Goal: Task Accomplishment & Management: Complete application form

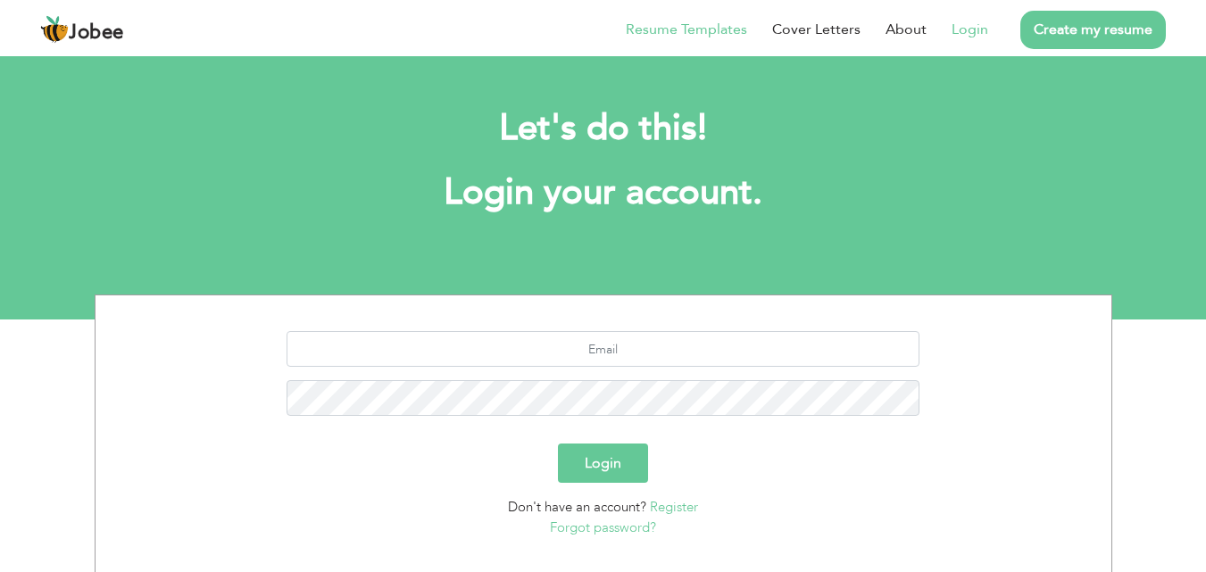
click at [679, 29] on link "Resume Templates" at bounding box center [686, 29] width 121 height 21
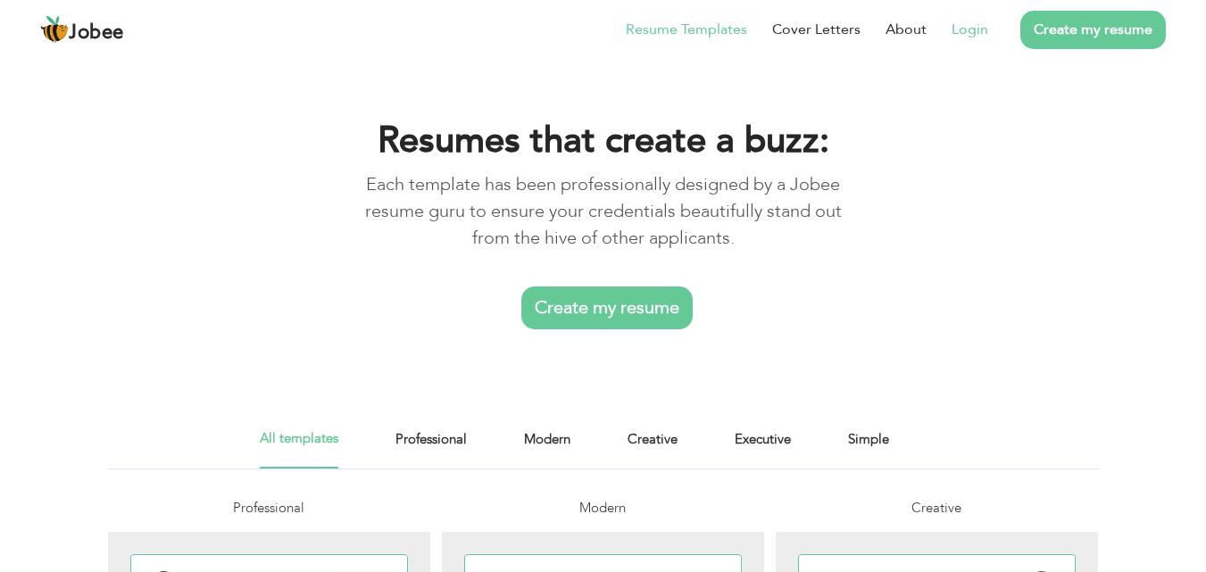
click at [963, 33] on link "Login" at bounding box center [970, 29] width 37 height 21
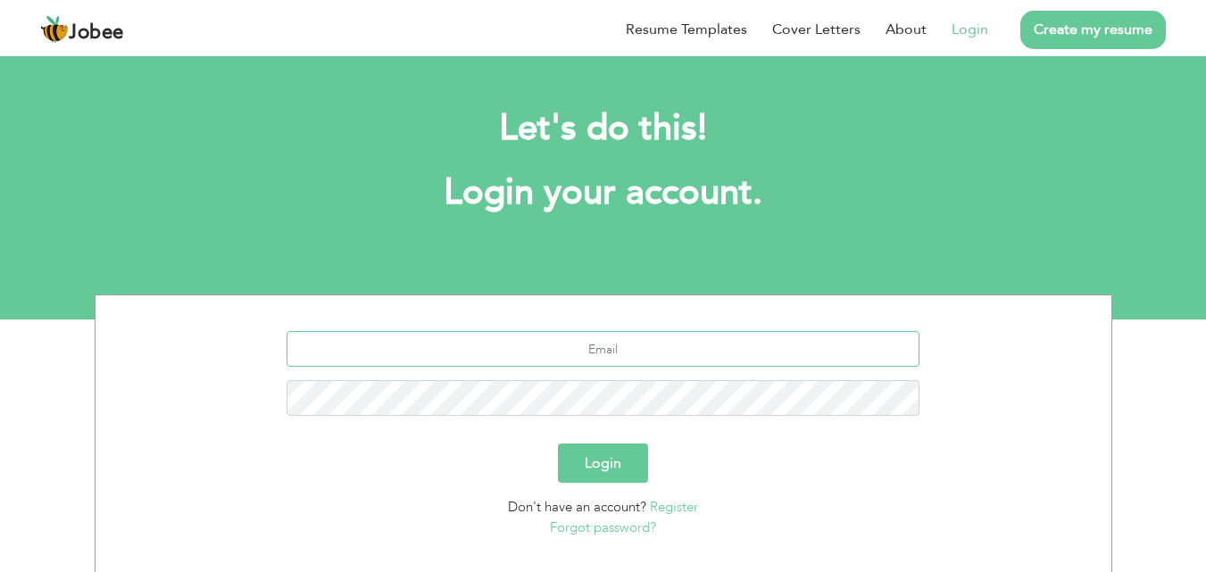
click at [590, 342] on input "text" at bounding box center [603, 349] width 633 height 36
type input "[EMAIL_ADDRESS][DOMAIN_NAME]"
click at [599, 463] on button "Login" at bounding box center [603, 463] width 90 height 39
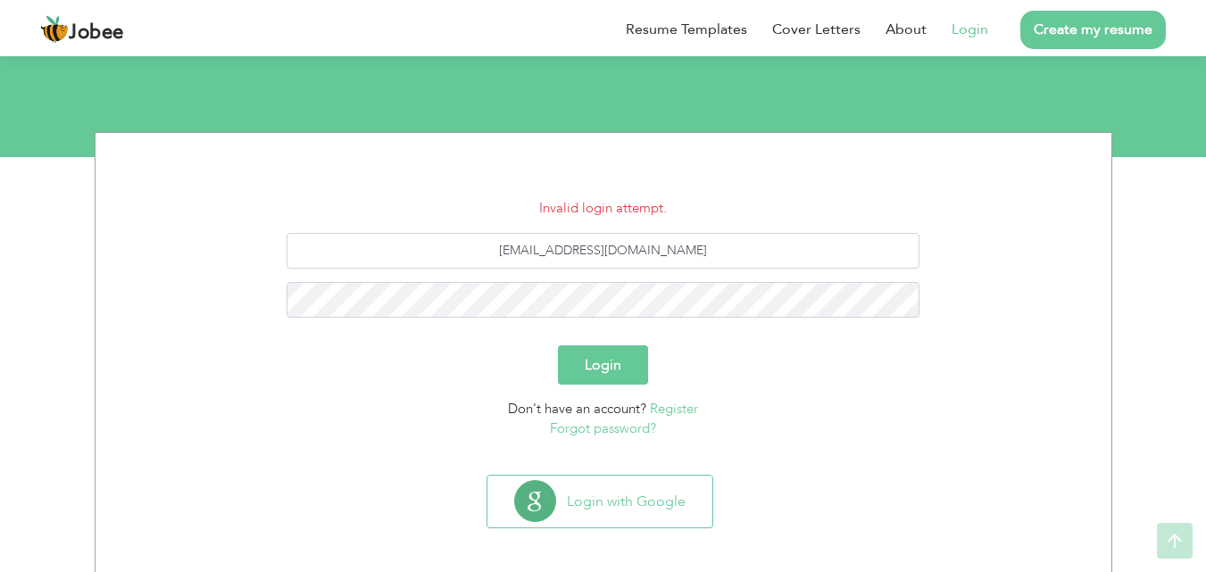
scroll to position [170, 0]
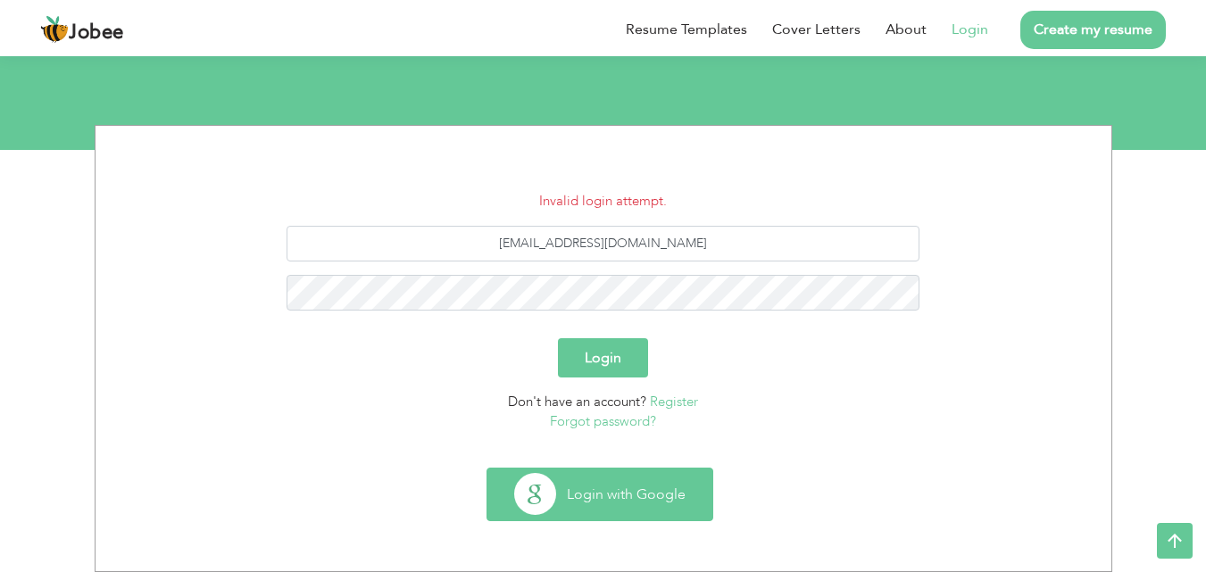
click at [632, 490] on button "Login with Google" at bounding box center [599, 495] width 225 height 52
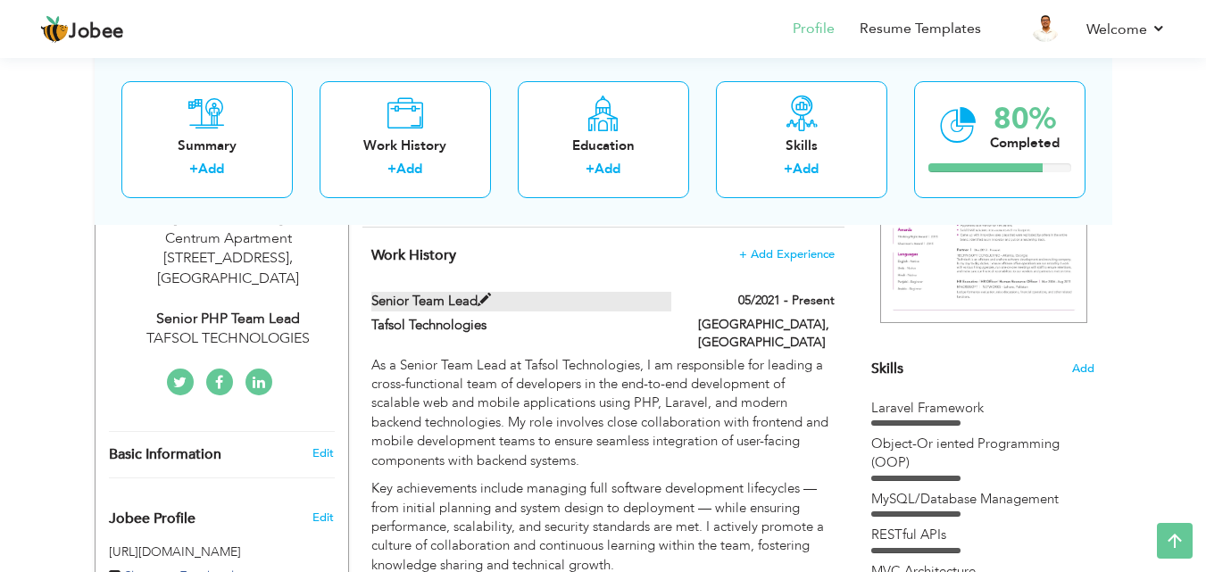
scroll to position [333, 0]
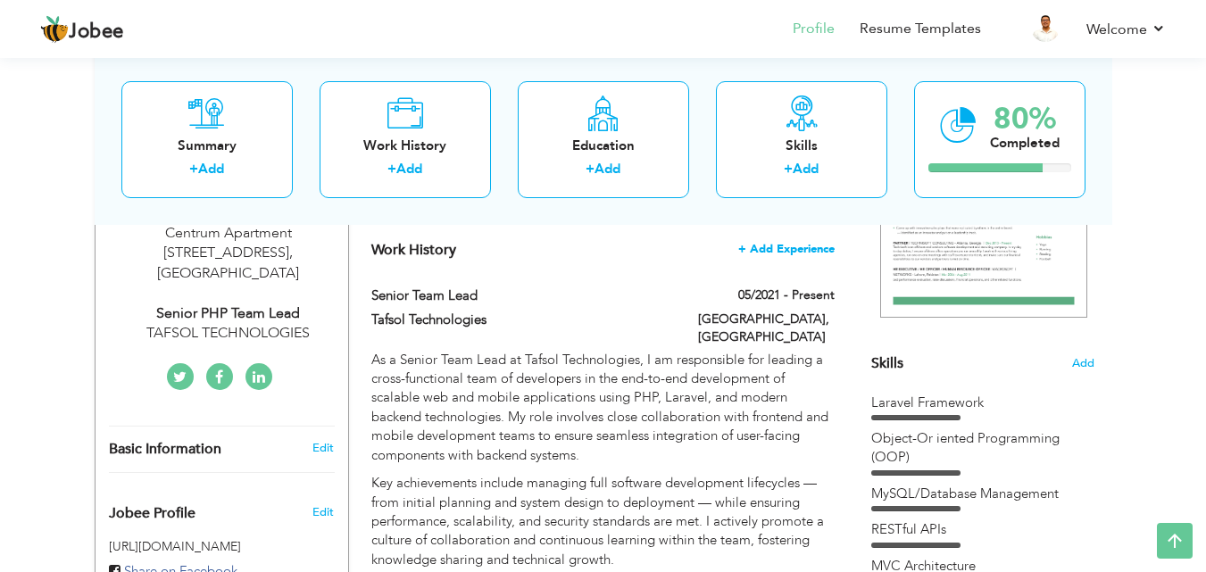
click at [800, 247] on span "+ Add Experience" at bounding box center [786, 249] width 96 height 12
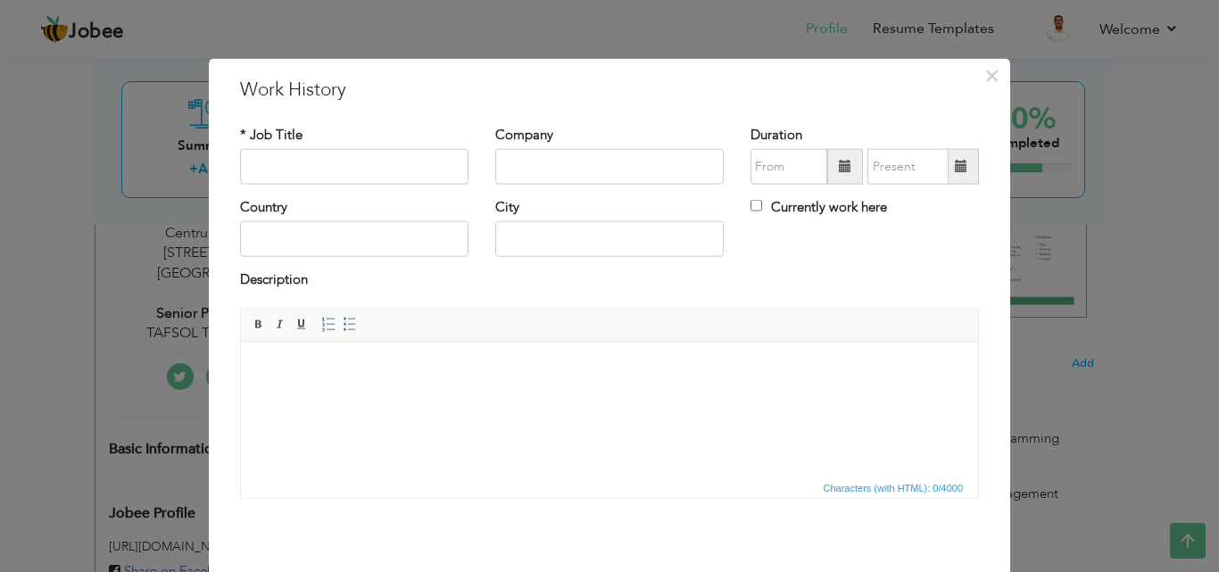
click at [1112, 259] on div "× Work History * Job Title Company Duration Currently work here Country" at bounding box center [609, 286] width 1219 height 572
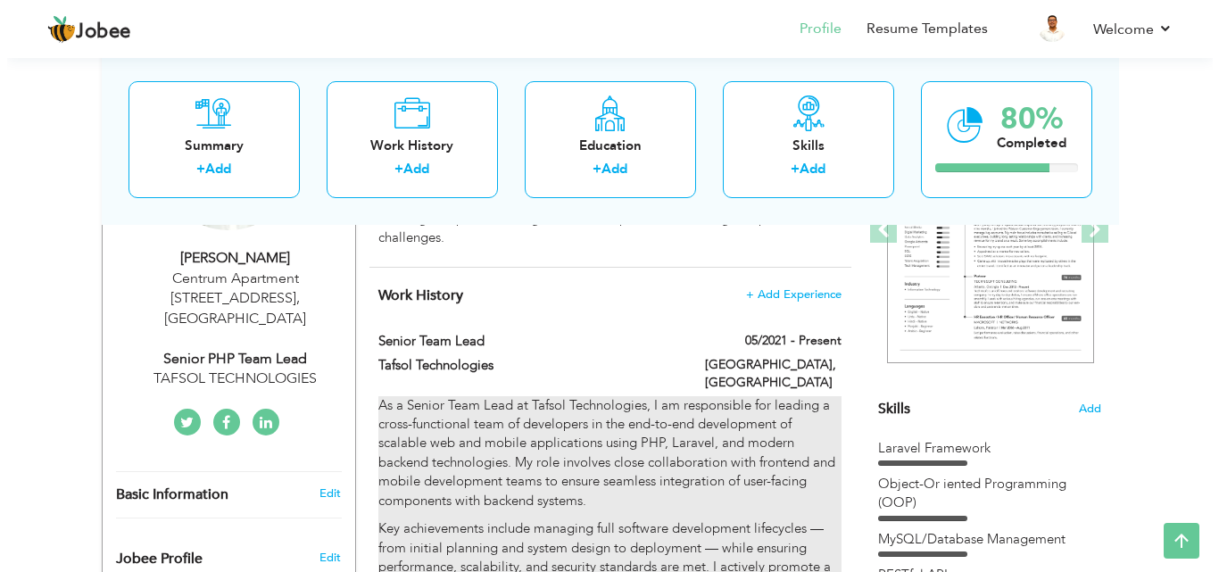
scroll to position [279, 0]
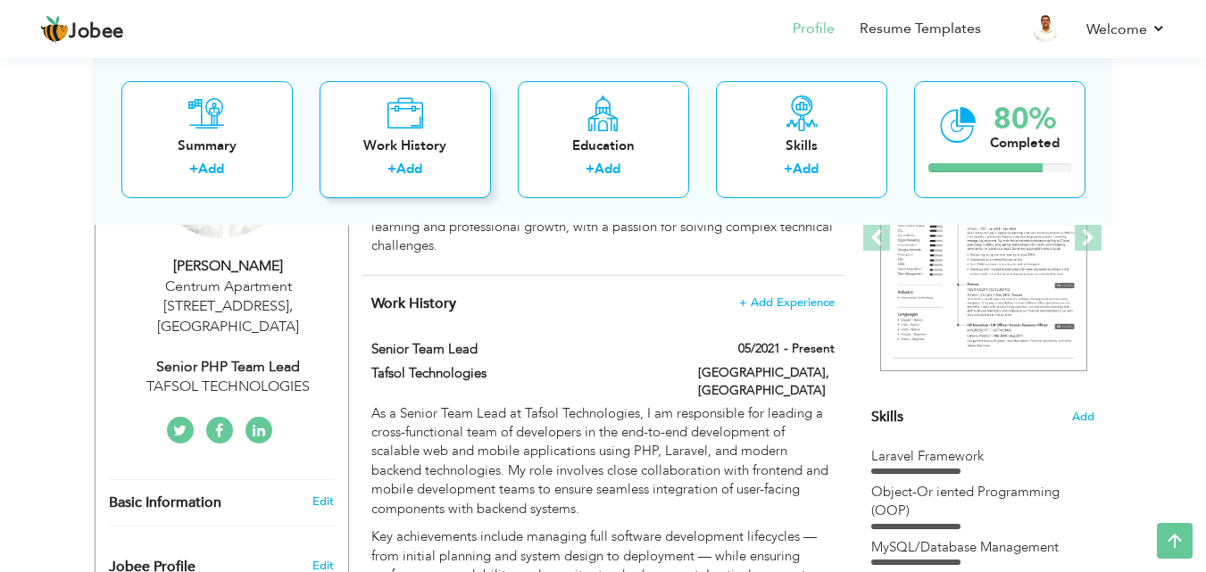
click at [421, 149] on div "Work History" at bounding box center [405, 145] width 143 height 19
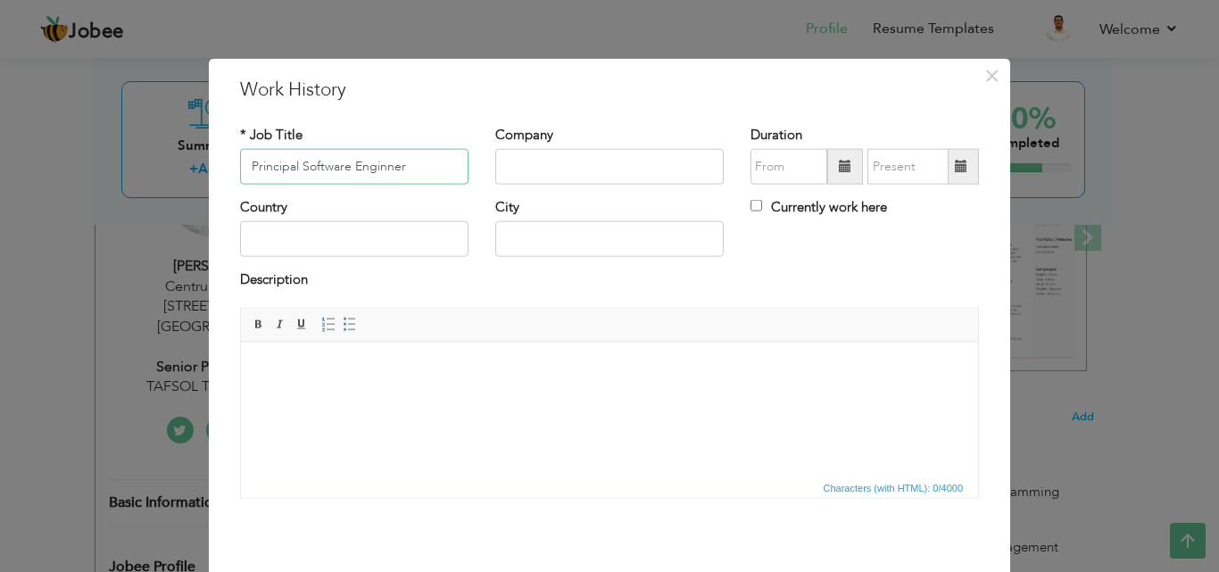
click at [412, 161] on input "Principal Software Enginner" at bounding box center [354, 167] width 229 height 36
type input "Principal Software Engineer"
click at [626, 160] on input "text" at bounding box center [609, 167] width 229 height 36
type input "Intersys"
click at [755, 173] on input "09/2025" at bounding box center [789, 167] width 77 height 36
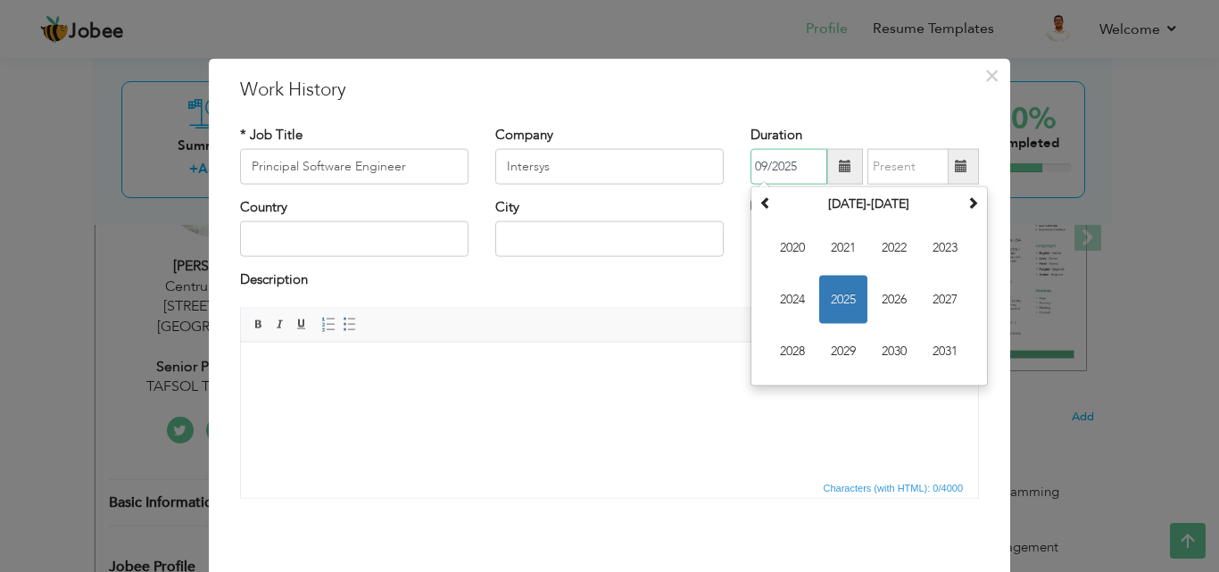
click at [831, 305] on span "2025" at bounding box center [843, 300] width 48 height 48
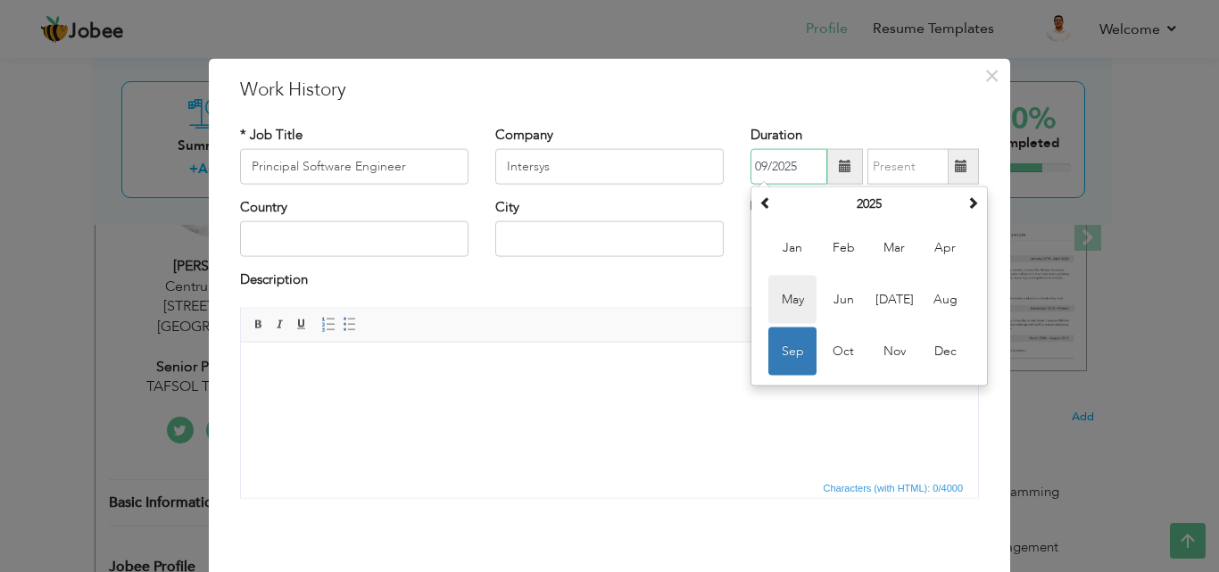
click at [794, 295] on span "May" at bounding box center [793, 300] width 48 height 48
type input "05/2025"
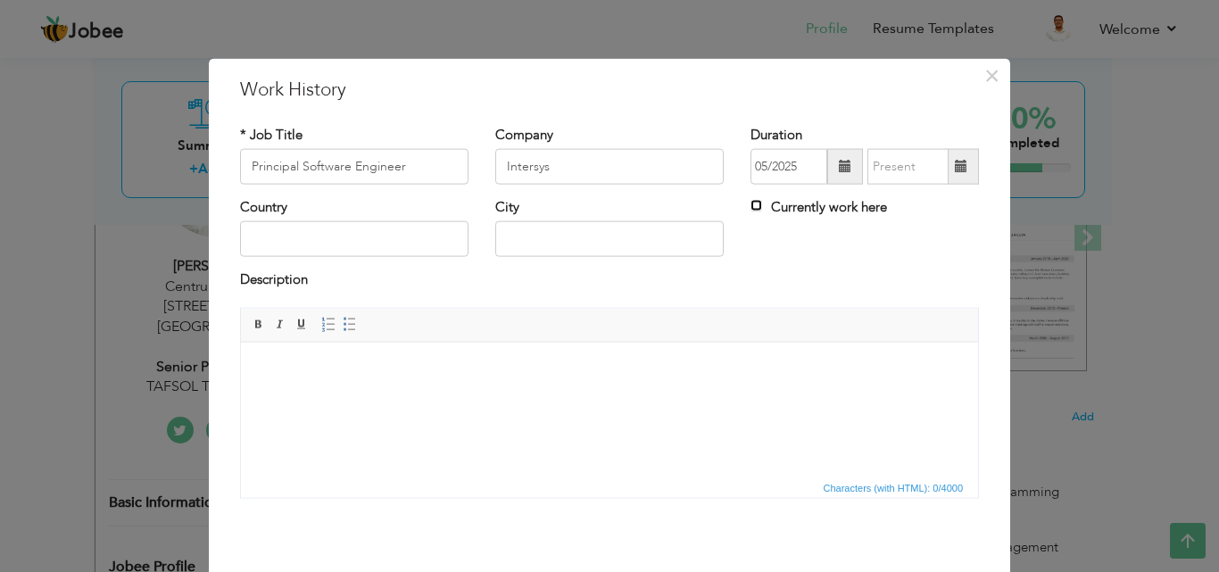
click at [751, 204] on input "Currently work here" at bounding box center [757, 206] width 12 height 12
checkbox input "true"
click at [343, 243] on input "text" at bounding box center [354, 239] width 229 height 36
type input "[GEOGRAPHIC_DATA]"
type input "Karachi"
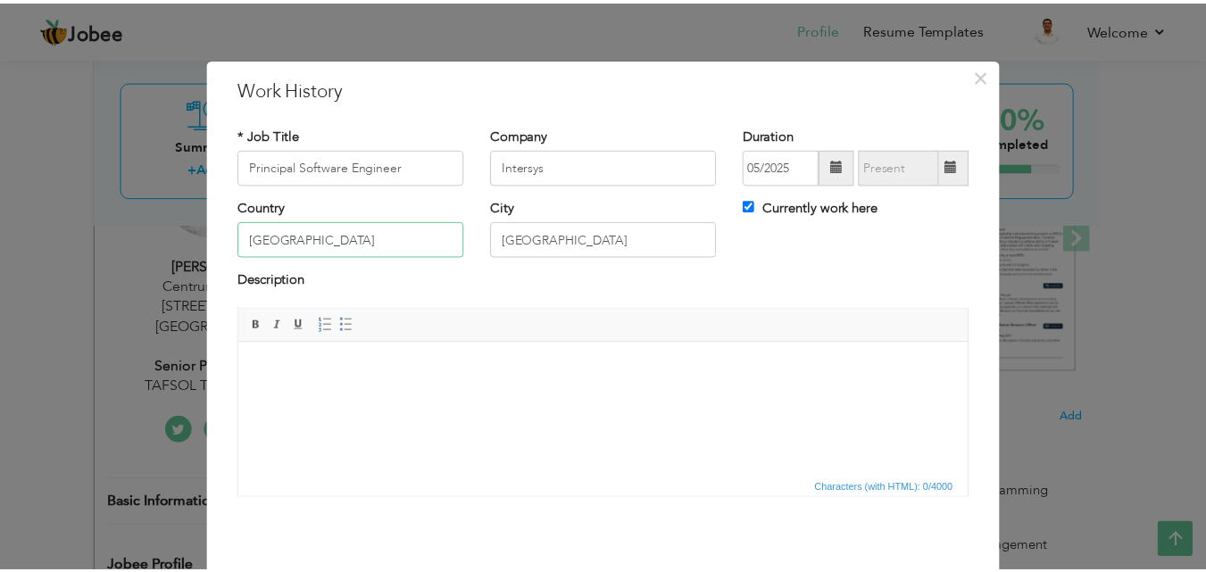
scroll to position [71, 0]
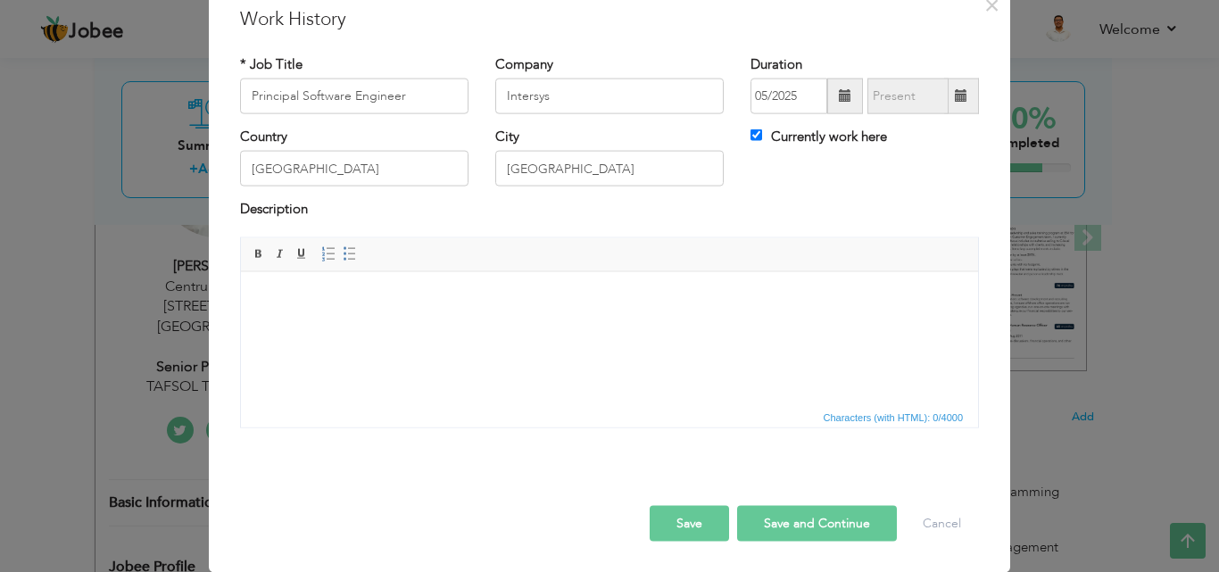
click at [626, 302] on body at bounding box center [610, 298] width 702 height 19
click at [819, 521] on button "Save and Continue" at bounding box center [817, 523] width 160 height 36
checkbox input "false"
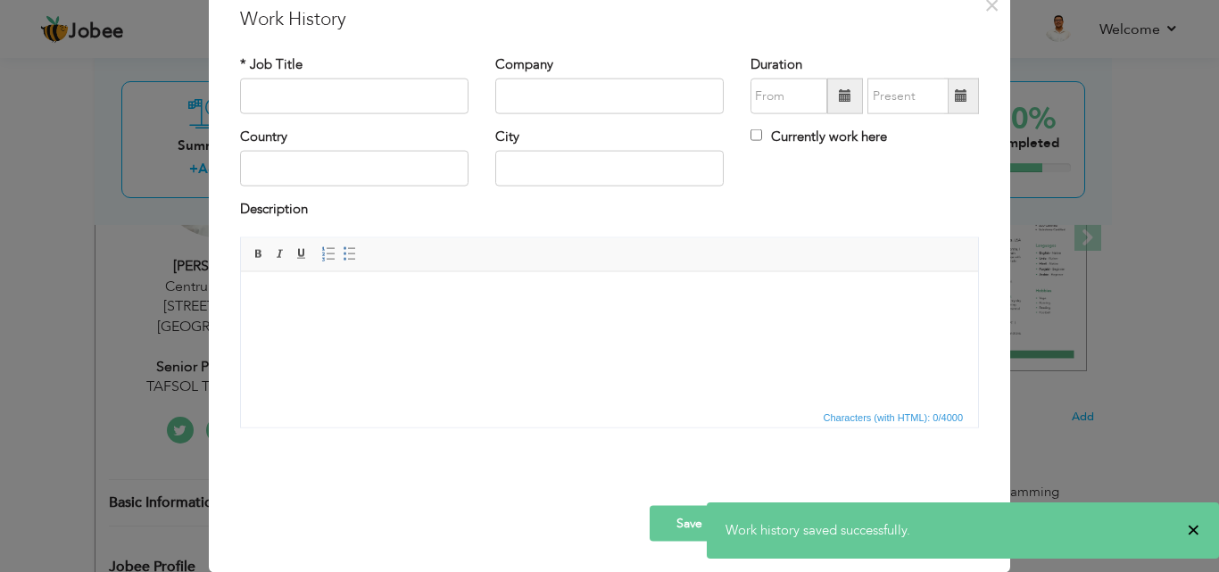
click at [1198, 537] on span "×" at bounding box center [1193, 530] width 13 height 18
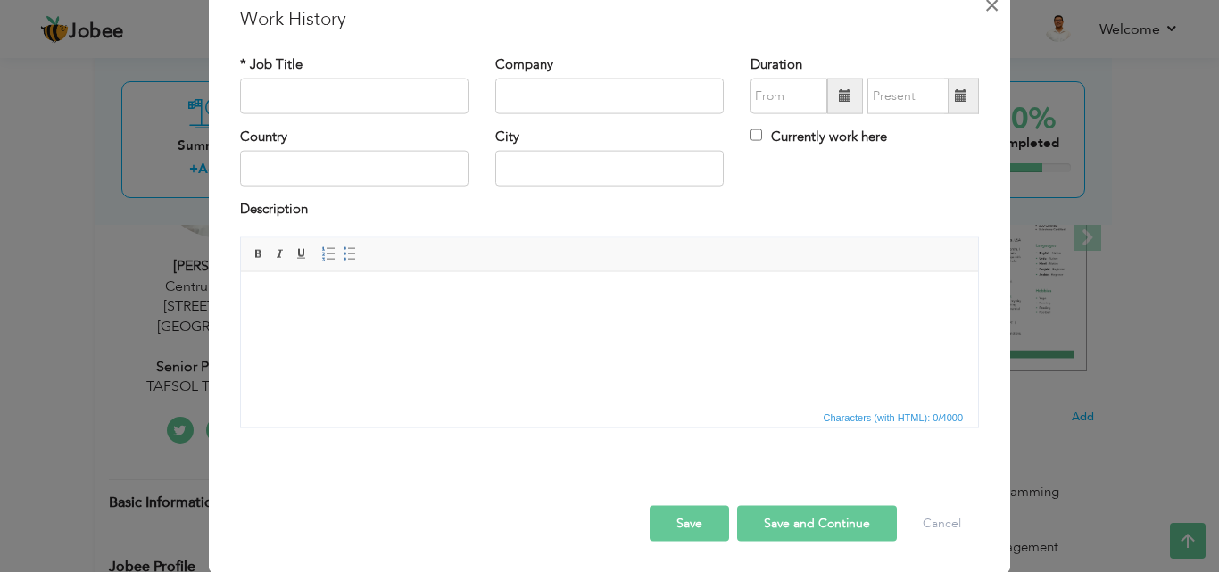
click at [986, 6] on span "×" at bounding box center [992, 4] width 15 height 32
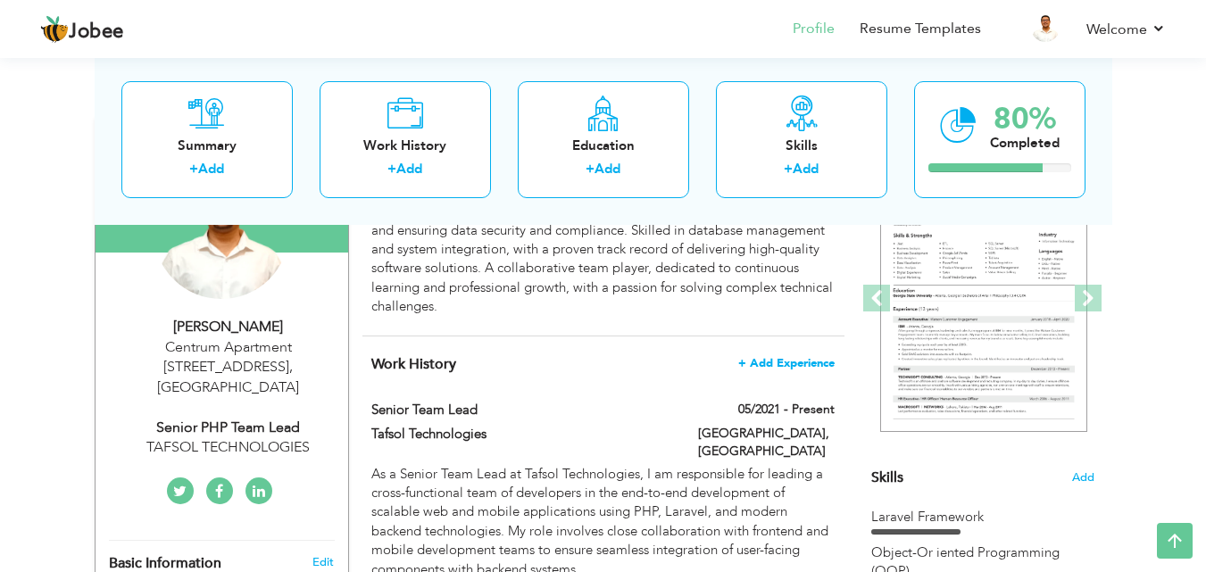
scroll to position [220, 0]
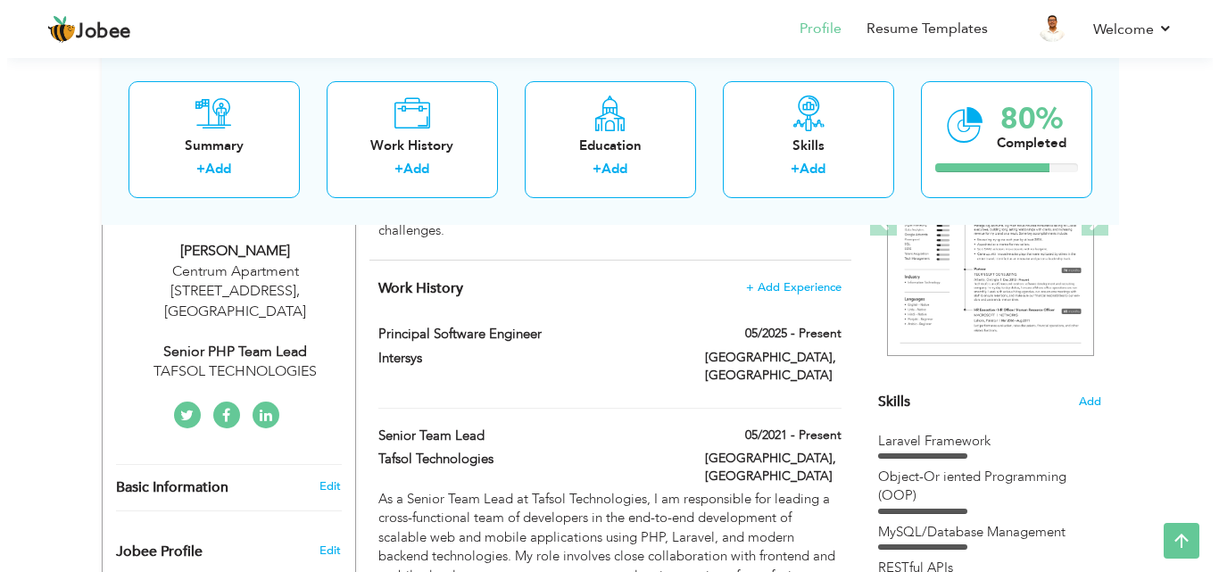
scroll to position [292, 0]
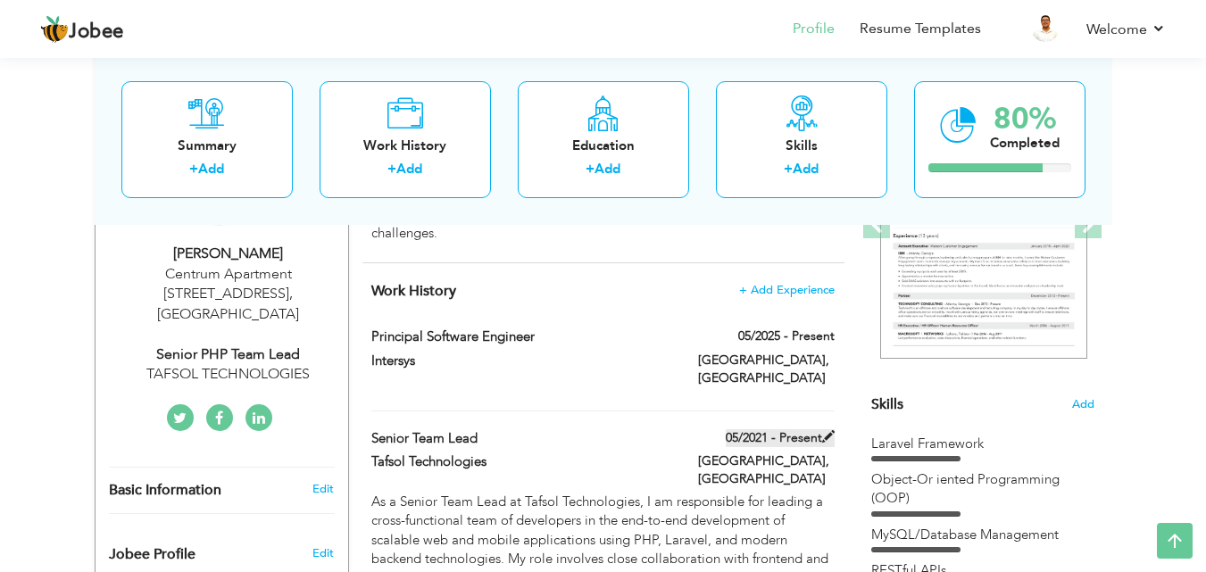
click at [827, 430] on span at bounding box center [828, 436] width 12 height 12
type input "Senior Team Lead"
type input "Tafsol Technologies"
type input "05/2021"
type input "[GEOGRAPHIC_DATA]"
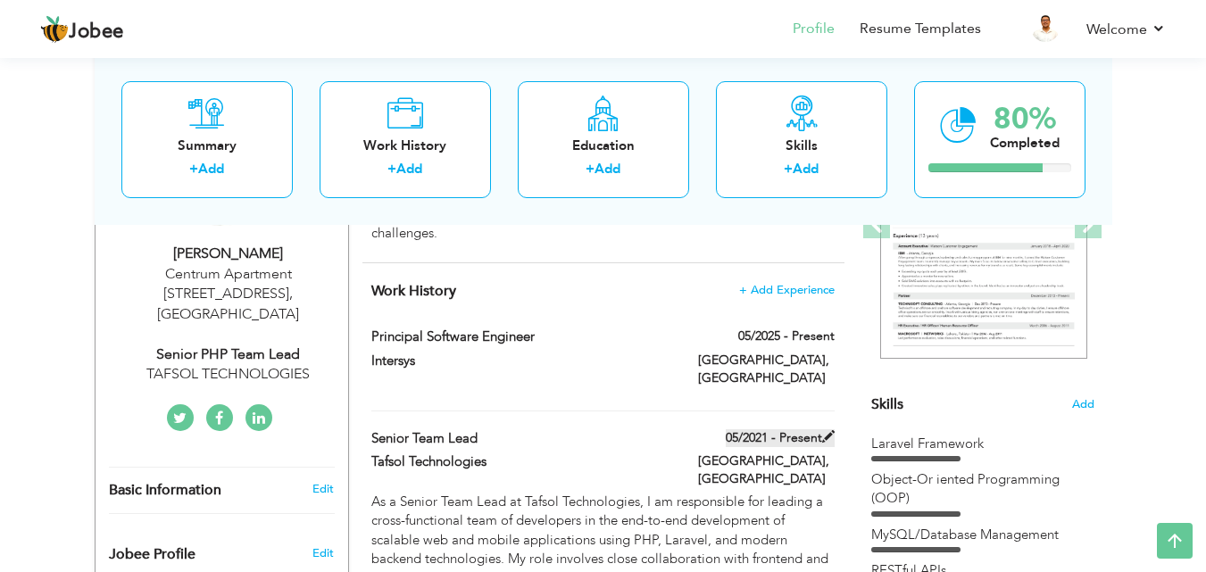
type input "[GEOGRAPHIC_DATA]"
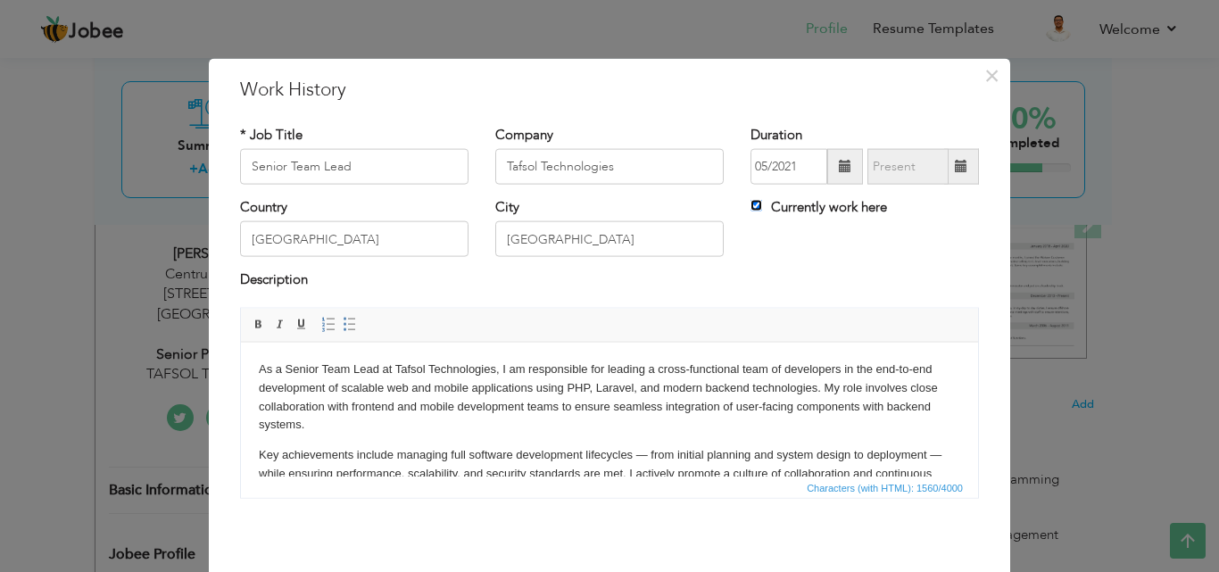
click at [752, 204] on input "Currently work here" at bounding box center [757, 206] width 12 height 12
checkbox input "false"
click at [893, 174] on input "text" at bounding box center [908, 167] width 81 height 36
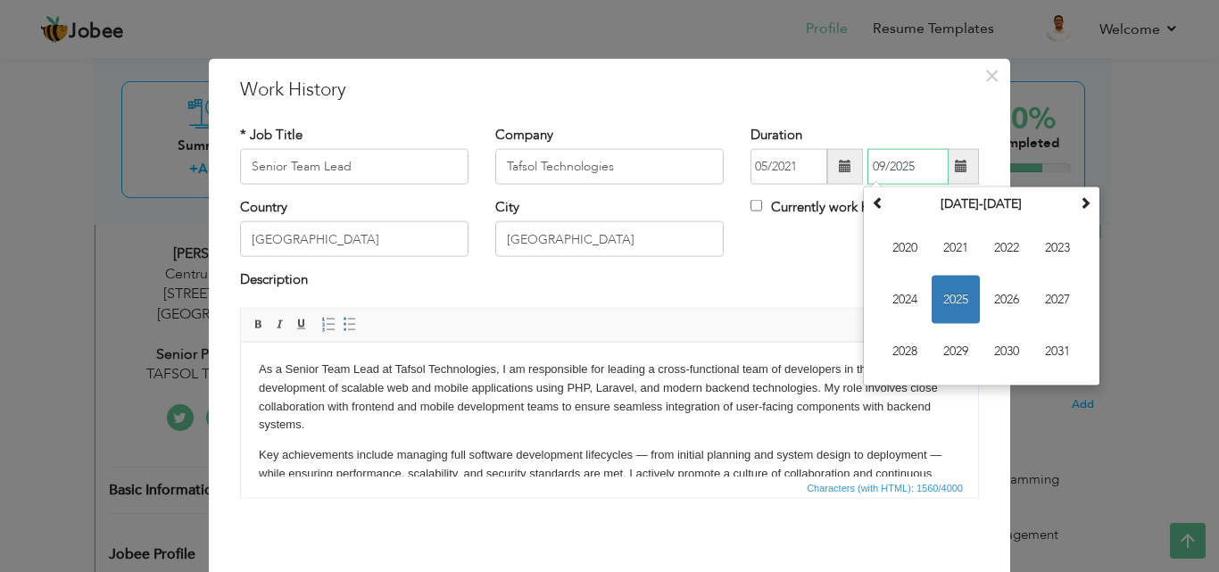
click at [950, 295] on span "2025" at bounding box center [956, 300] width 48 height 48
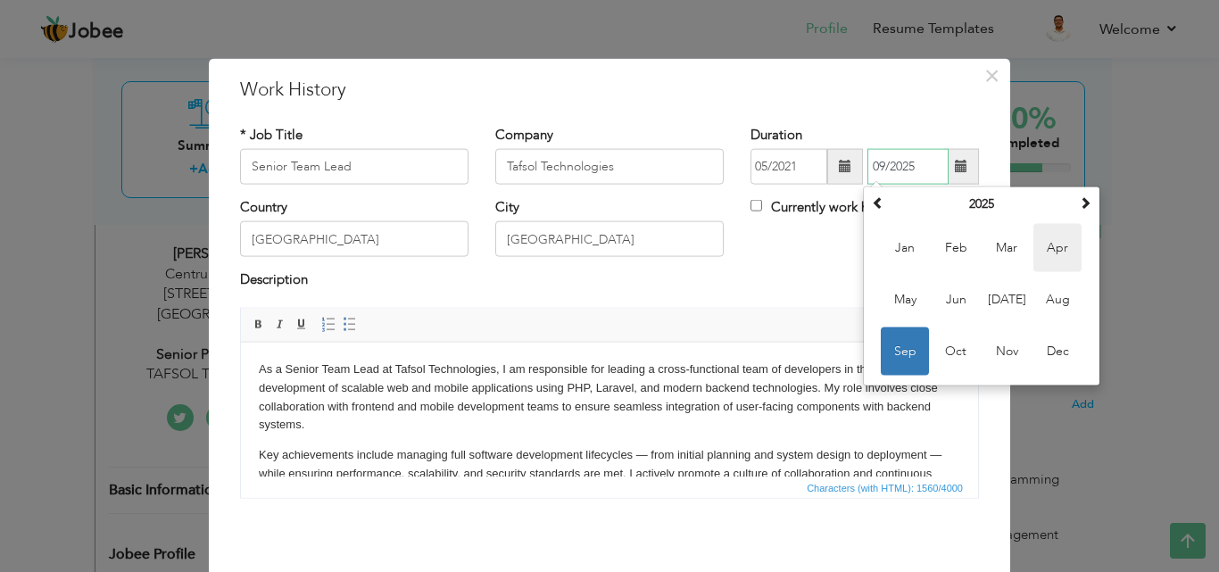
click at [1060, 266] on span "Apr" at bounding box center [1058, 248] width 48 height 48
type input "04/2025"
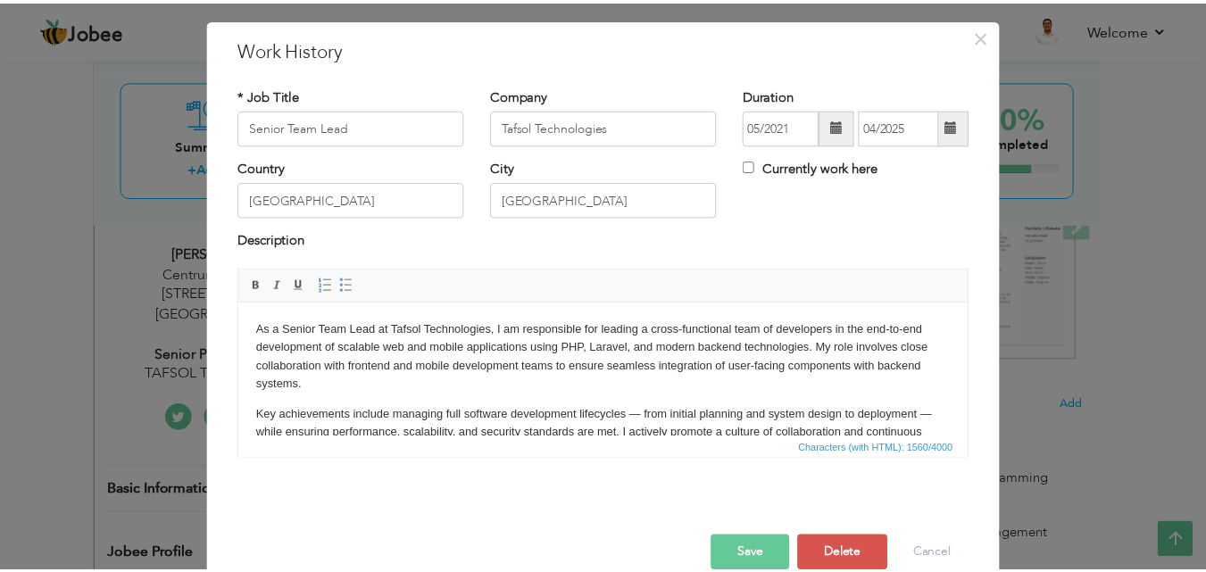
scroll to position [71, 0]
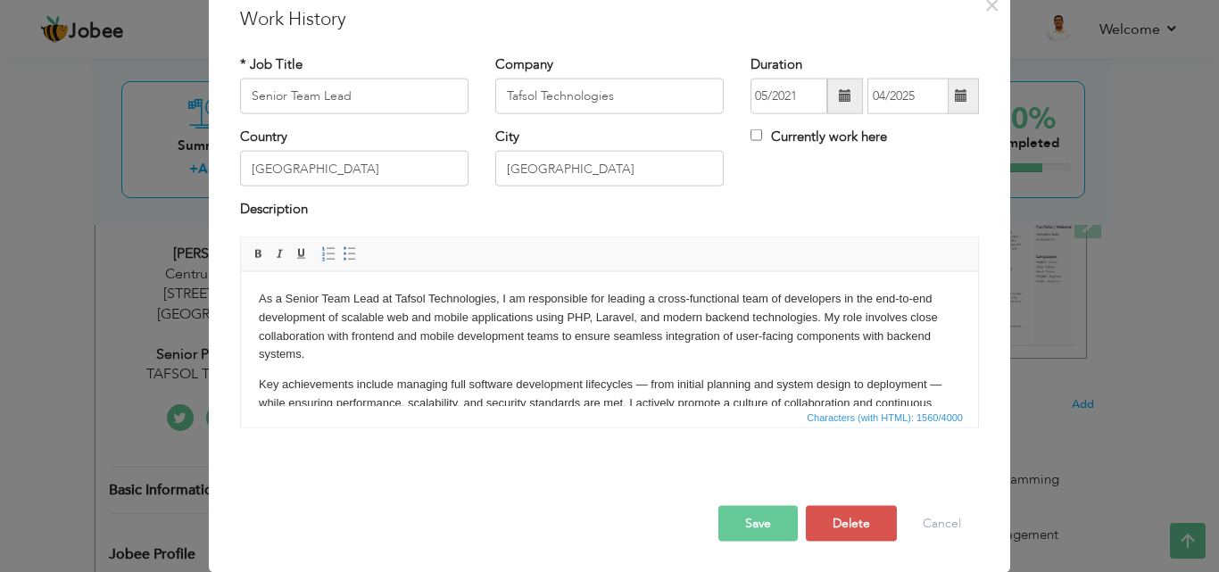
click at [757, 515] on button "Save" at bounding box center [758, 523] width 79 height 36
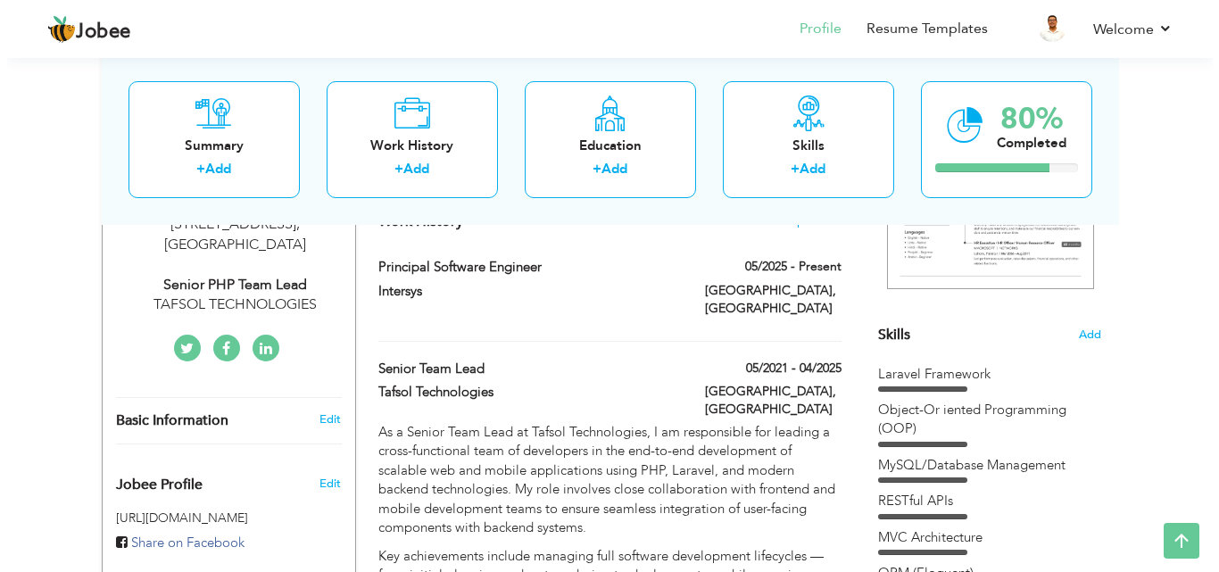
scroll to position [363, 0]
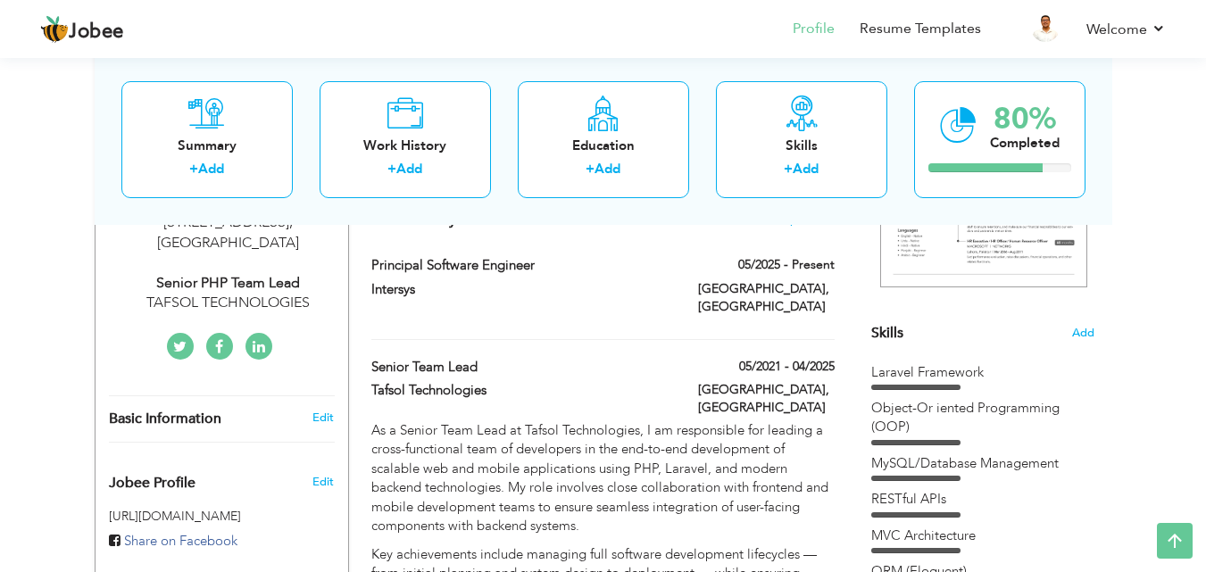
click at [703, 276] on div "05/2025 - Present" at bounding box center [766, 267] width 163 height 22
type input "Principal Software Engineer"
type input "Intersys"
type input "05/2025"
checkbox input "true"
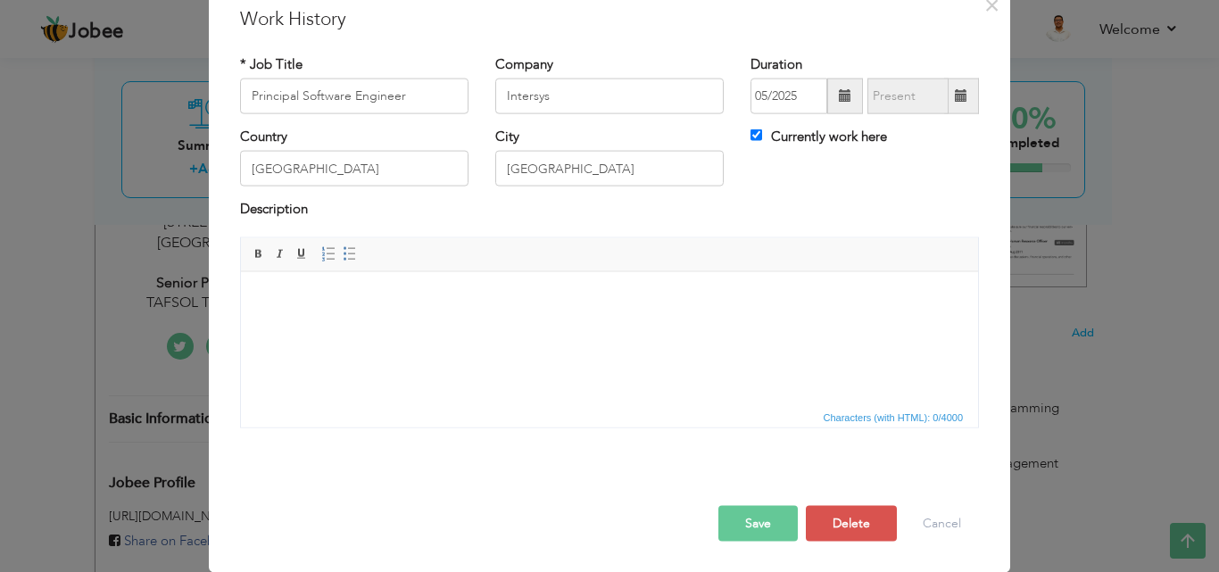
scroll to position [0, 0]
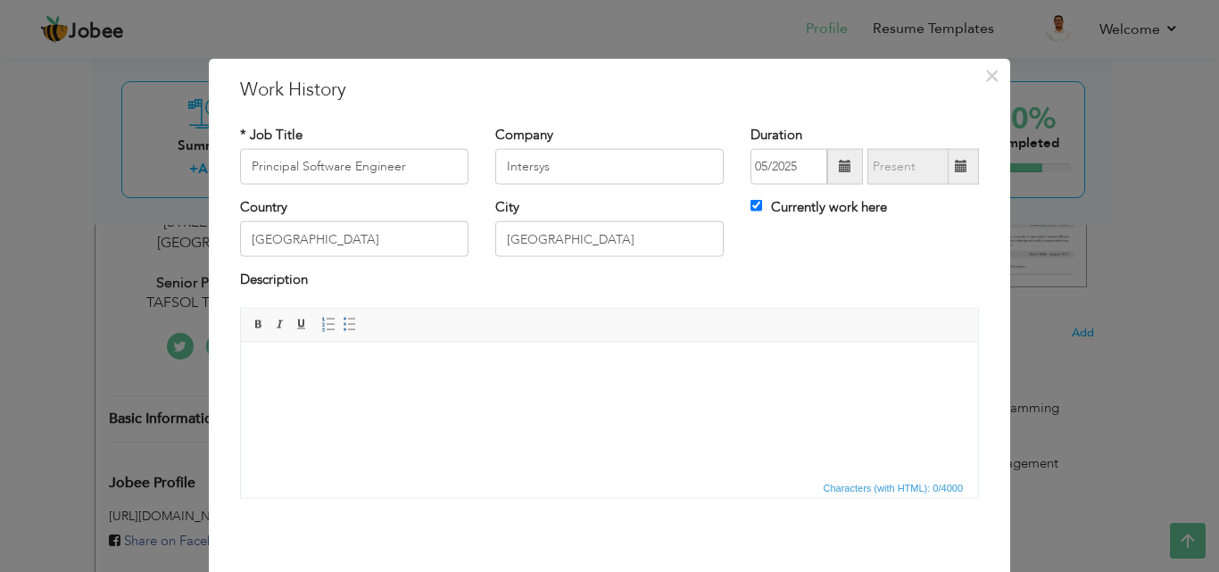
click at [445, 396] on html at bounding box center [609, 369] width 737 height 54
click at [321, 396] on html at bounding box center [609, 369] width 737 height 54
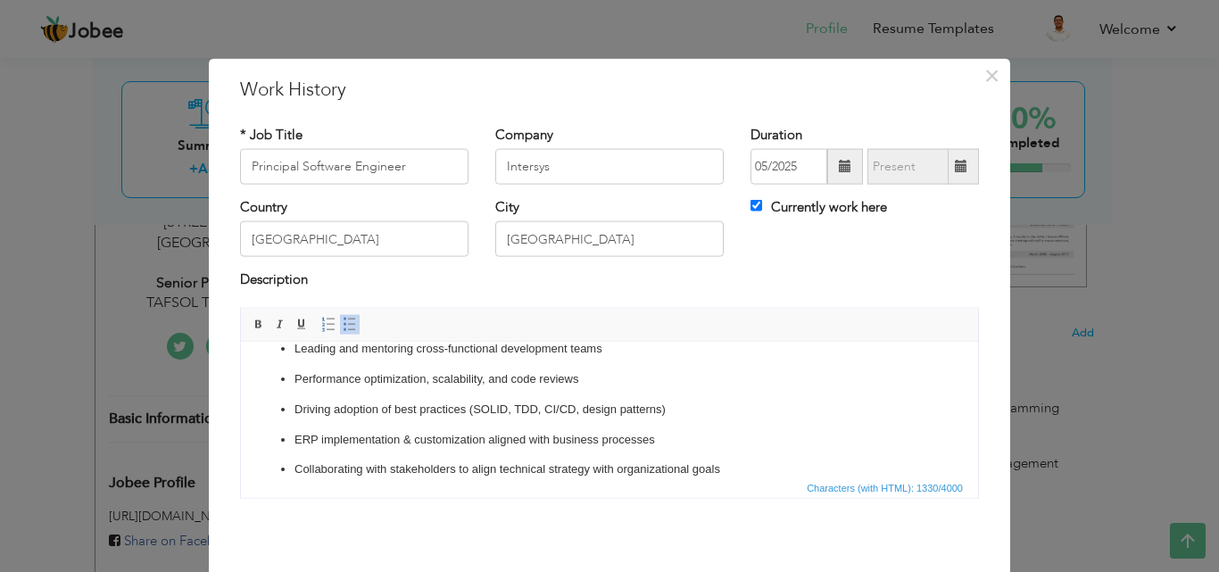
scroll to position [71, 0]
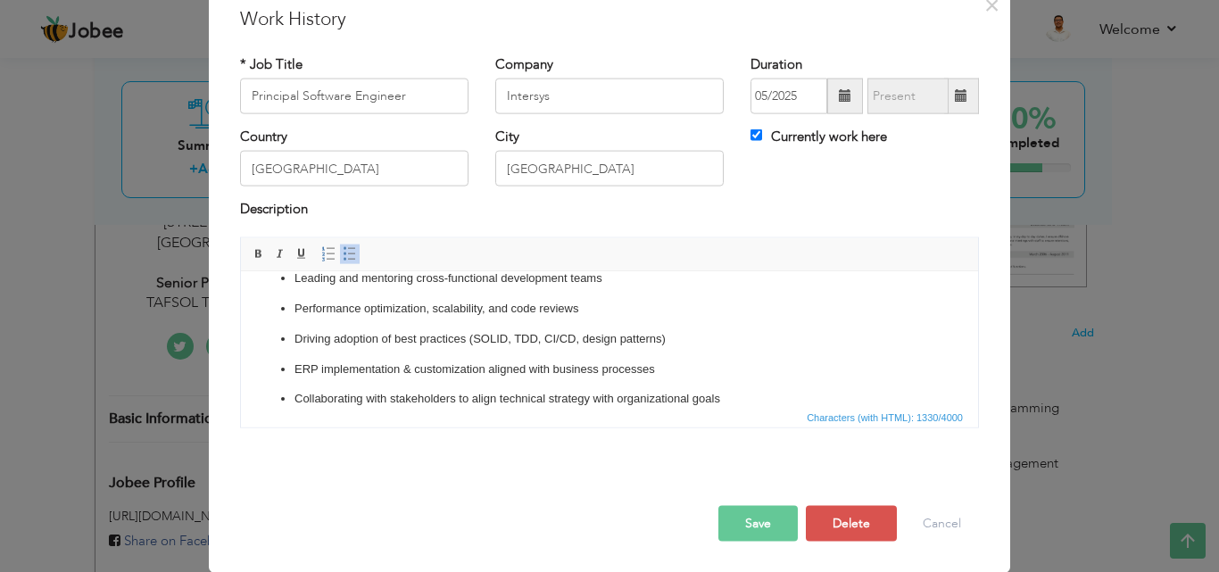
click at [774, 532] on button "Save" at bounding box center [758, 523] width 79 height 36
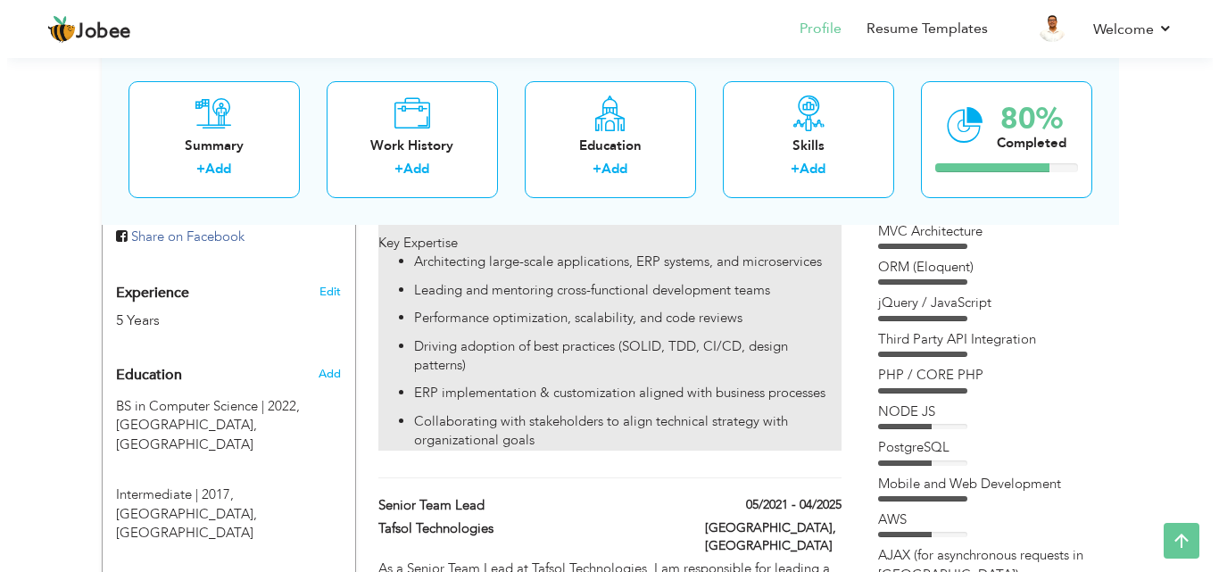
scroll to position [672, 0]
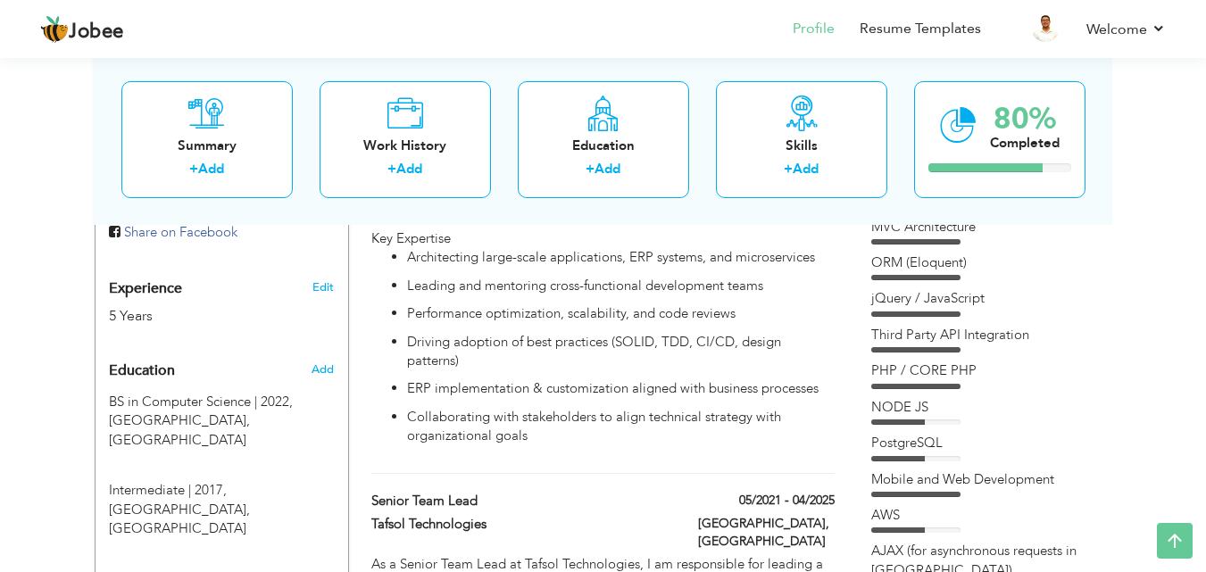
click at [141, 306] on div "5 Years" at bounding box center [201, 316] width 184 height 21
type input "Unaiz Ahmed"
type input "[PERSON_NAME]"
type input "[PHONE_NUMBER]"
select select "number:166"
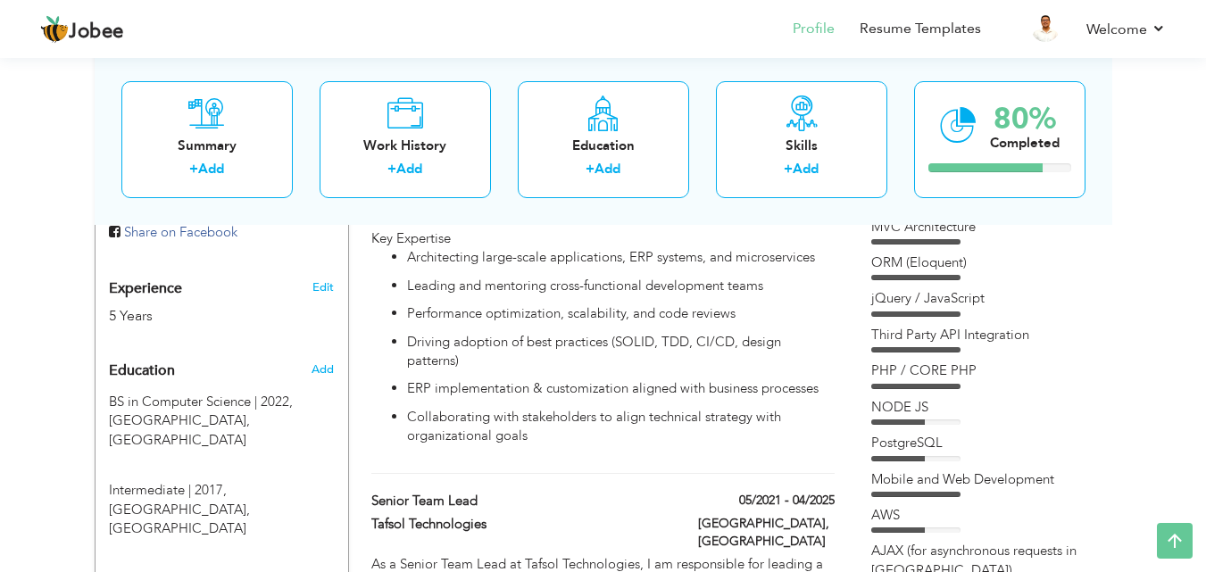
type input "Centrum Apartment [STREET_ADDRESS]"
select select "number:7"
type input "TAFSOL TECHNOLOGIES"
type input "Senior PHP Team Lead"
type input "https://www.linkedin.com/in/unaiz-ahmed-bajwa-236a51237/"
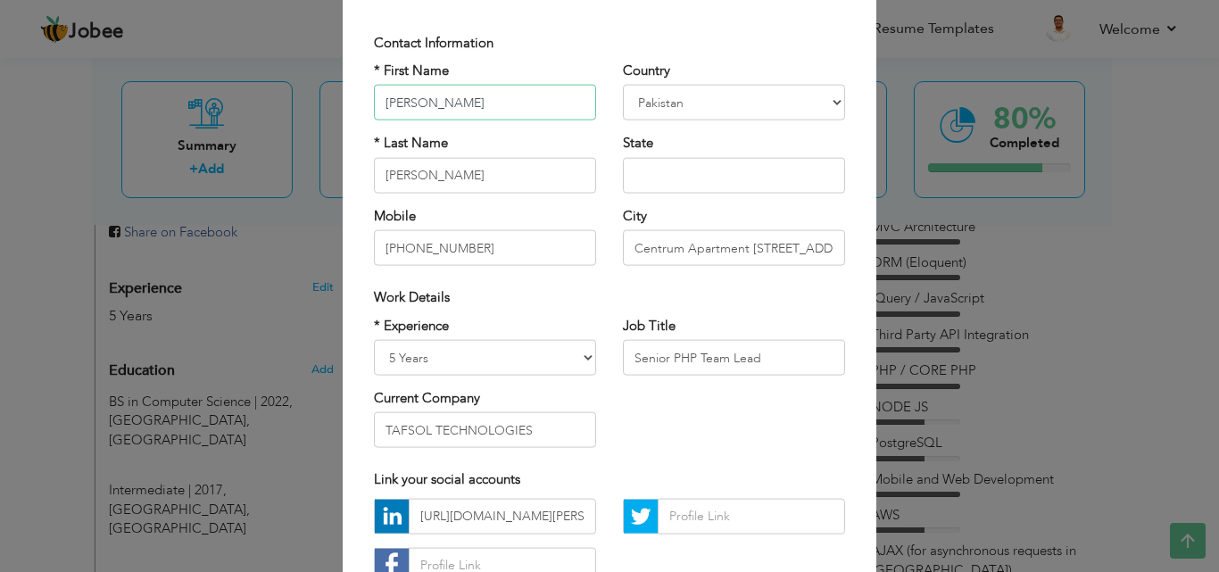
scroll to position [107, 0]
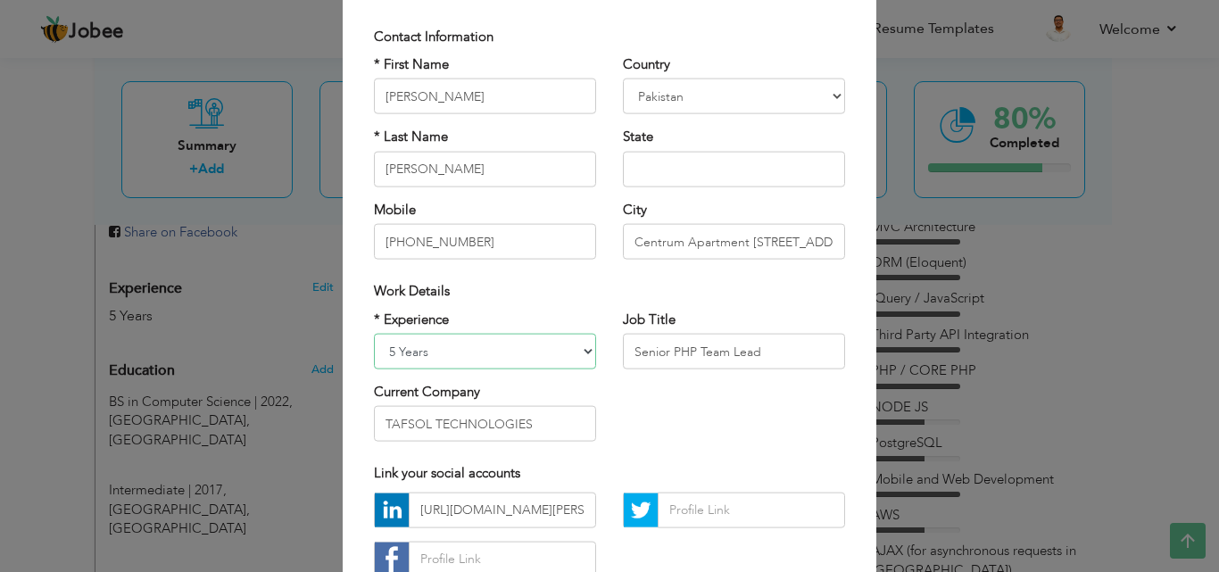
click at [430, 365] on select "Entry Level Less than 1 Year 1 Year 2 Years 3 Years 4 Years 5 Years 6 Years 7 Y…" at bounding box center [485, 352] width 222 height 36
select select "number:9"
click at [374, 334] on select "Entry Level Less than 1 Year 1 Year 2 Years 3 Years 4 Years 5 Years 6 Years 7 Y…" at bounding box center [485, 352] width 222 height 36
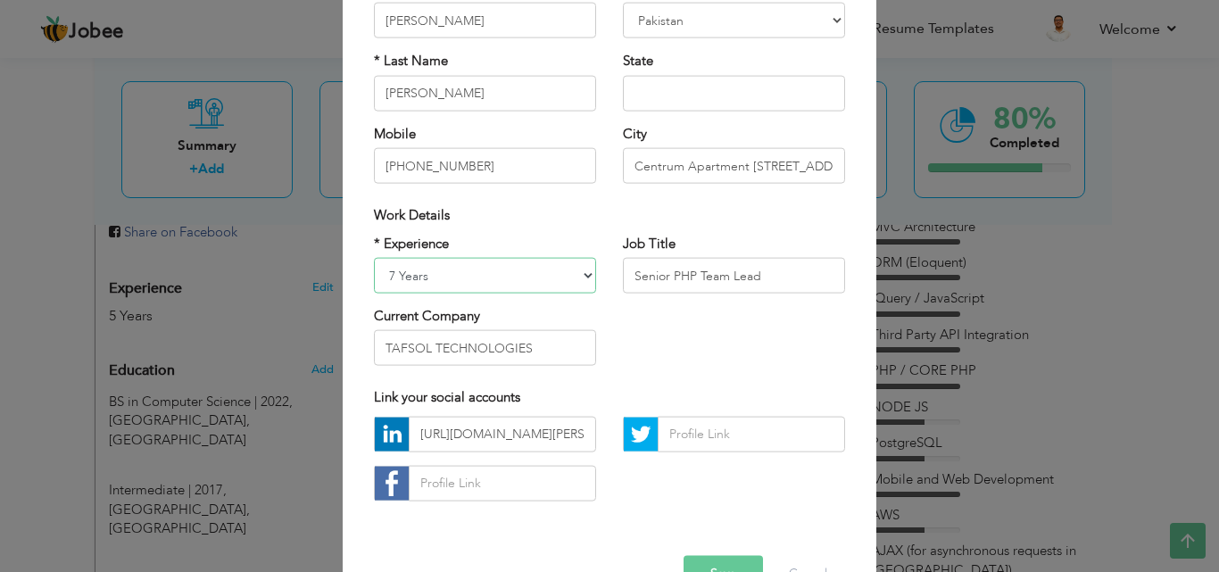
scroll to position [233, 0]
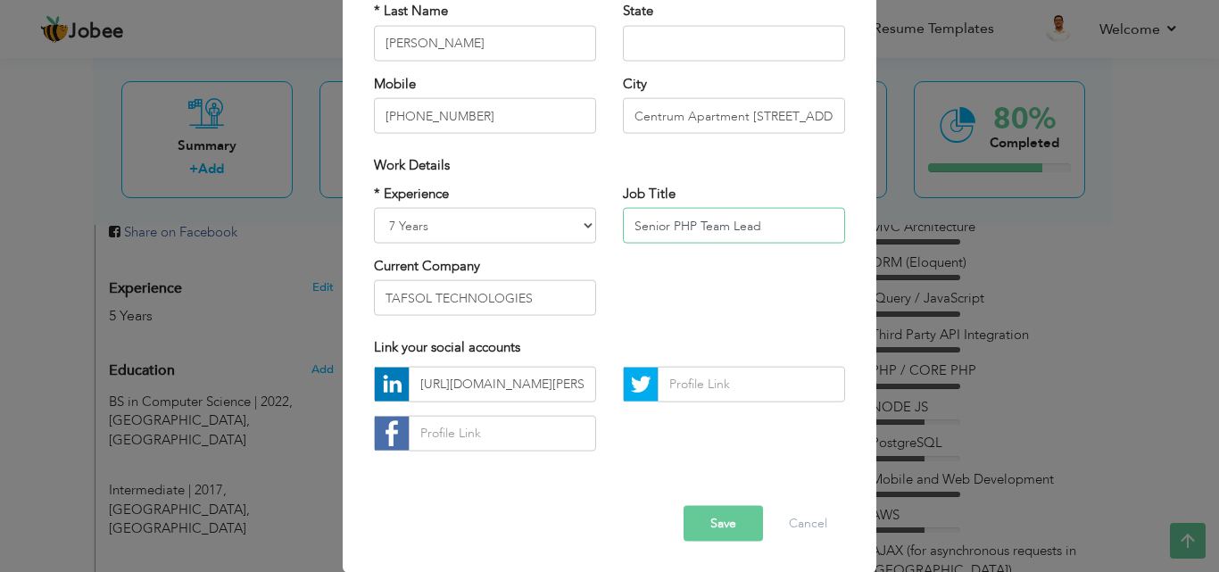
click at [794, 229] on input "Senior PHP Team Lead" at bounding box center [734, 226] width 222 height 36
type input "Principal Software Engineer"
click at [566, 305] on input "TAFSOL TECHNOLOGIES" at bounding box center [485, 298] width 222 height 36
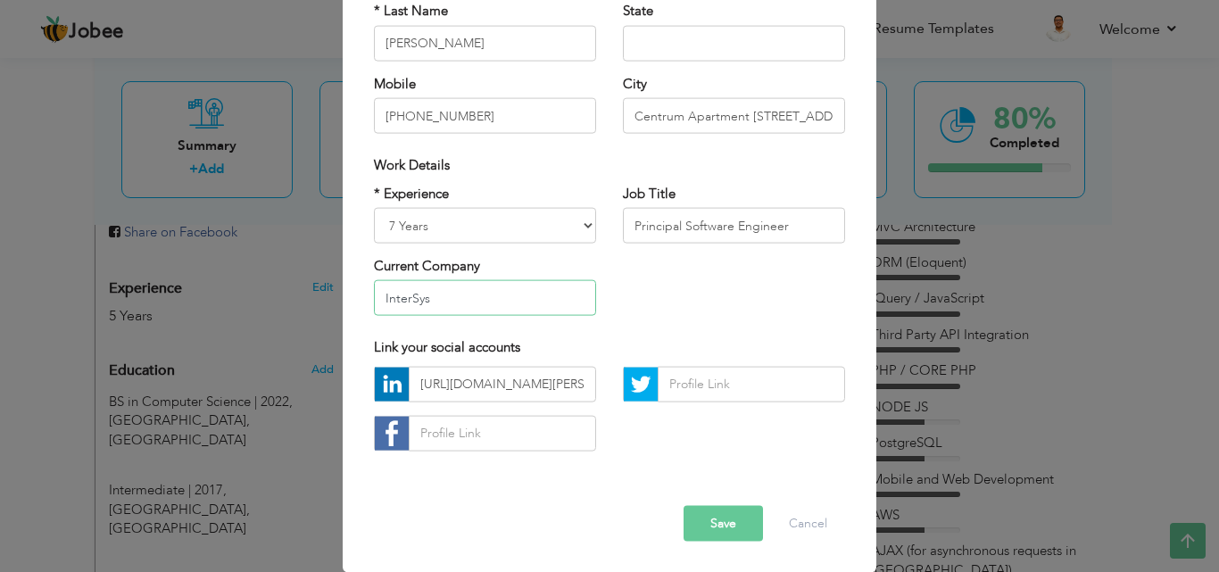
type input "InterSys"
click at [661, 297] on div "* Experience Entry Level Less than 1 Year 1 Year 2 Years 3 Years 4 Years 5 Year…" at bounding box center [610, 257] width 498 height 146
click at [728, 530] on button "Save" at bounding box center [723, 523] width 79 height 36
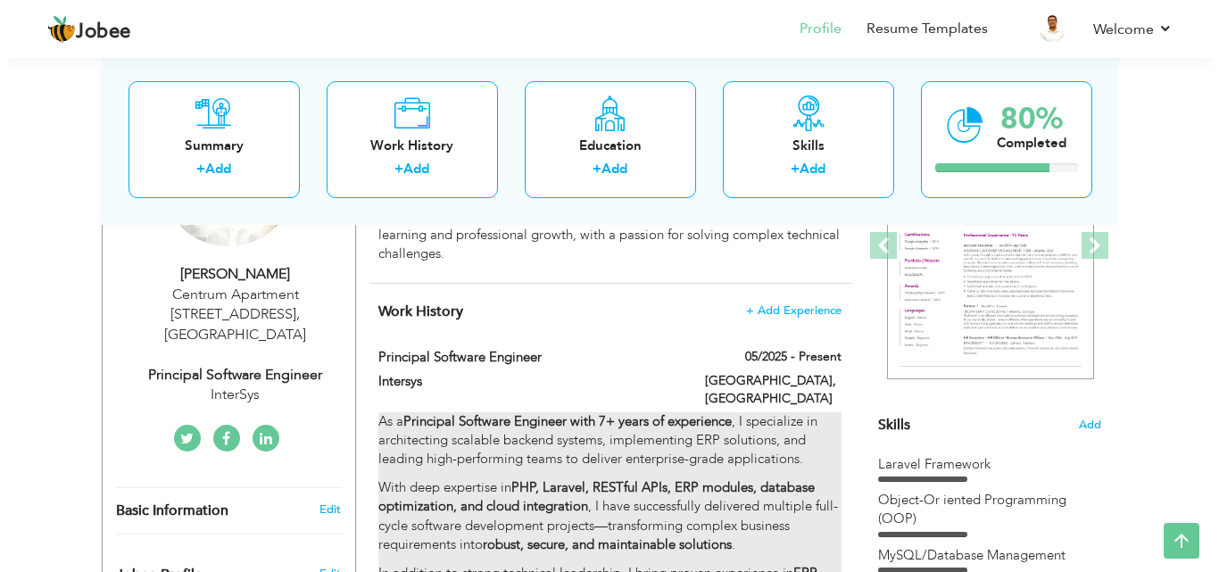
scroll to position [274, 0]
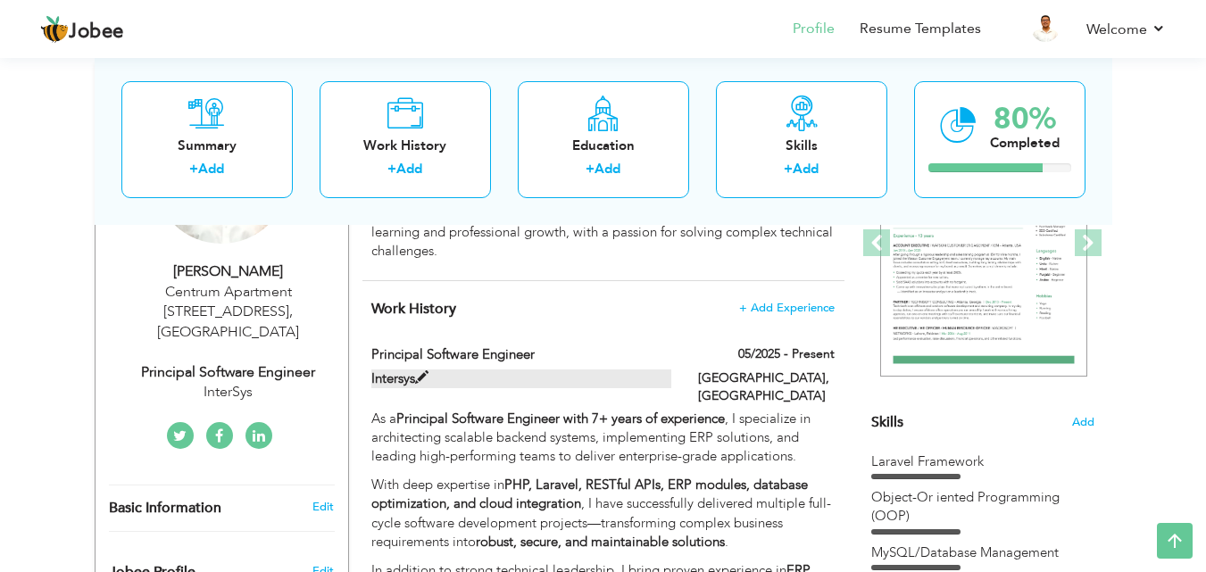
click at [423, 376] on span at bounding box center [421, 377] width 13 height 13
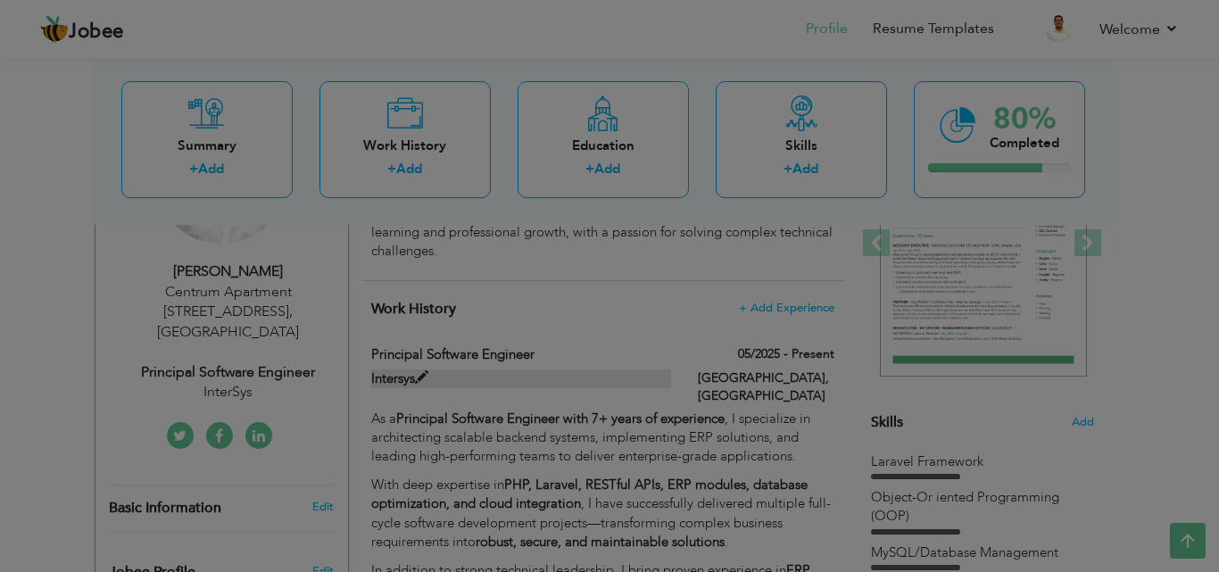
scroll to position [0, 0]
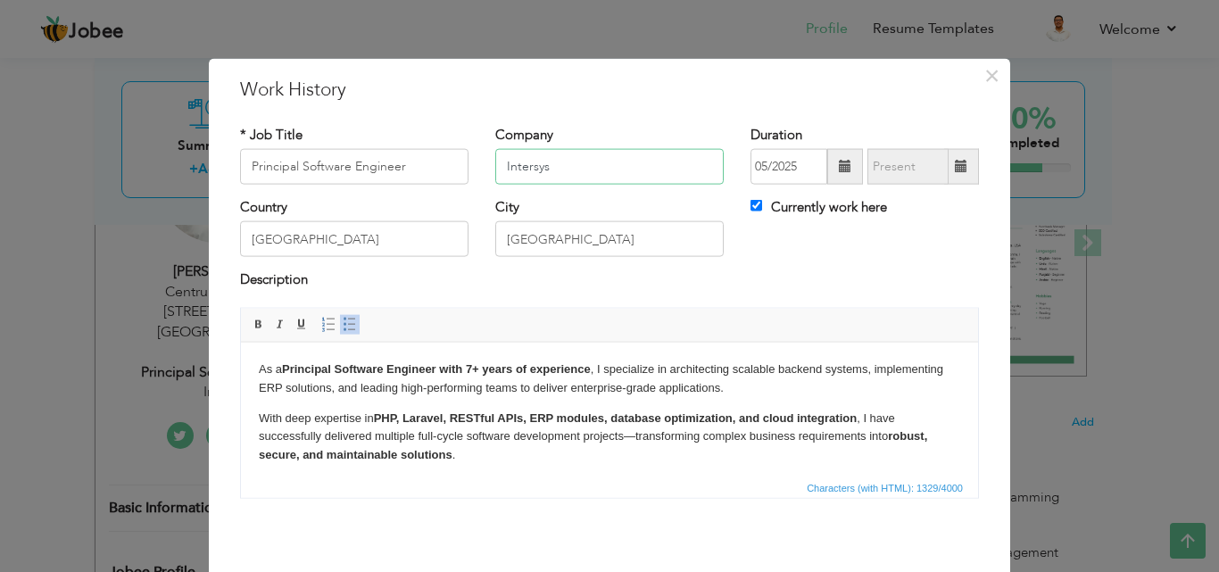
click at [545, 165] on input "Intersys" at bounding box center [609, 167] width 229 height 36
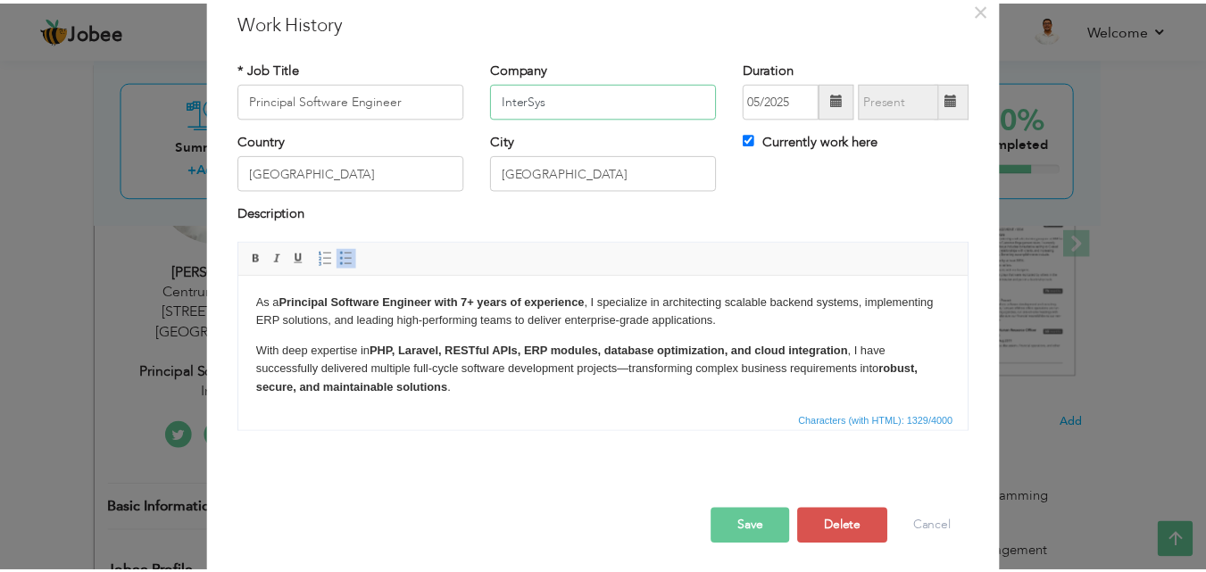
scroll to position [71, 0]
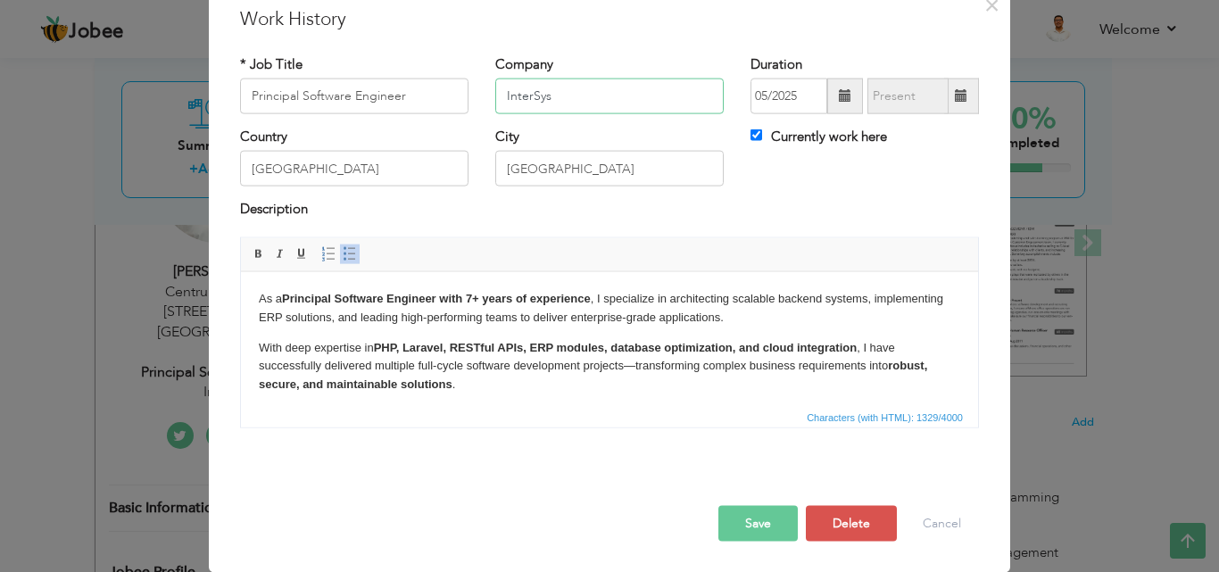
type input "InterSys"
click at [739, 513] on button "Save" at bounding box center [758, 523] width 79 height 36
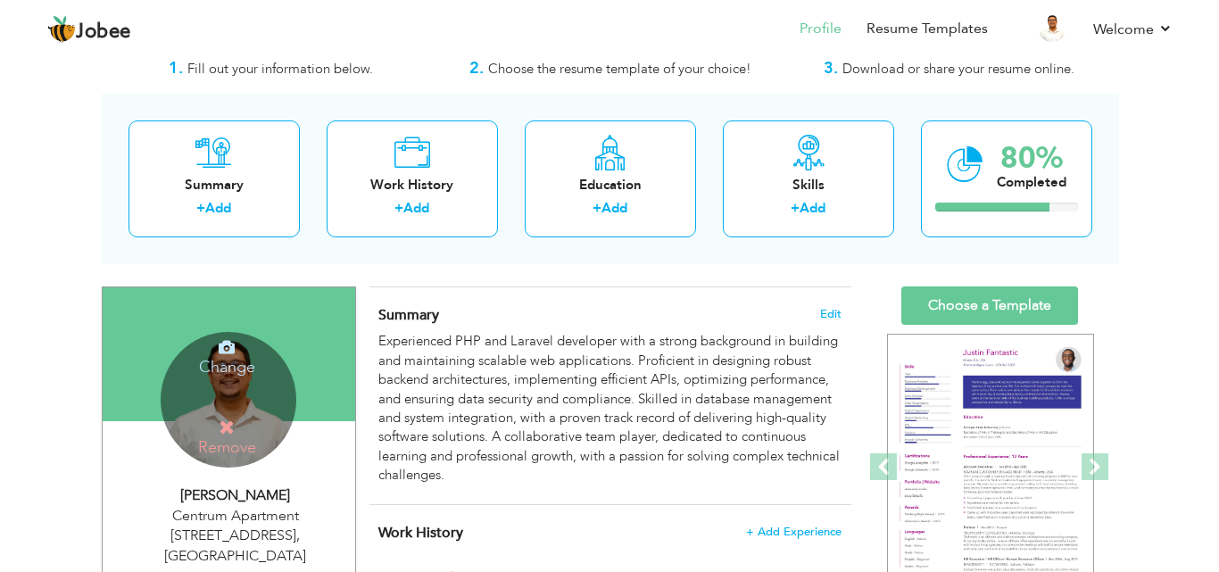
scroll to position [65, 0]
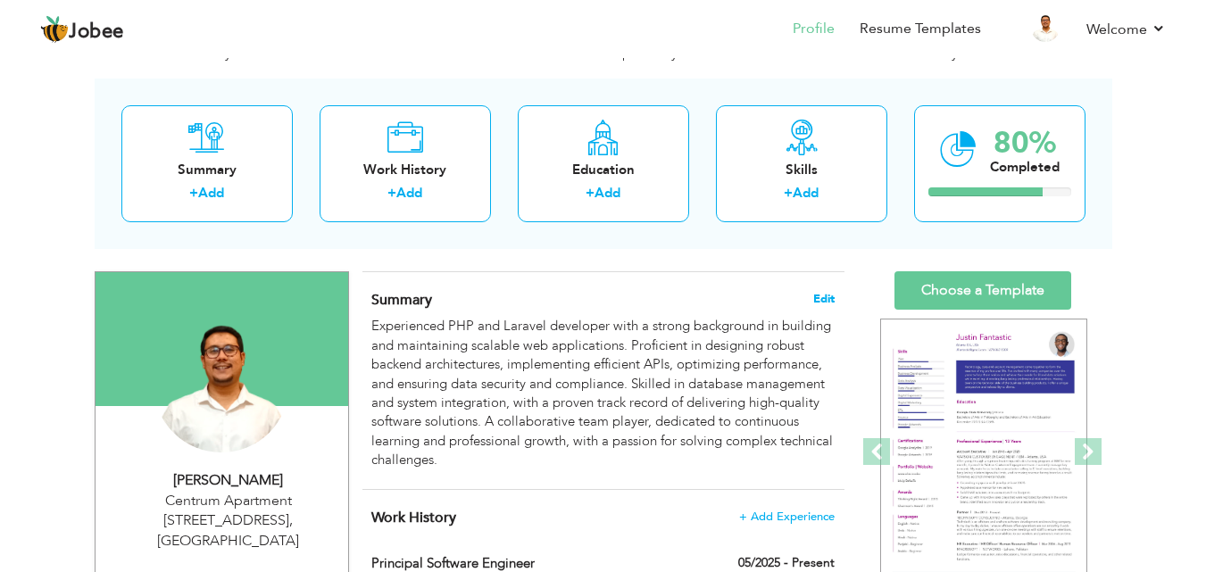
click at [822, 303] on span "Edit" at bounding box center [823, 299] width 21 height 12
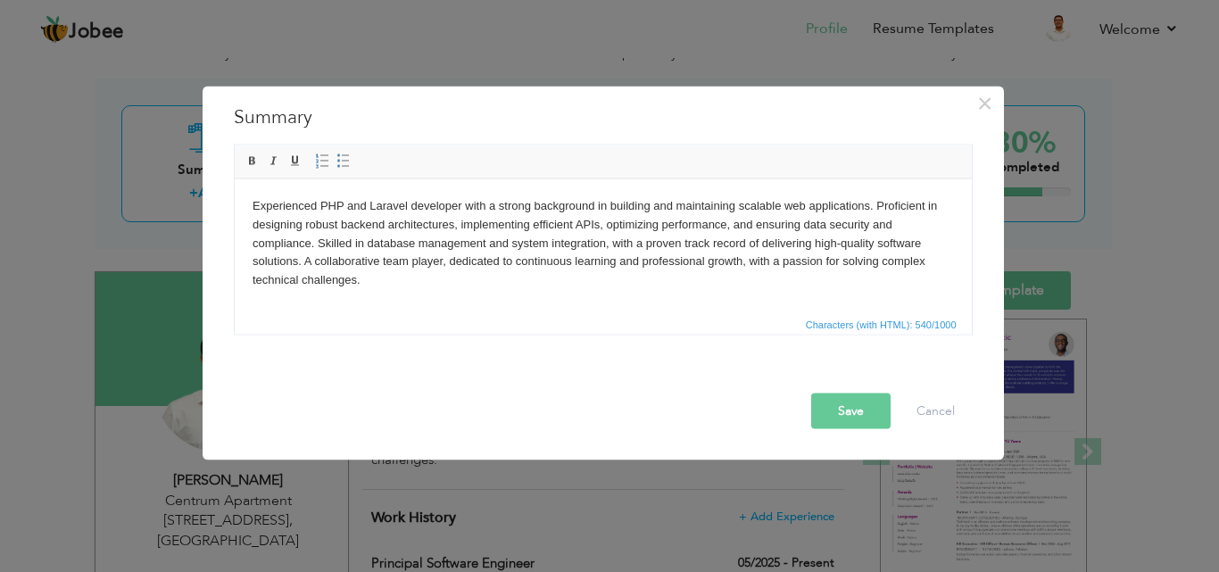
click at [553, 287] on body "Experienced PHP and Laravel developer with a strong background in building and …" at bounding box center [603, 242] width 702 height 93
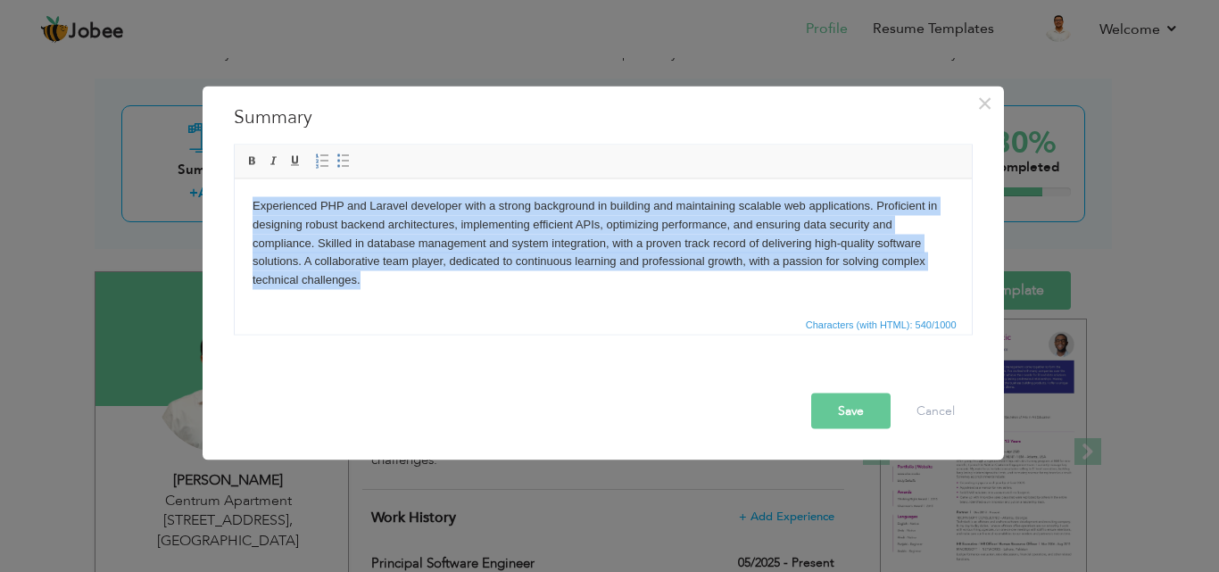
copy body "Experienced PHP and Laravel developer with a strong background in building and …"
click at [580, 290] on html "Experienced PHP and Laravel developer with a strong background in building and …" at bounding box center [602, 243] width 737 height 129
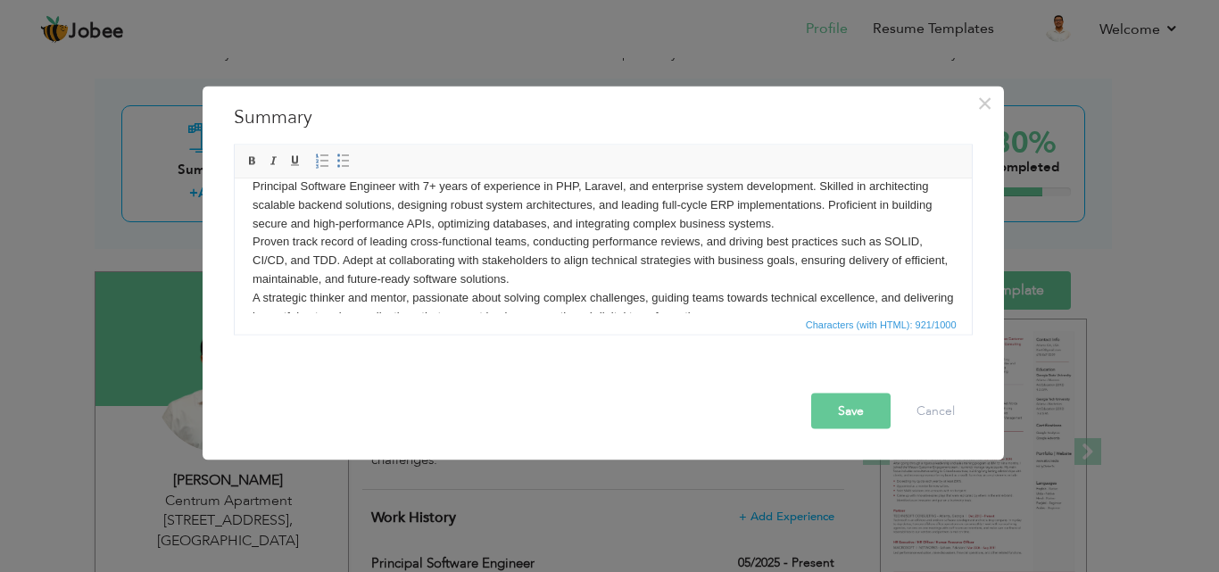
scroll to position [29, 0]
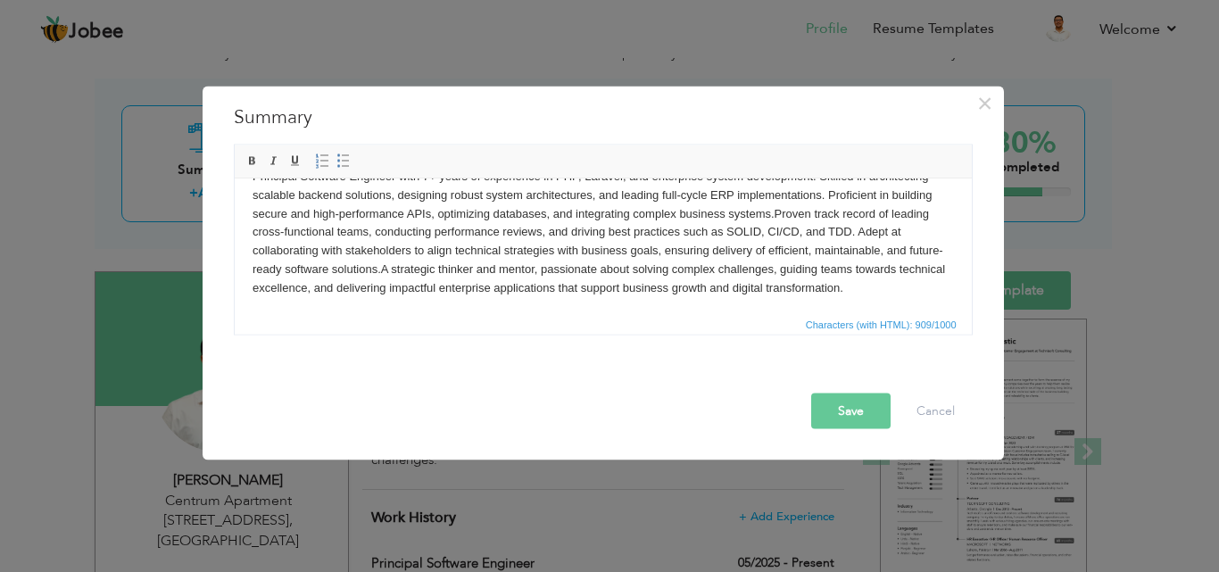
click at [845, 415] on button "Save" at bounding box center [850, 411] width 79 height 36
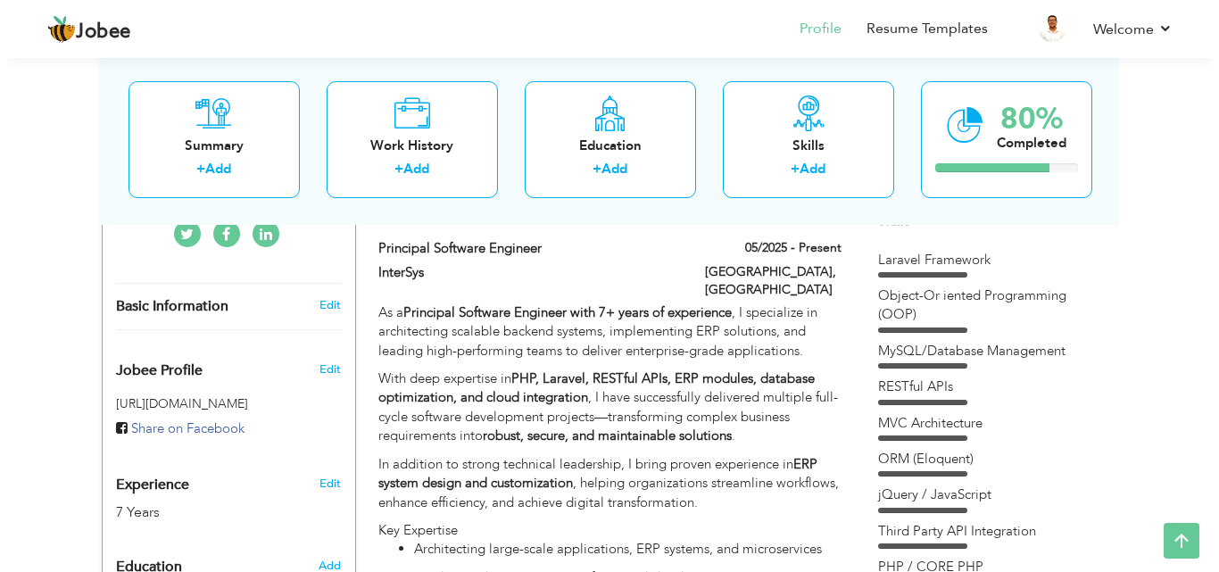
scroll to position [518, 0]
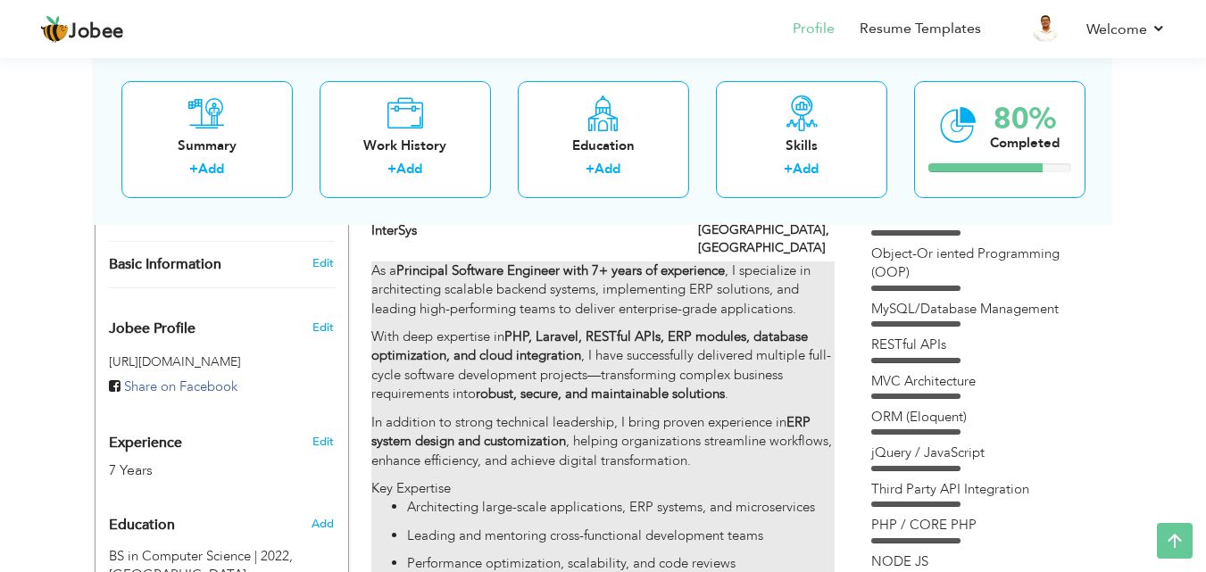
click at [521, 303] on div "As a Principal Software Engineer with 7+ years of experience , I specialize in …" at bounding box center [602, 479] width 462 height 435
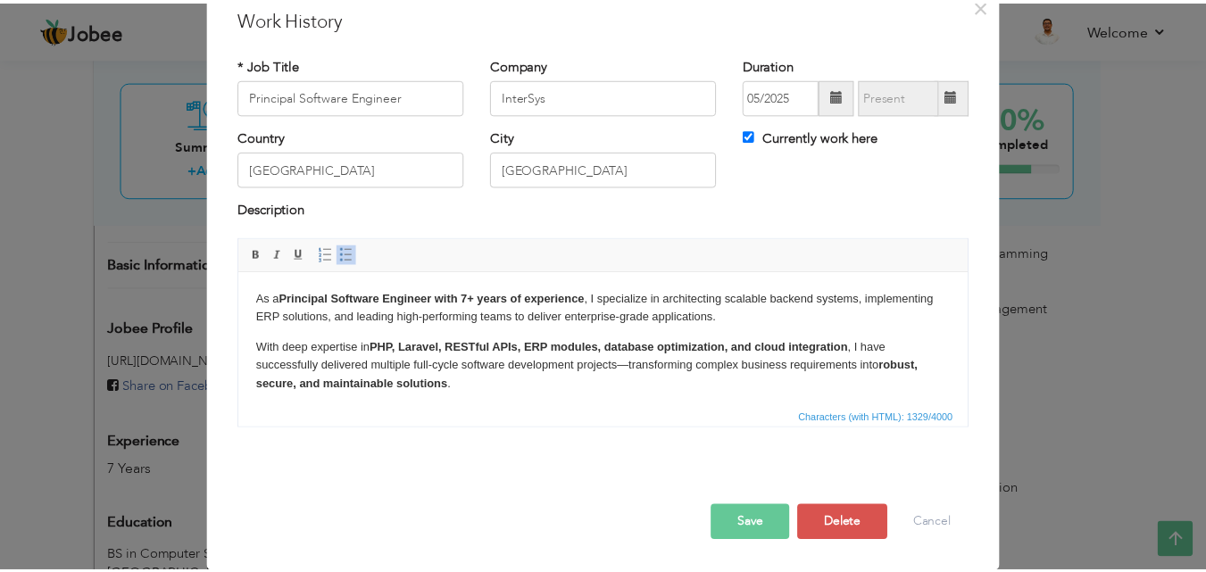
scroll to position [0, 0]
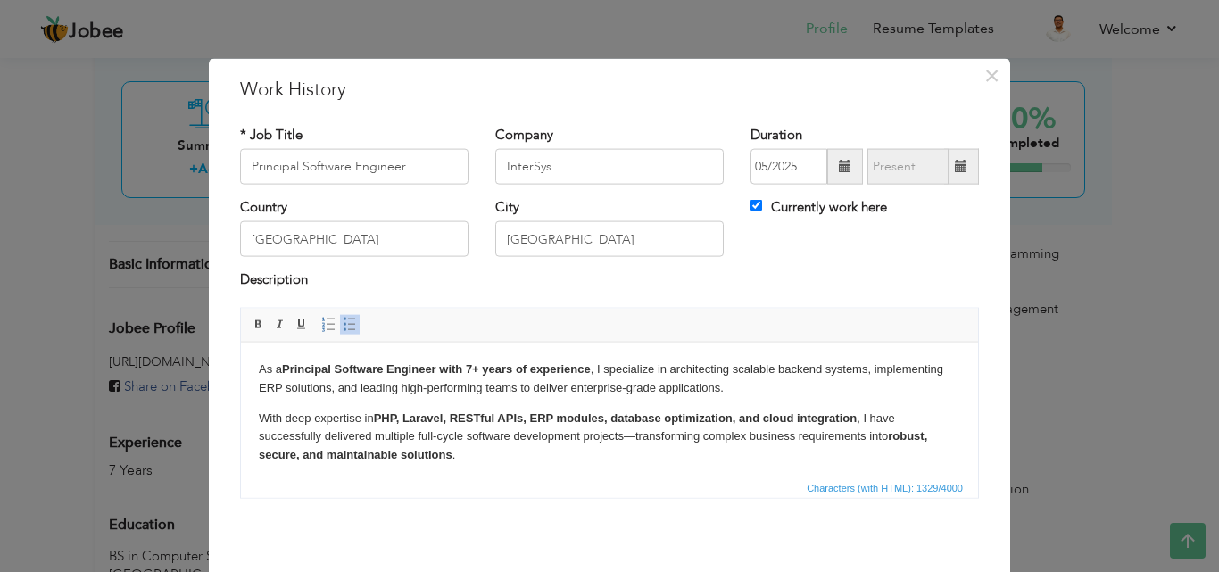
click at [479, 438] on p "With deep expertise in PHP, Laravel, RESTful APIs, ERP modules, database optimi…" at bounding box center [610, 436] width 702 height 55
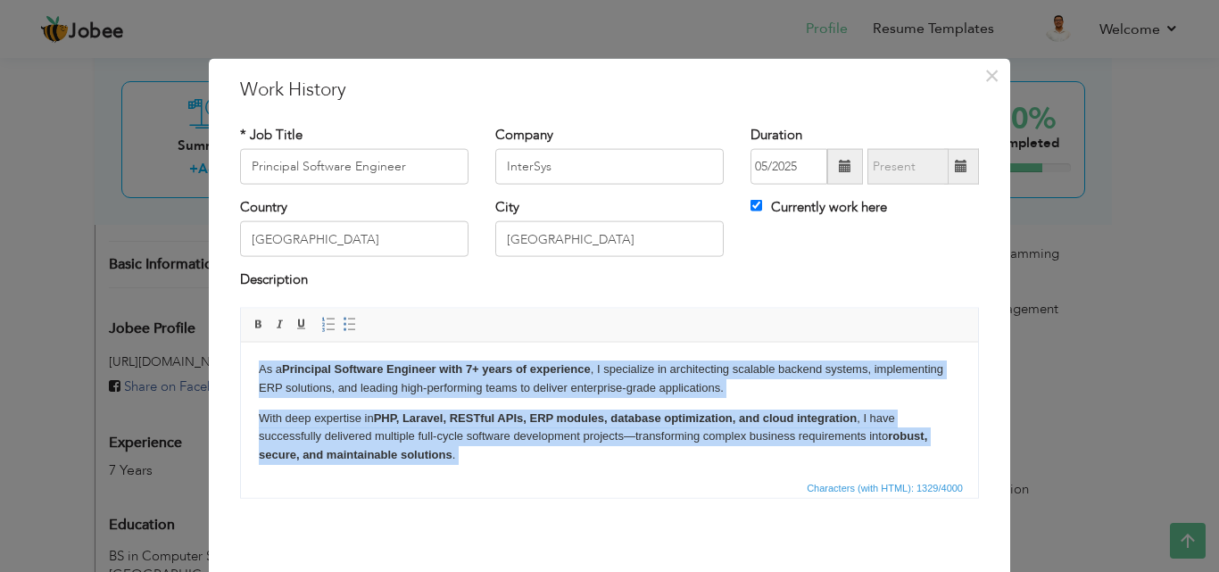
copy body "As a Principal Software Engineer with 7+ years of experience , I specialize in …"
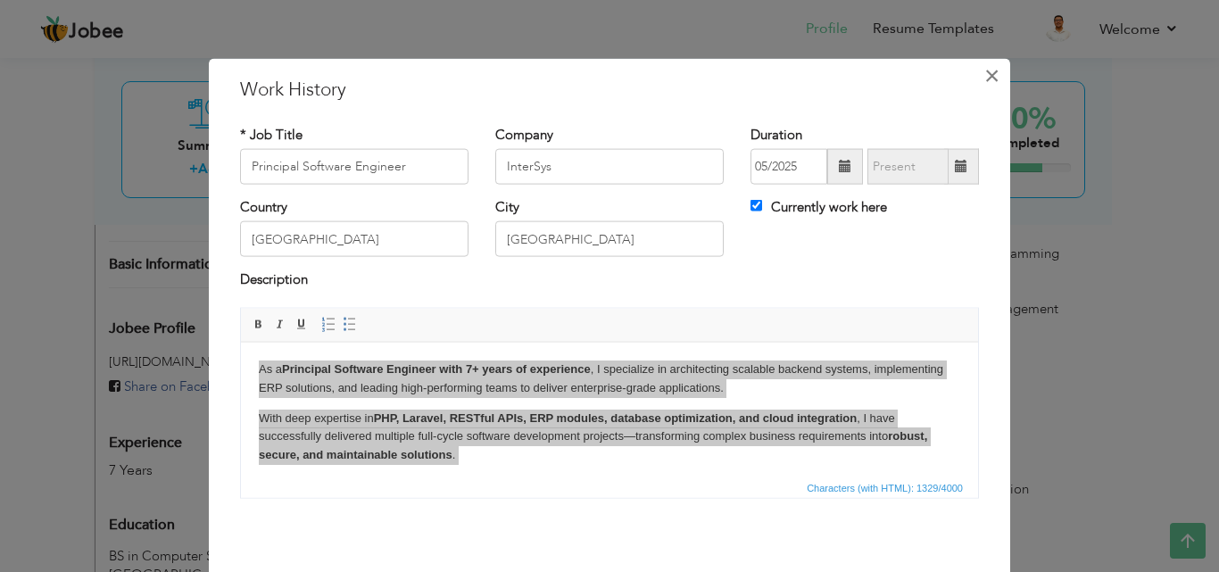
click at [990, 77] on span "×" at bounding box center [992, 75] width 15 height 32
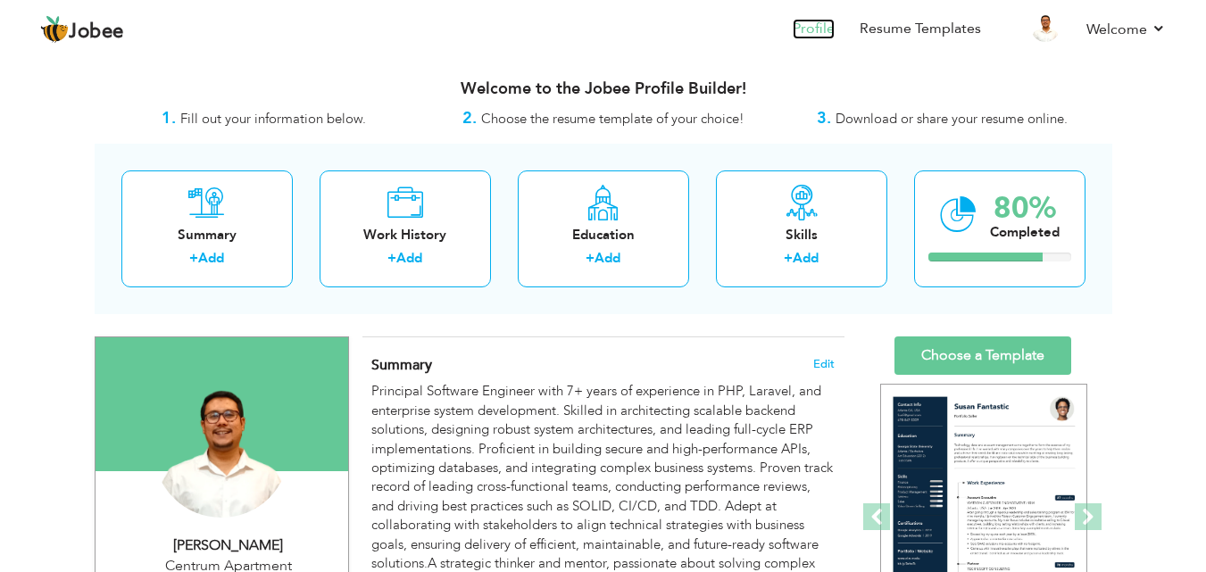
click at [819, 24] on link "Profile" at bounding box center [814, 29] width 42 height 21
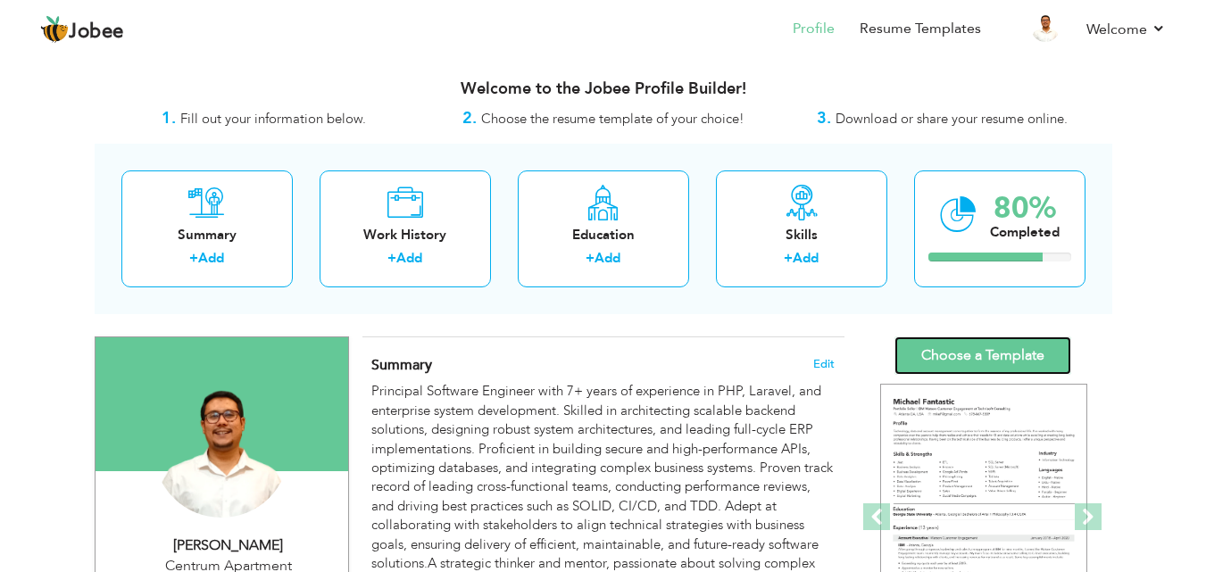
click at [1000, 360] on link "Choose a Template" at bounding box center [982, 356] width 177 height 38
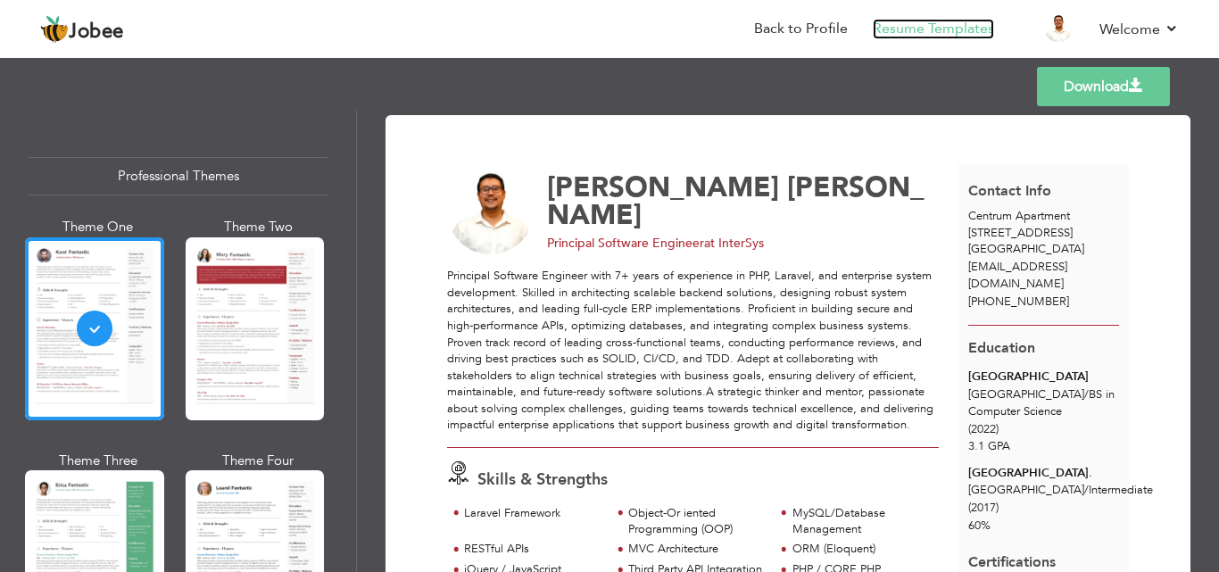
click at [942, 33] on link "Resume Templates" at bounding box center [933, 29] width 121 height 21
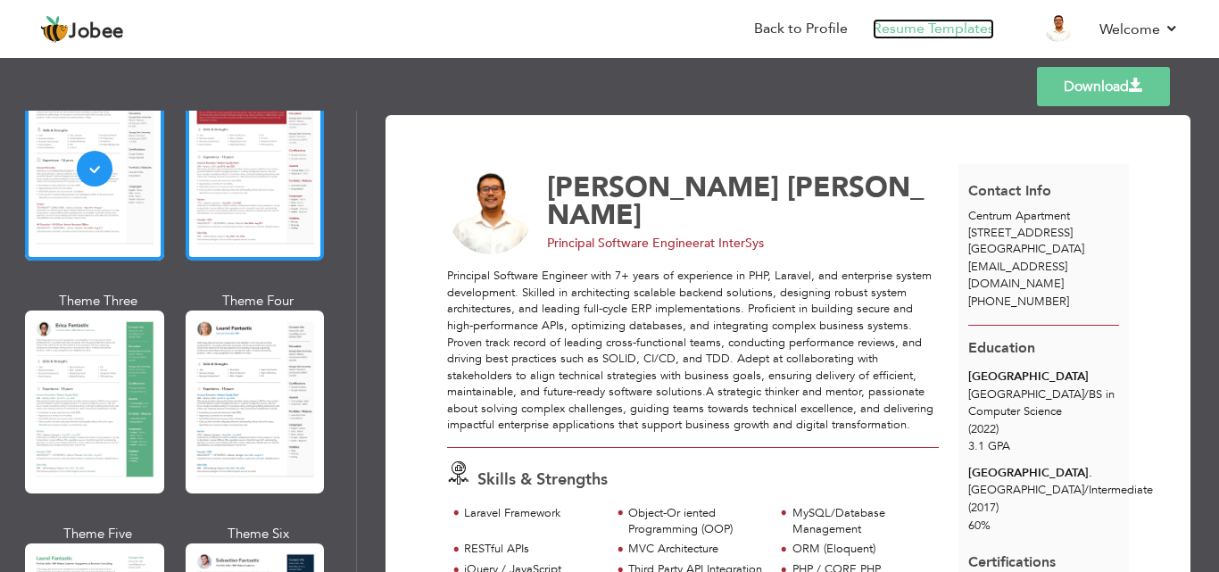
scroll to position [161, 0]
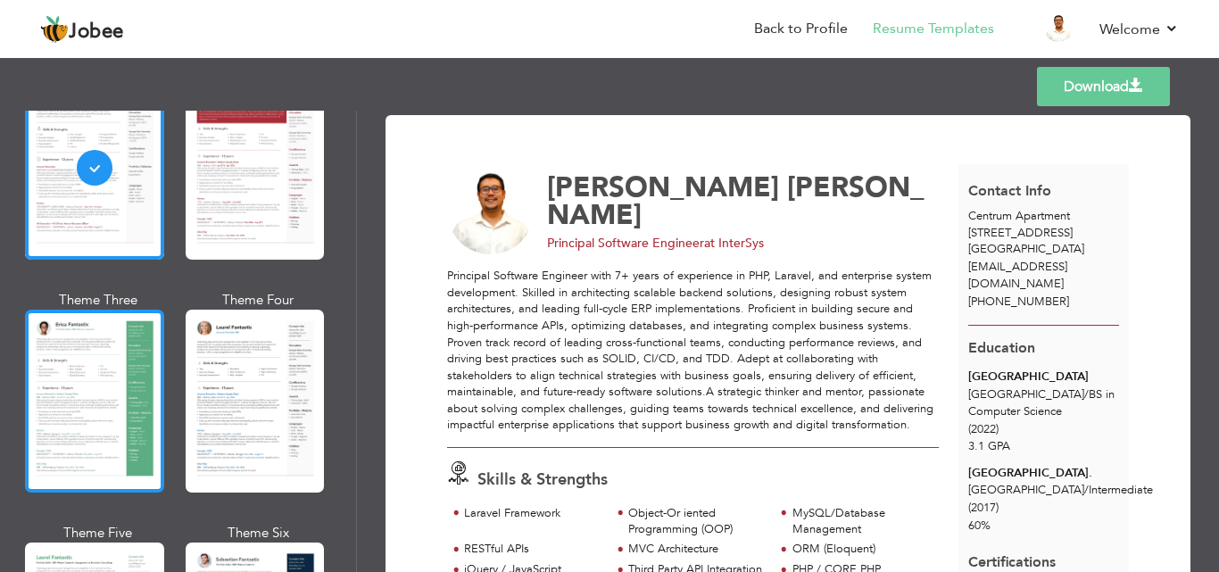
click at [102, 373] on div at bounding box center [94, 401] width 139 height 183
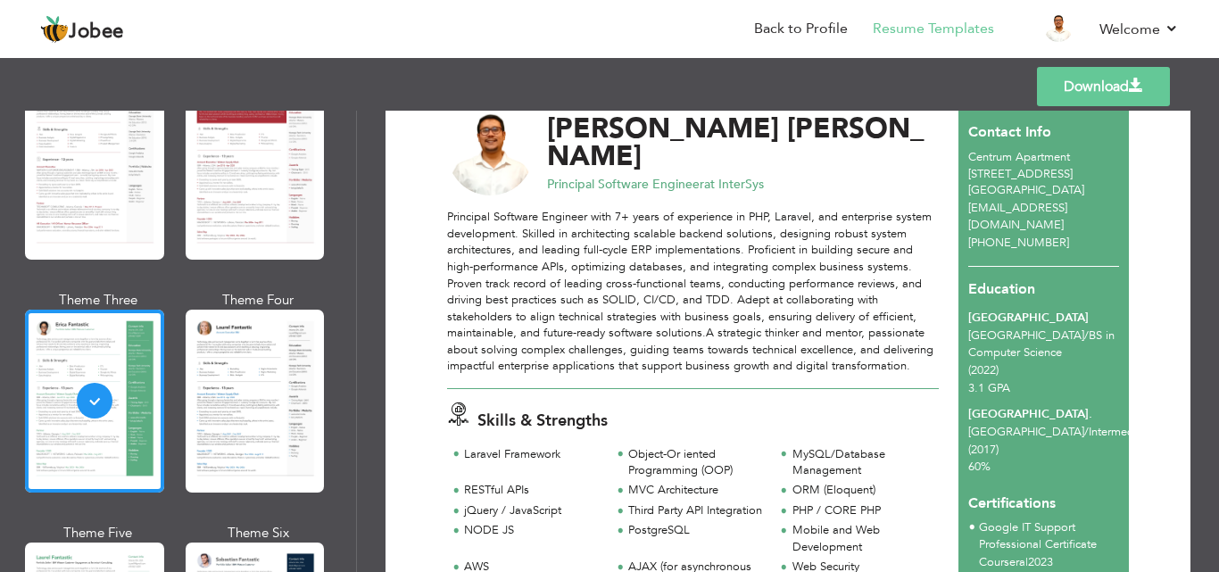
scroll to position [60, 0]
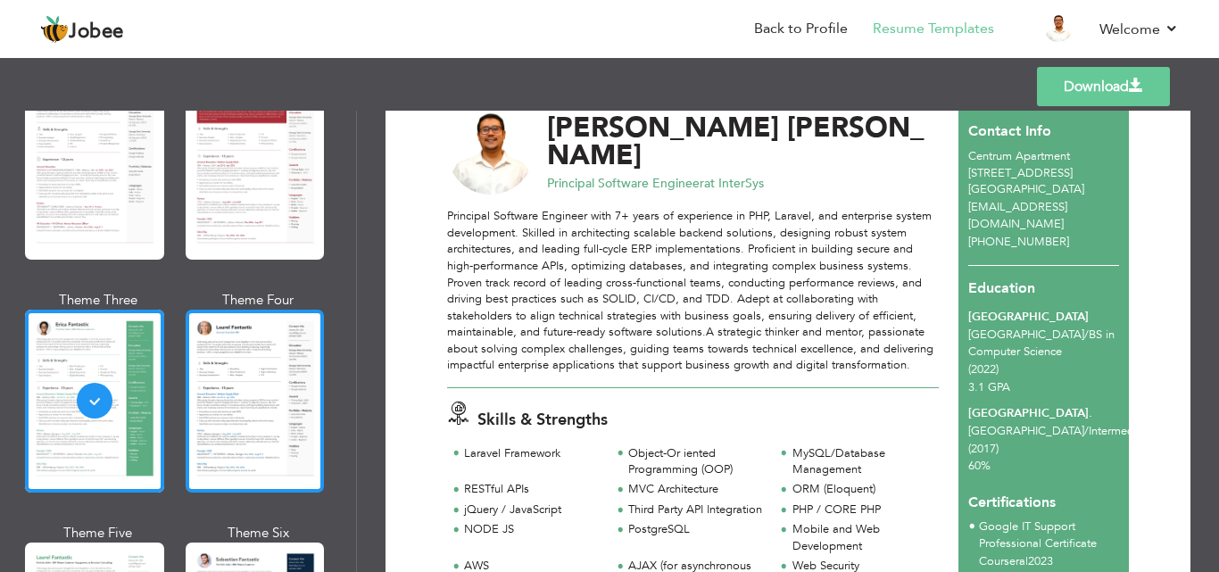
click at [237, 361] on div at bounding box center [255, 401] width 139 height 183
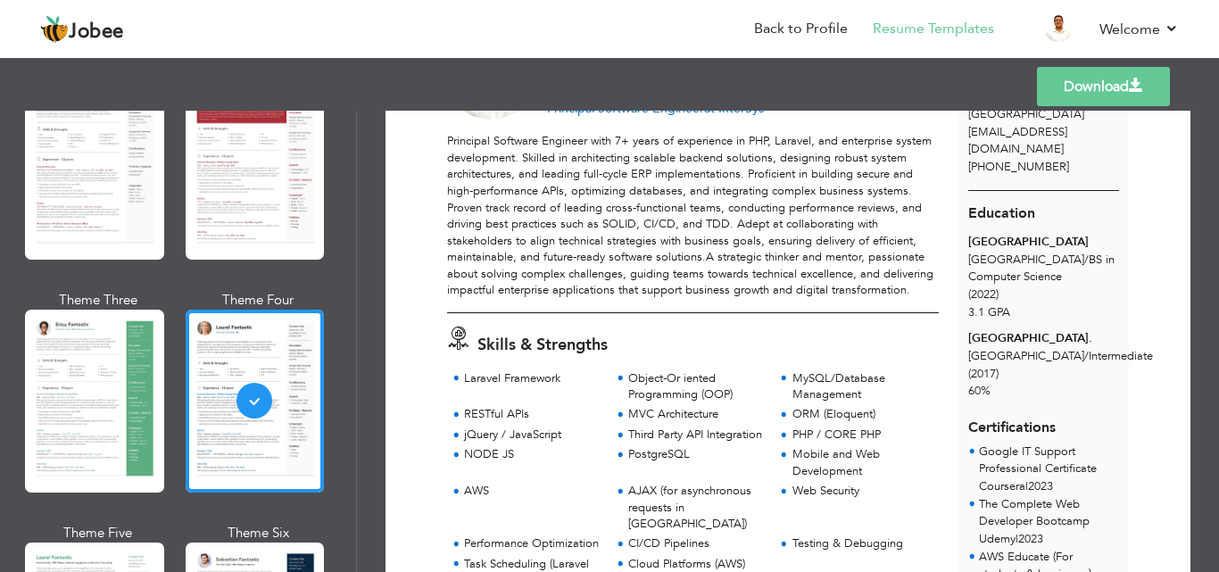
scroll to position [119, 0]
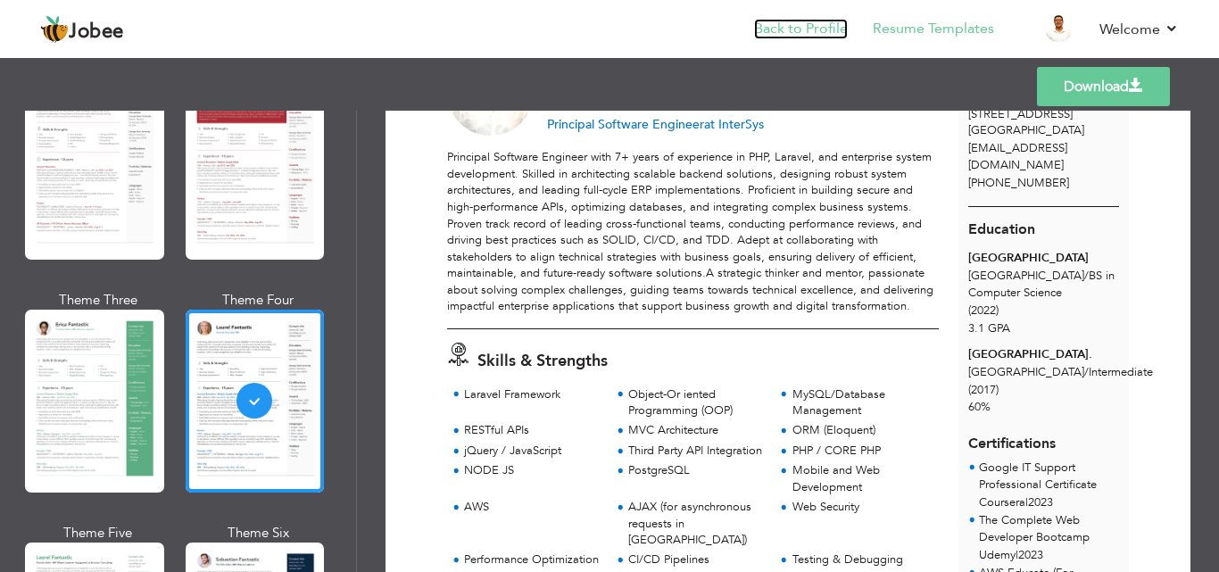
click at [809, 24] on link "Back to Profile" at bounding box center [801, 29] width 94 height 21
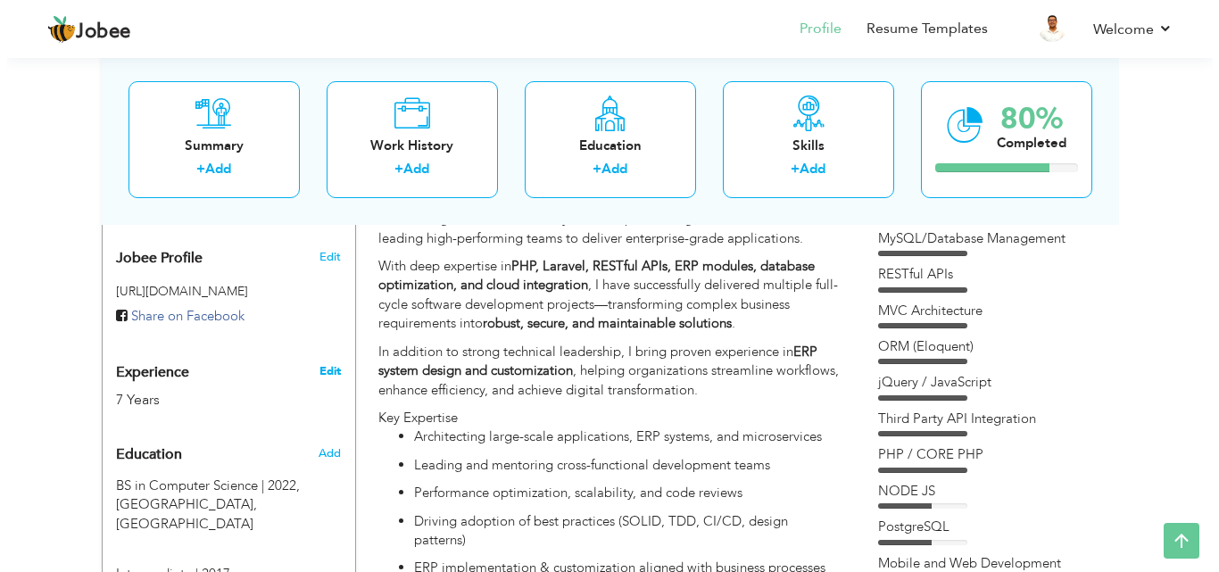
scroll to position [601, 0]
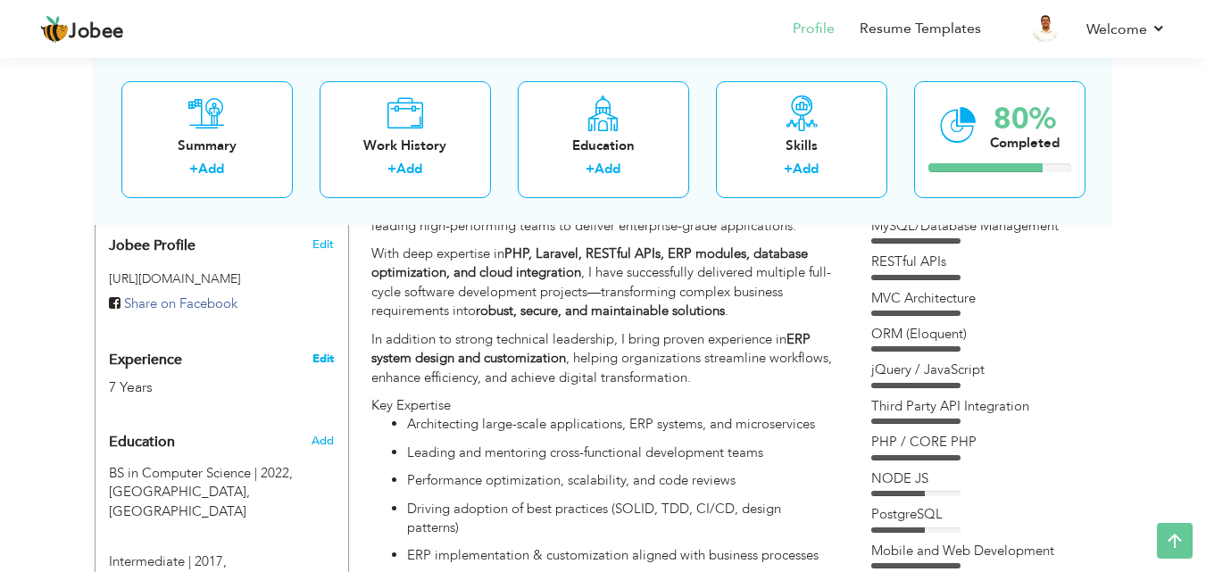
click at [317, 351] on link "Edit" at bounding box center [322, 359] width 21 height 16
type input "Unaiz Ahmed"
type input "Bajwa"
type input "+923152314976"
select select "number:166"
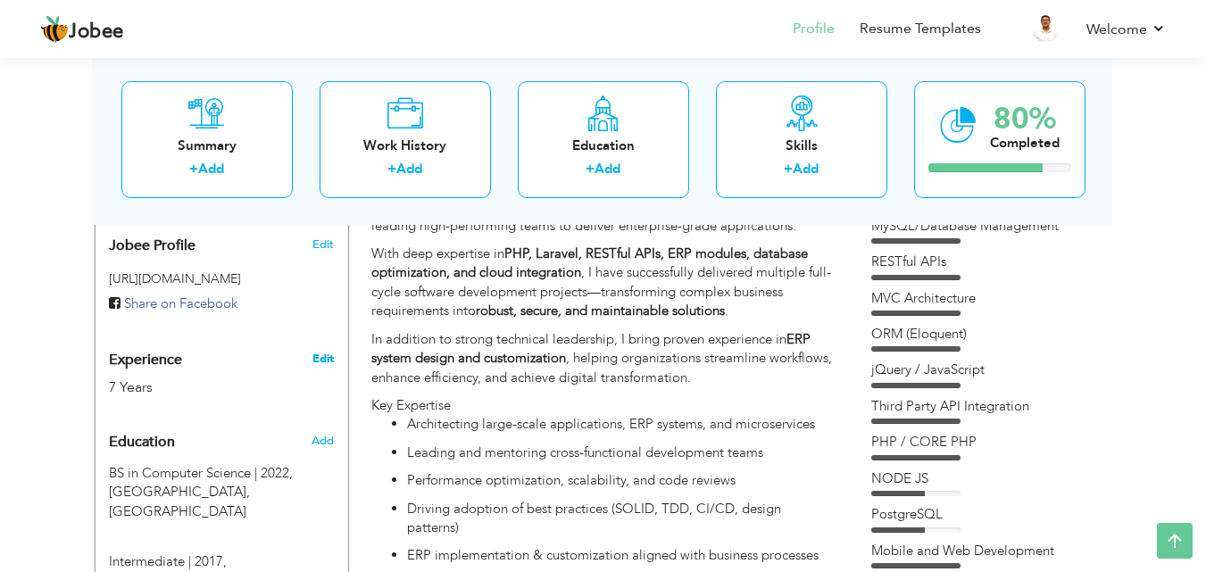
type input "Centrum Apartment [STREET_ADDRESS]"
select select "number:9"
type input "InterSys"
type input "Principal Software Engineer"
type input "https://www.linkedin.com/in/unaiz-ahmed-bajwa-236a51237/"
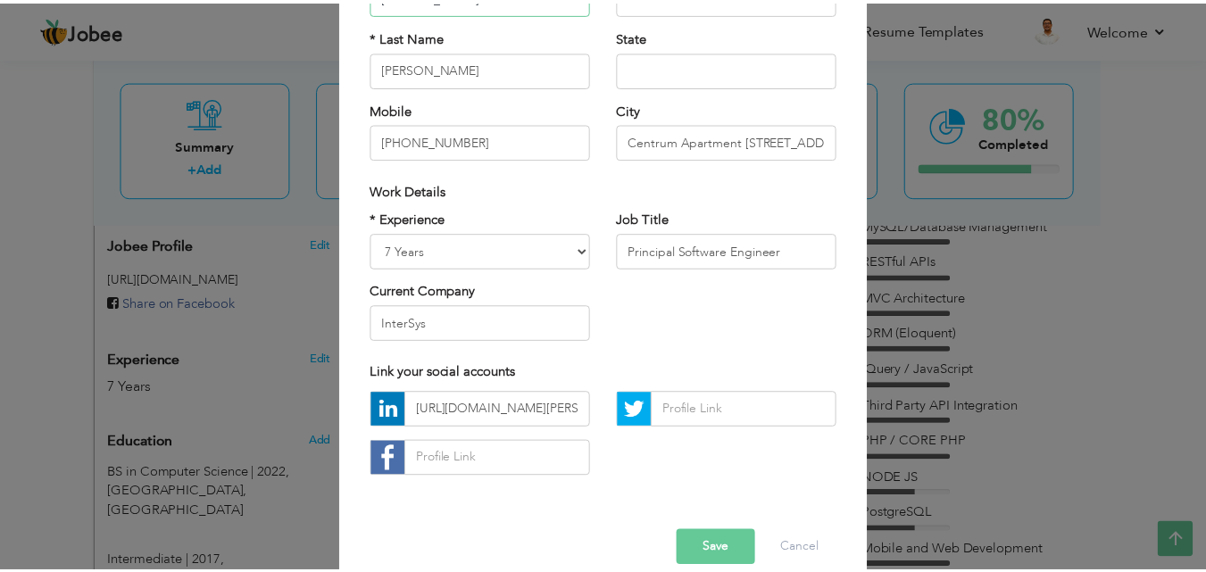
scroll to position [233, 0]
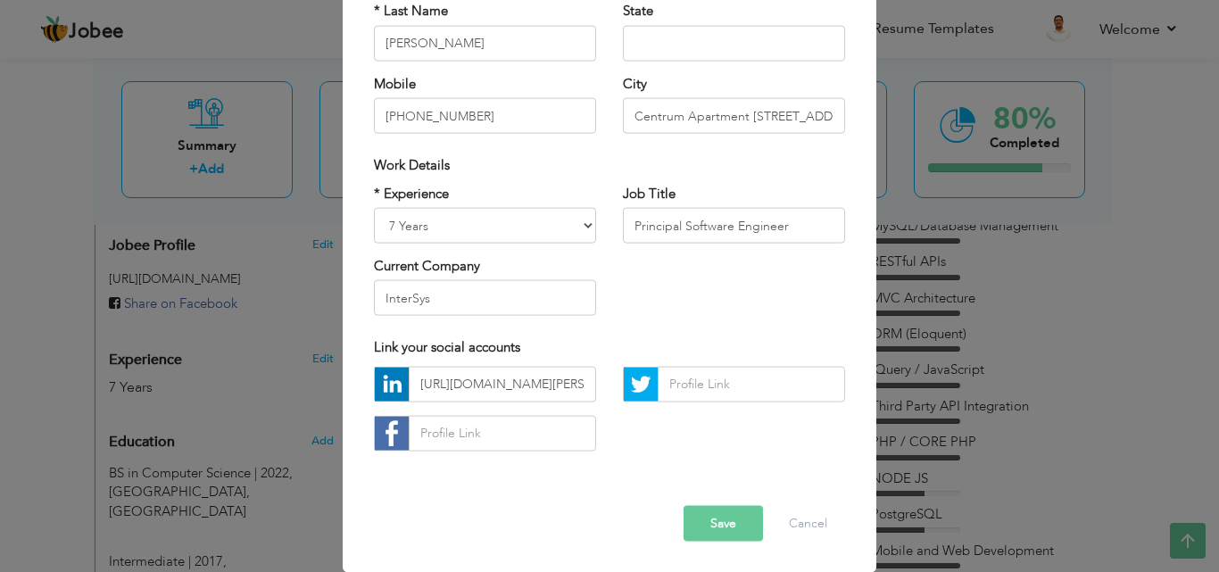
click at [969, 396] on div "× Profile Contact Information * First Name Unaiz Ahmed * Last Name" at bounding box center [609, 286] width 1219 height 572
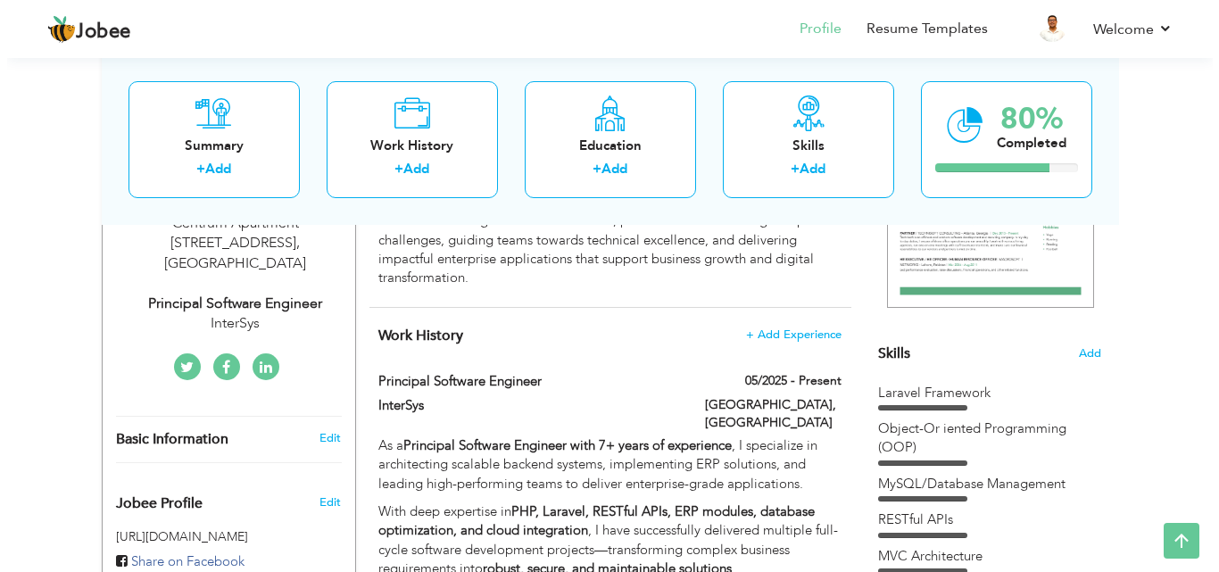
scroll to position [351, 0]
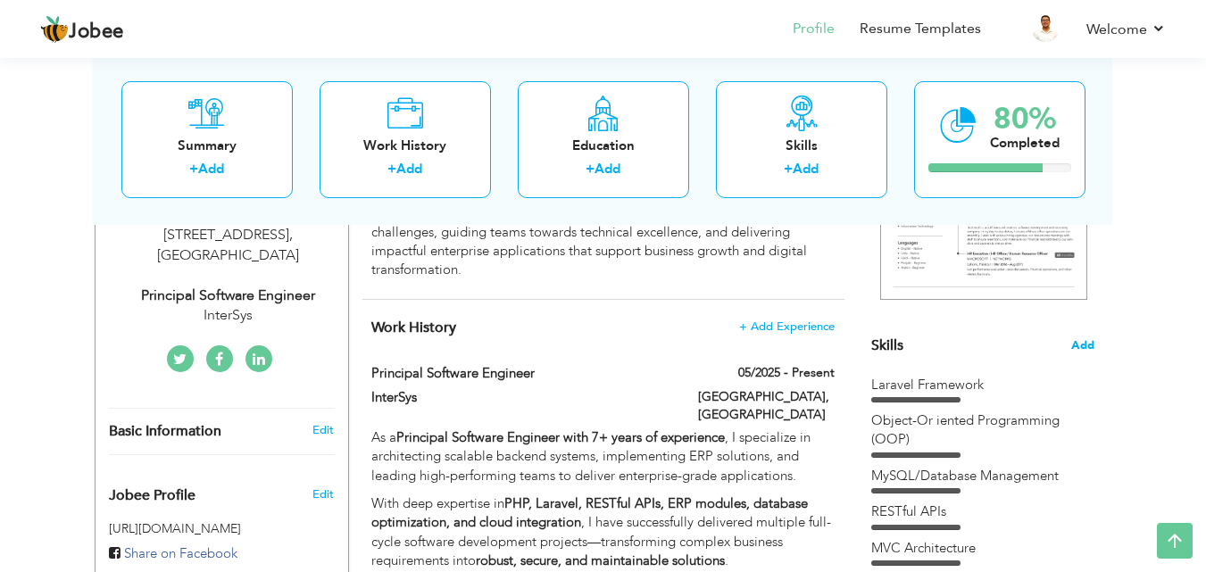
click at [1080, 345] on span "Add" at bounding box center [1082, 345] width 23 height 17
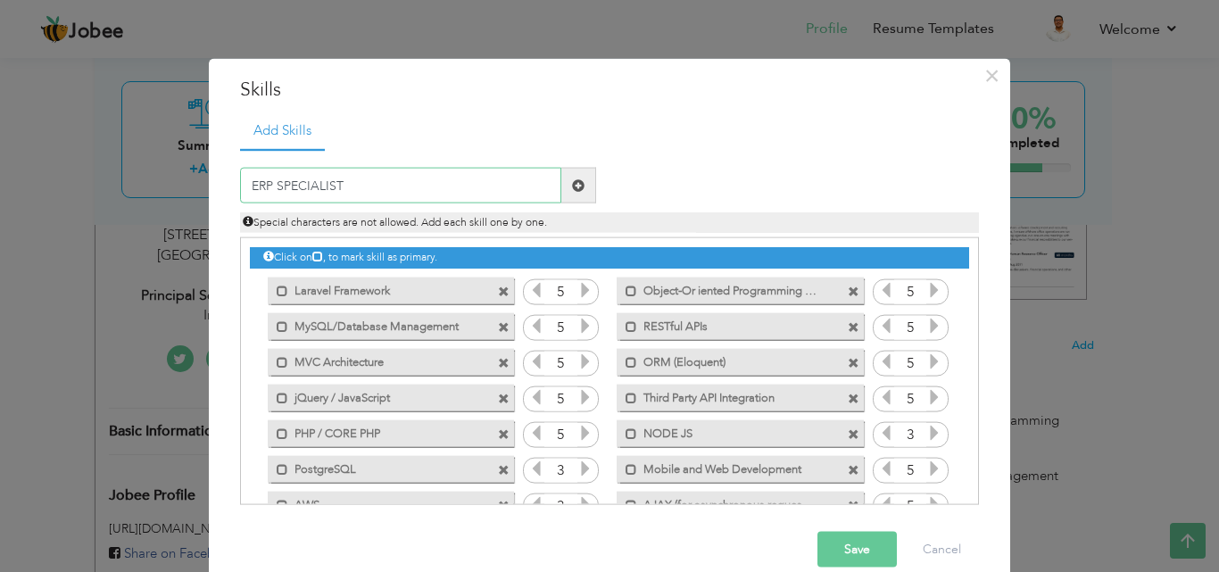
type input "ERP SPECIALIST"
click at [572, 185] on span at bounding box center [578, 185] width 12 height 12
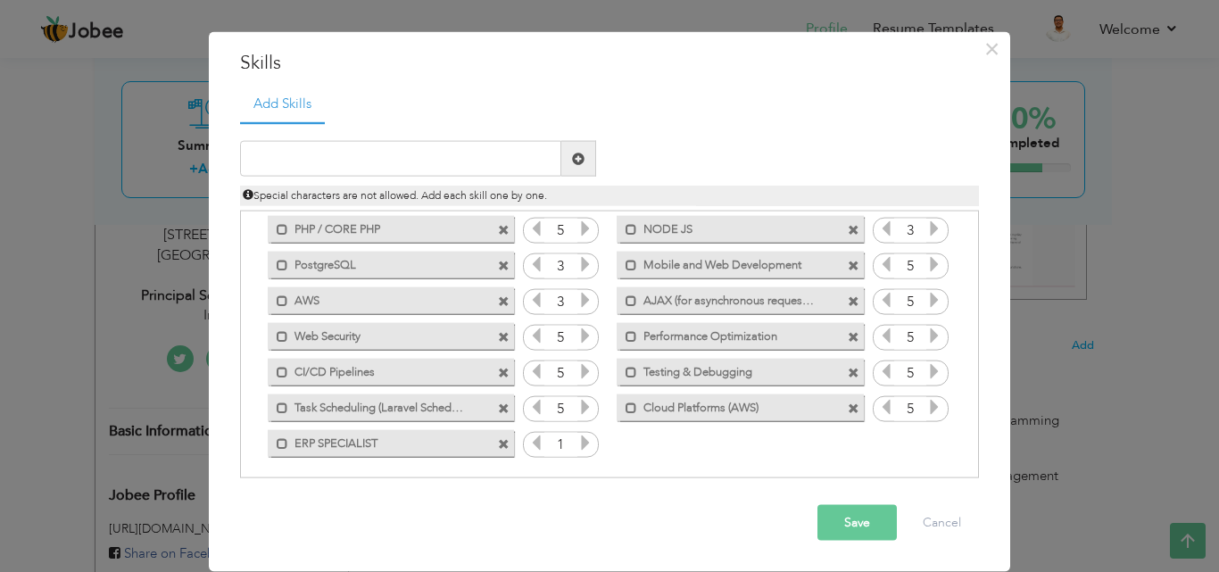
scroll to position [183, 0]
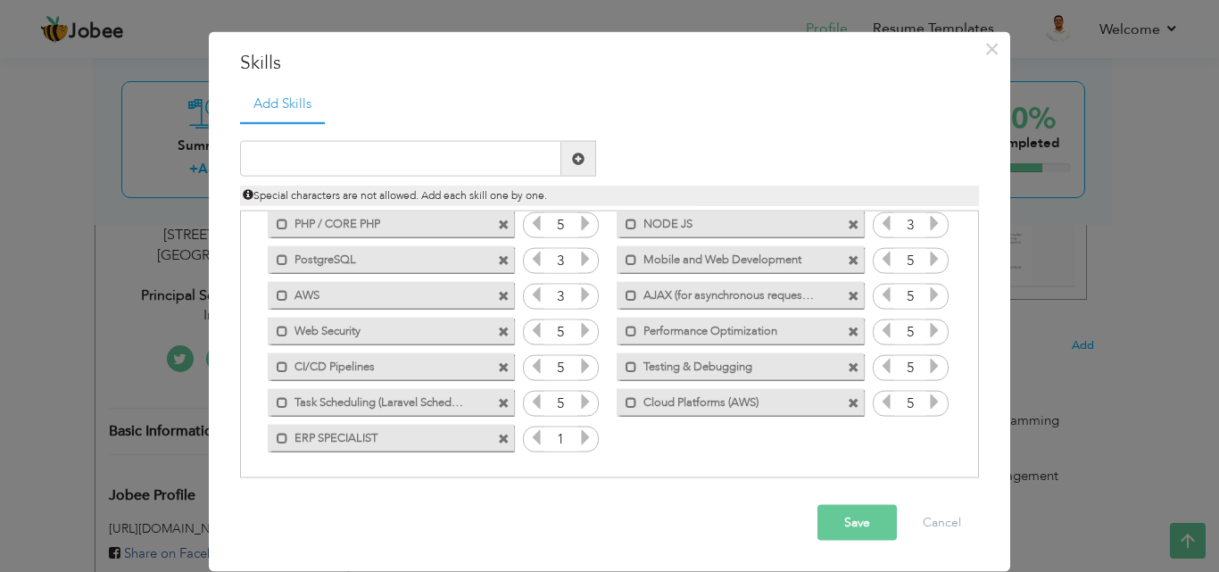
click at [578, 432] on icon at bounding box center [586, 437] width 16 height 16
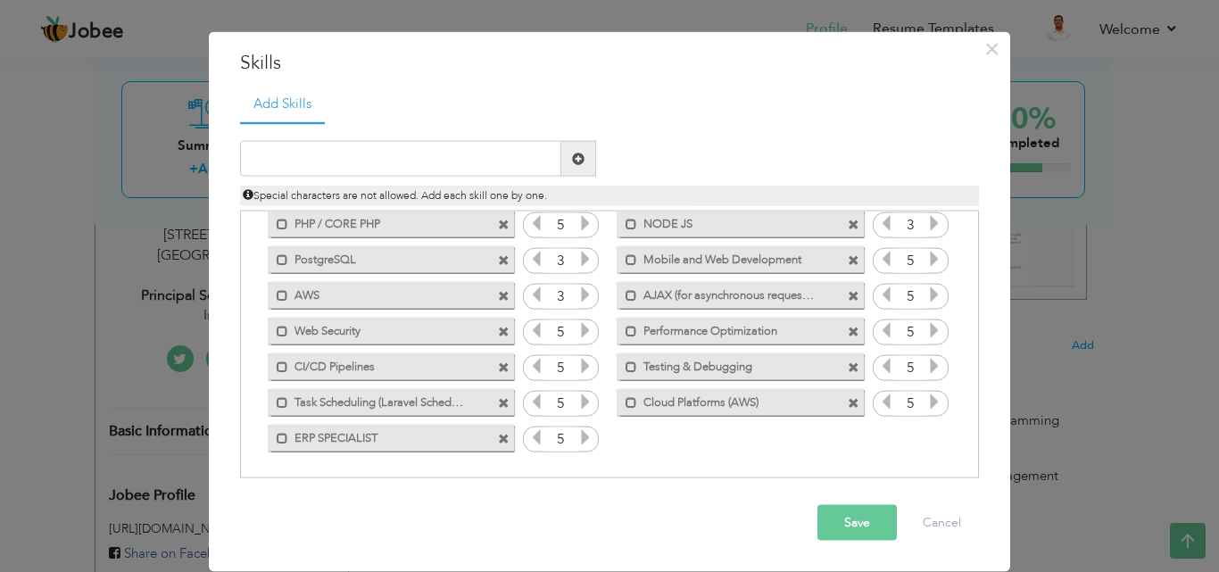
drag, startPoint x: 419, startPoint y: 440, endPoint x: 413, endPoint y: 398, distance: 42.3
click at [413, 398] on div "Click on , to mark skill as primary. Mark as primary skill. Laravel Framework 5…" at bounding box center [609, 242] width 719 height 427
click at [277, 439] on span at bounding box center [283, 438] width 12 height 12
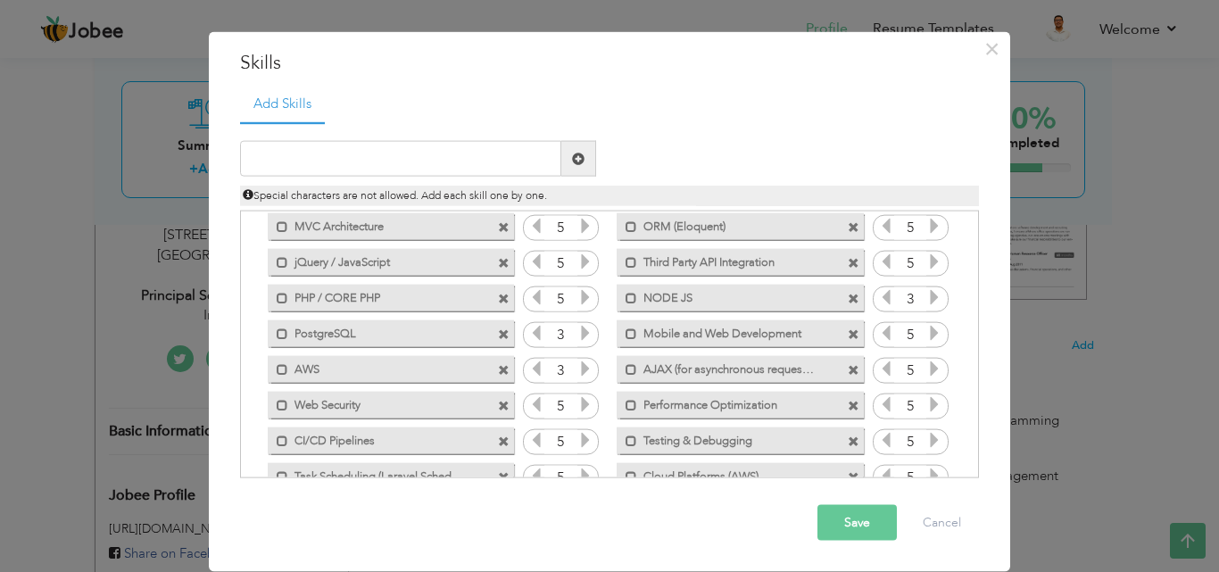
scroll to position [0, 0]
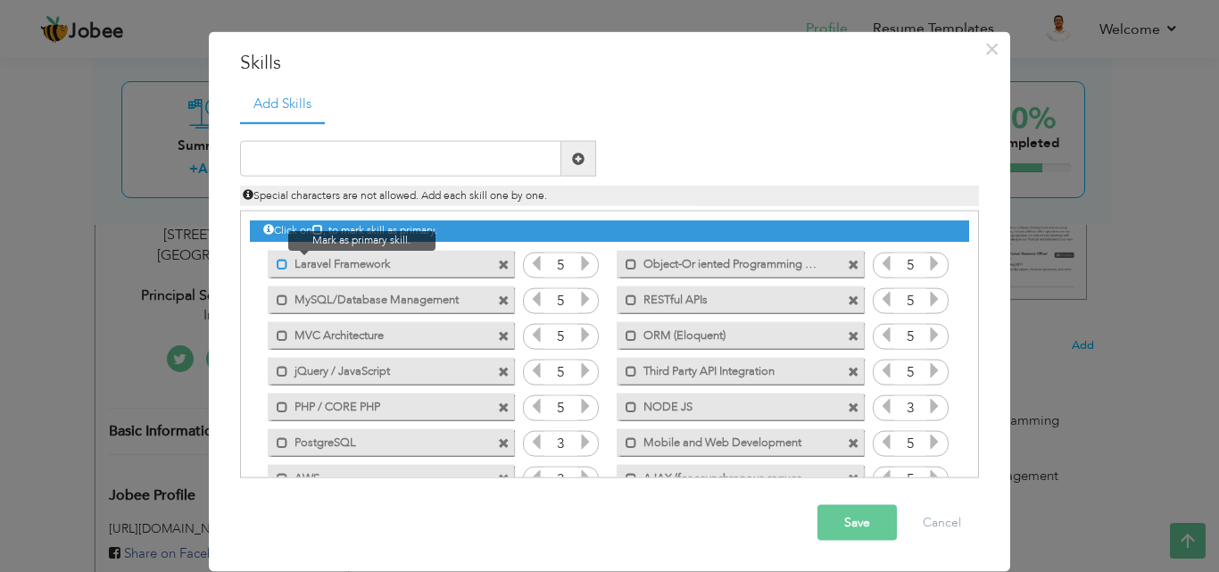
click at [277, 267] on span at bounding box center [283, 264] width 12 height 12
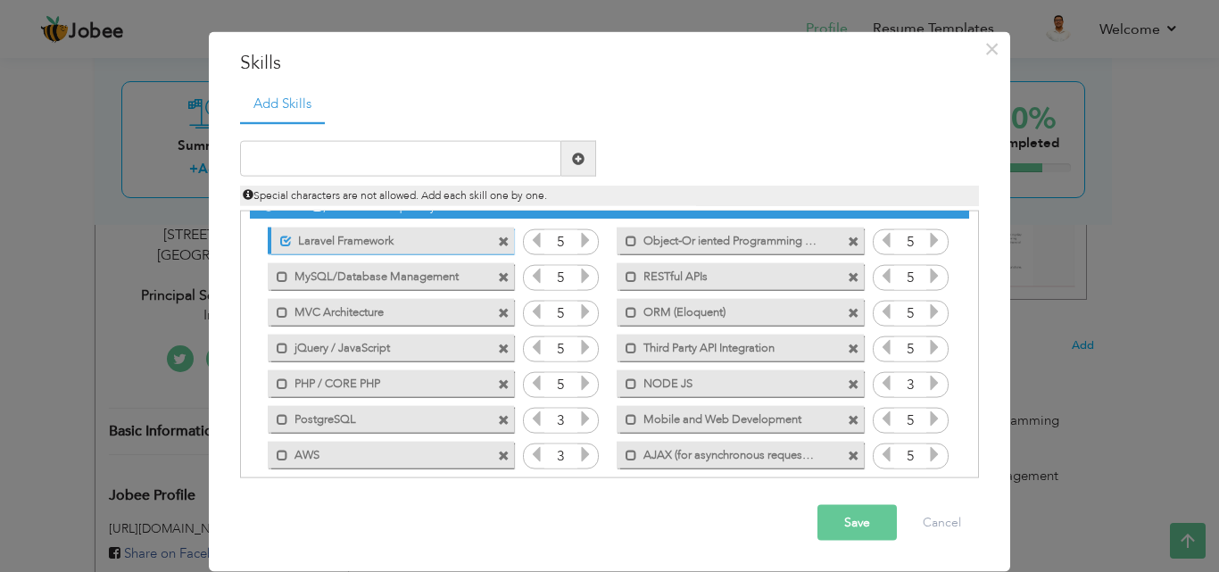
scroll to position [24, 0]
click at [277, 270] on span at bounding box center [283, 276] width 12 height 12
click at [277, 312] on span at bounding box center [283, 311] width 12 height 12
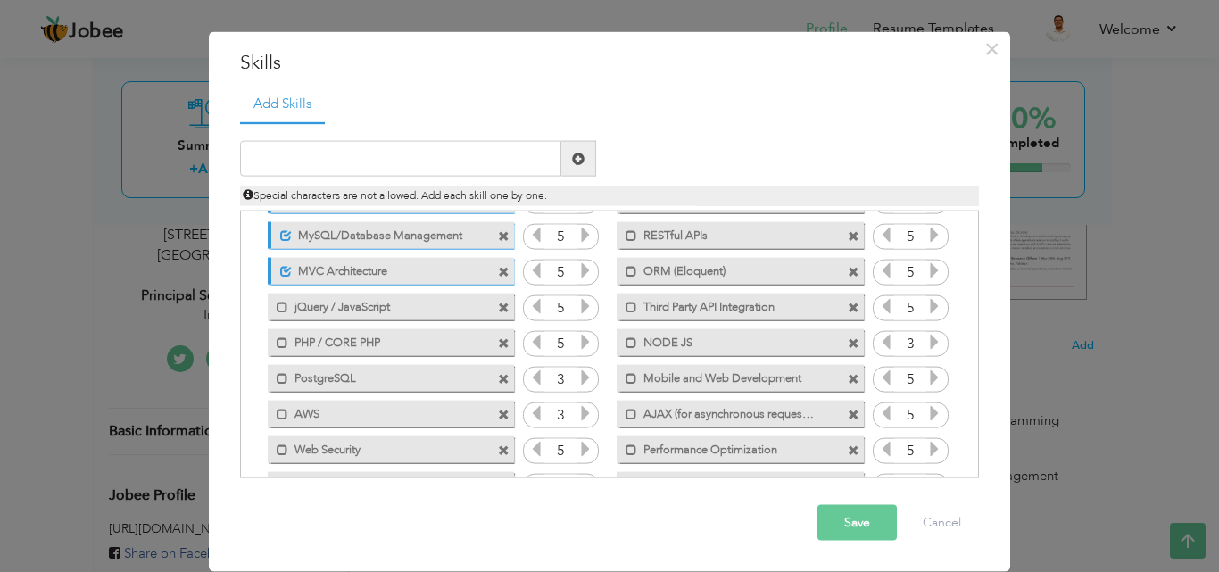
scroll to position [78, 0]
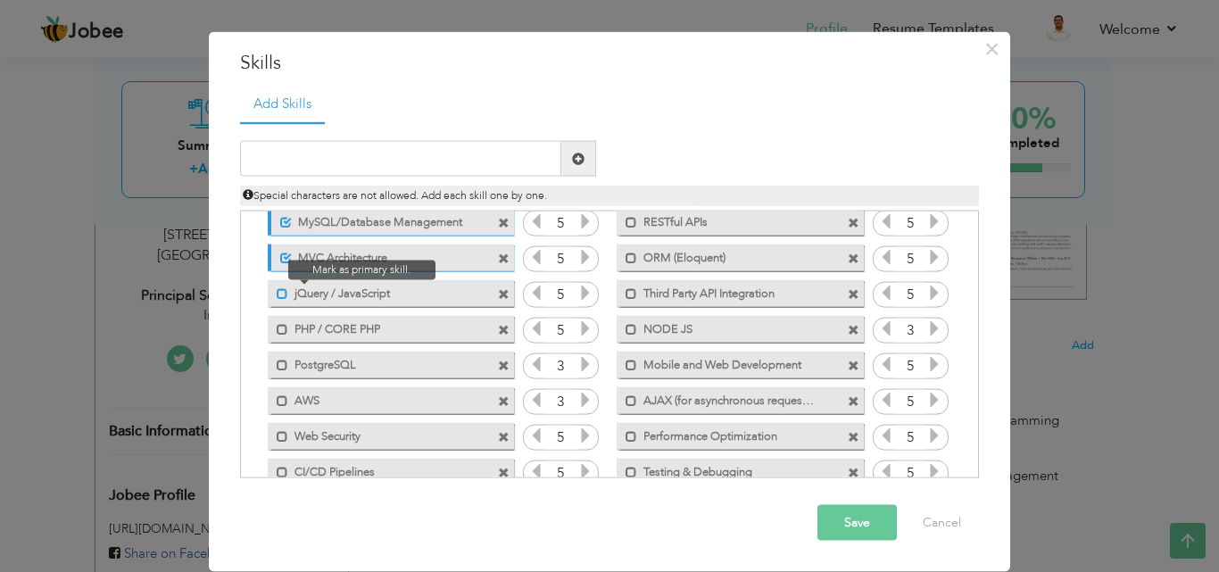
click at [277, 298] on span at bounding box center [283, 293] width 12 height 12
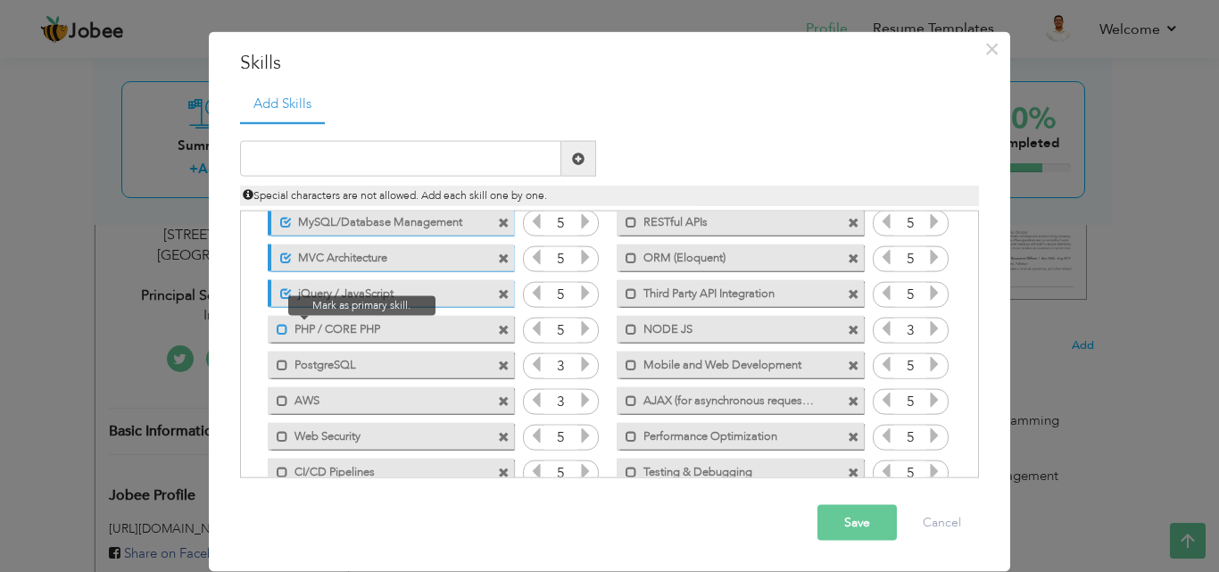
click at [277, 330] on span at bounding box center [283, 329] width 12 height 12
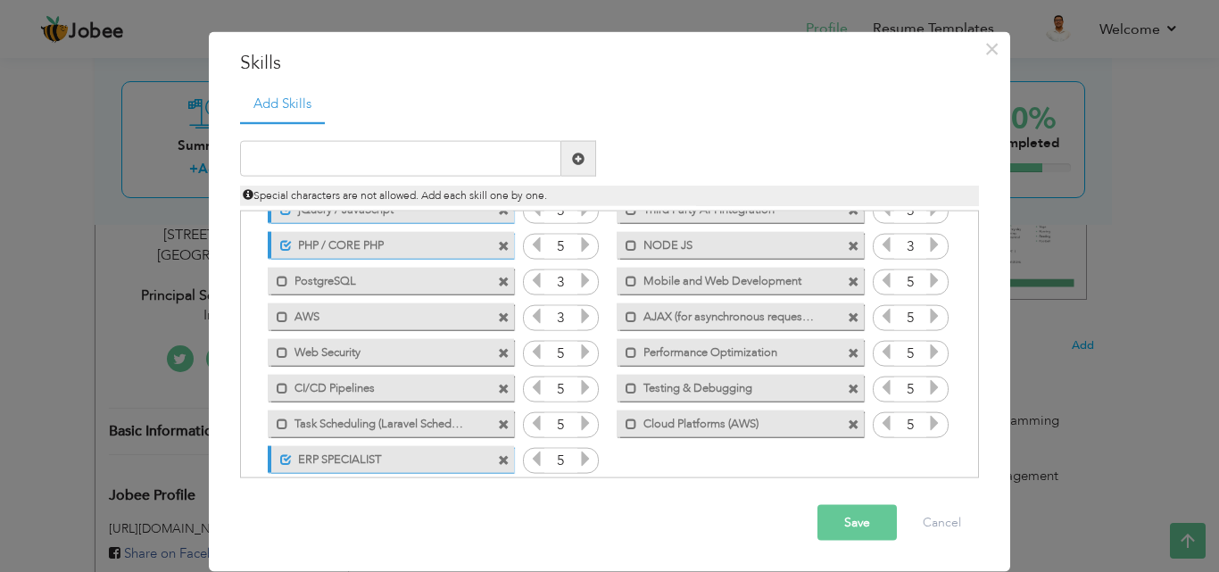
scroll to position [159, 0]
click at [277, 325] on span at bounding box center [283, 319] width 12 height 12
click at [277, 353] on span at bounding box center [283, 355] width 12 height 12
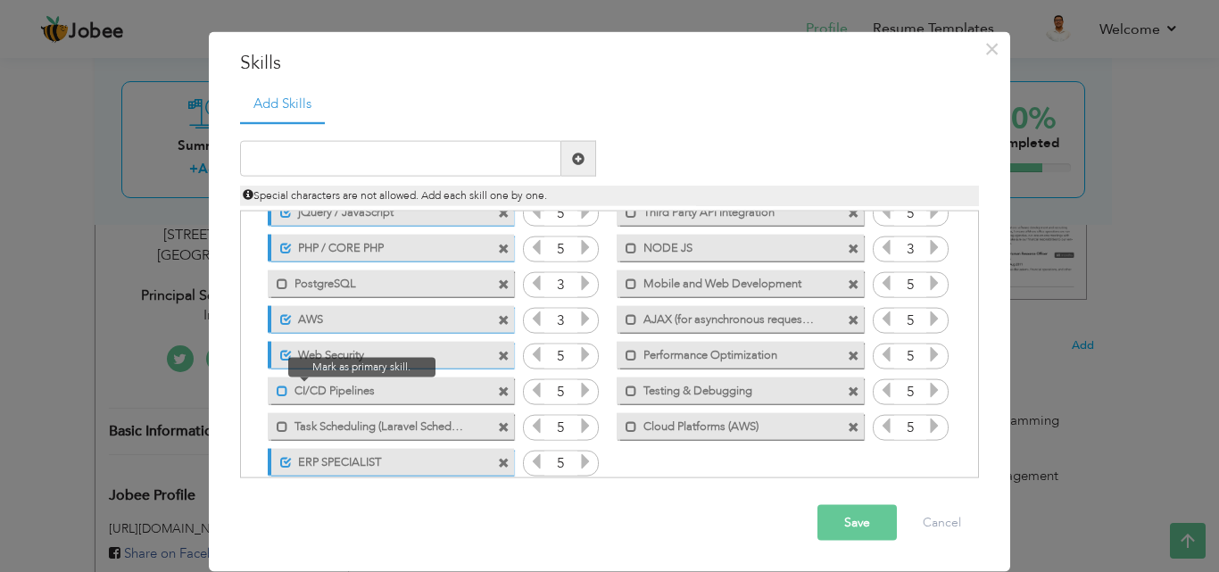
click at [277, 394] on span at bounding box center [283, 391] width 12 height 12
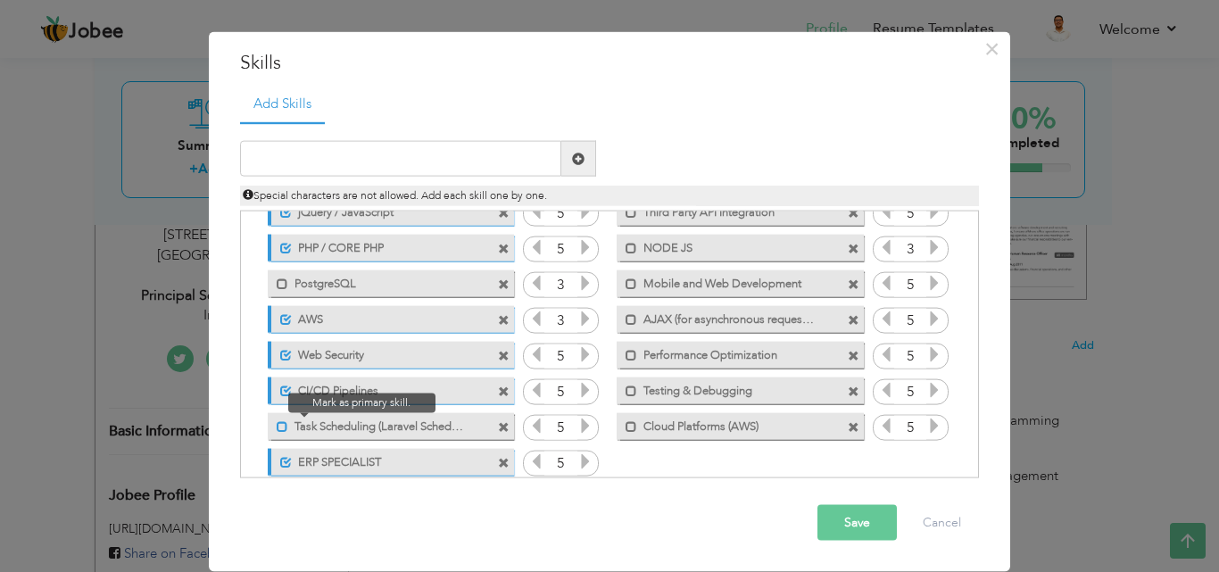
click at [277, 424] on span at bounding box center [283, 426] width 12 height 12
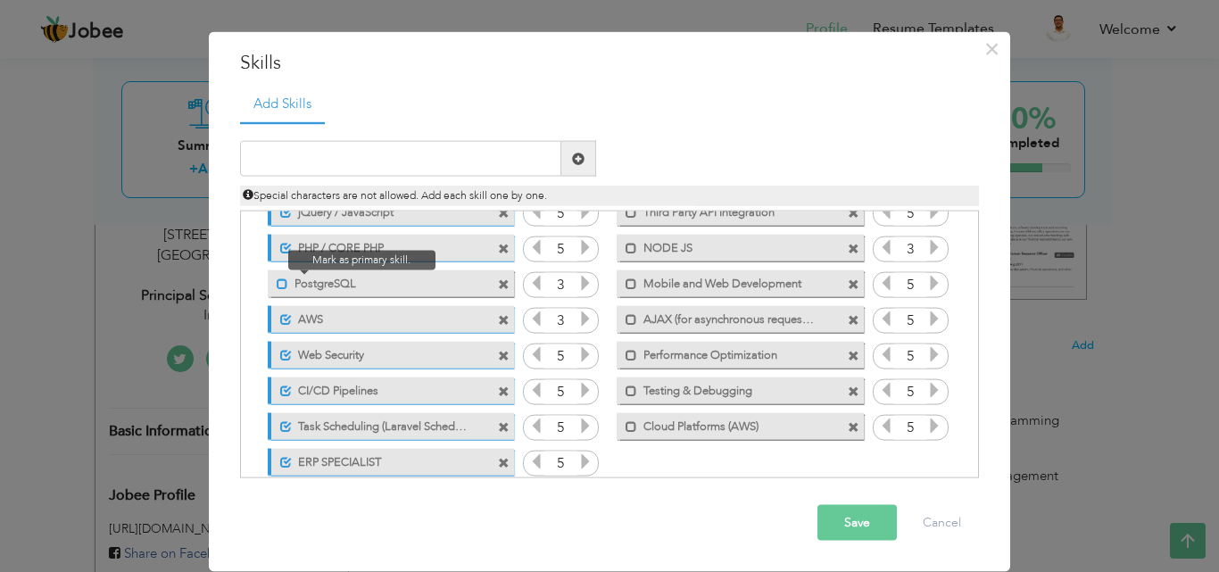
click at [277, 287] on span at bounding box center [283, 284] width 12 height 12
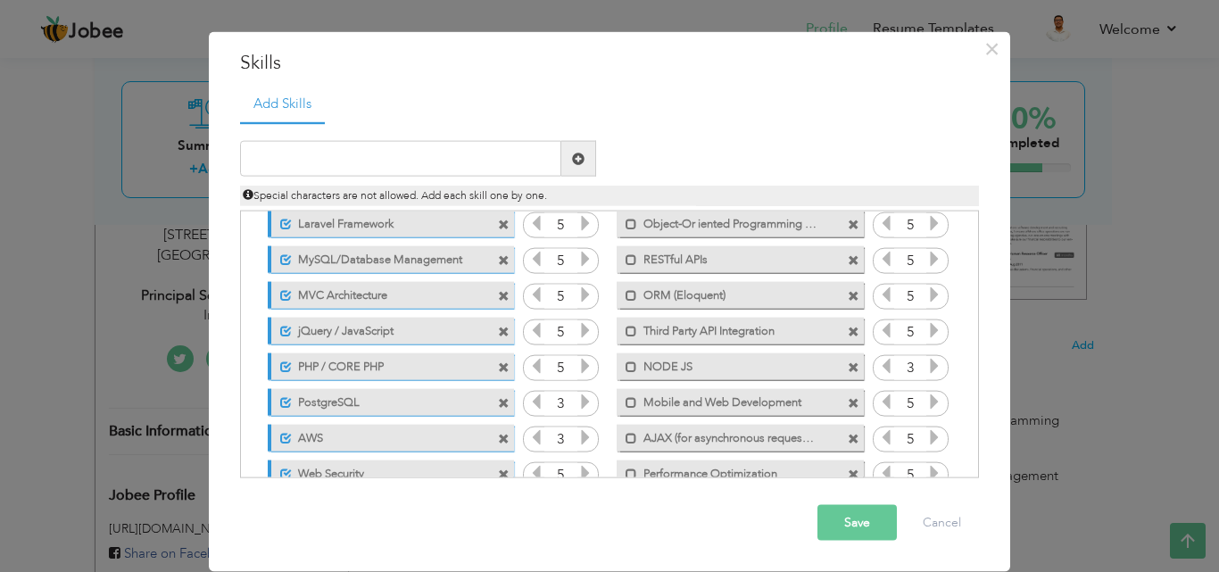
scroll to position [0, 0]
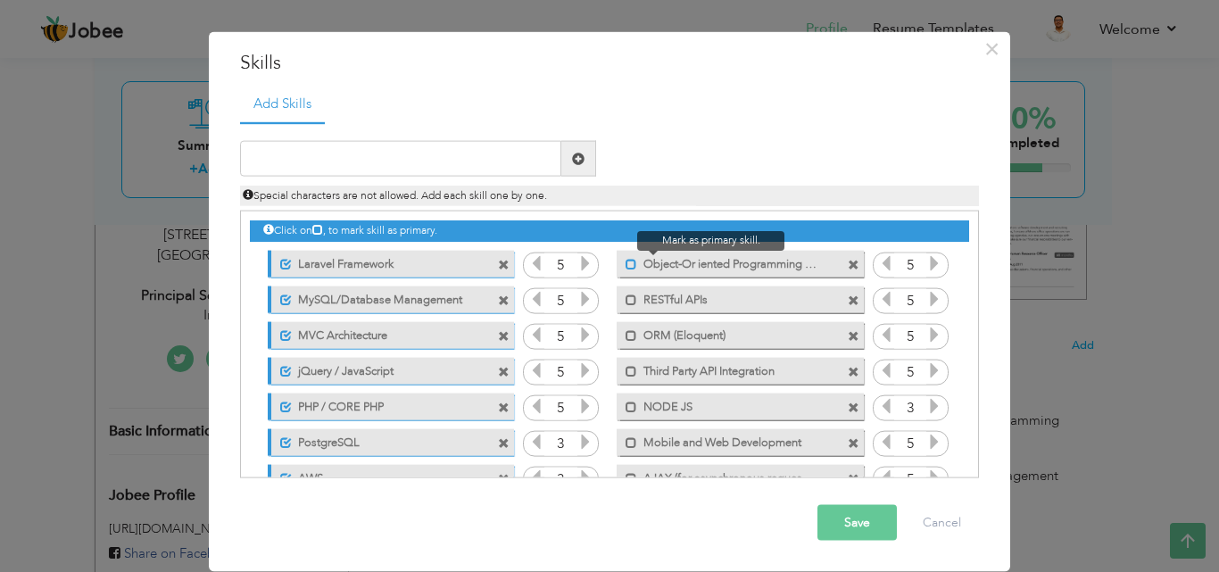
click at [626, 262] on span at bounding box center [632, 264] width 12 height 12
click at [626, 299] on span at bounding box center [632, 300] width 12 height 12
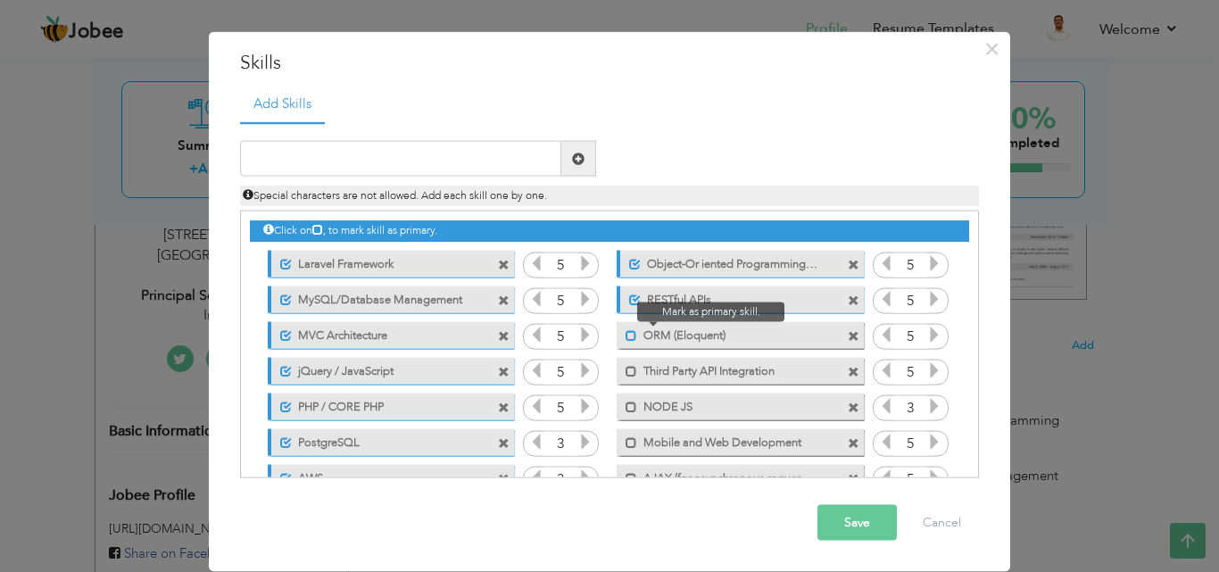
click at [626, 338] on span at bounding box center [632, 335] width 12 height 12
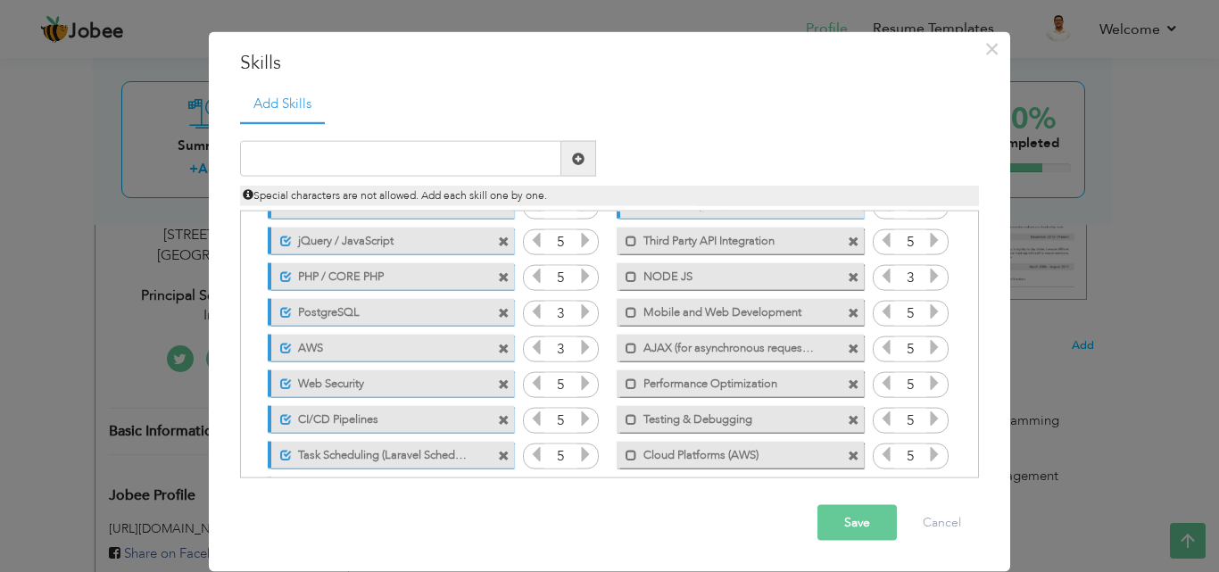
scroll to position [137, 0]
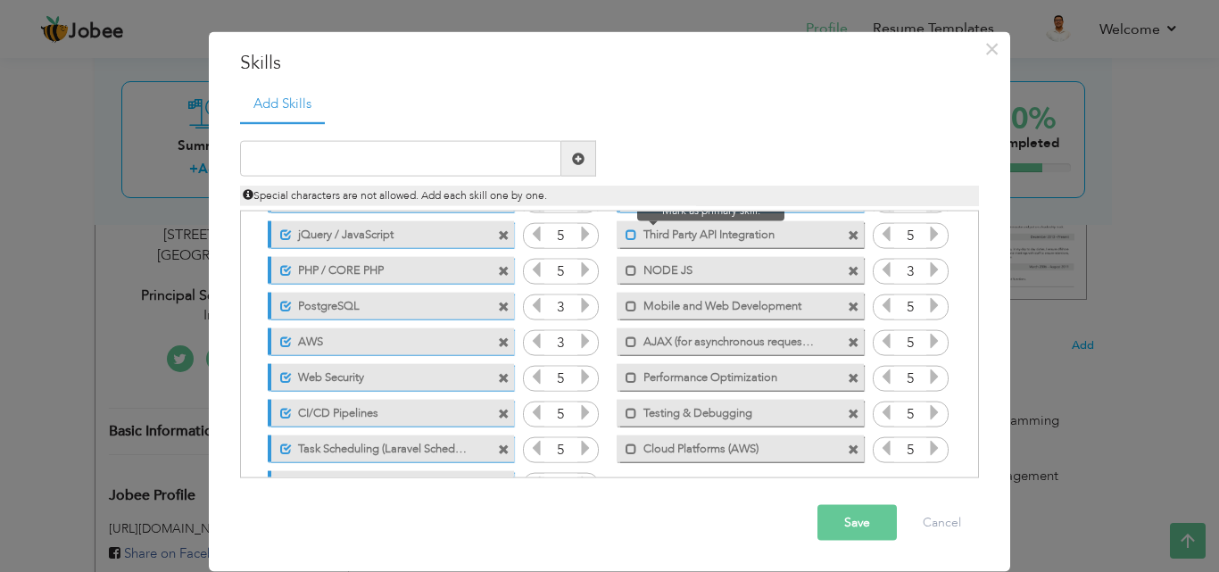
click at [626, 232] on span at bounding box center [632, 235] width 12 height 12
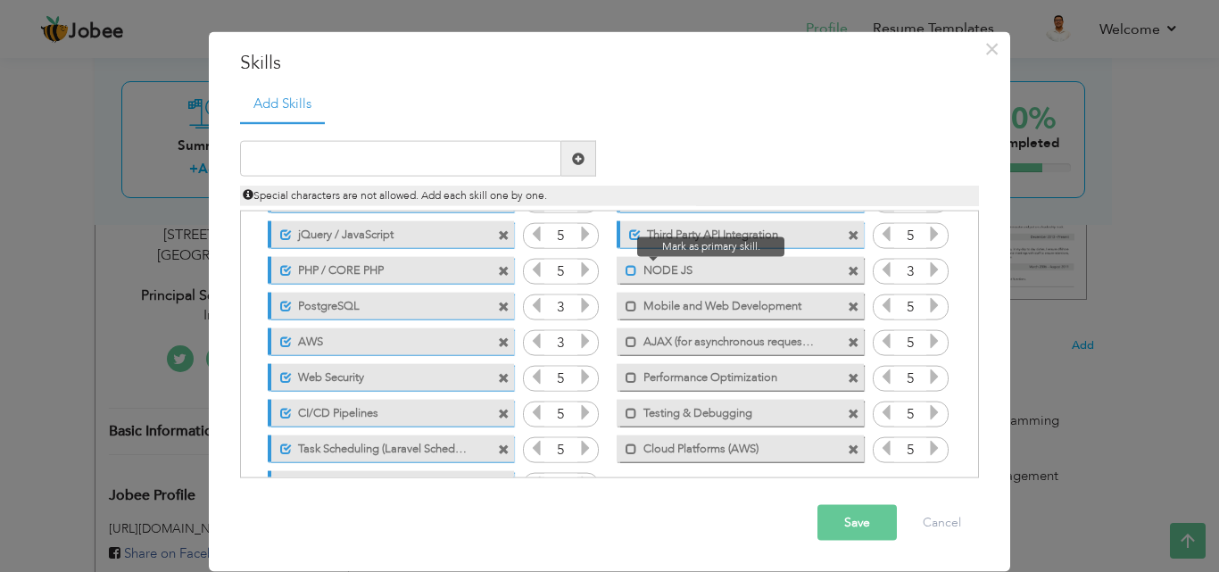
click at [626, 271] on span at bounding box center [632, 270] width 12 height 12
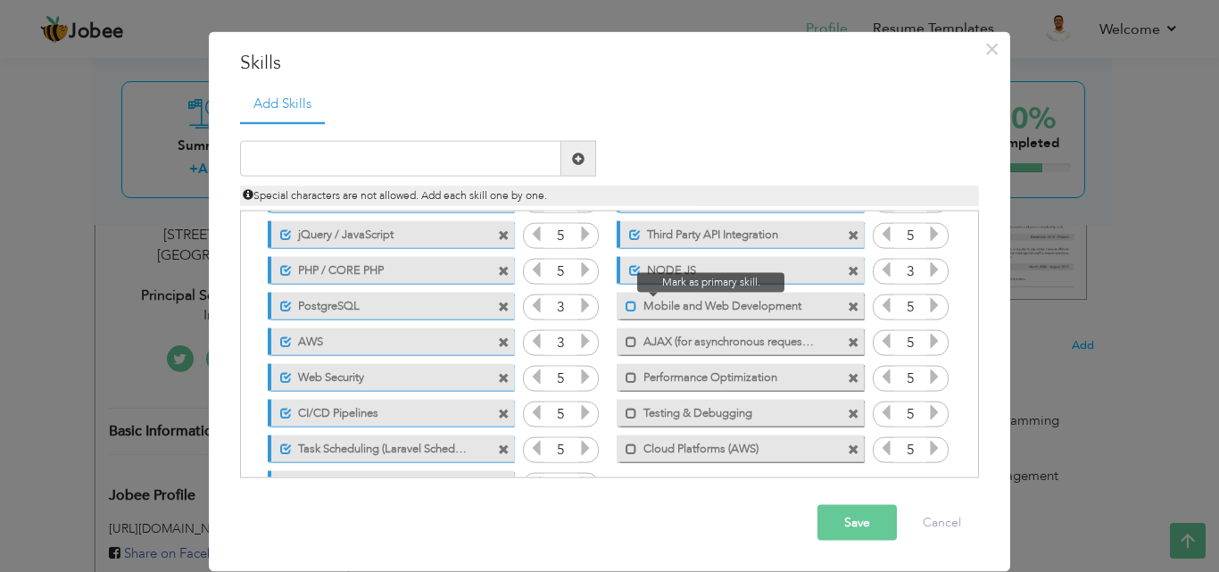
click at [626, 300] on span at bounding box center [632, 306] width 12 height 12
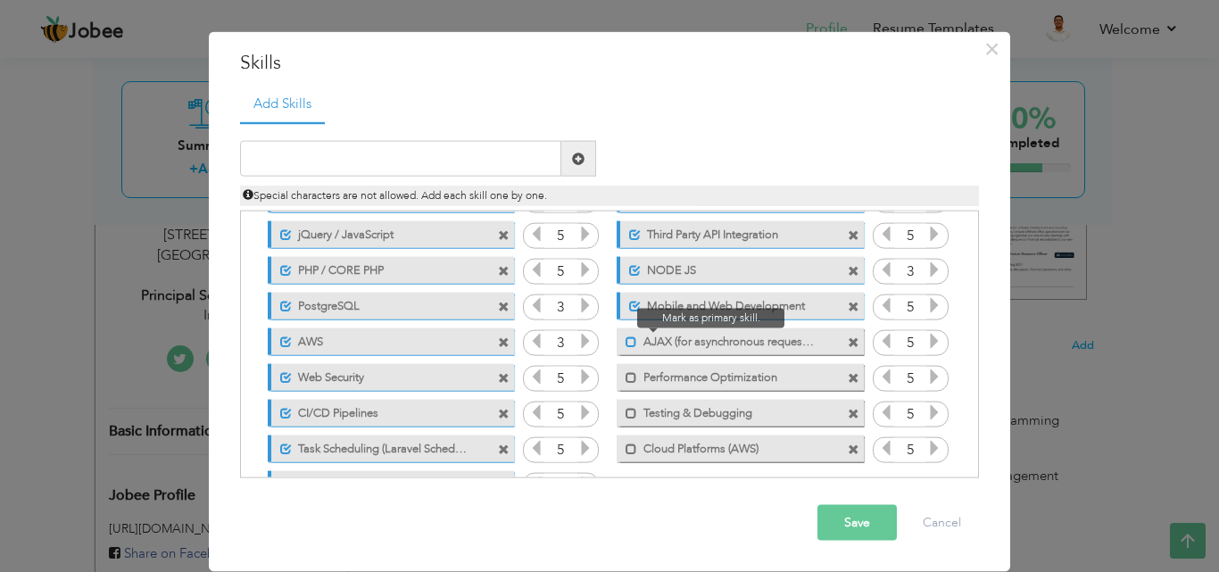
click at [626, 343] on span at bounding box center [632, 342] width 12 height 12
click at [626, 371] on span at bounding box center [632, 377] width 12 height 12
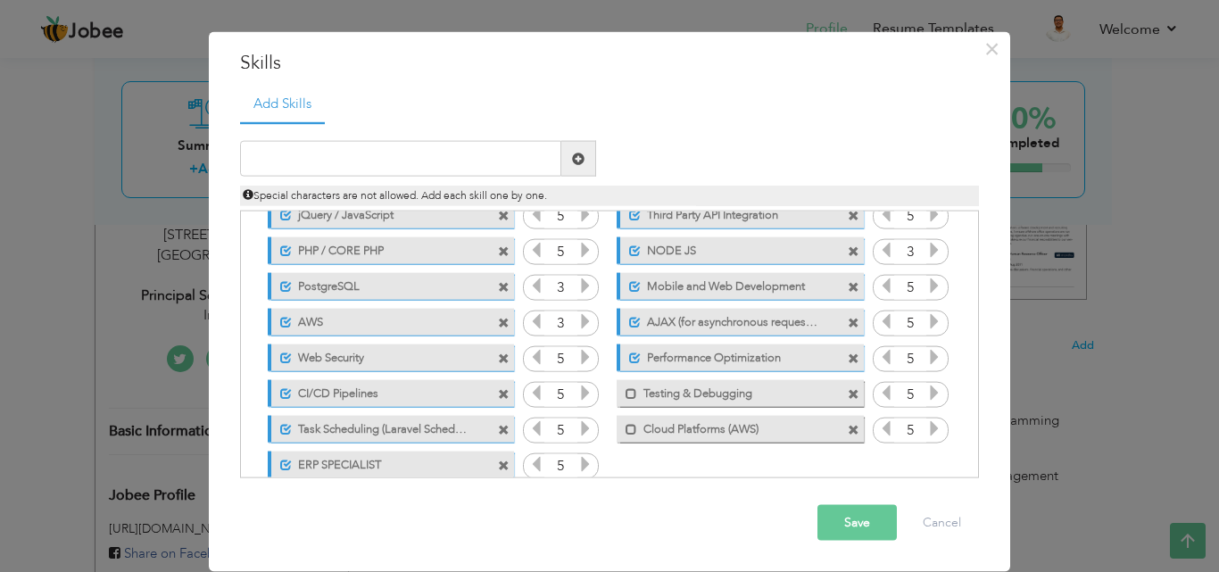
scroll to position [183, 0]
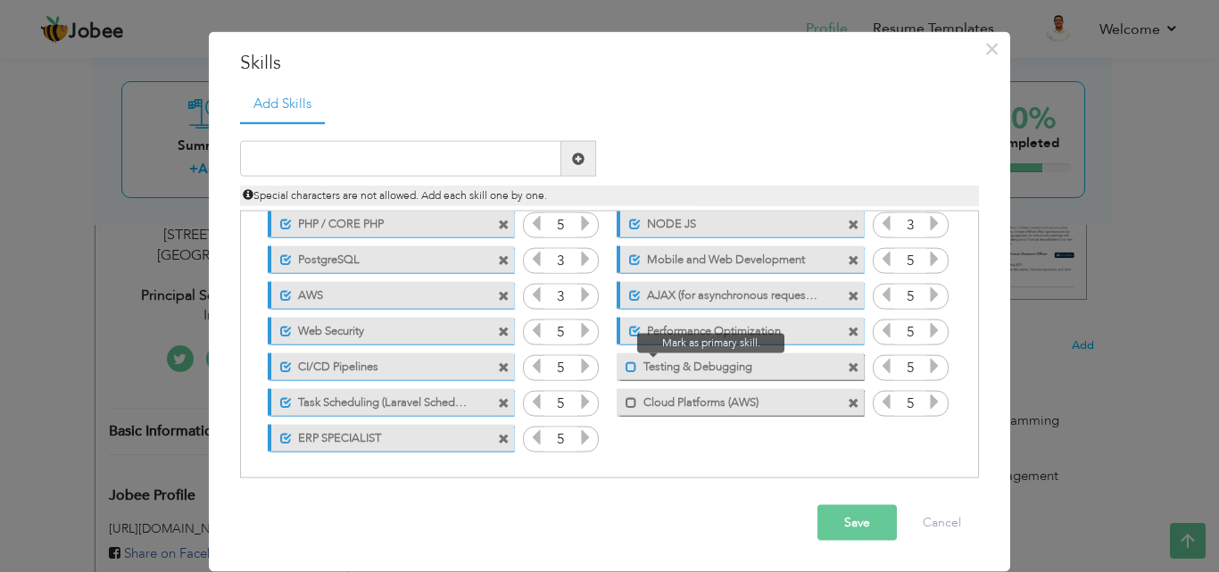
click at [626, 370] on span at bounding box center [632, 367] width 12 height 12
click at [626, 403] on span at bounding box center [632, 402] width 12 height 12
click at [855, 522] on button "Save" at bounding box center [857, 523] width 79 height 36
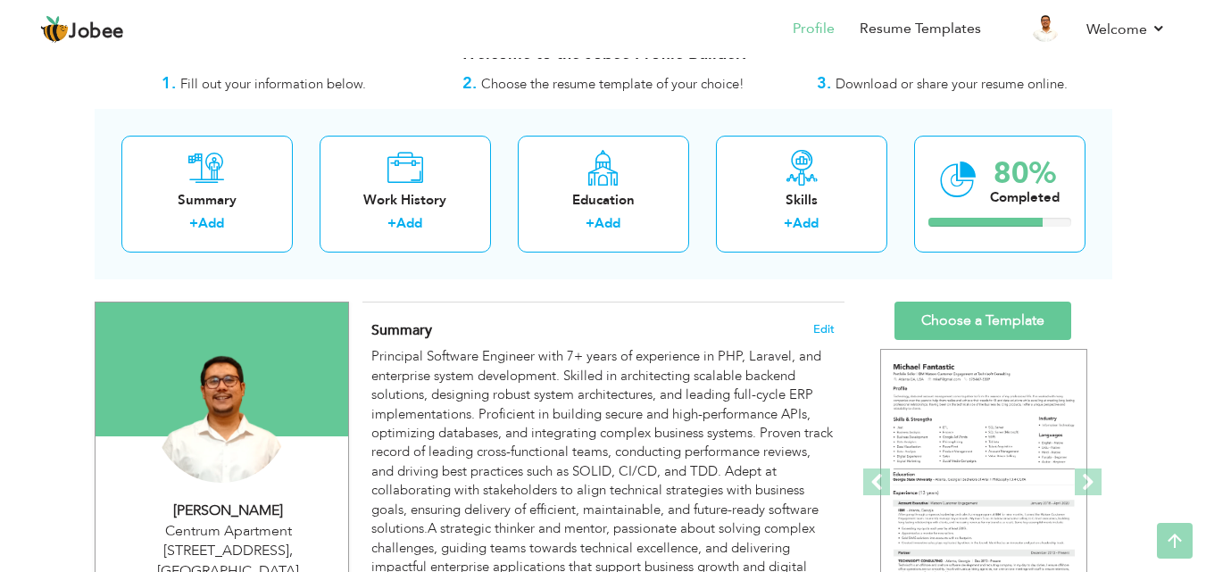
scroll to position [0, 0]
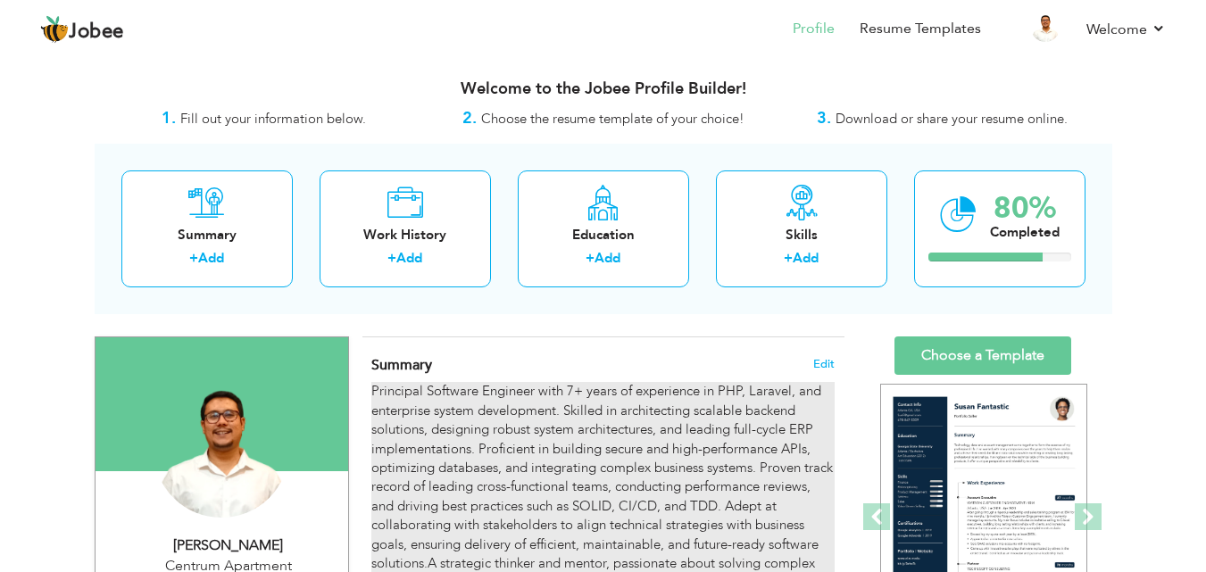
click at [676, 396] on div "Principal Software Engineer with 7+ years of experience in PHP, Laravel, and en…" at bounding box center [602, 506] width 462 height 248
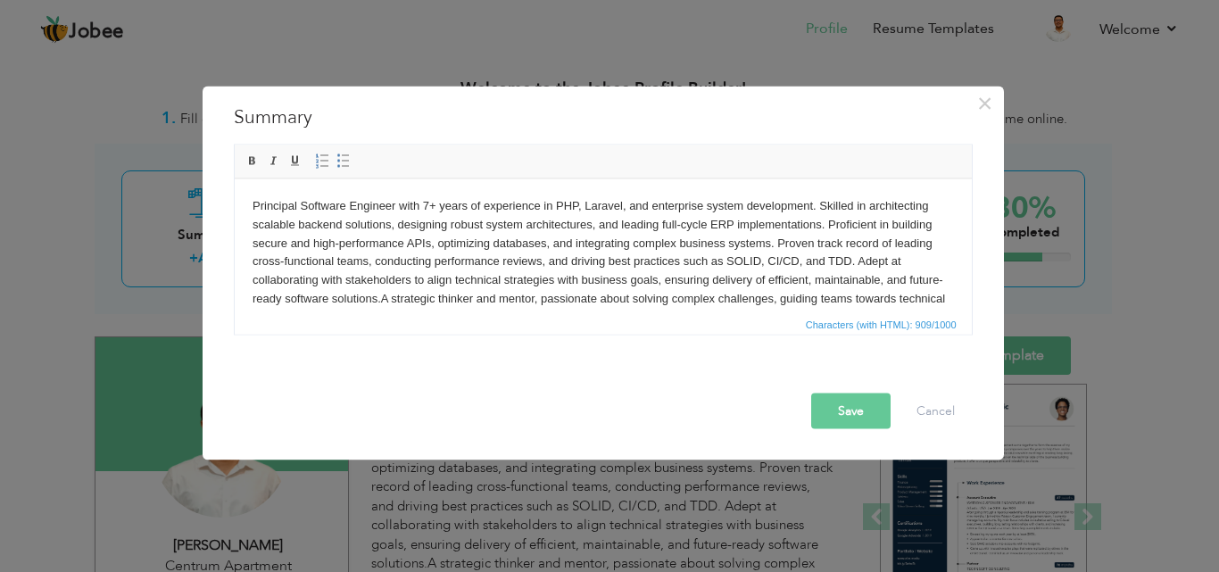
click at [1129, 192] on div "× Summary Rich Text Editor, summaryEditor Editor toolbars Basic Styles Bold Ita…" at bounding box center [609, 286] width 1219 height 572
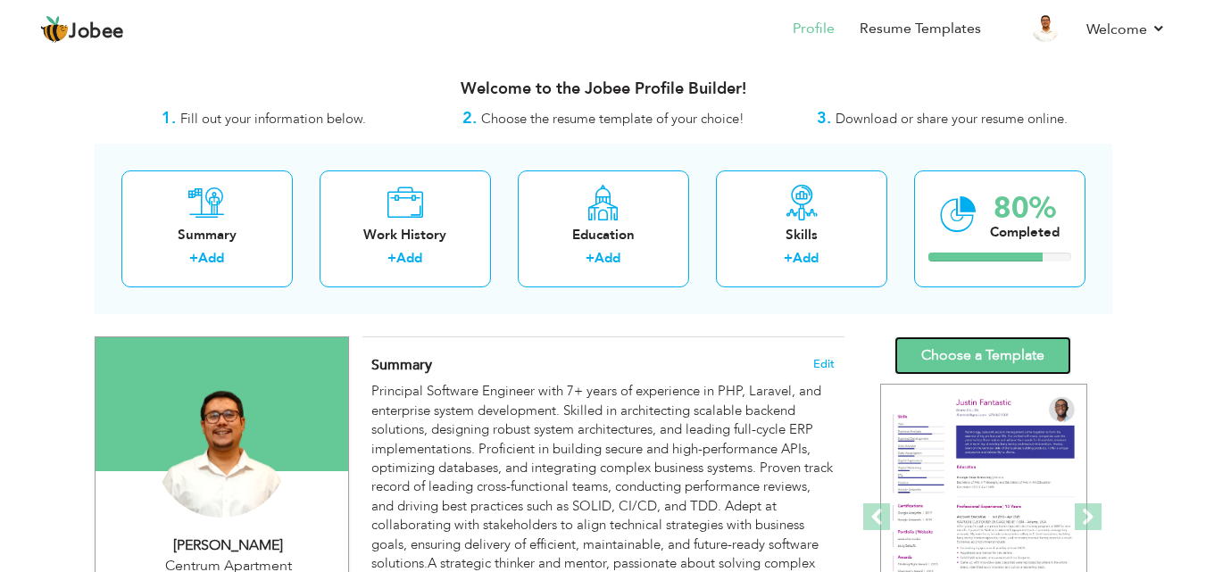
click at [974, 369] on link "Choose a Template" at bounding box center [982, 356] width 177 height 38
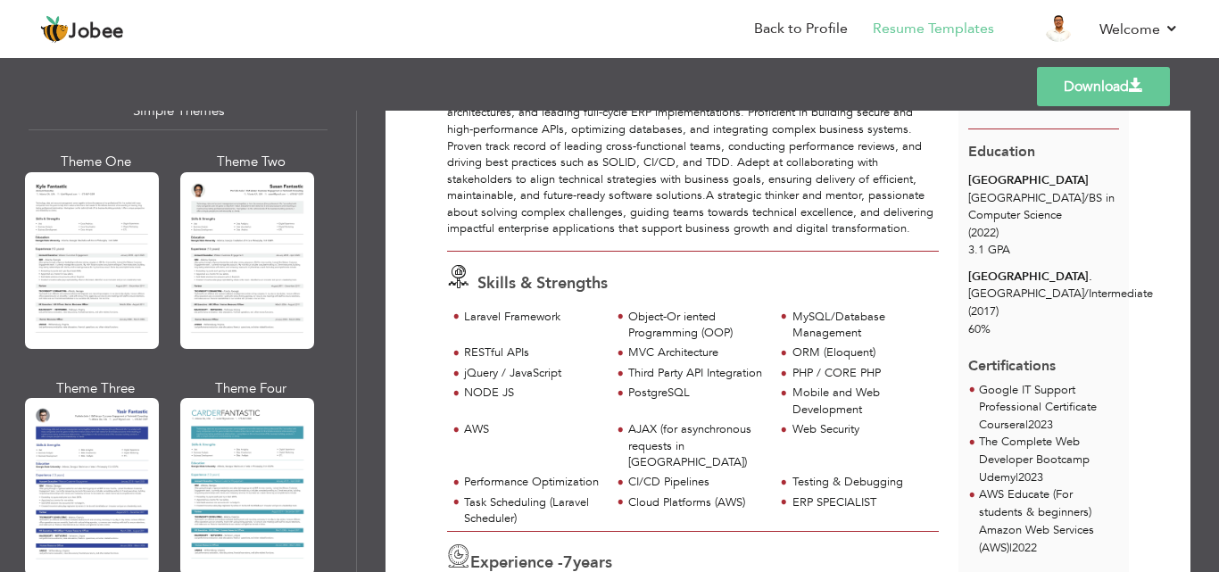
scroll to position [3178, 0]
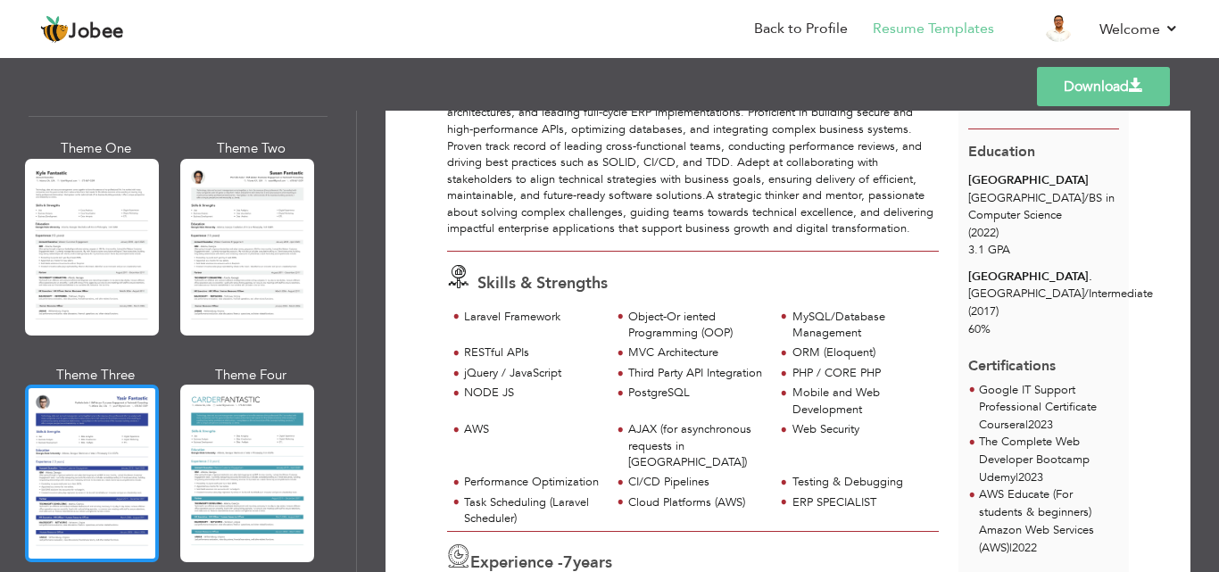
click at [43, 392] on div at bounding box center [92, 473] width 134 height 177
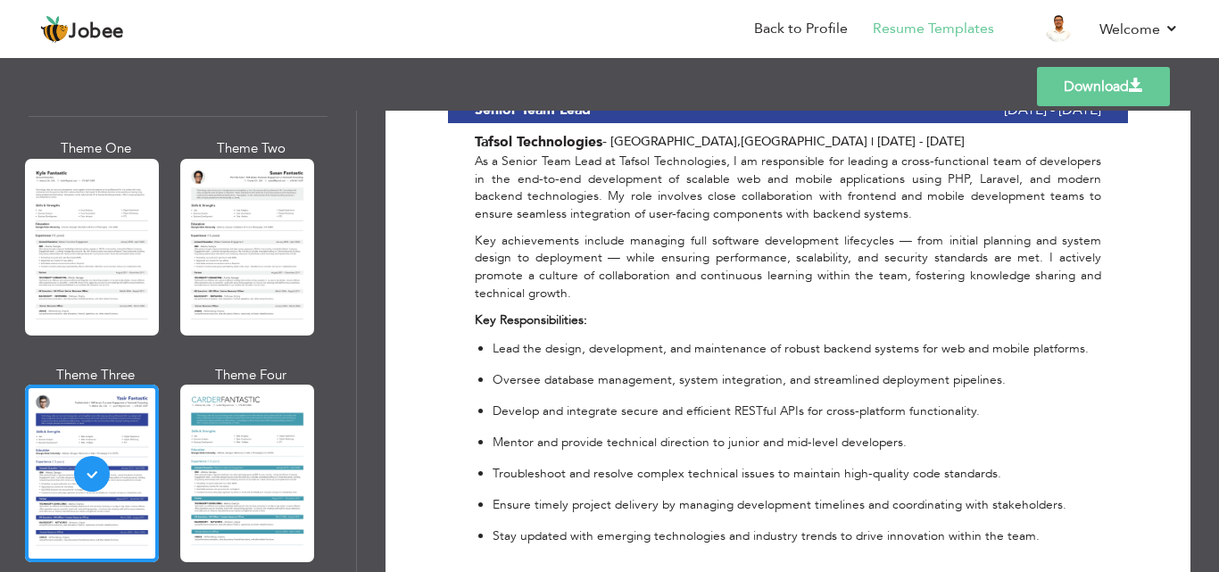
scroll to position [1261, 0]
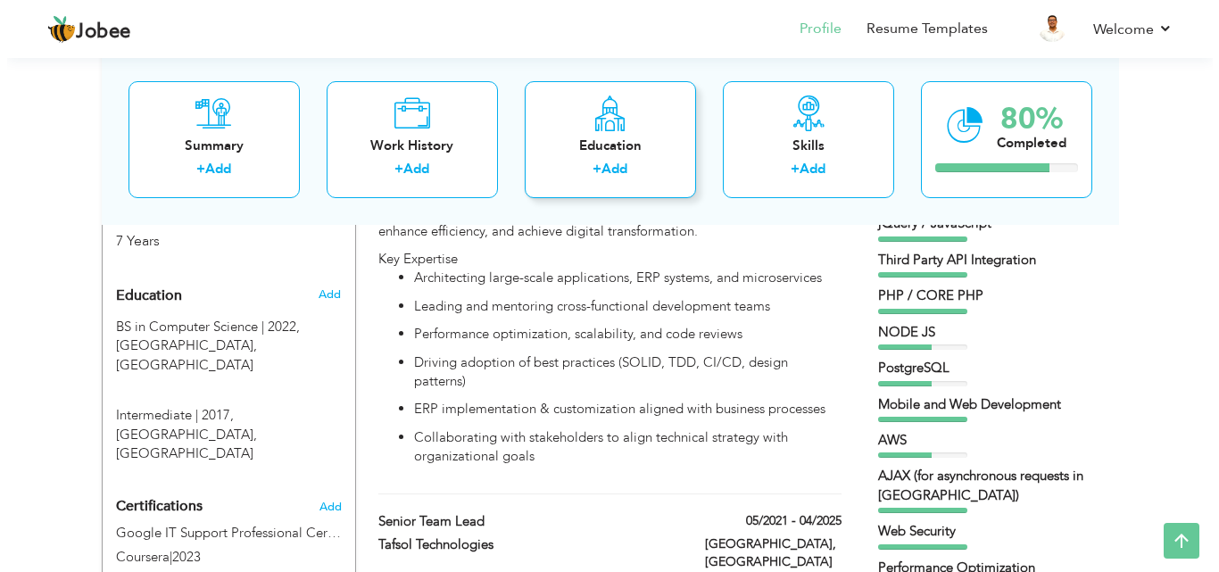
scroll to position [726, 0]
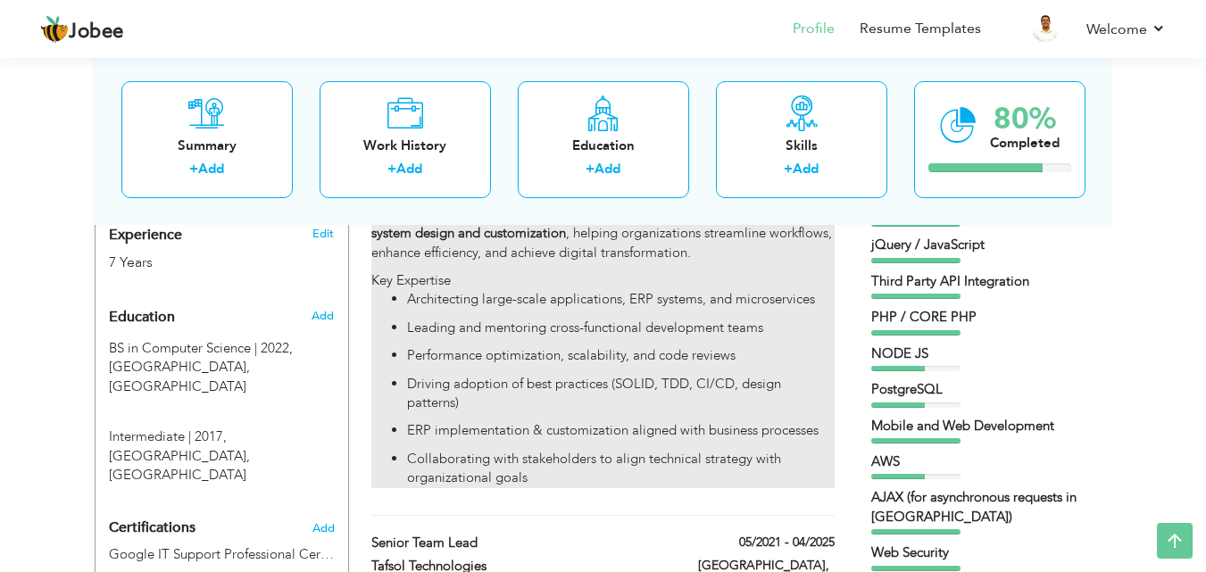
drag, startPoint x: 403, startPoint y: 414, endPoint x: 501, endPoint y: 426, distance: 98.0
click at [501, 426] on ul "Architecting large-scale applications, ERP systems, and microservices Leading a…" at bounding box center [602, 388] width 462 height 197
type input "Principal Software Engineer"
type input "InterSys"
type input "05/2025"
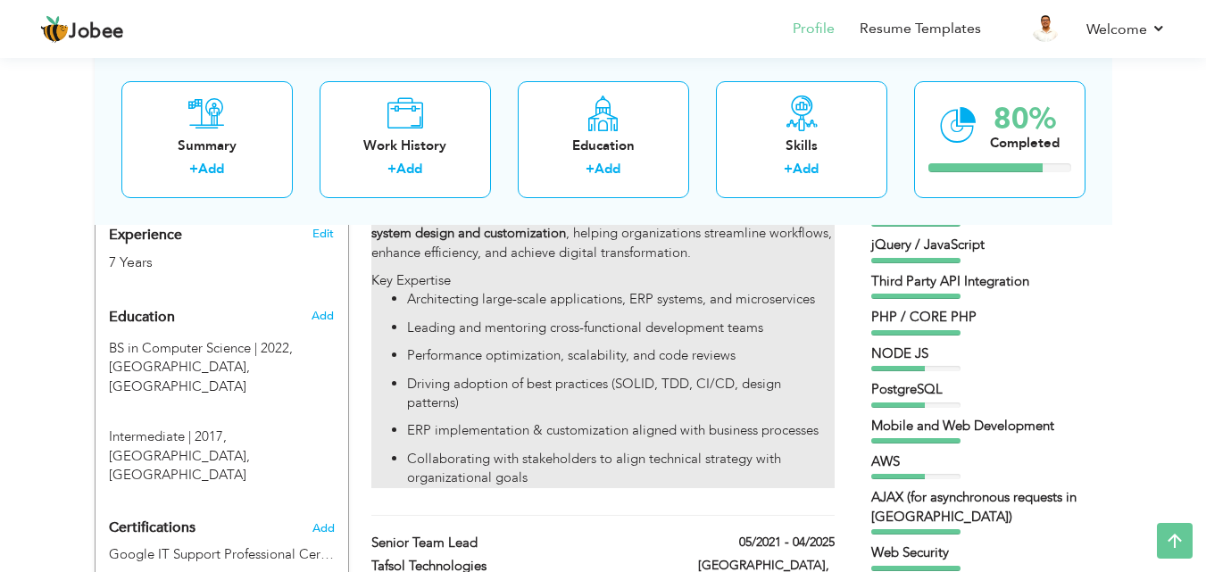
type input "[GEOGRAPHIC_DATA]"
checkbox input "true"
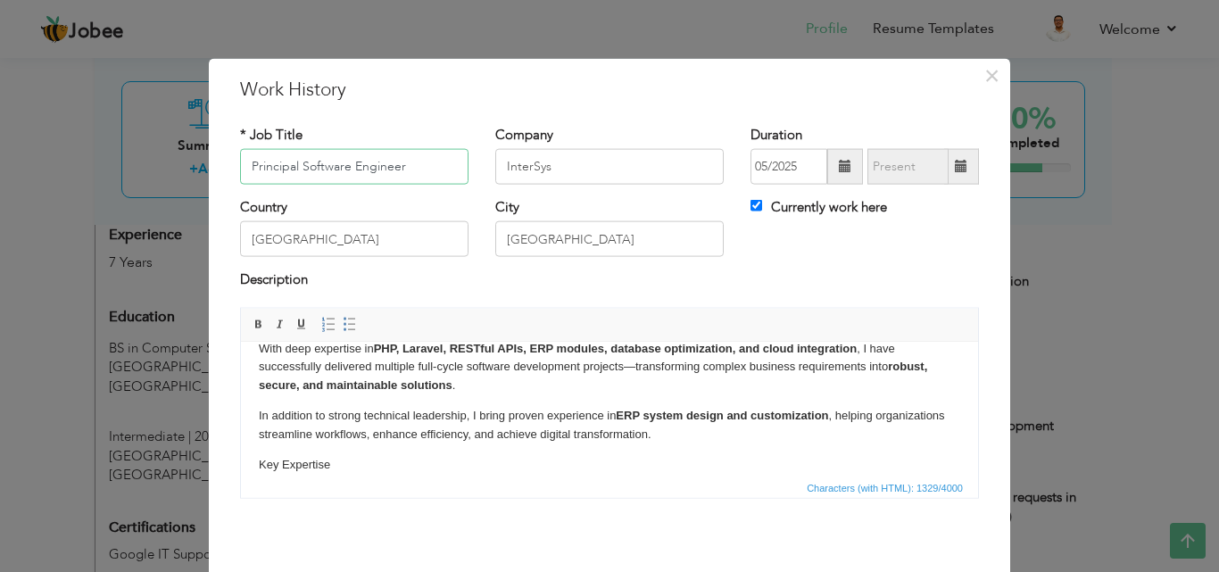
scroll to position [54, 0]
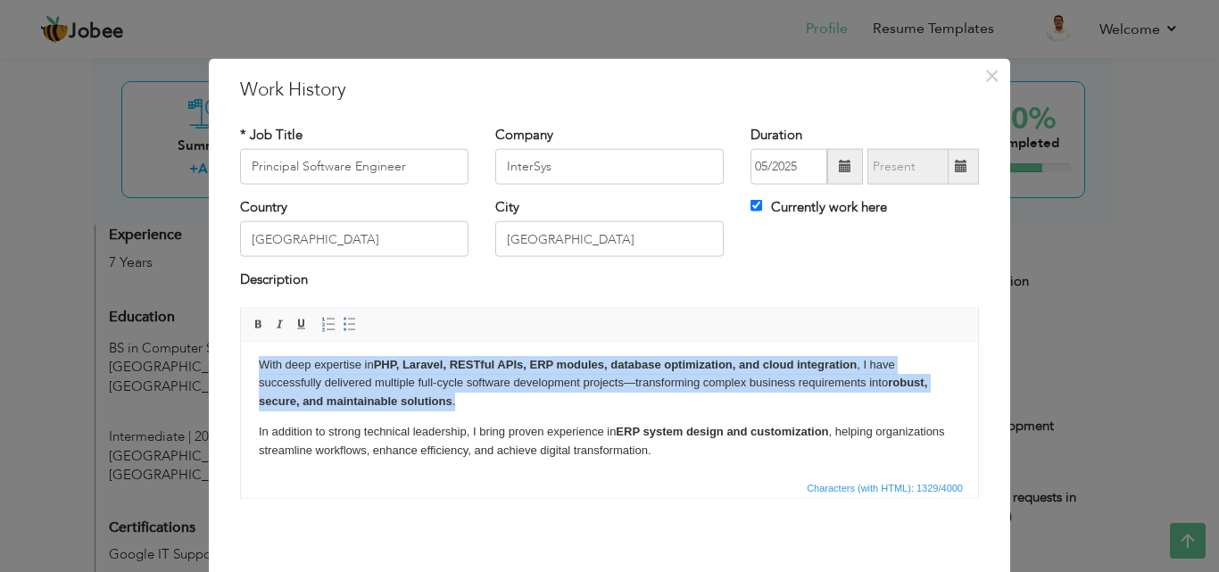
drag, startPoint x: 478, startPoint y: 409, endPoint x: 257, endPoint y: 364, distance: 225.0
click at [257, 364] on html "As a Principal Software Engineer with 7+ years of experience , I specialize in …" at bounding box center [609, 488] width 737 height 400
copy p "With deep expertise in PHP, Laravel, RESTful APIs, ERP modules, database optimi…"
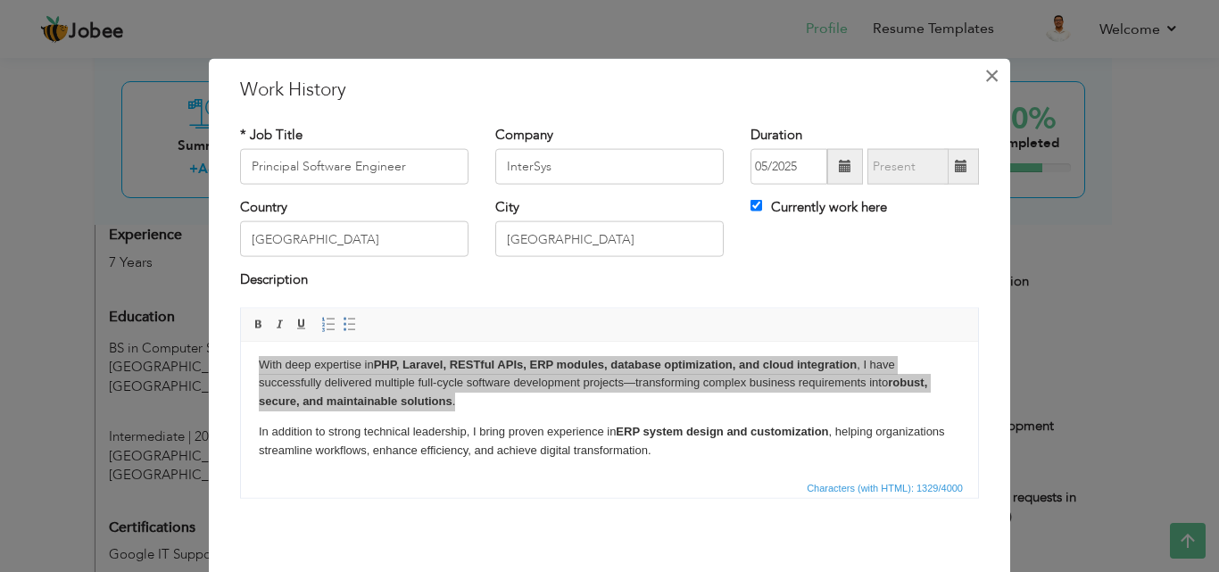
click at [992, 84] on span "×" at bounding box center [992, 75] width 15 height 32
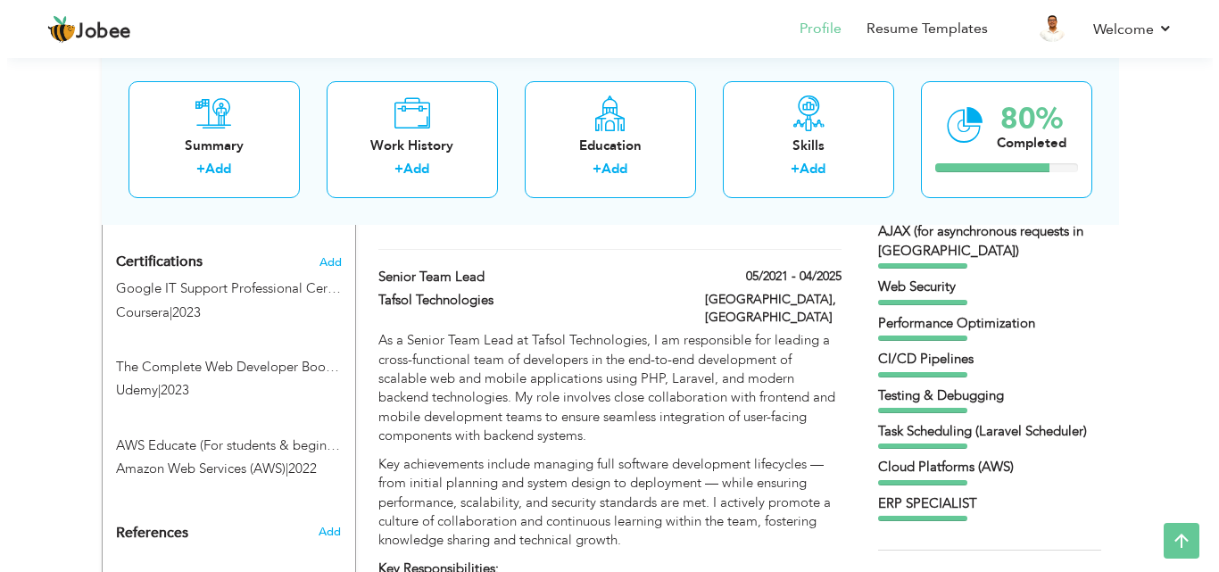
scroll to position [994, 0]
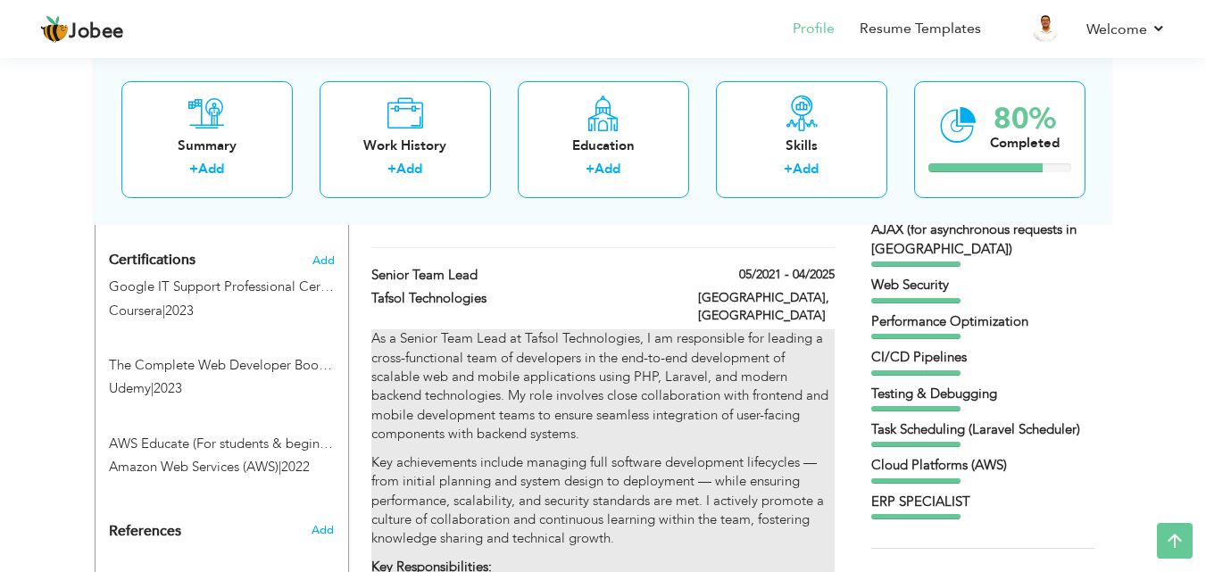
click at [633, 393] on p "As a Senior Team Lead at Tafsol Technologies, I am responsible for leading a cr…" at bounding box center [602, 386] width 462 height 115
type input "Senior Team Lead"
type input "Tafsol Technologies"
type input "05/2021"
type input "04/2025"
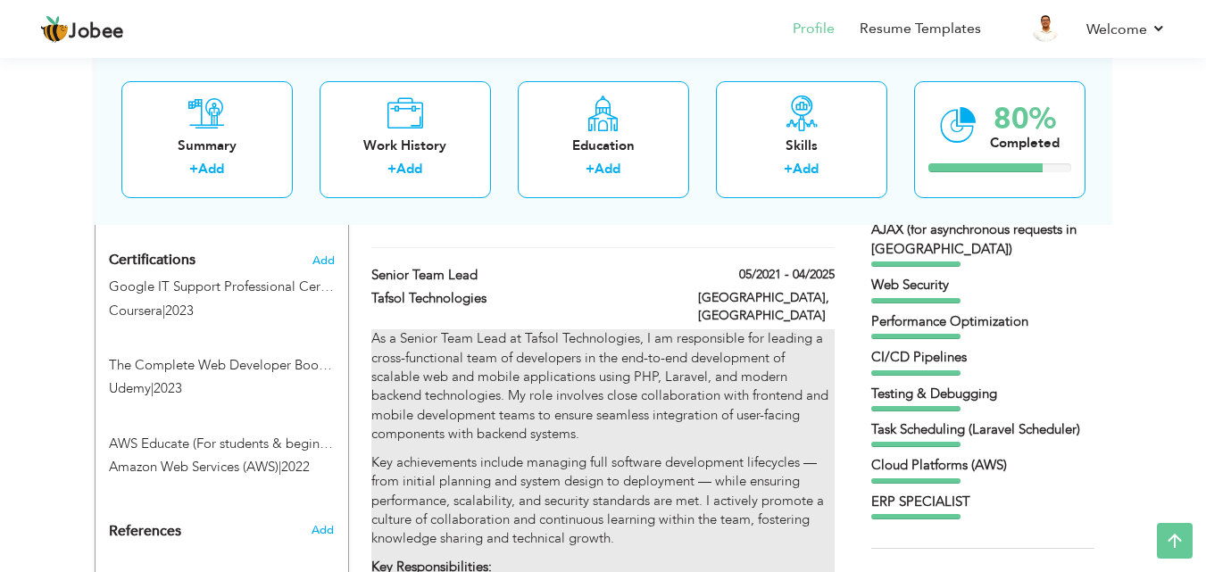
checkbox input "false"
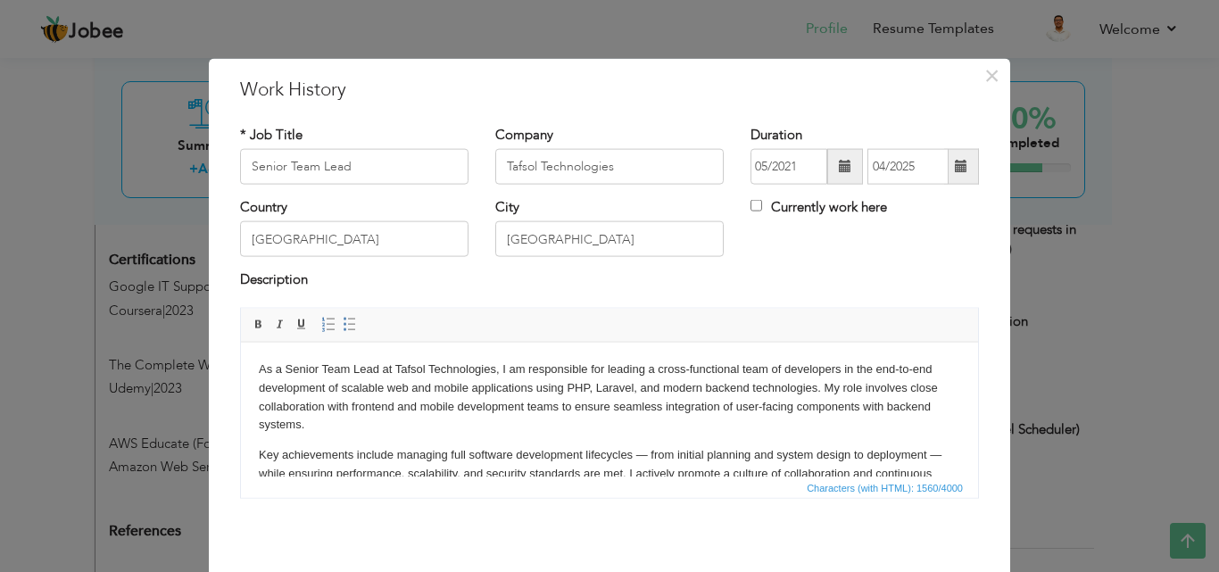
click at [367, 428] on p "As a Senior Team Lead at Tafsol Technologies, I am responsible for leading a cr…" at bounding box center [610, 397] width 702 height 74
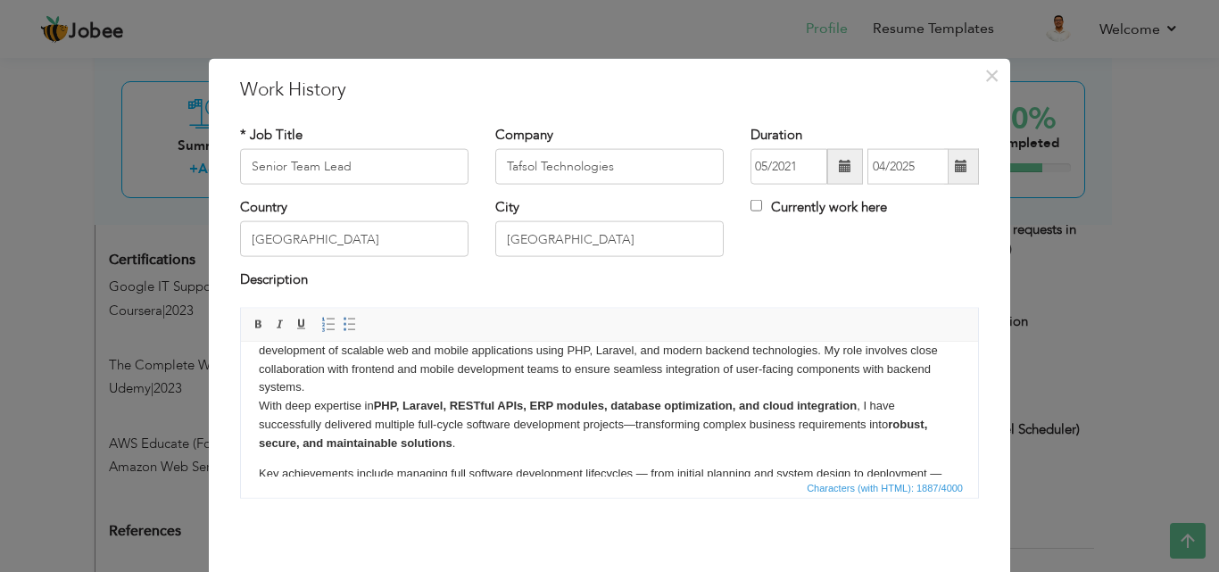
scroll to position [20, 0]
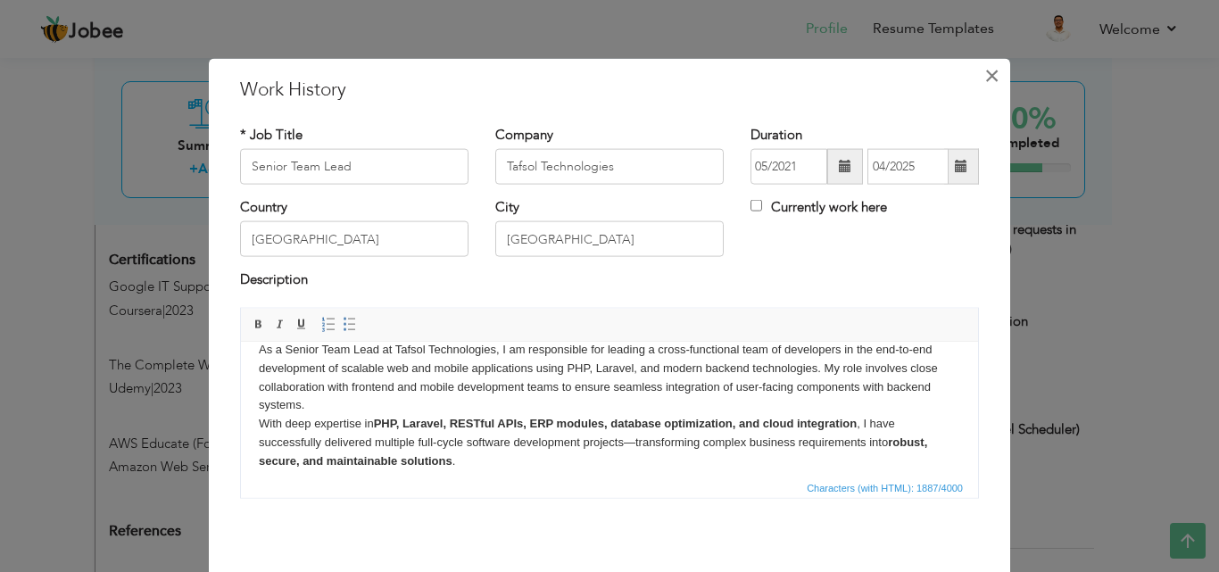
click at [987, 79] on span "×" at bounding box center [992, 75] width 15 height 32
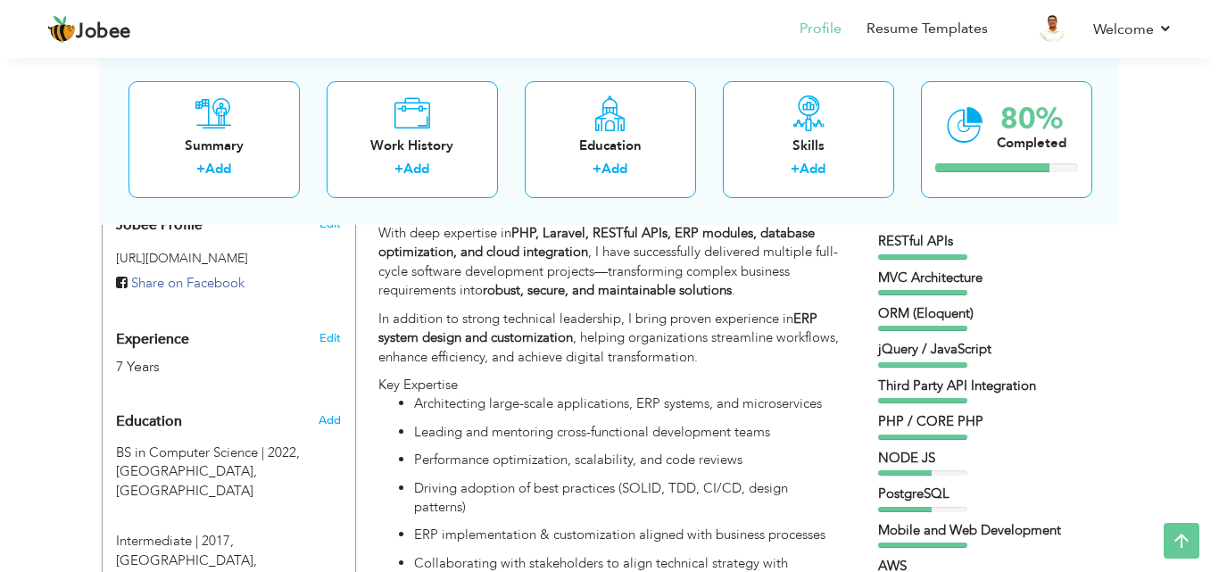
scroll to position [607, 0]
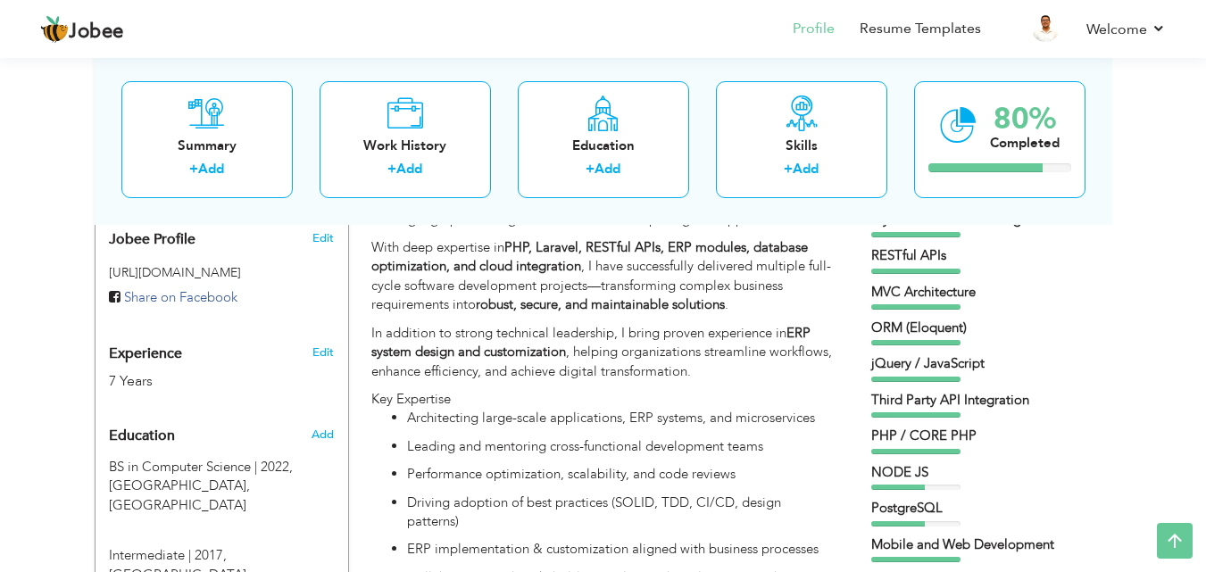
click at [590, 377] on div "As a Principal Software Engineer with 7+ years of experience , I specialize in …" at bounding box center [602, 389] width 462 height 435
type input "Principal Software Engineer"
type input "InterSys"
type input "05/2025"
checkbox input "true"
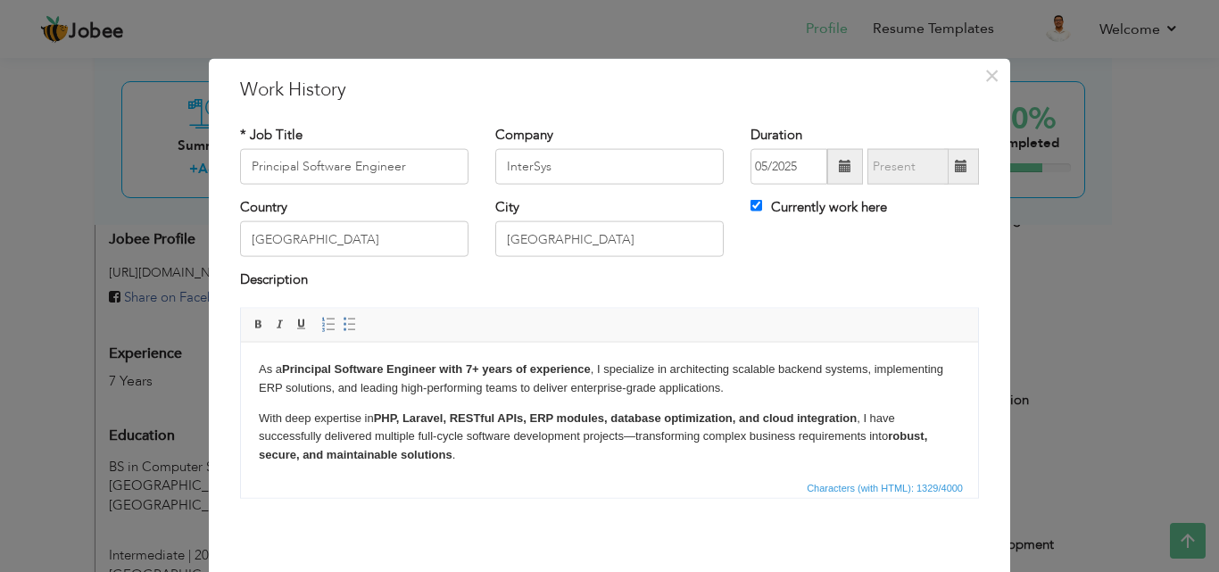
click at [450, 403] on body "As a Principal Software Engineer with 7+ years of experience , I specialize in …" at bounding box center [610, 542] width 702 height 364
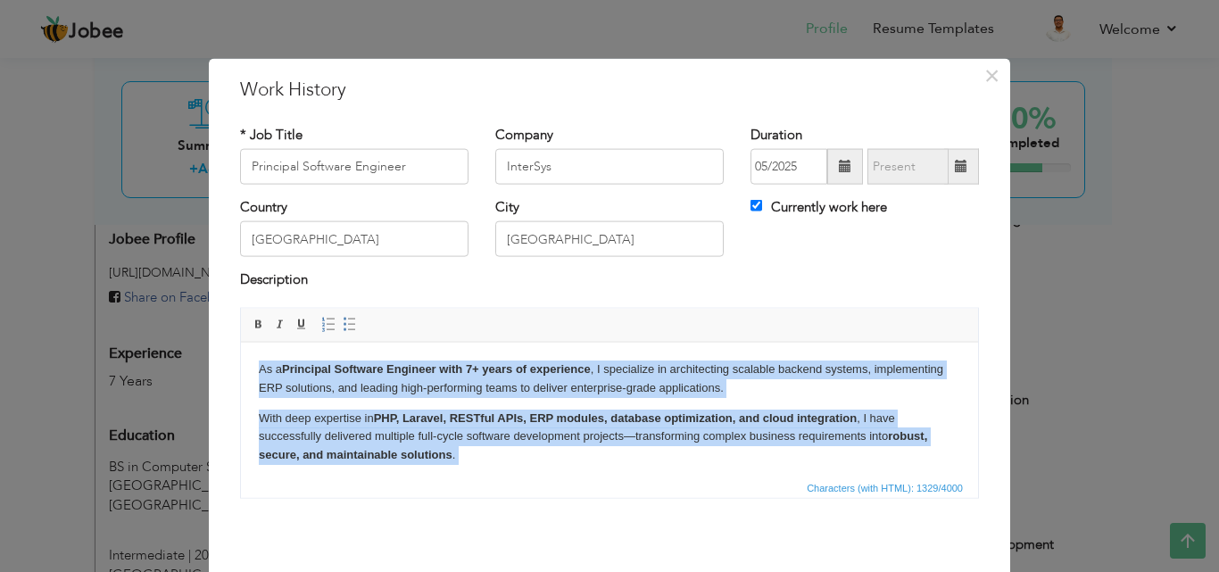
copy body "As a Principal Software Engineer with 7+ years of experience , I specialize in …"
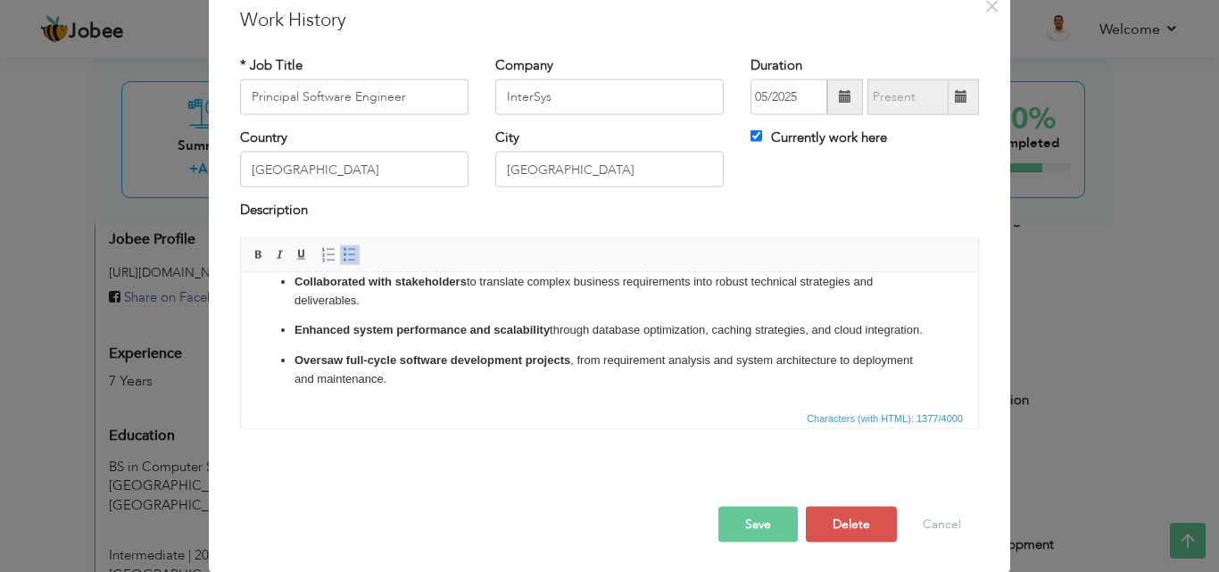
scroll to position [71, 0]
click at [743, 527] on button "Save" at bounding box center [758, 523] width 79 height 36
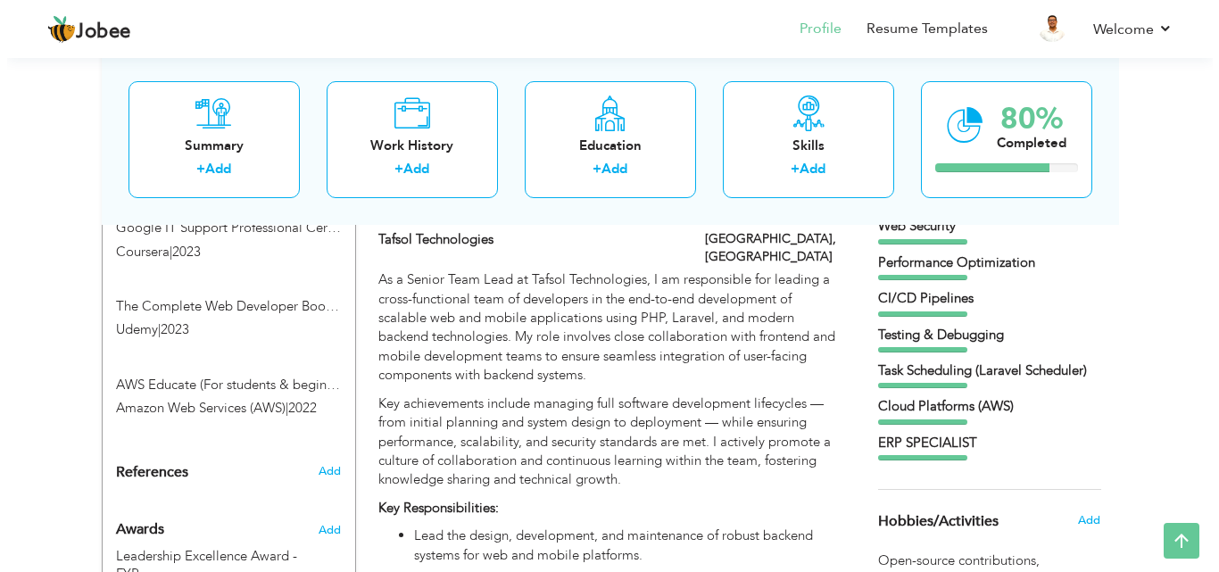
scroll to position [1053, 0]
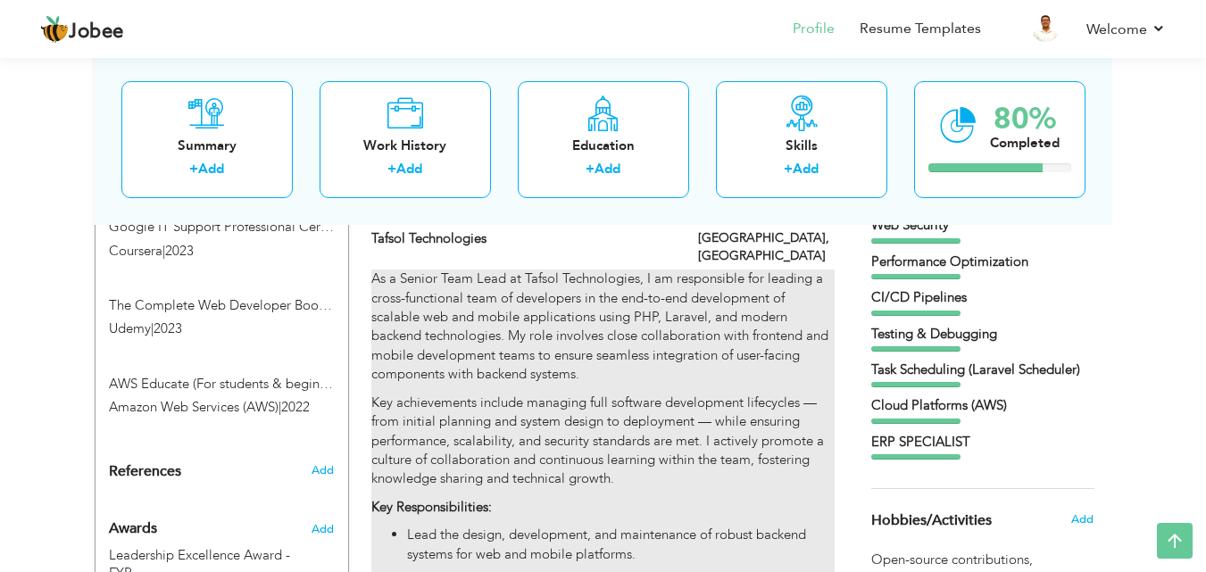
click at [555, 341] on p "As a Senior Team Lead at Tafsol Technologies, I am responsible for leading a cr…" at bounding box center [602, 327] width 462 height 115
type input "Senior Team Lead"
type input "Tafsol Technologies"
type input "05/2021"
type input "04/2025"
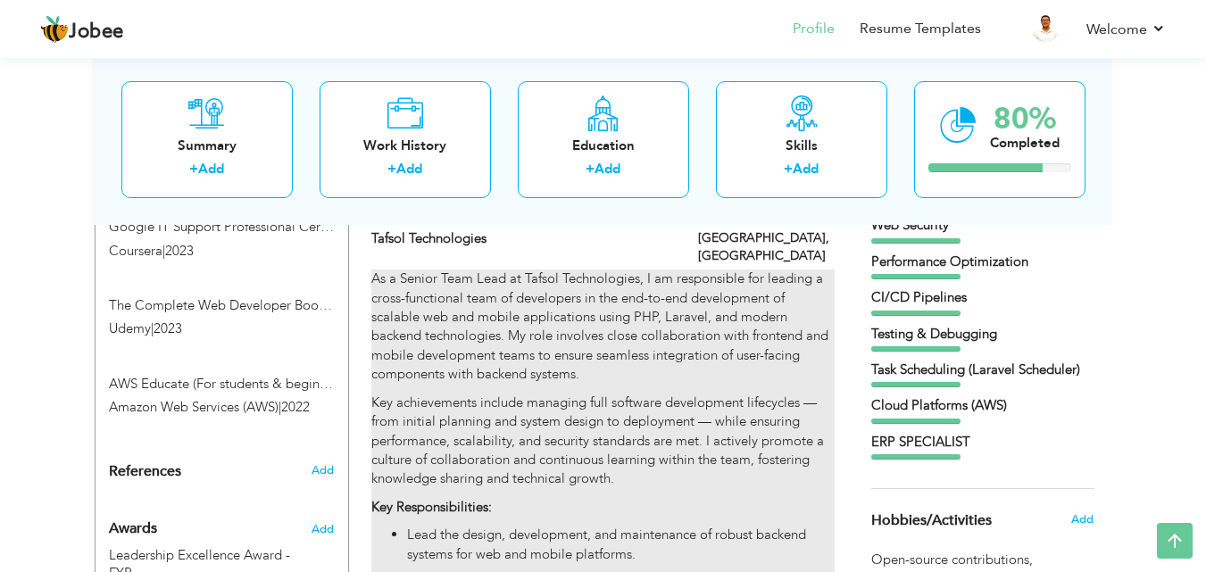
checkbox input "false"
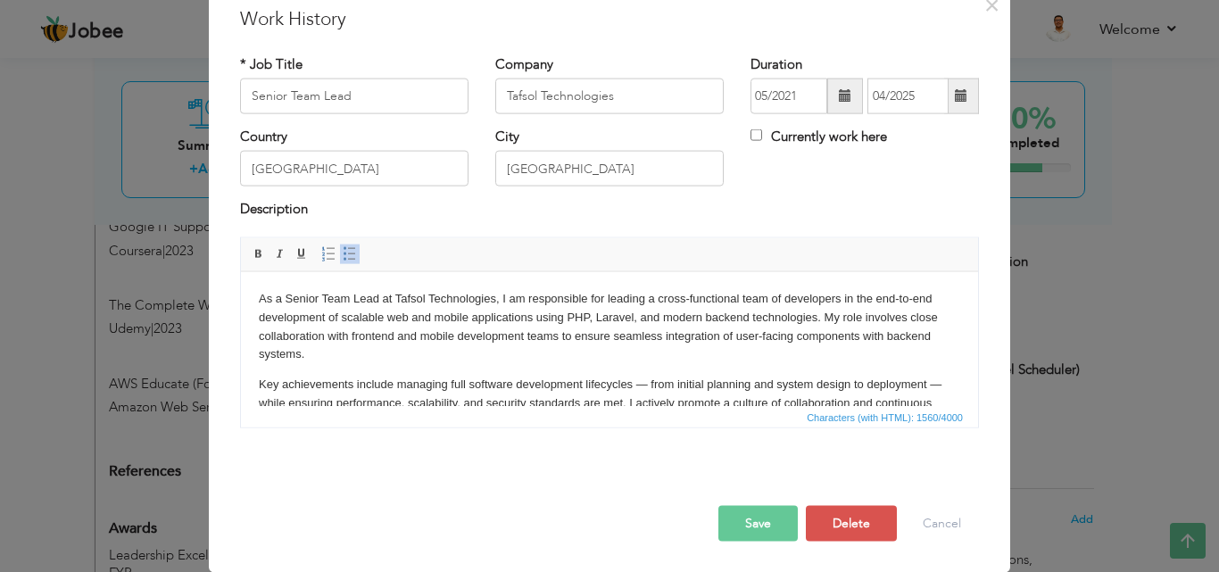
scroll to position [0, 0]
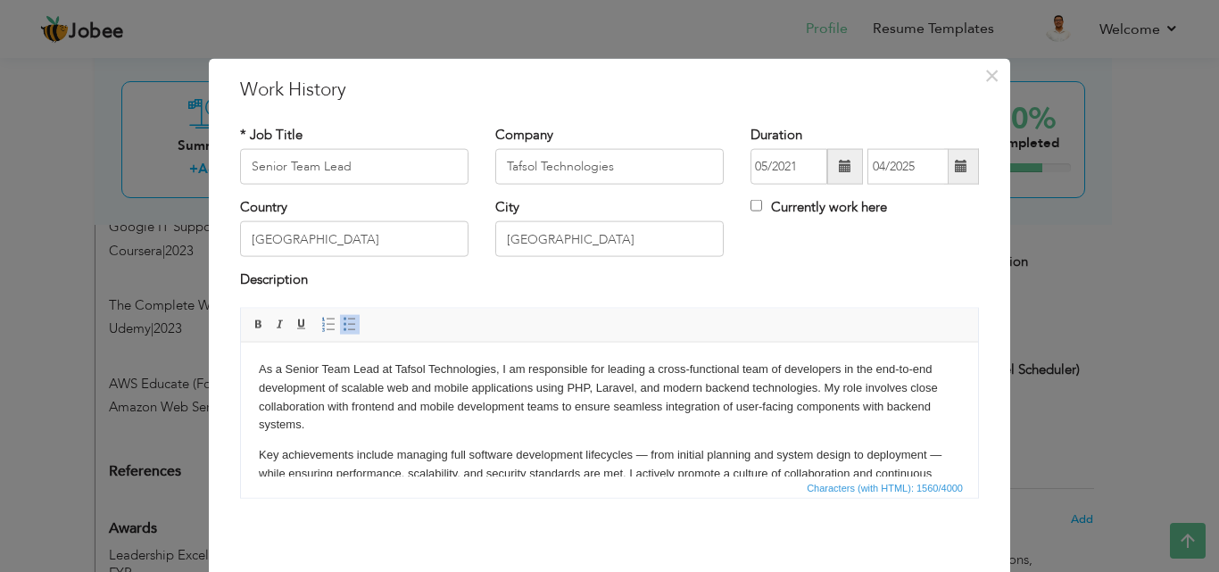
click at [489, 414] on p "As a Senior Team Lead at Tafsol Technologies, I am responsible for leading a cr…" at bounding box center [610, 397] width 702 height 74
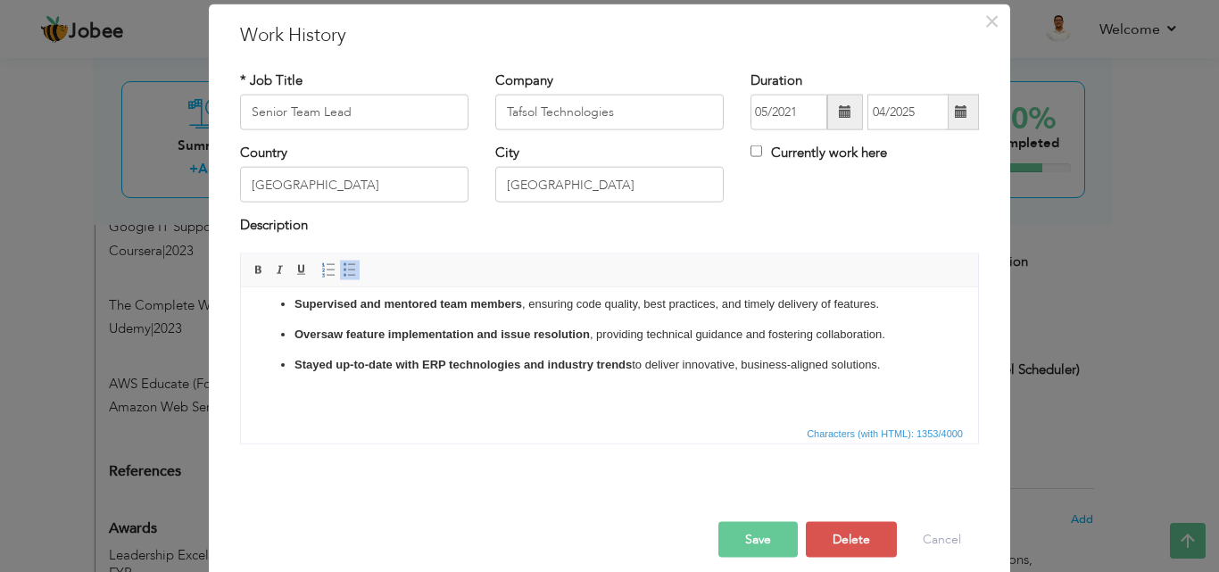
scroll to position [71, 0]
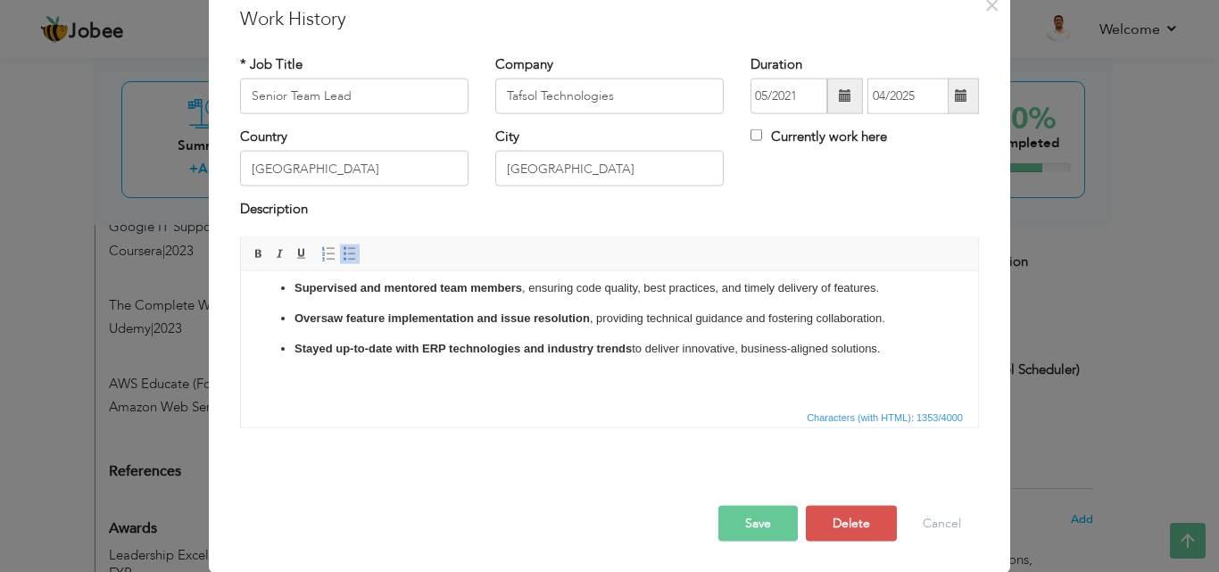
click at [769, 520] on button "Save" at bounding box center [758, 523] width 79 height 36
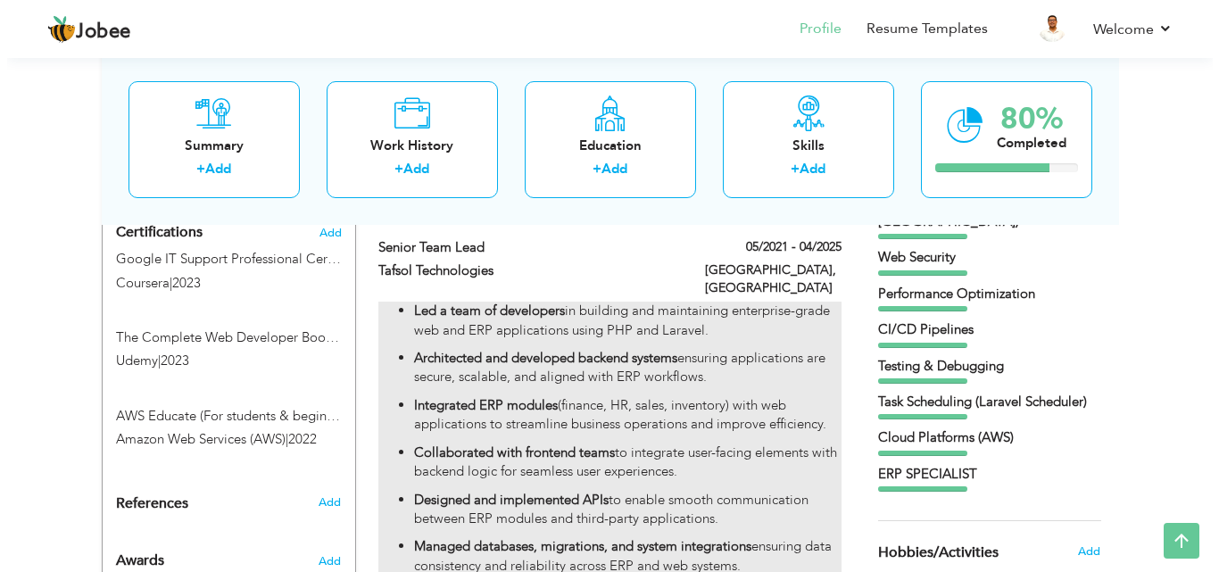
scroll to position [1065, 0]
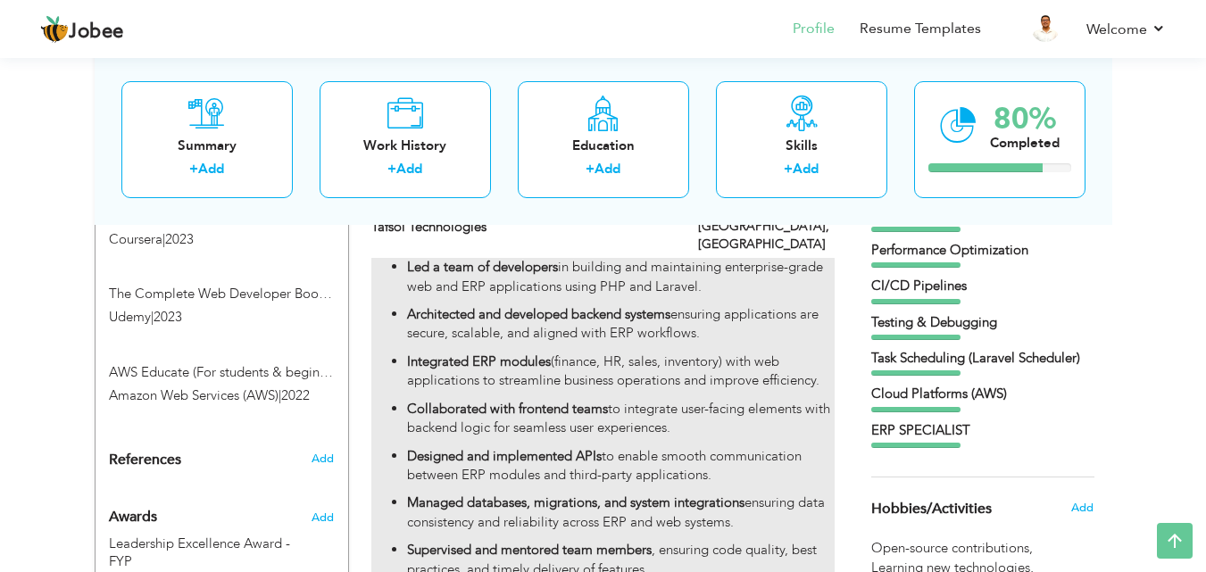
click at [501, 353] on strong "Integrated ERP modules" at bounding box center [479, 362] width 144 height 18
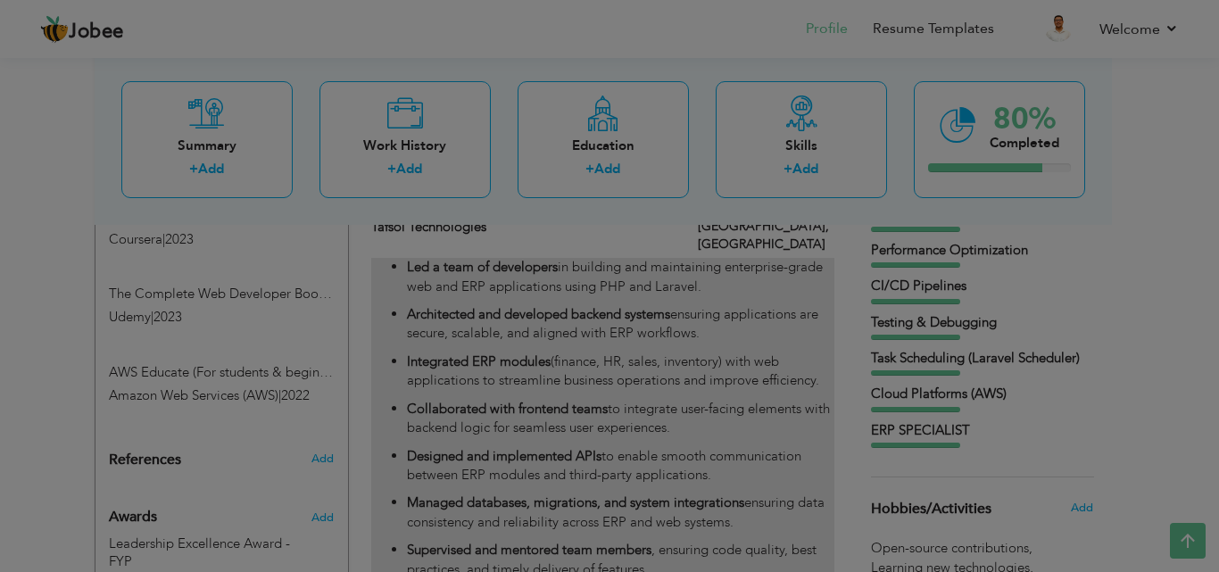
scroll to position [0, 0]
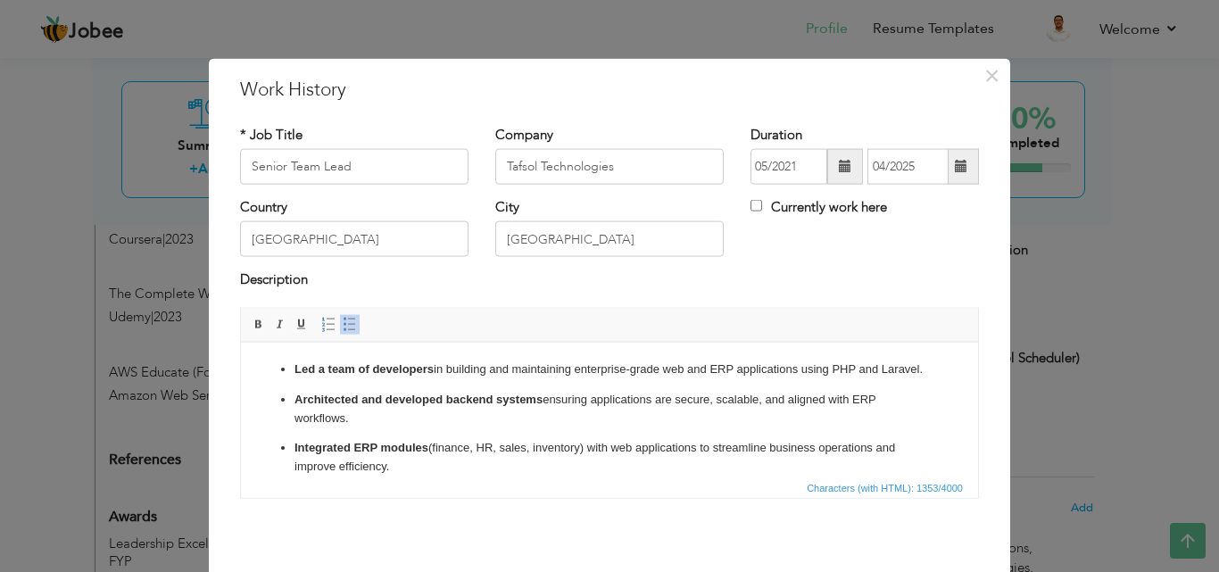
click at [370, 396] on ul "Led a team of developers in building and maintaining enterprise-grade web and E…" at bounding box center [610, 518] width 702 height 316
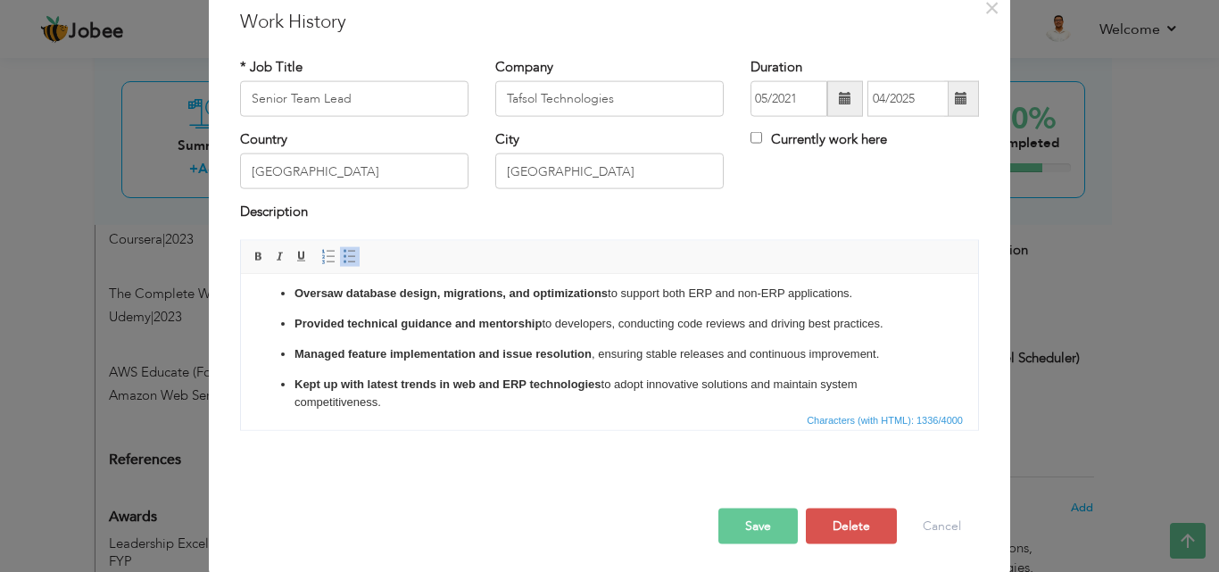
scroll to position [71, 0]
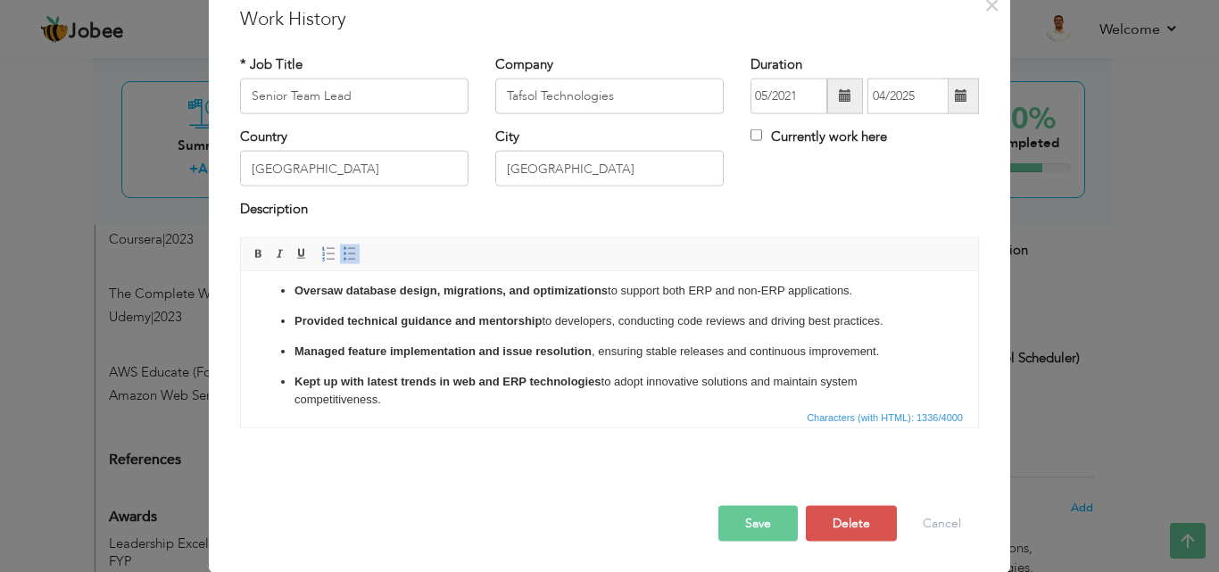
click at [739, 525] on button "Save" at bounding box center [758, 523] width 79 height 36
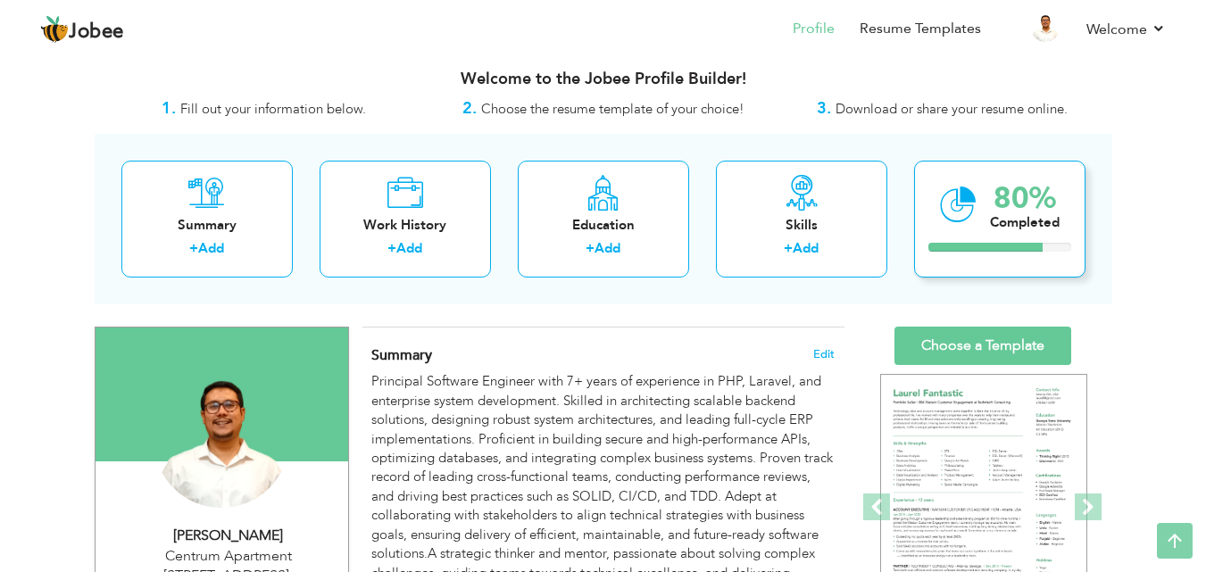
scroll to position [0, 0]
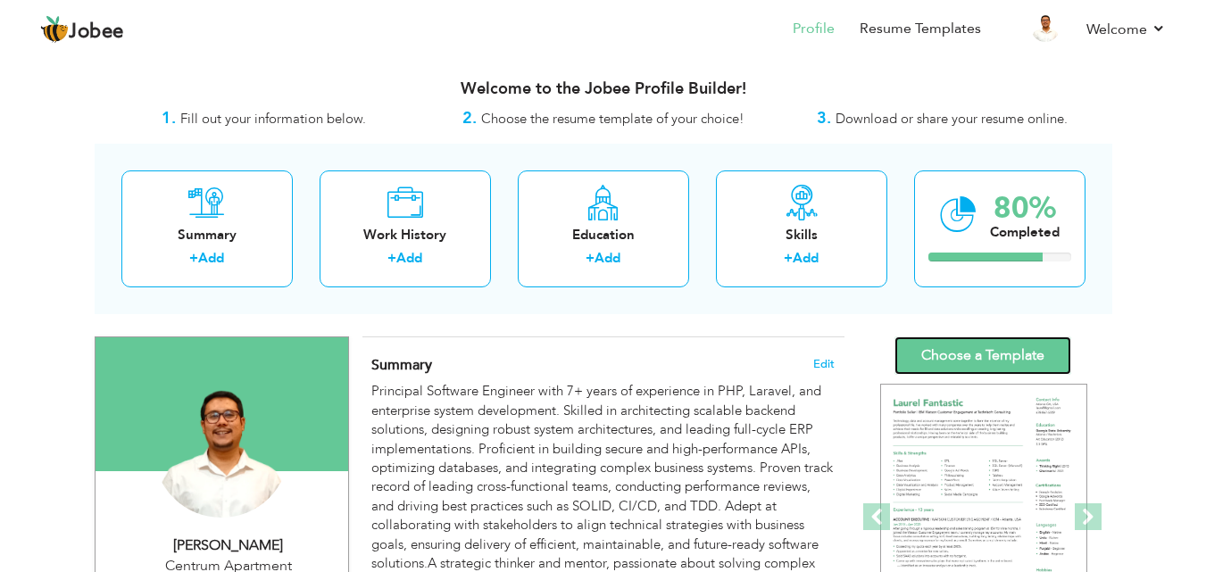
click at [977, 370] on link "Choose a Template" at bounding box center [982, 356] width 177 height 38
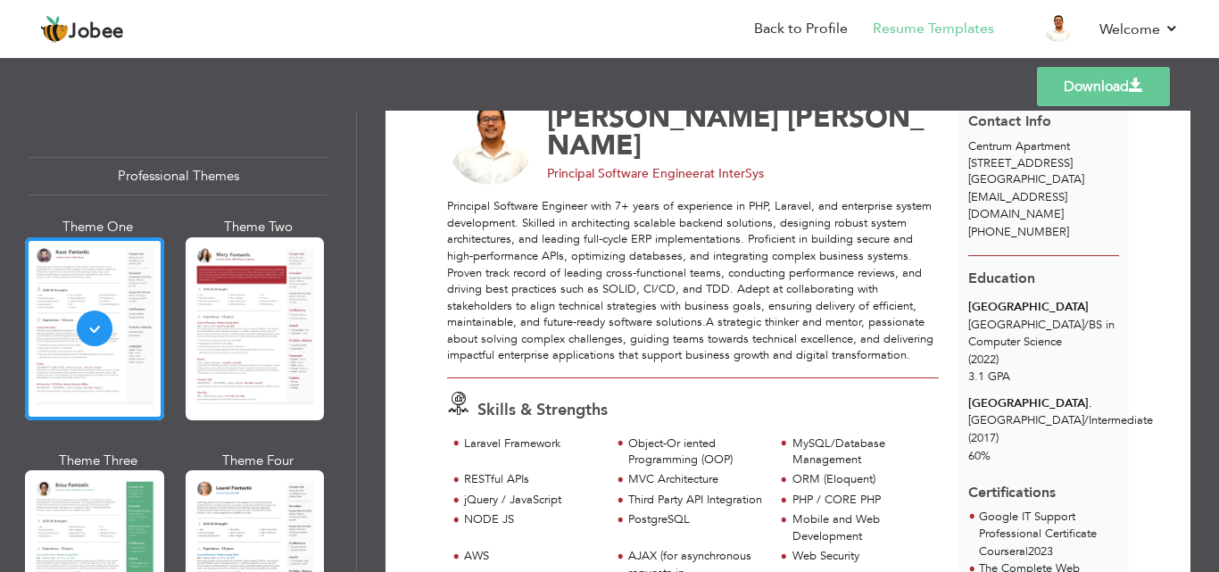
scroll to position [71, 0]
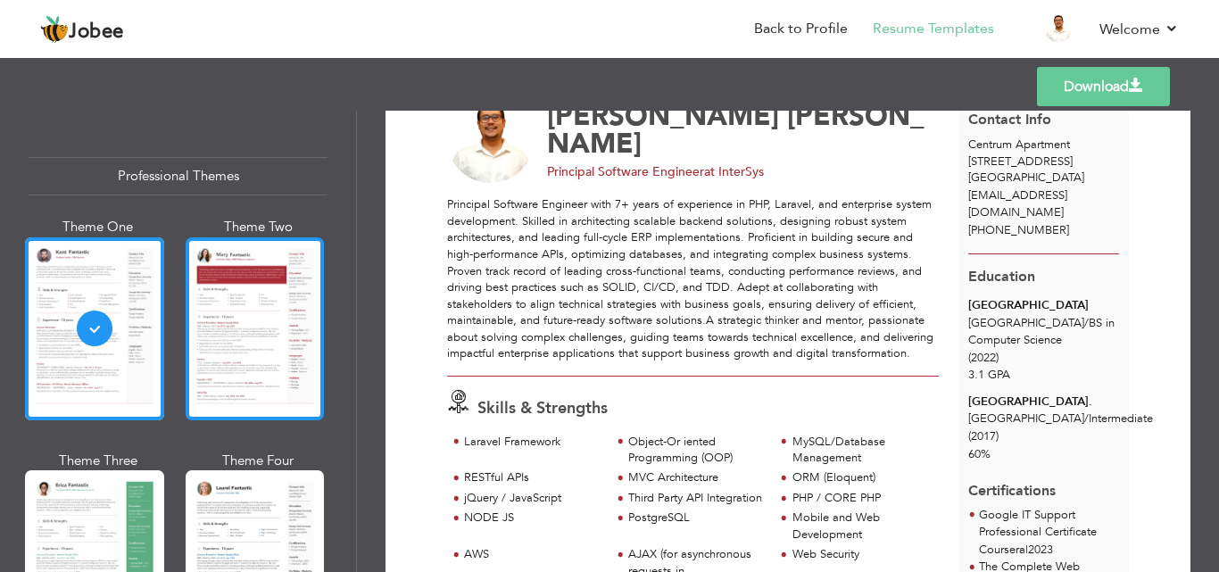
click at [246, 326] on div at bounding box center [255, 328] width 139 height 183
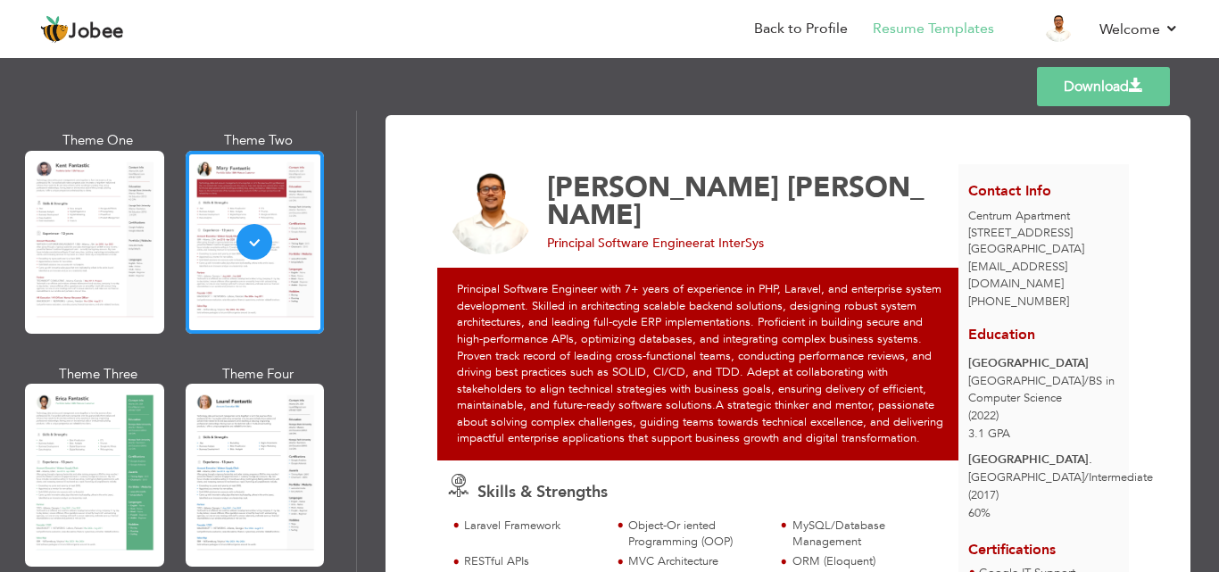
scroll to position [137, 0]
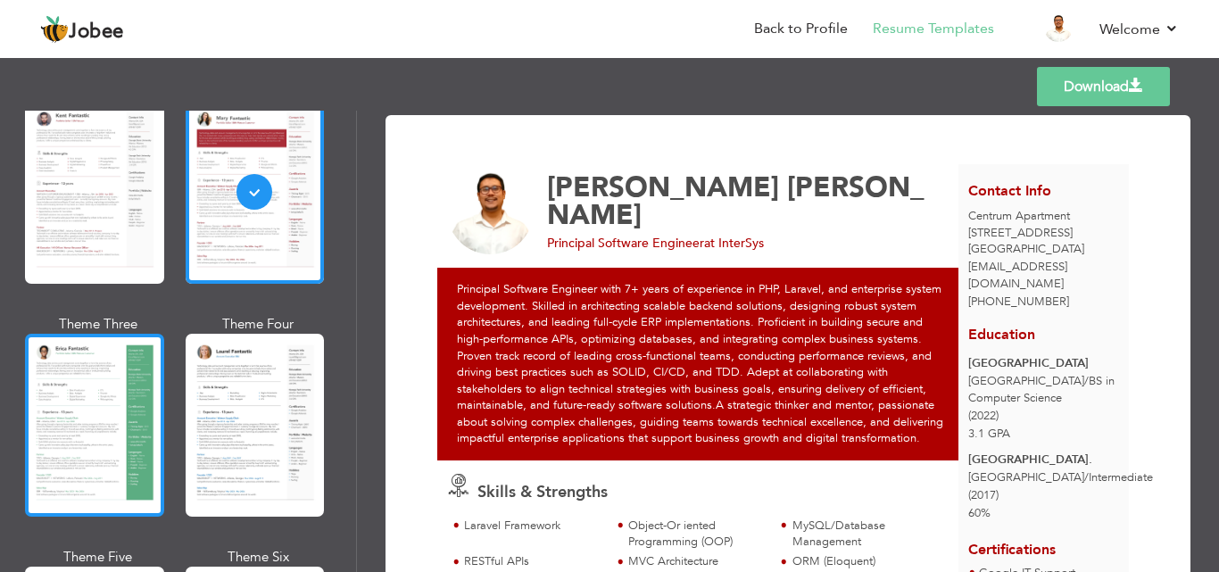
click at [104, 394] on div at bounding box center [94, 425] width 139 height 183
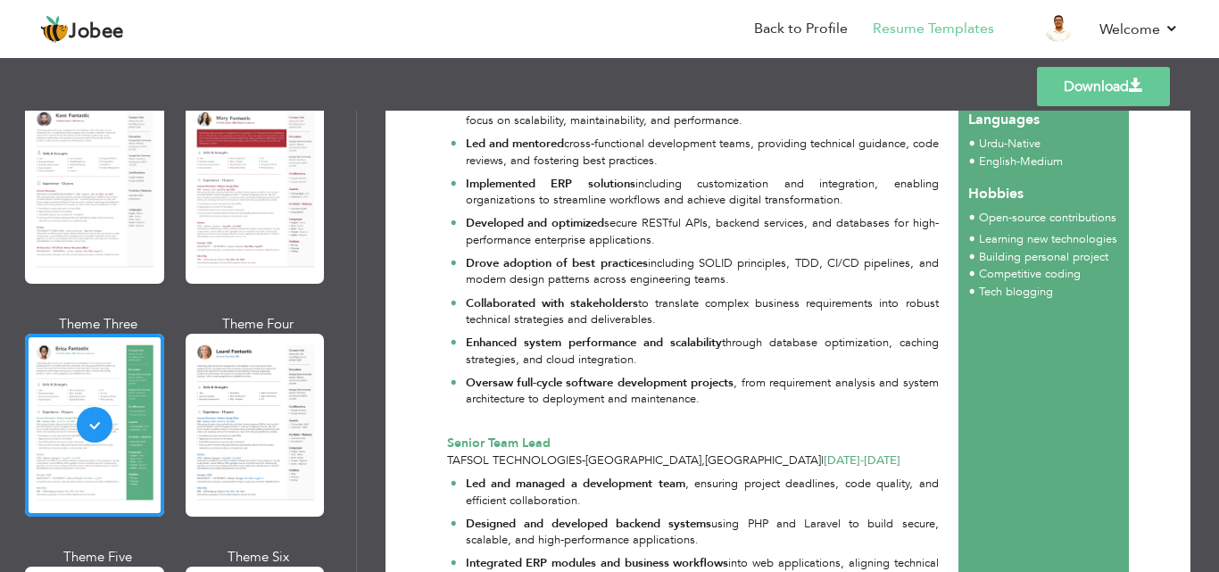
scroll to position [720, 0]
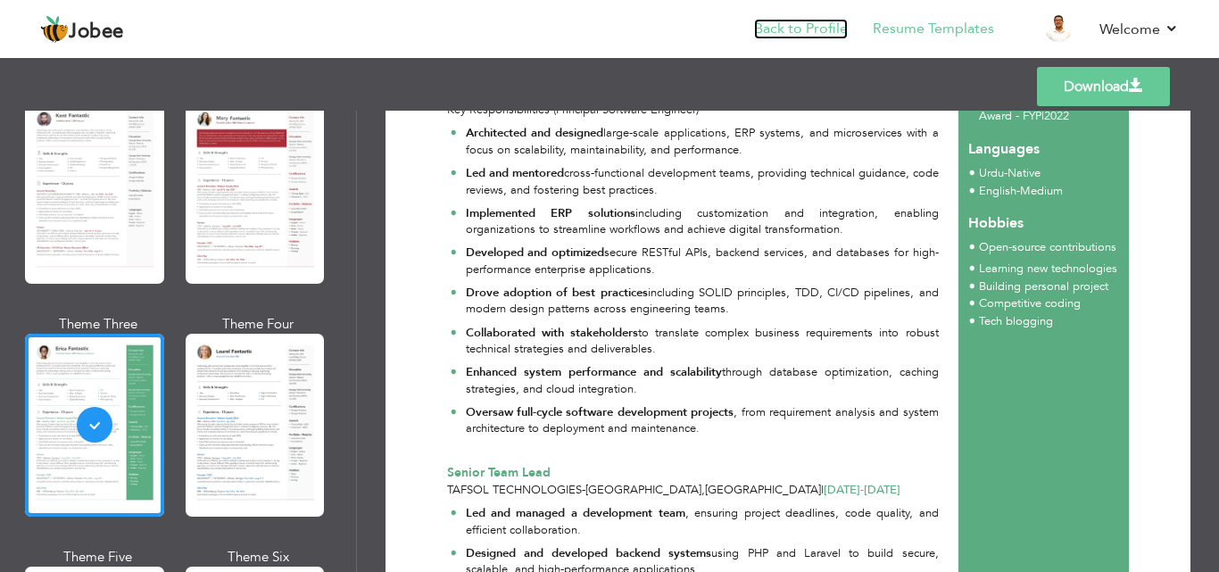
click at [818, 31] on link "Back to Profile" at bounding box center [801, 29] width 94 height 21
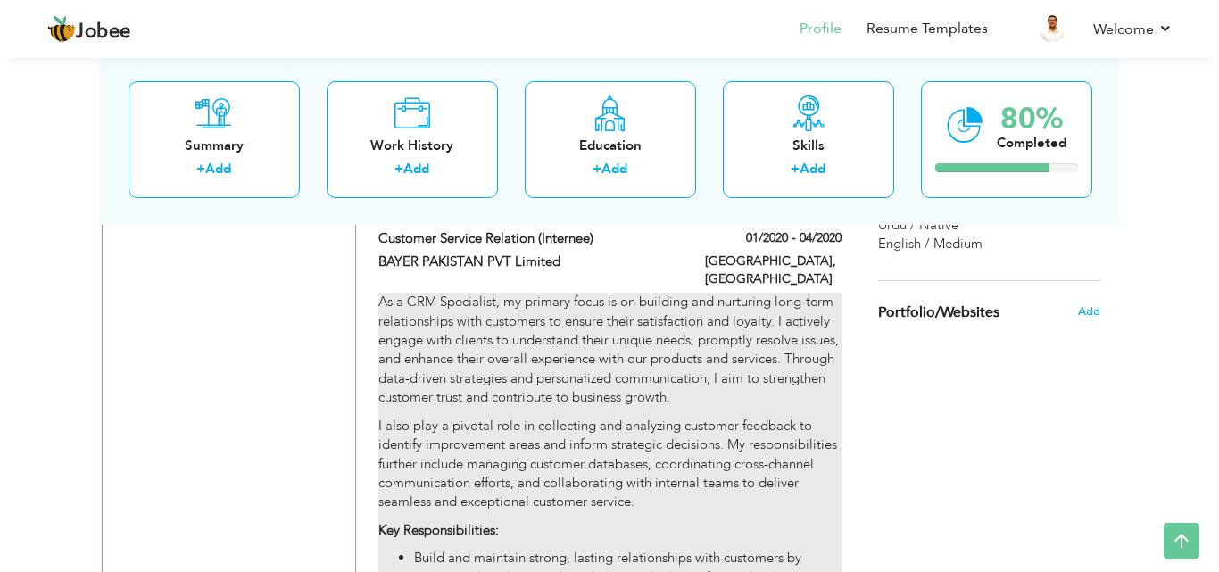
scroll to position [1553, 0]
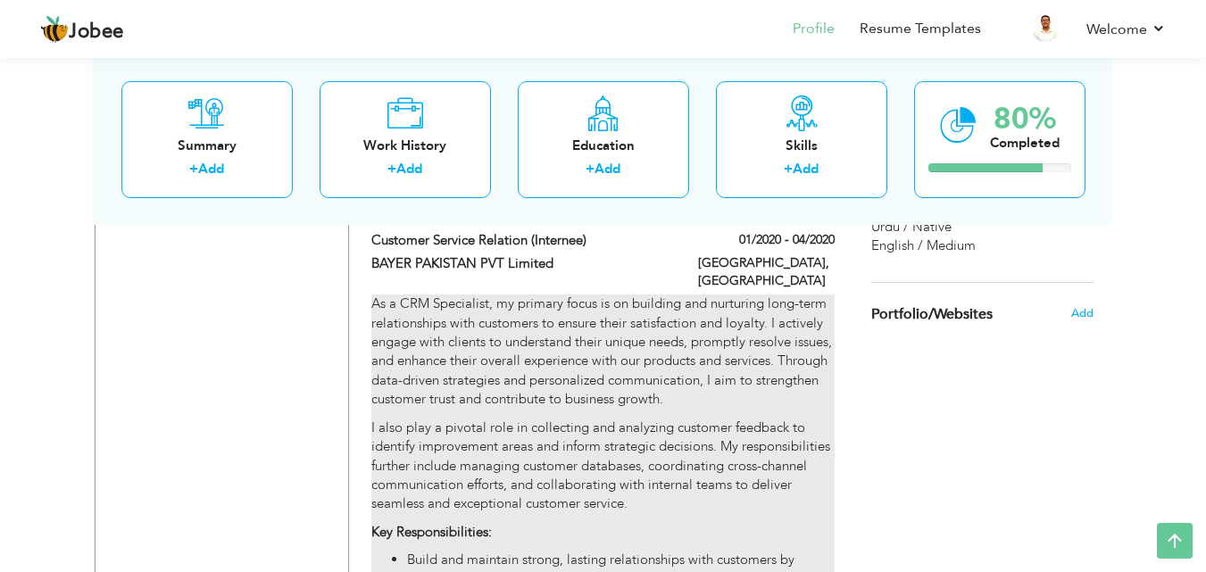
click at [677, 326] on p "As a CRM Specialist, my primary focus is on building and nurturing long-term re…" at bounding box center [602, 352] width 462 height 115
type input "Customer Service Relation (Internee)"
type input "BAYER PAKISTAN PVT Limited"
type input "01/2020"
type input "04/2020"
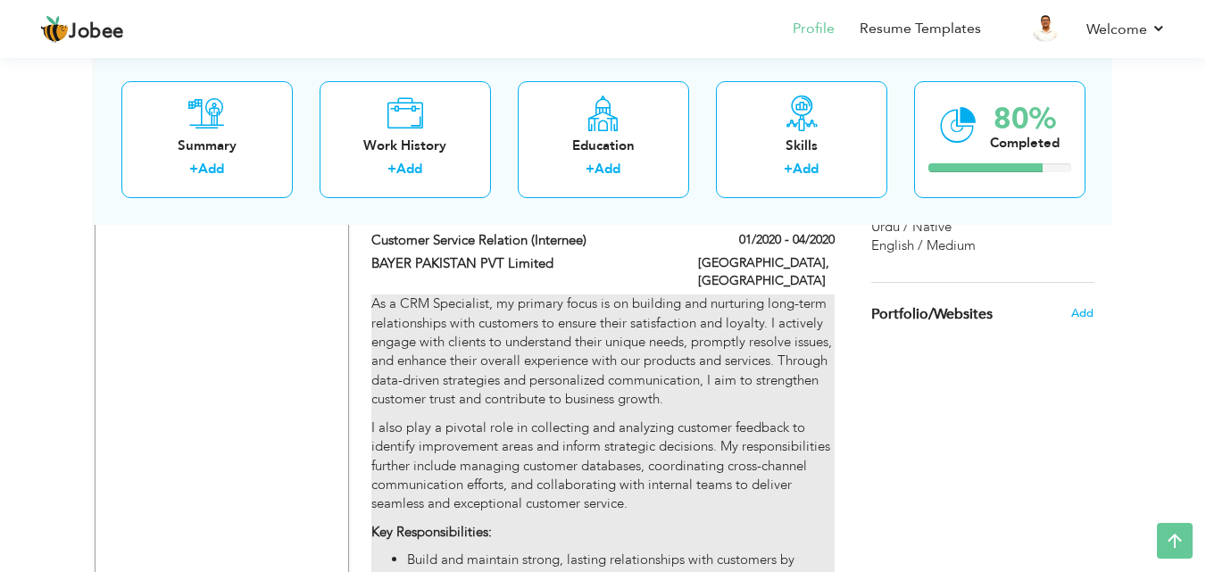
type input "[GEOGRAPHIC_DATA]"
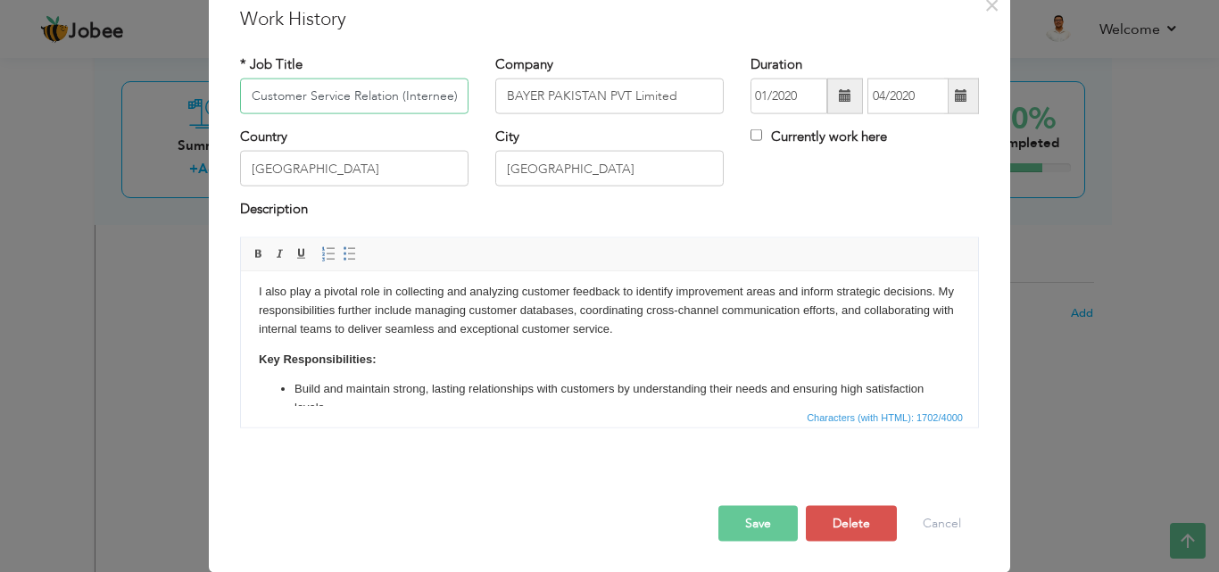
scroll to position [96, 0]
click at [717, 327] on p "I also play a pivotal role in collecting and analyzing customer feedback to ide…" at bounding box center [610, 306] width 702 height 55
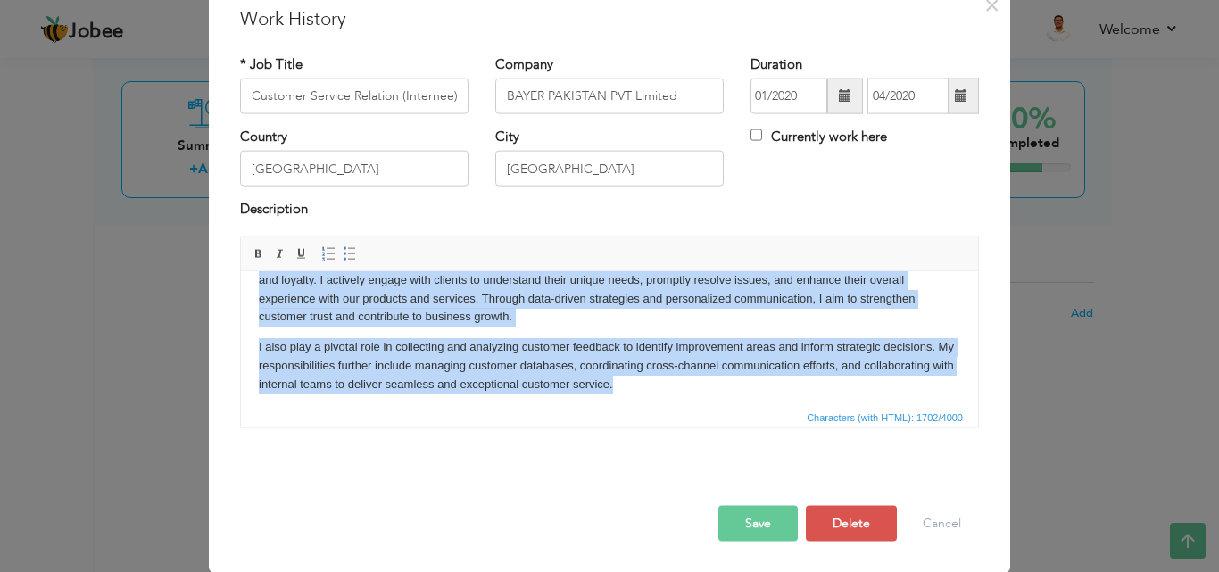
scroll to position [20, 0]
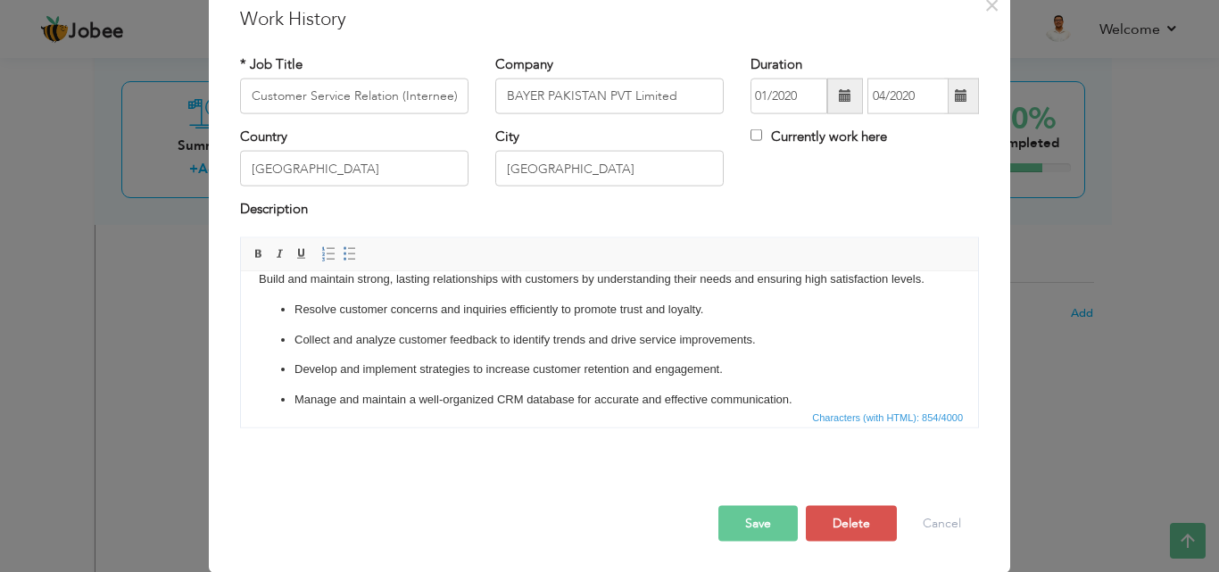
click at [717, 327] on ul "Resolve customer concerns and inquiries efficiently to promote trust and loyalt…" at bounding box center [610, 400] width 702 height 200
click at [928, 528] on button "Cancel" at bounding box center [942, 523] width 74 height 36
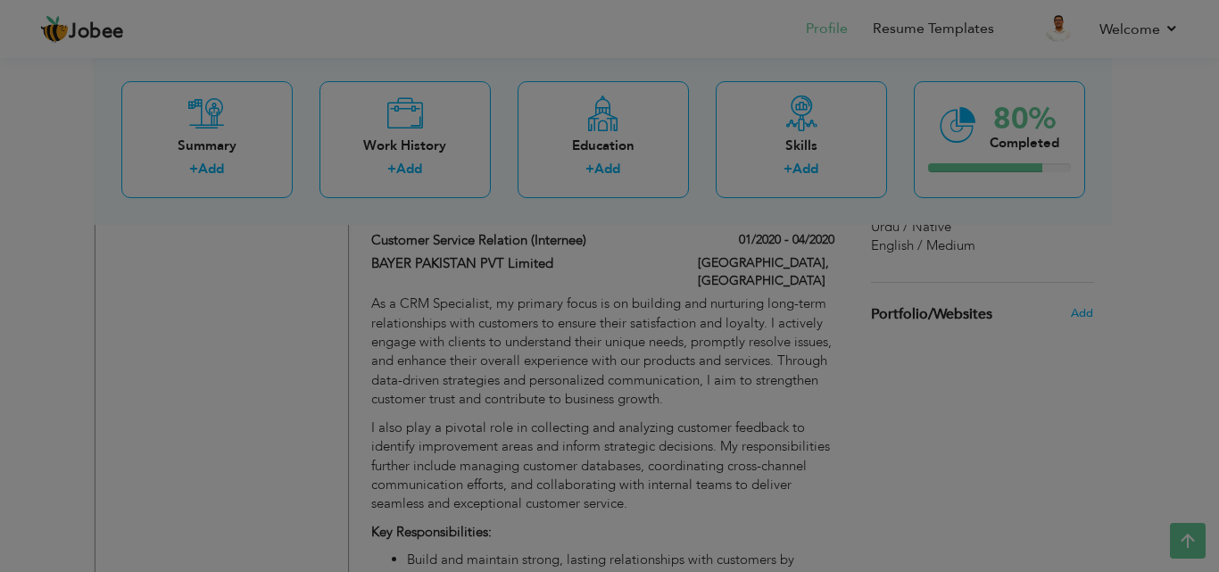
scroll to position [0, 0]
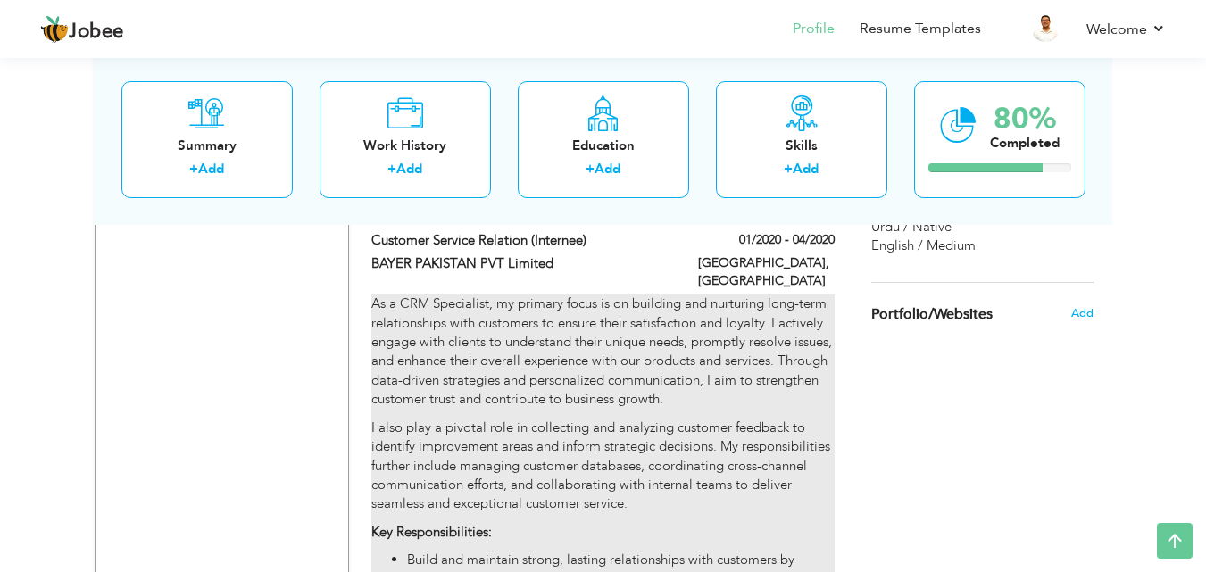
click at [533, 371] on p "As a CRM Specialist, my primary focus is on building and nurturing long-term re…" at bounding box center [602, 352] width 462 height 115
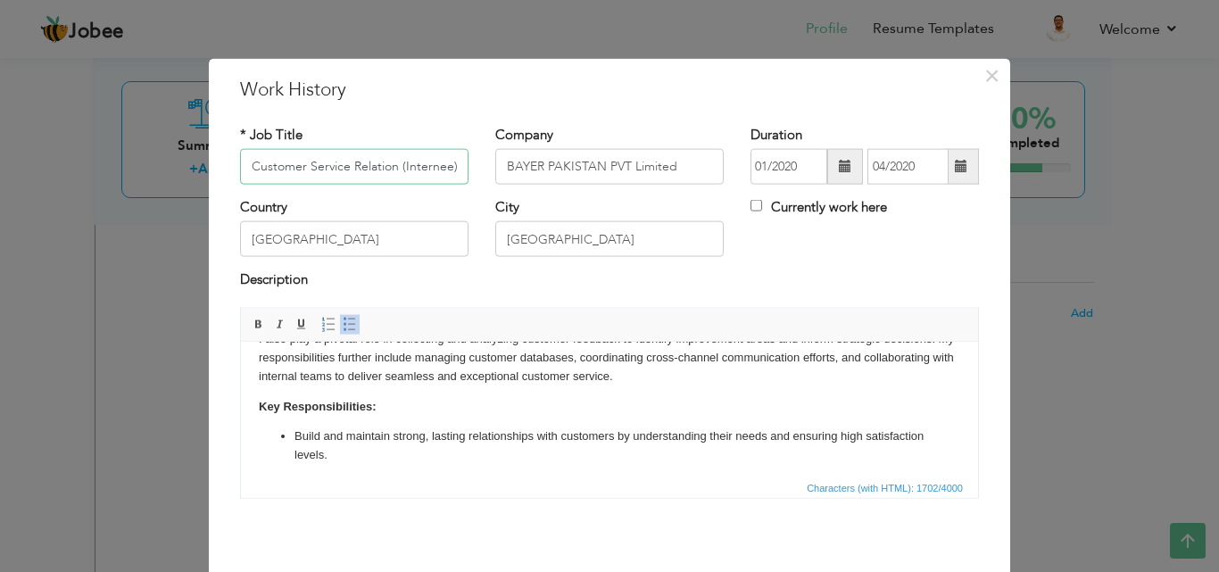
scroll to position [95, 0]
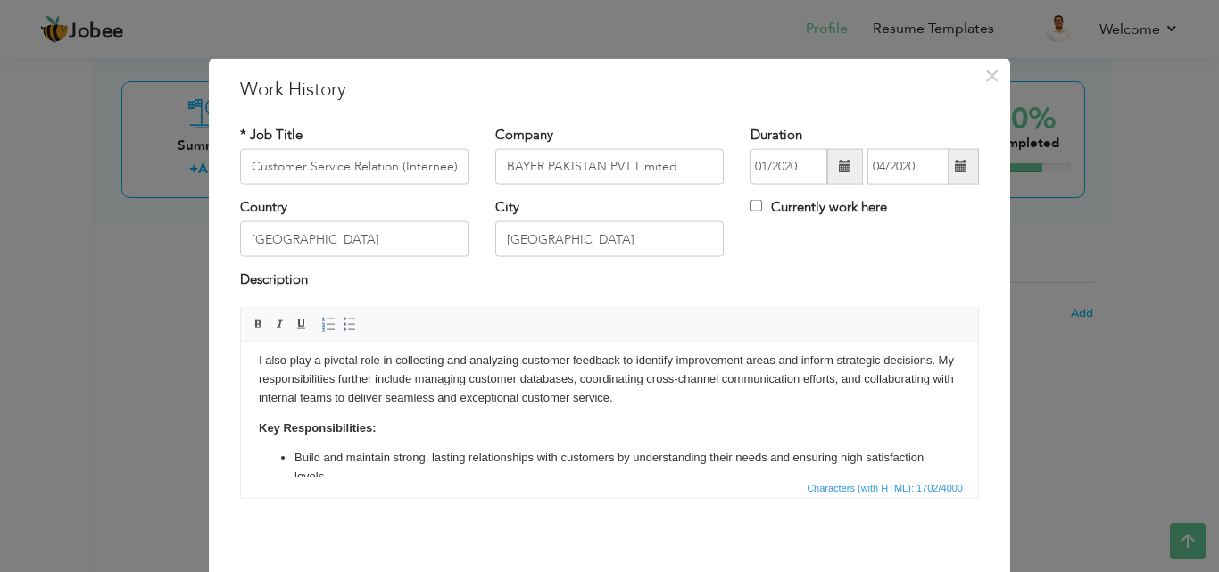
click at [712, 399] on p "I also play a pivotal role in collecting and analyzing customer feedback to ide…" at bounding box center [610, 378] width 702 height 55
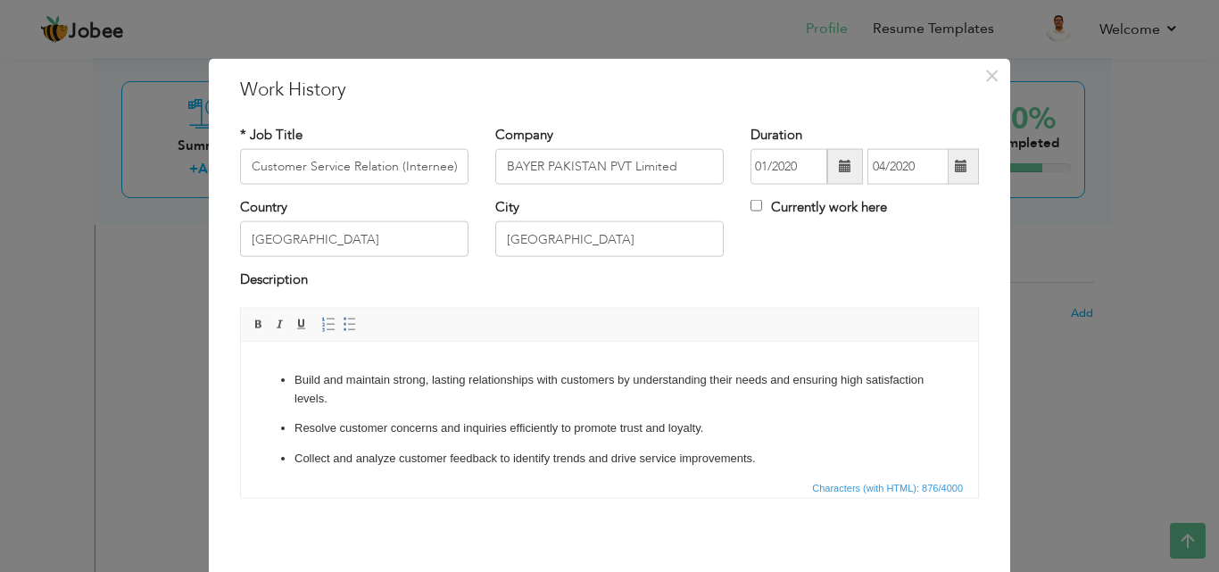
scroll to position [71, 0]
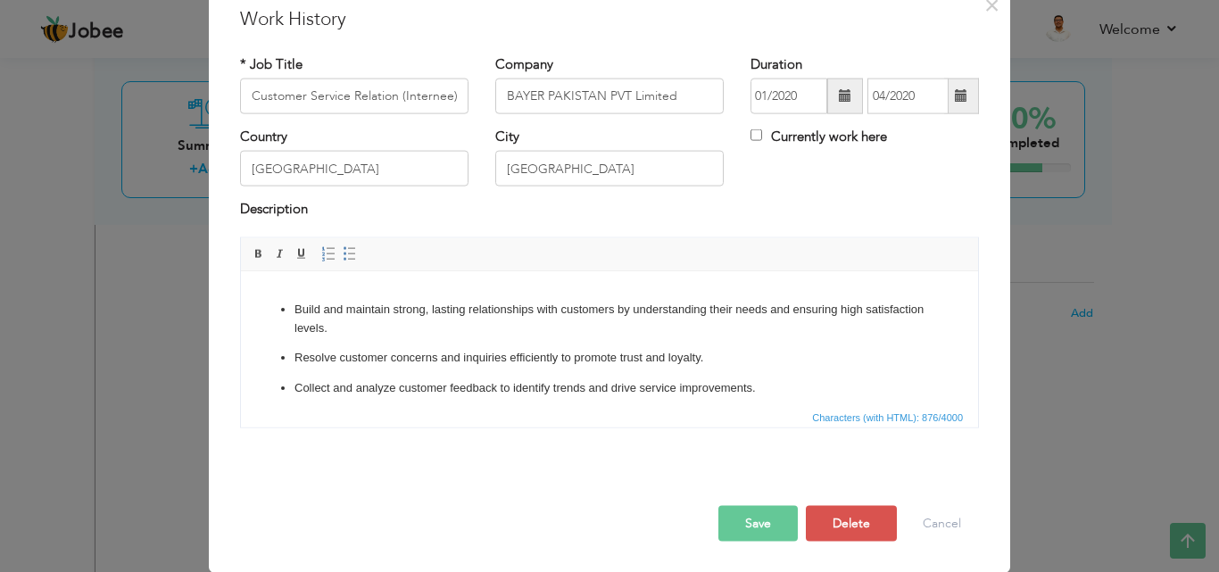
click at [755, 526] on button "Save" at bounding box center [758, 523] width 79 height 36
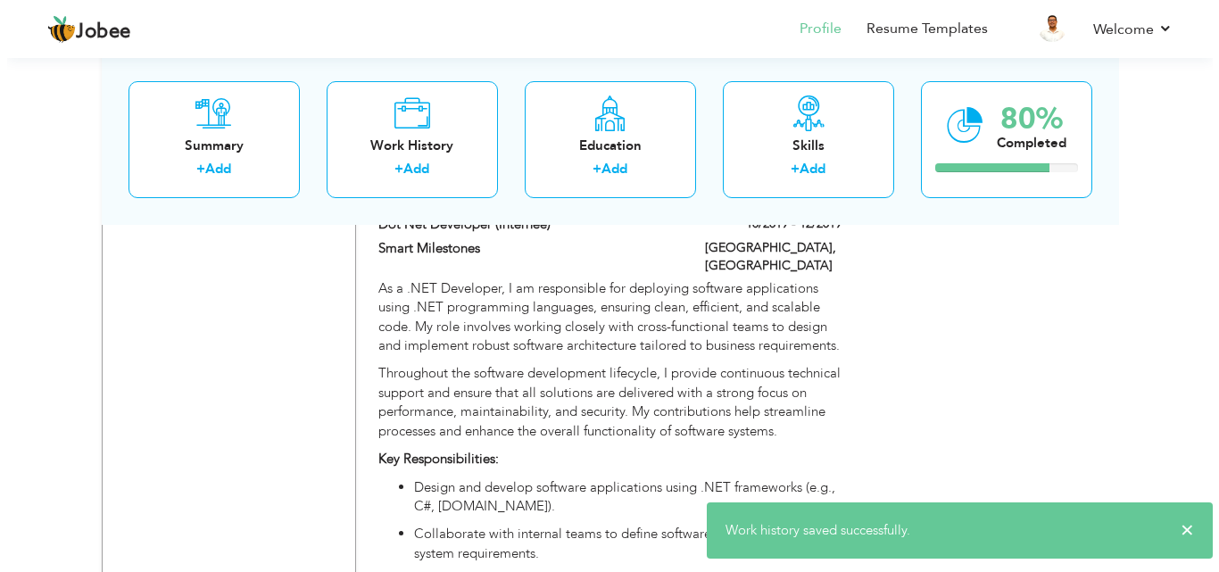
scroll to position [2100, 0]
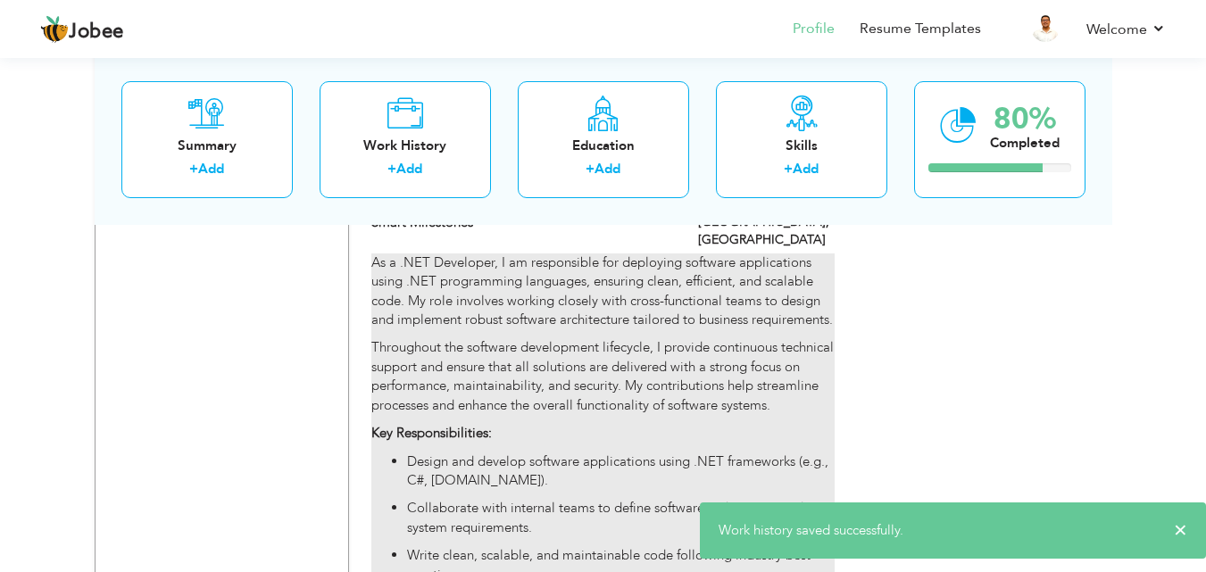
click at [485, 338] on p "Throughout the software development lifecycle, I provide continuous technical s…" at bounding box center [602, 376] width 462 height 77
type input "Dot Net Developer (Internee)"
type input "Smart Milestones"
type input "10/2019"
type input "12/2019"
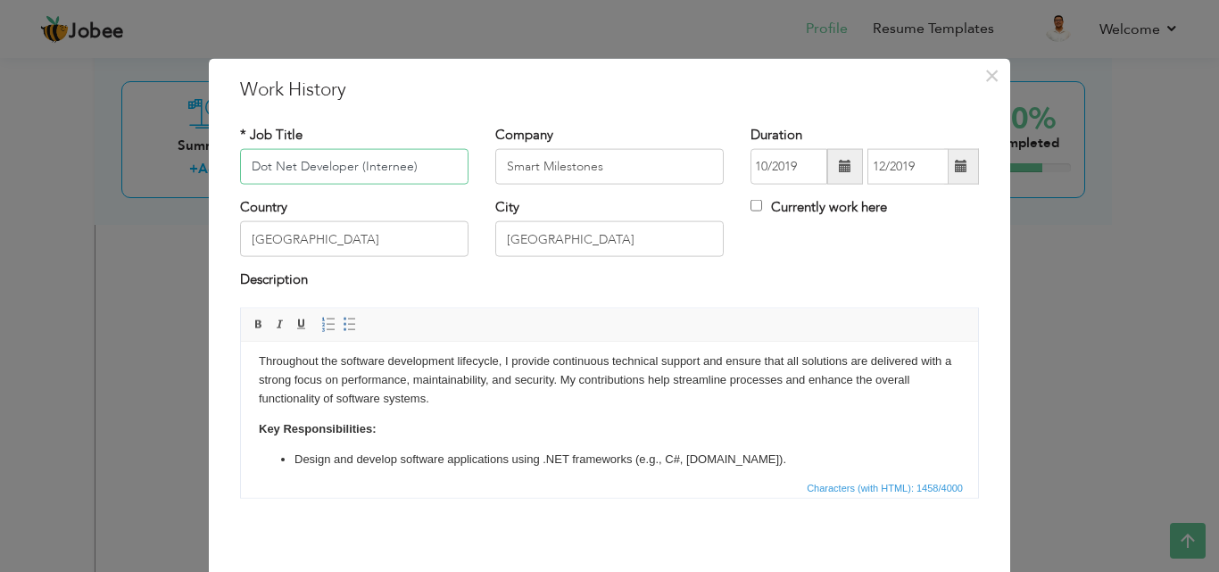
scroll to position [71, 0]
click at [425, 434] on p "Key Responsibilities:" at bounding box center [610, 432] width 702 height 19
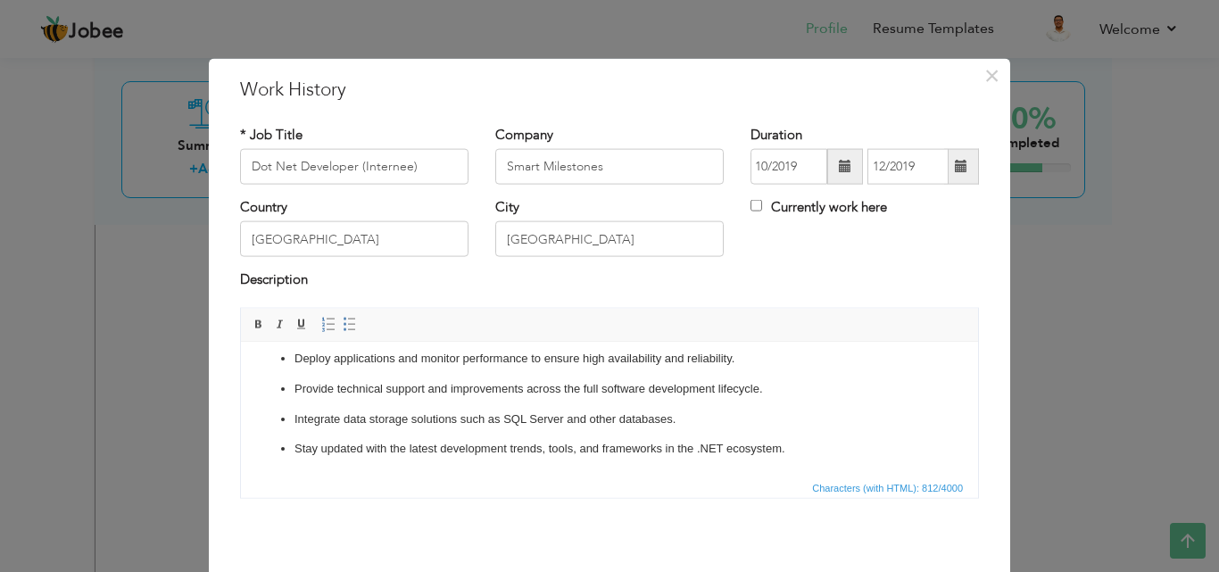
scroll to position [71, 0]
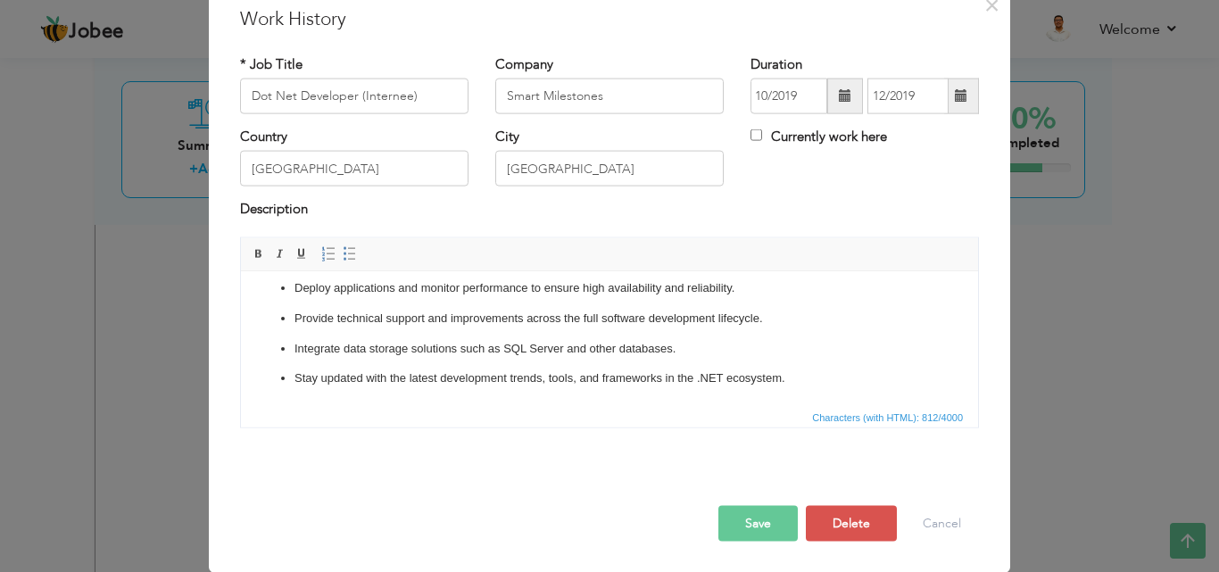
click at [752, 529] on button "Save" at bounding box center [758, 523] width 79 height 36
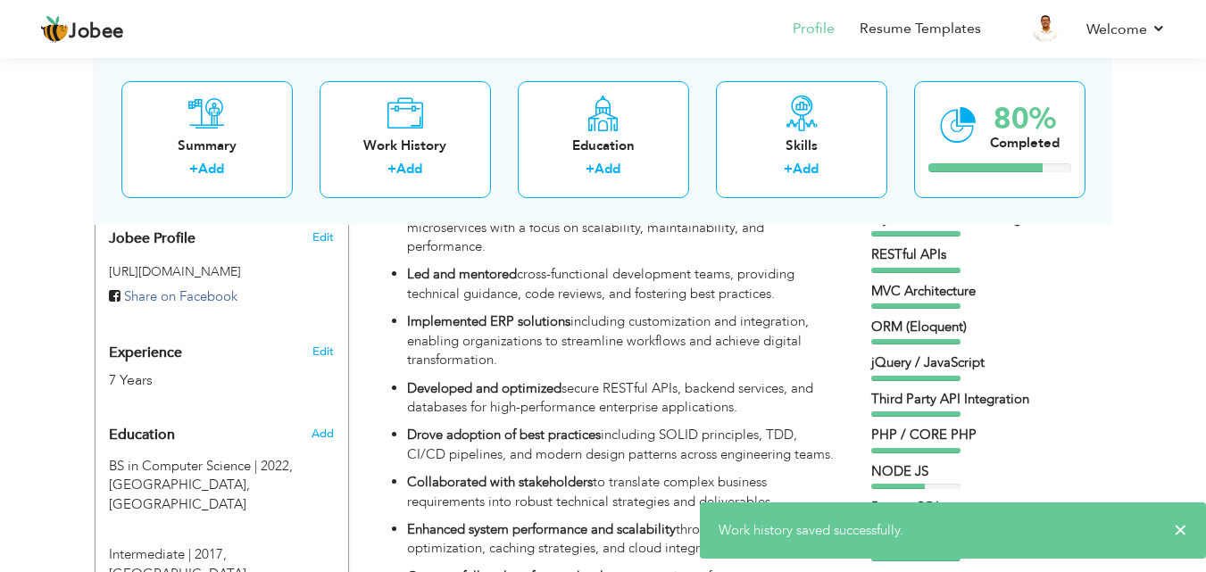
scroll to position [0, 0]
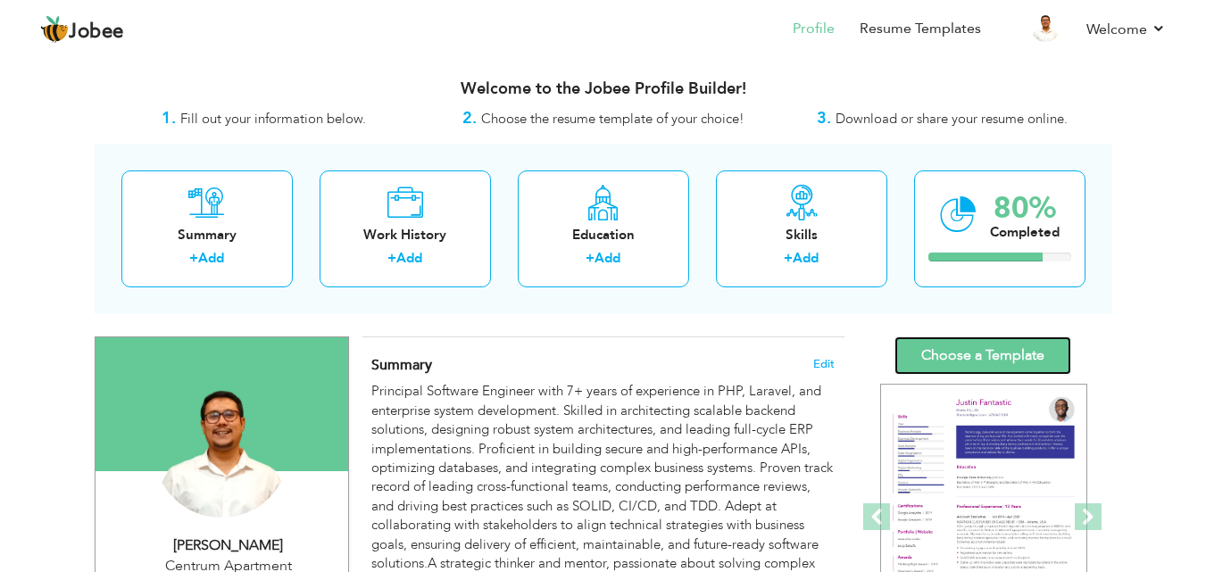
click at [950, 358] on link "Choose a Template" at bounding box center [982, 356] width 177 height 38
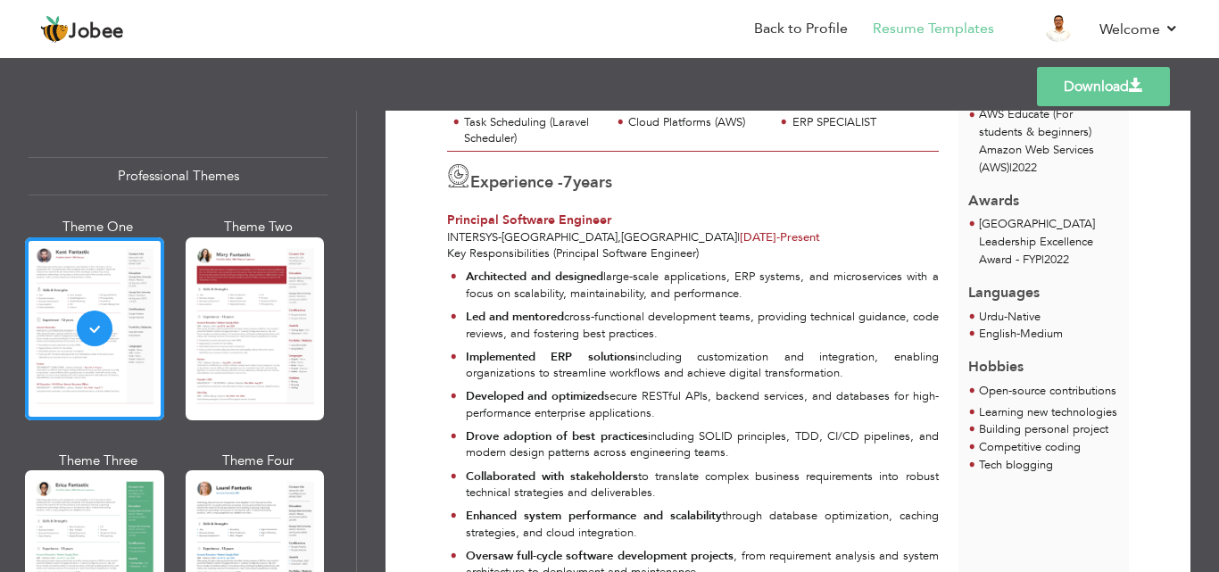
scroll to position [578, 0]
click at [99, 519] on div at bounding box center [94, 561] width 139 height 183
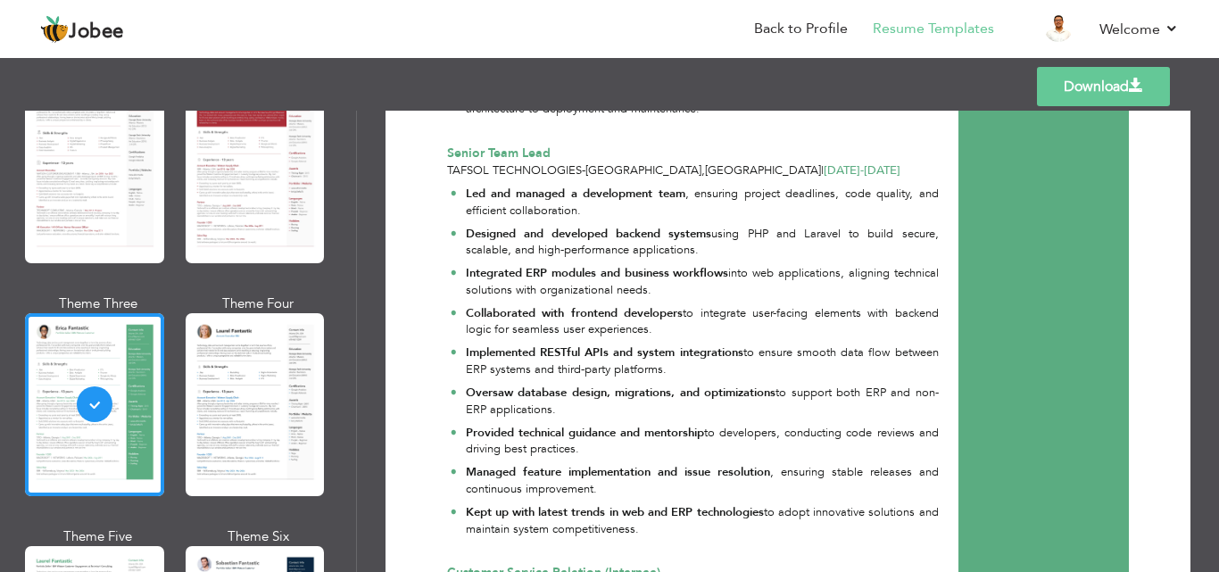
scroll to position [167, 0]
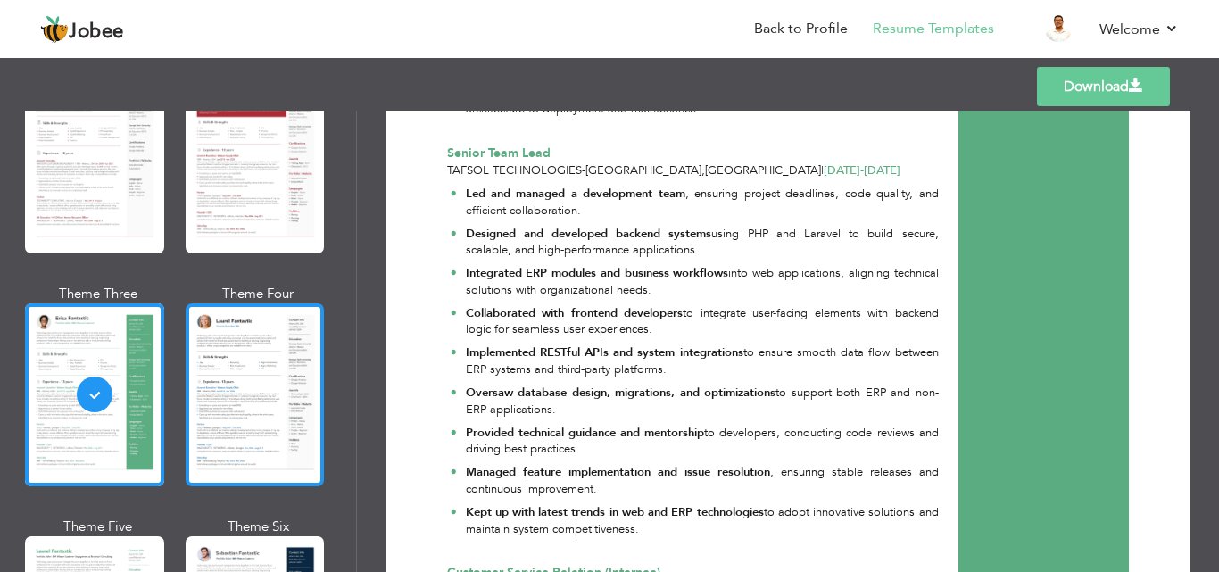
click at [217, 351] on div at bounding box center [255, 394] width 139 height 183
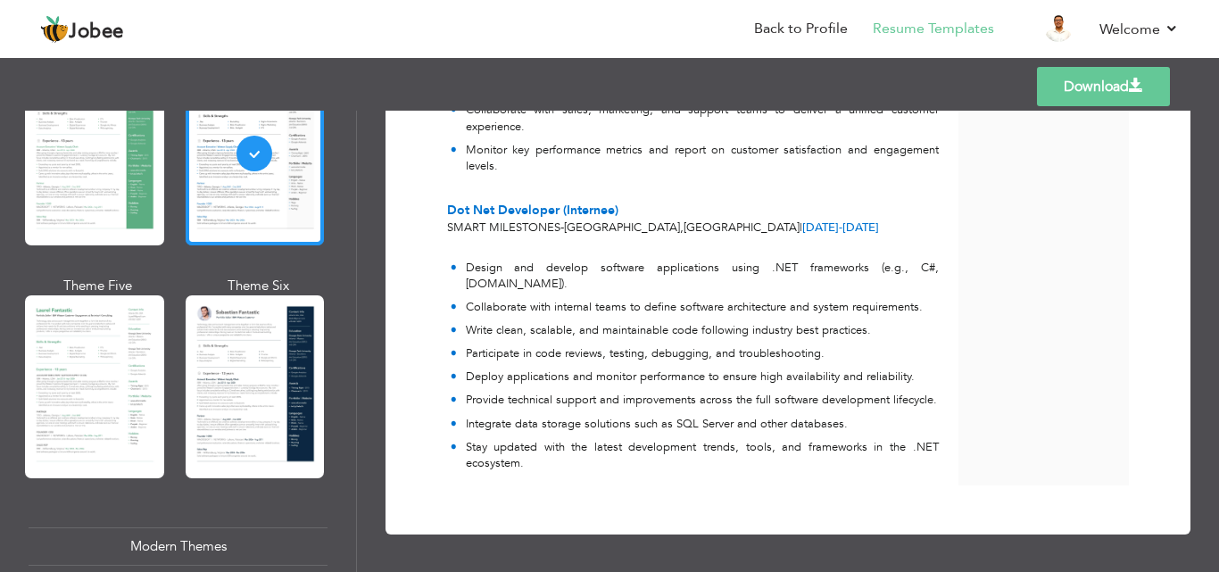
scroll to position [411, 0]
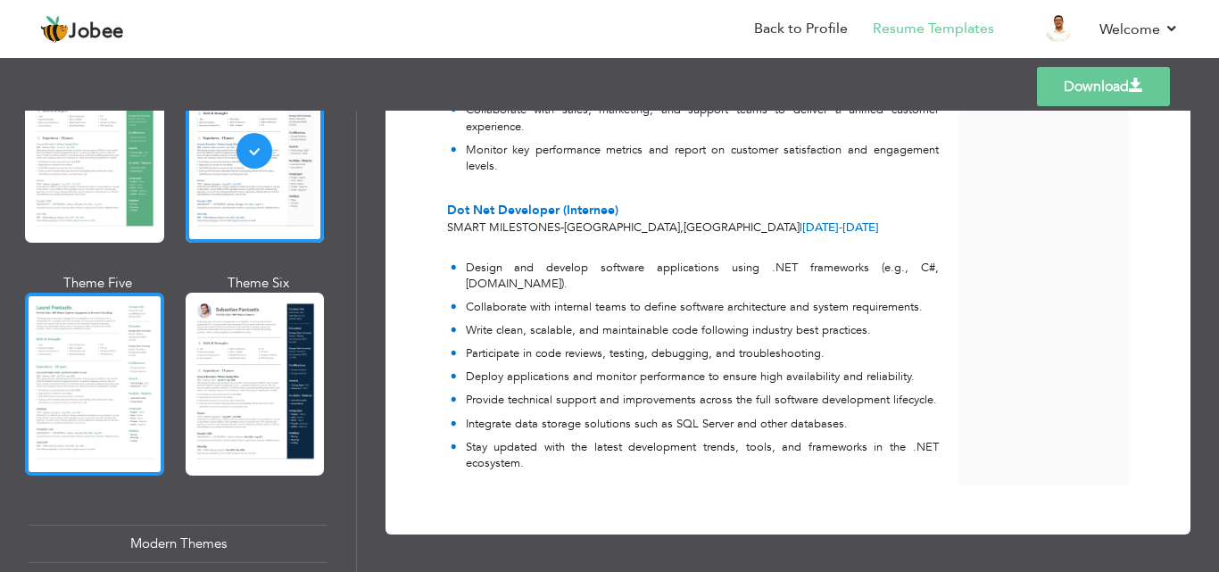
click at [108, 386] on div at bounding box center [94, 384] width 139 height 183
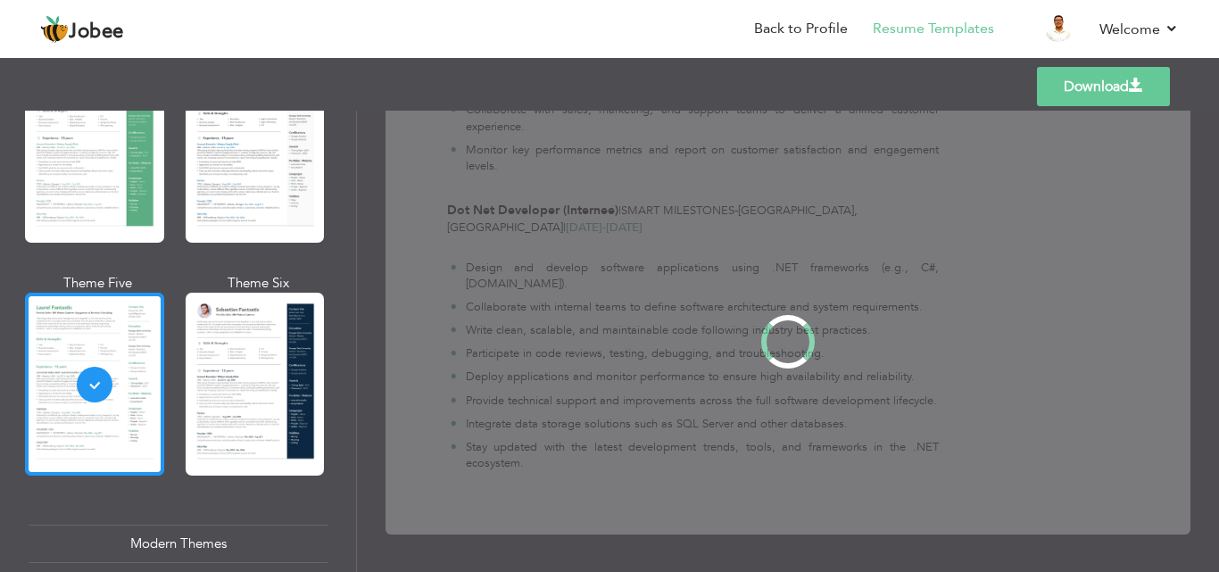
scroll to position [0, 0]
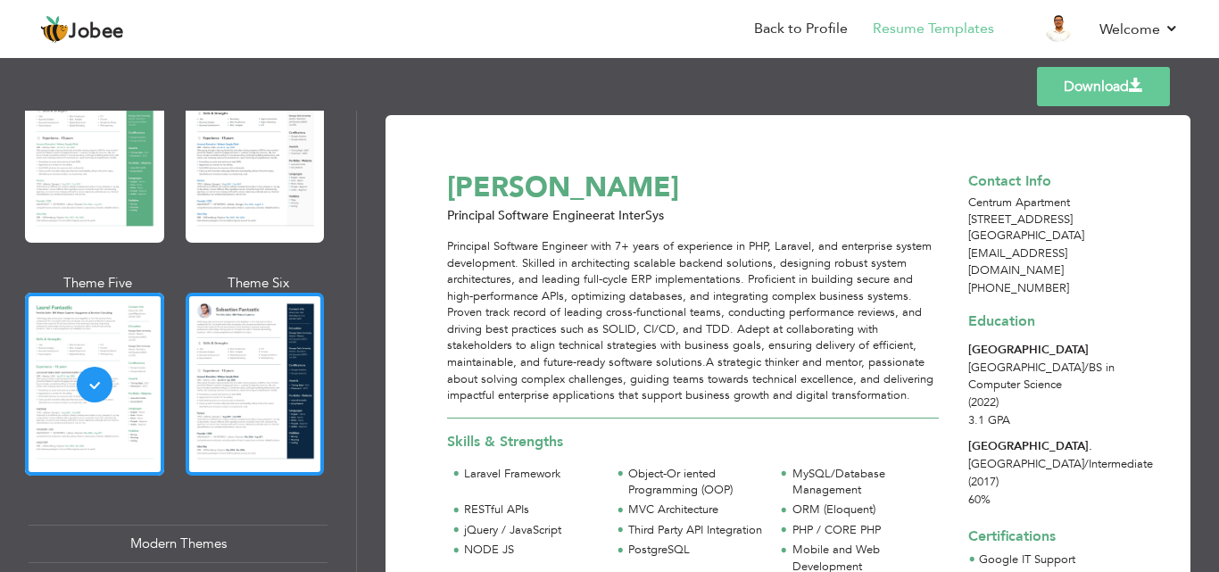
click at [217, 358] on div at bounding box center [255, 384] width 139 height 183
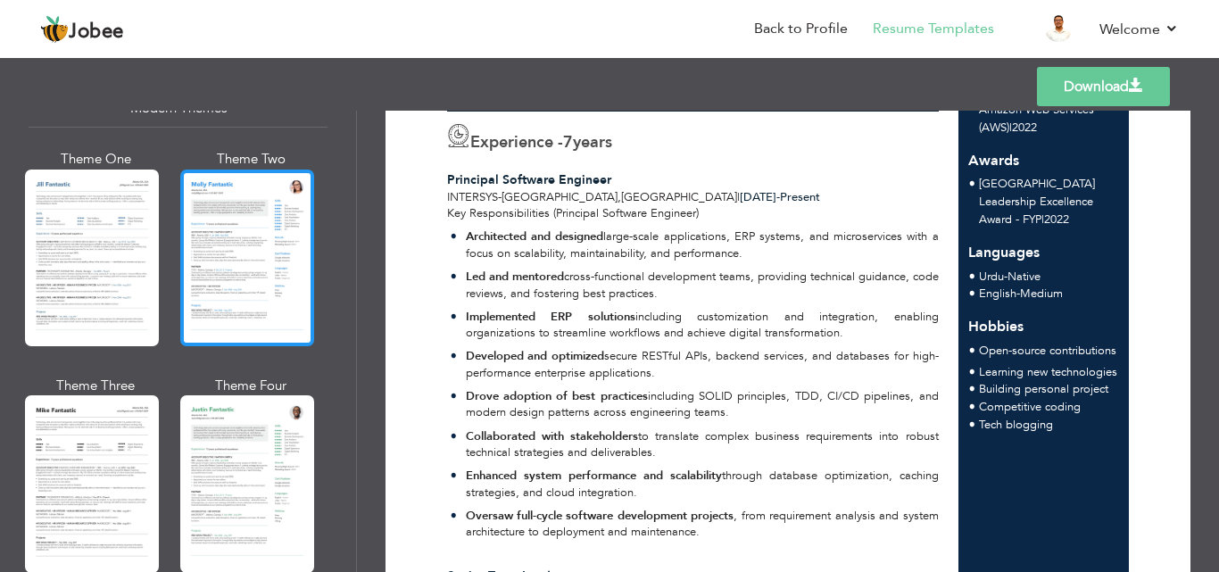
scroll to position [851, 0]
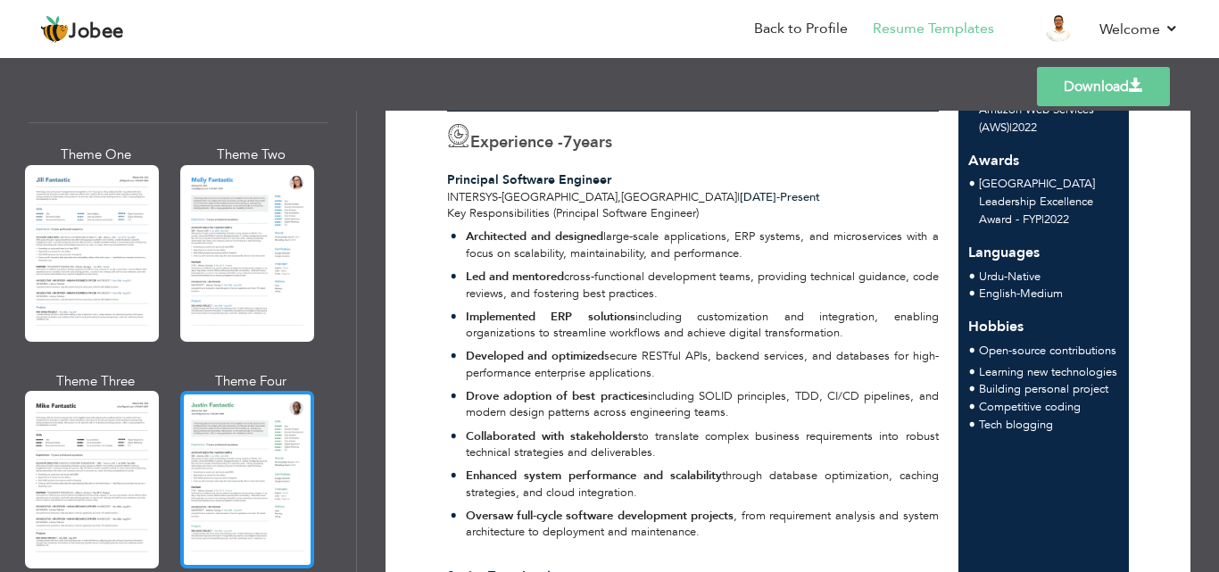
click at [249, 445] on div at bounding box center [247, 479] width 134 height 177
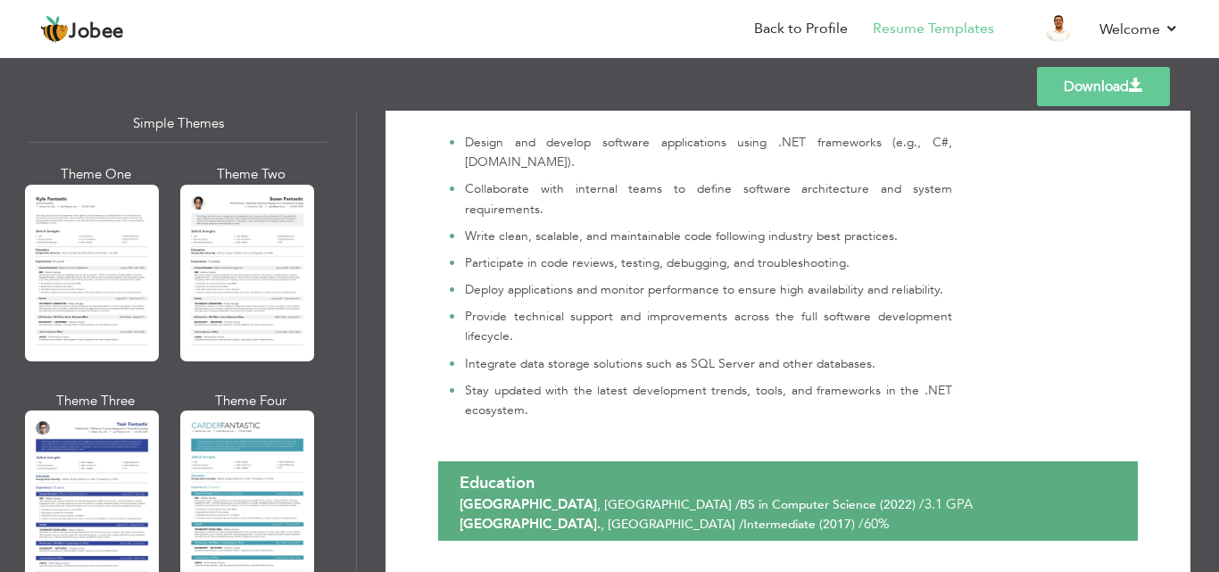
scroll to position [3178, 0]
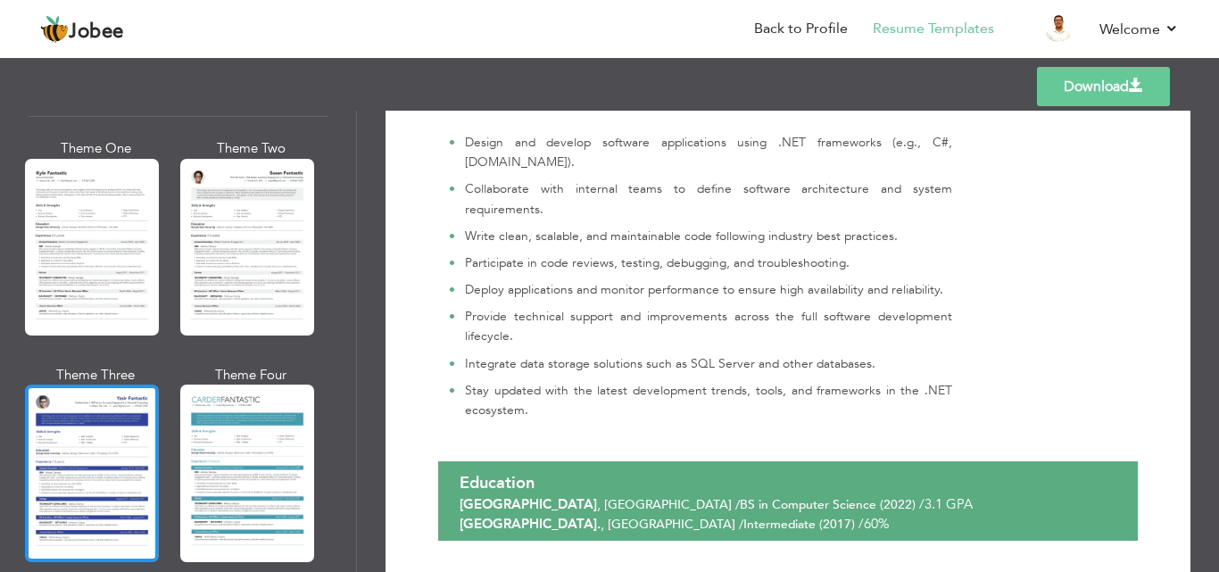
click at [91, 412] on div at bounding box center [92, 473] width 134 height 177
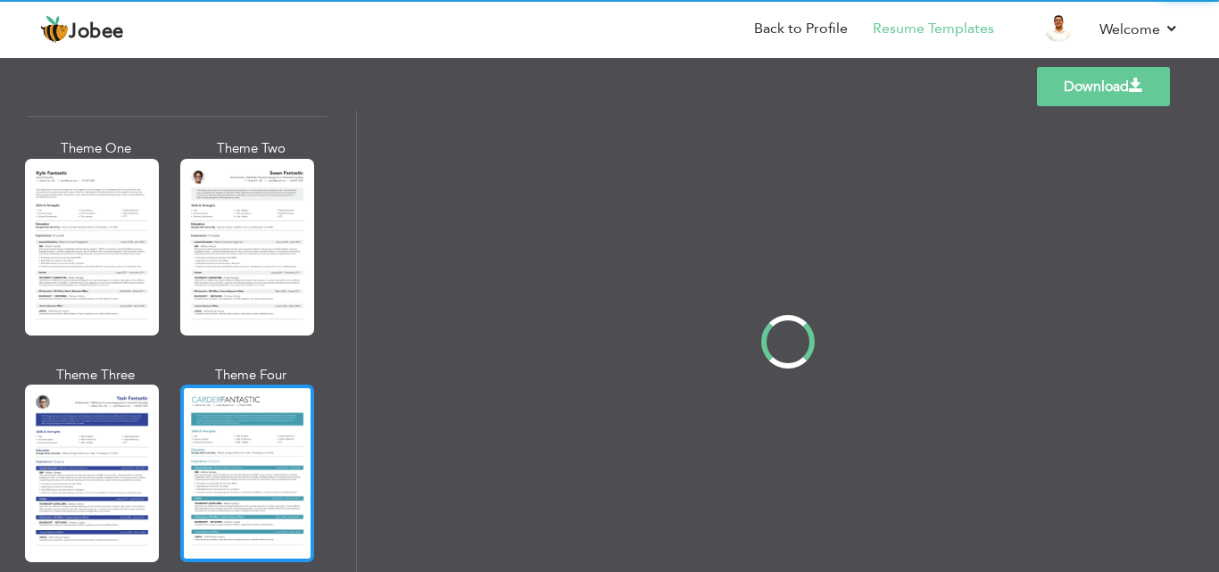
scroll to position [0, 0]
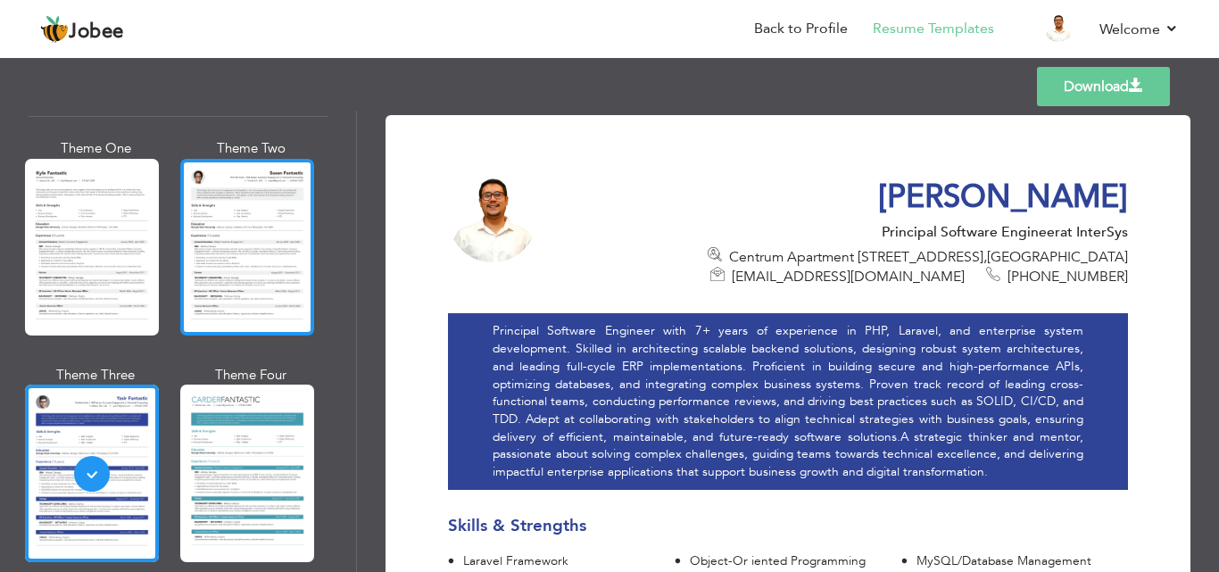
click at [233, 191] on div at bounding box center [247, 247] width 134 height 177
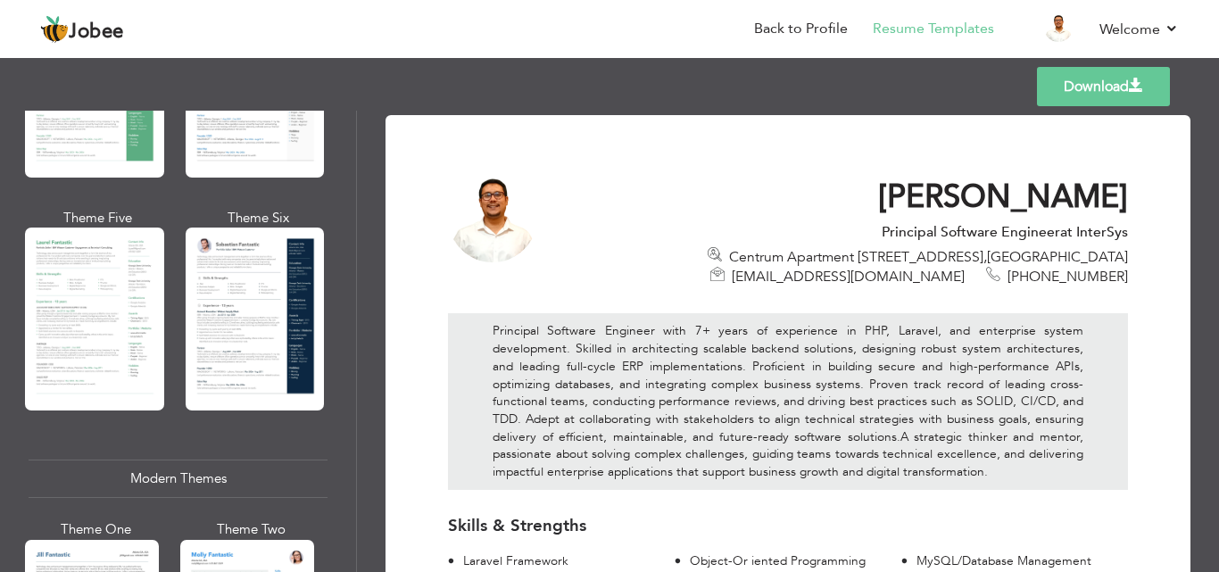
scroll to position [470, 0]
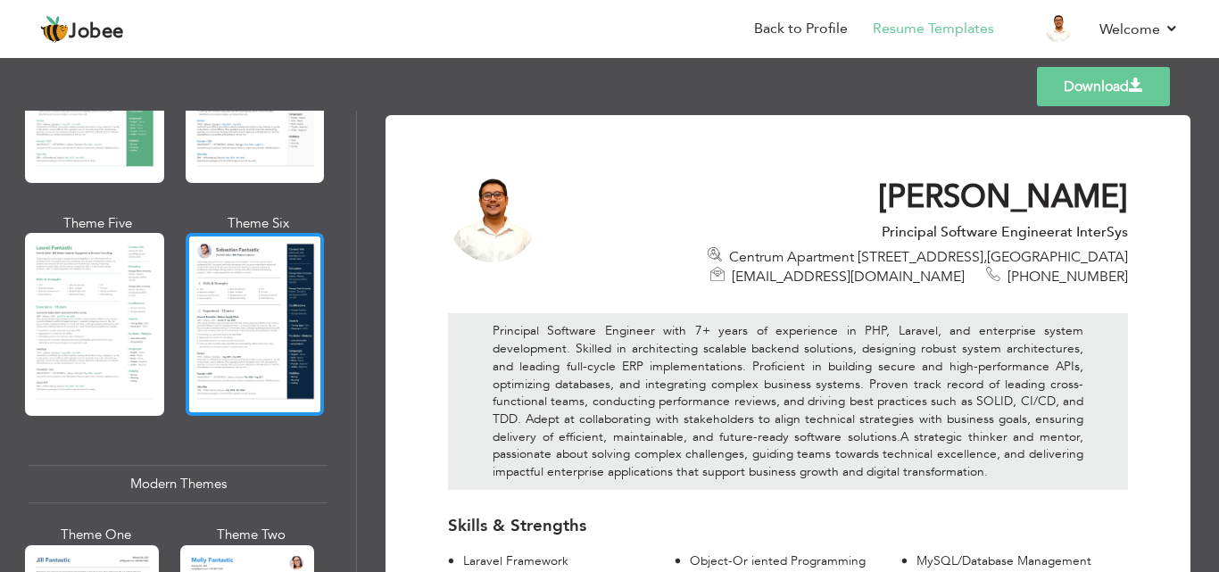
click at [215, 328] on div at bounding box center [255, 324] width 139 height 183
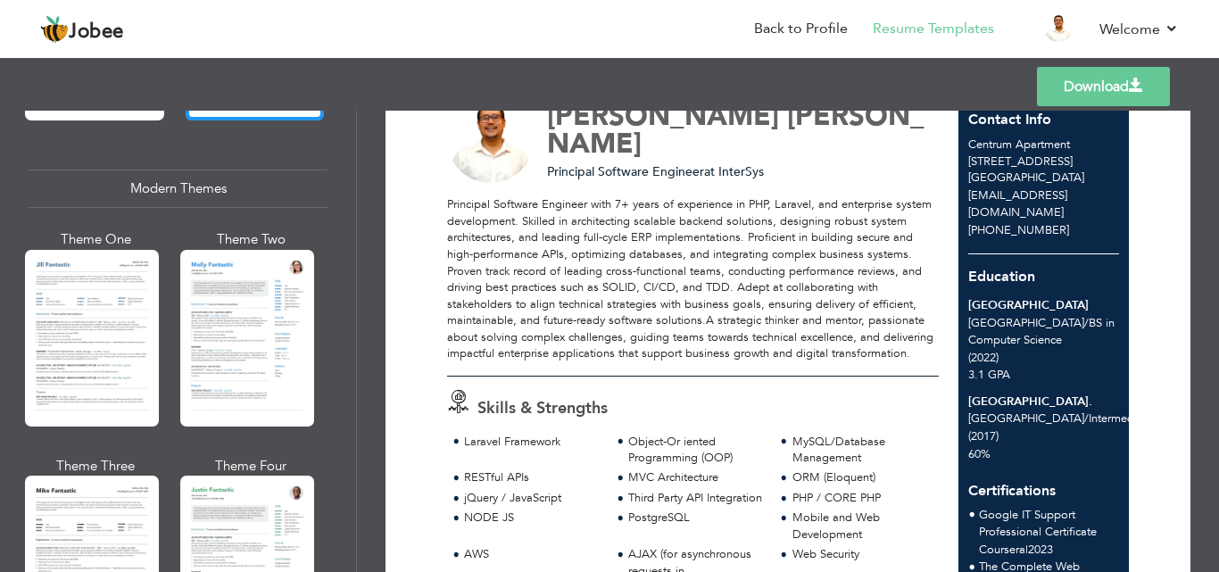
scroll to position [792, 0]
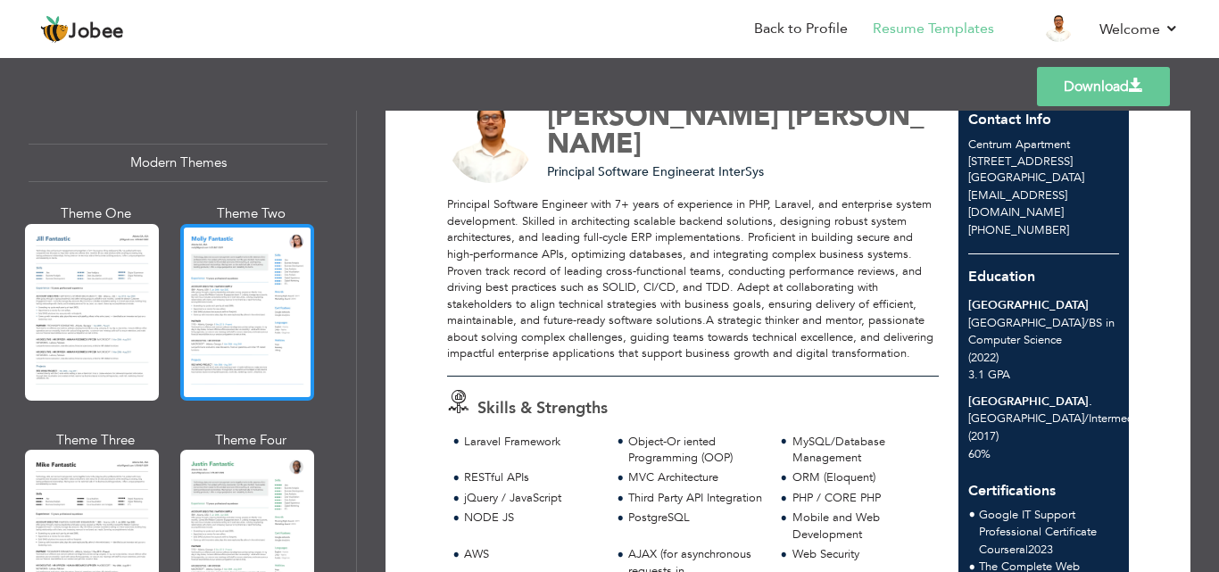
click at [212, 283] on div at bounding box center [247, 312] width 134 height 177
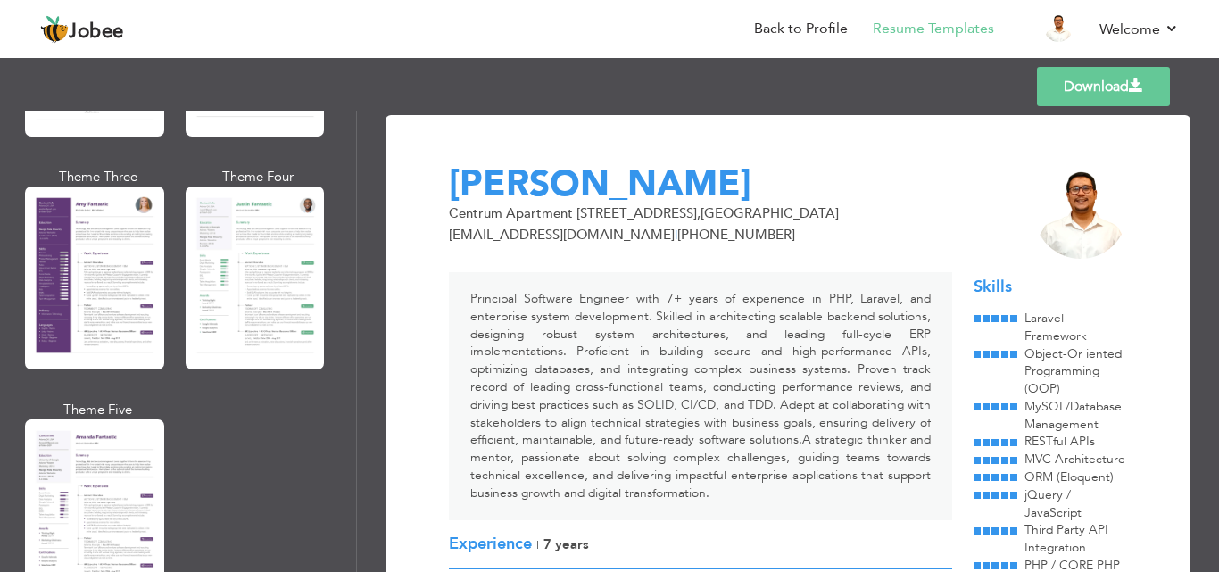
scroll to position [1613, 0]
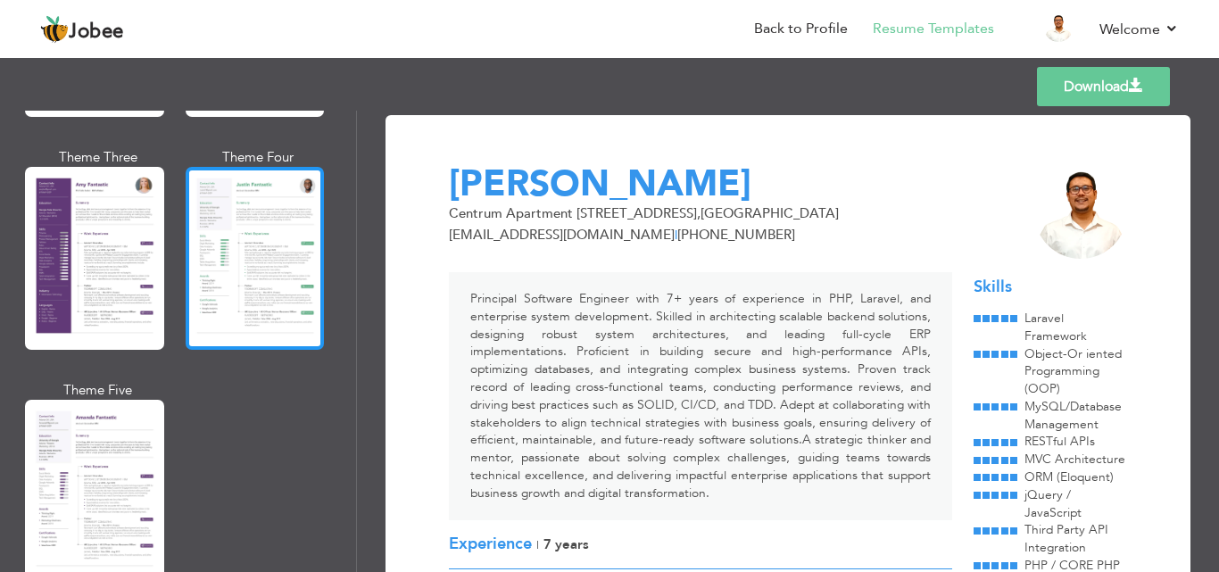
click at [241, 263] on div at bounding box center [255, 258] width 139 height 183
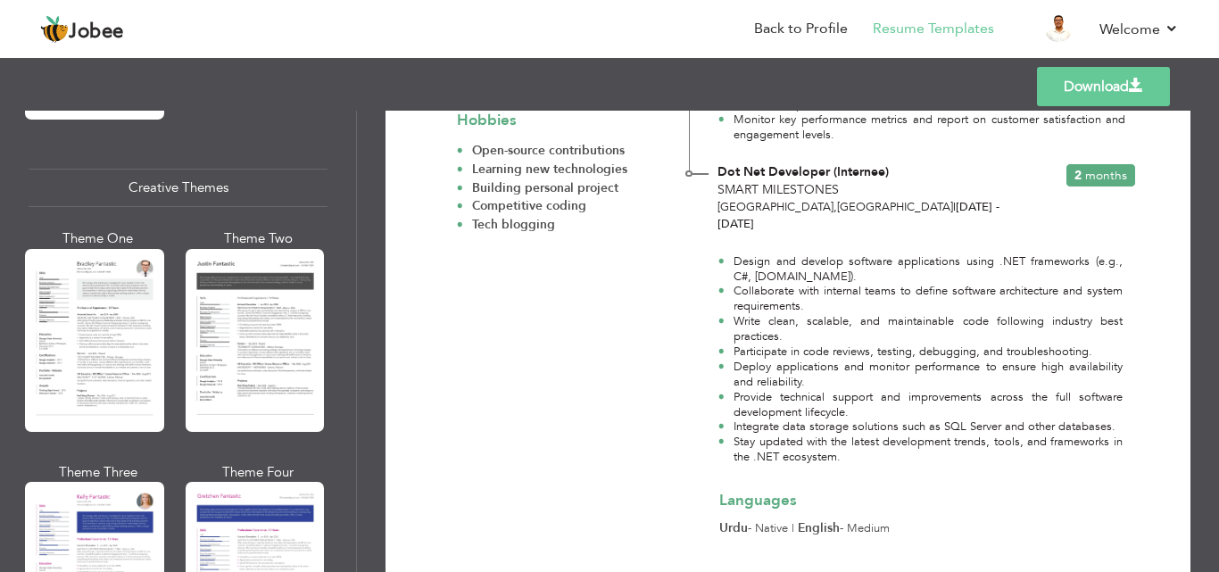
scroll to position [2083, 0]
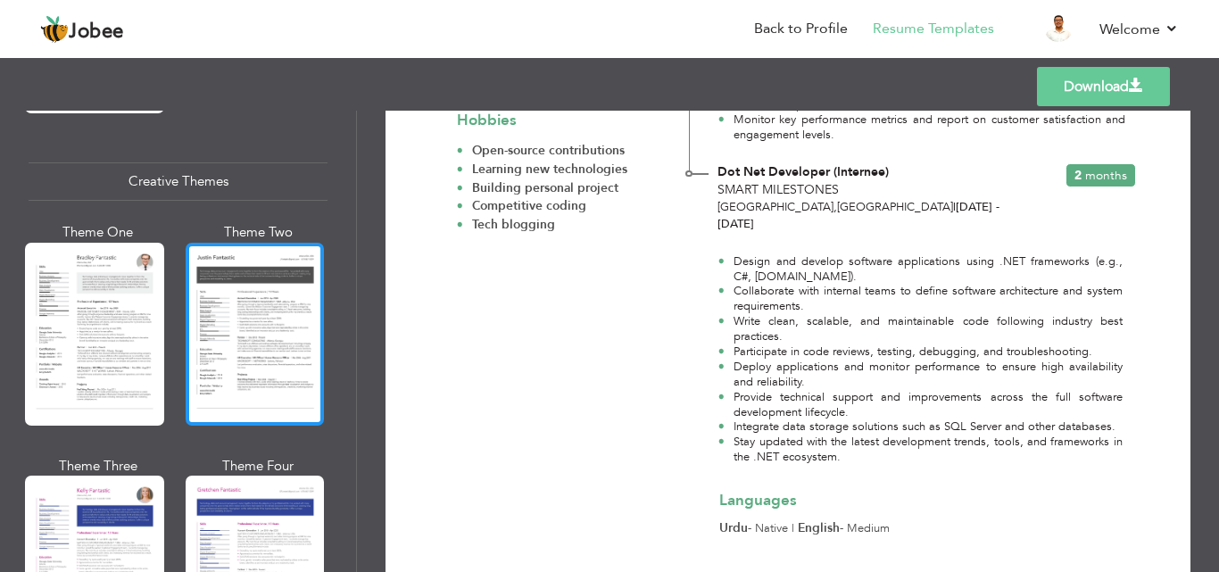
click at [207, 317] on div at bounding box center [255, 334] width 139 height 183
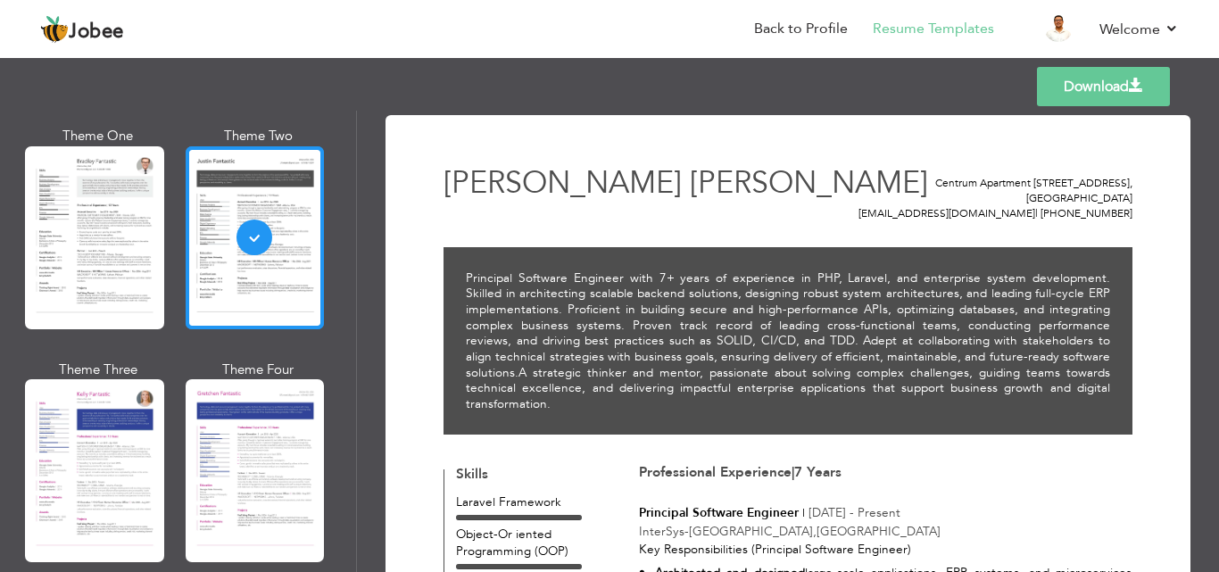
scroll to position [2131, 0]
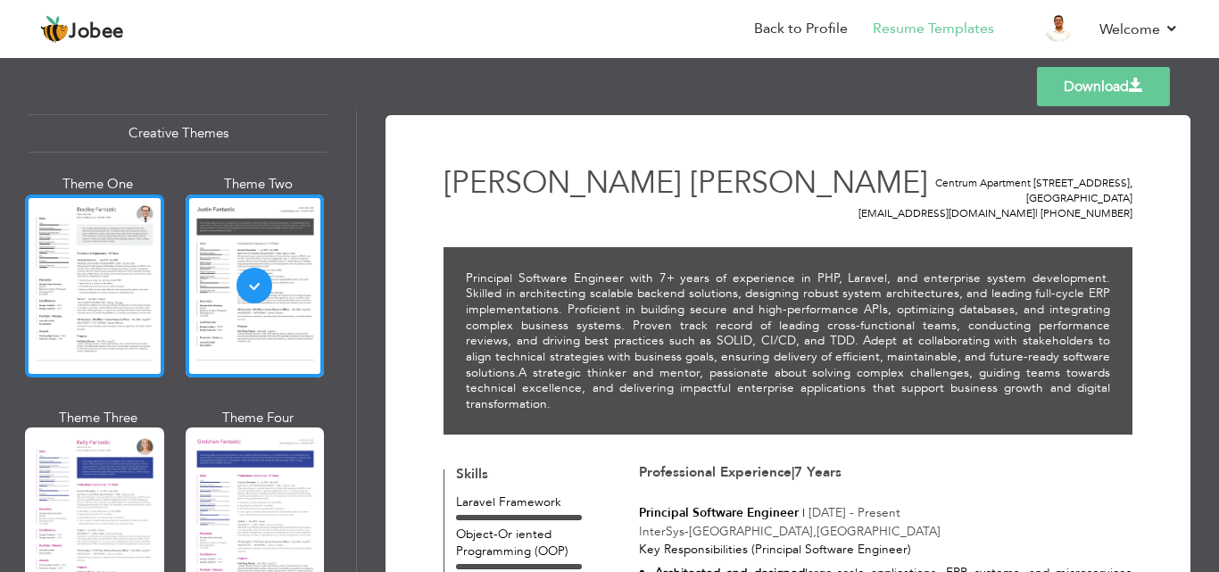
click at [96, 259] on div at bounding box center [94, 286] width 139 height 183
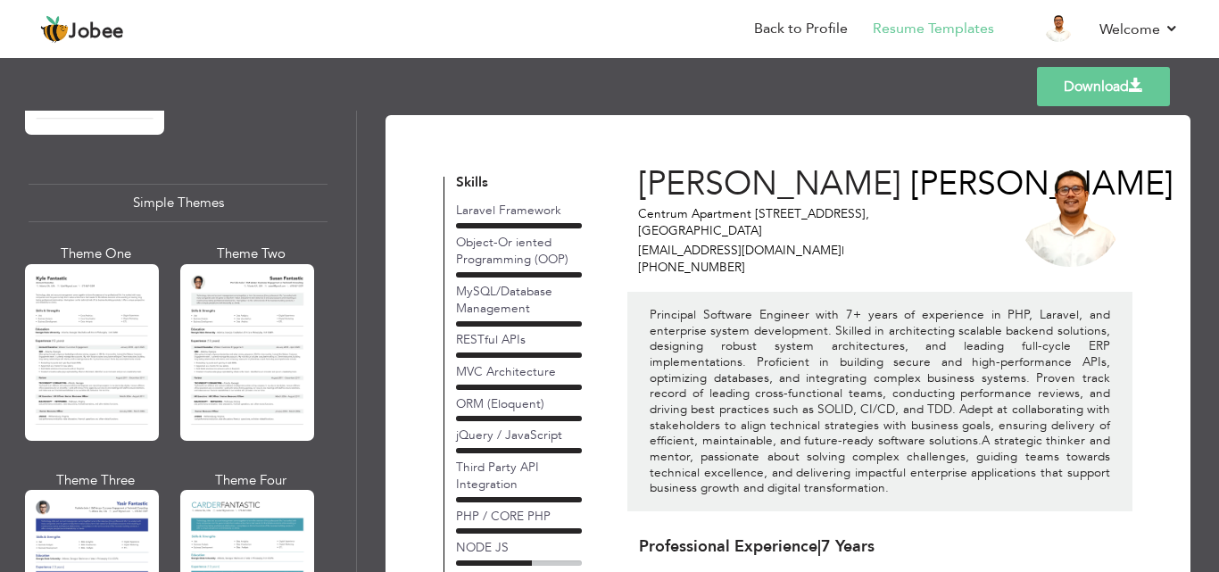
scroll to position [3082, 0]
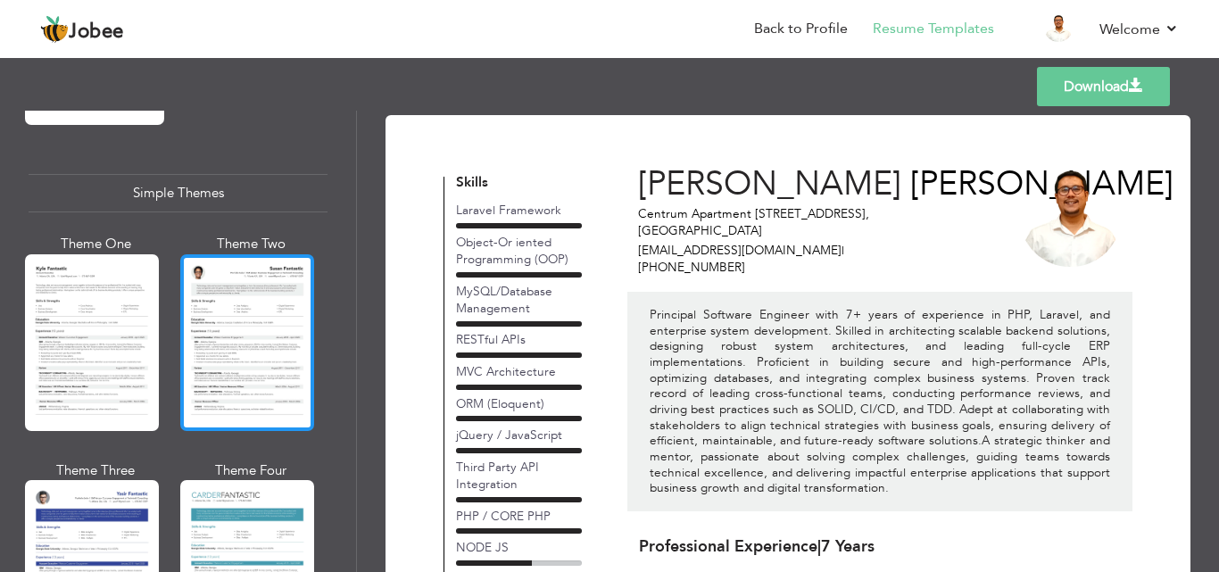
click at [229, 313] on div at bounding box center [247, 342] width 134 height 177
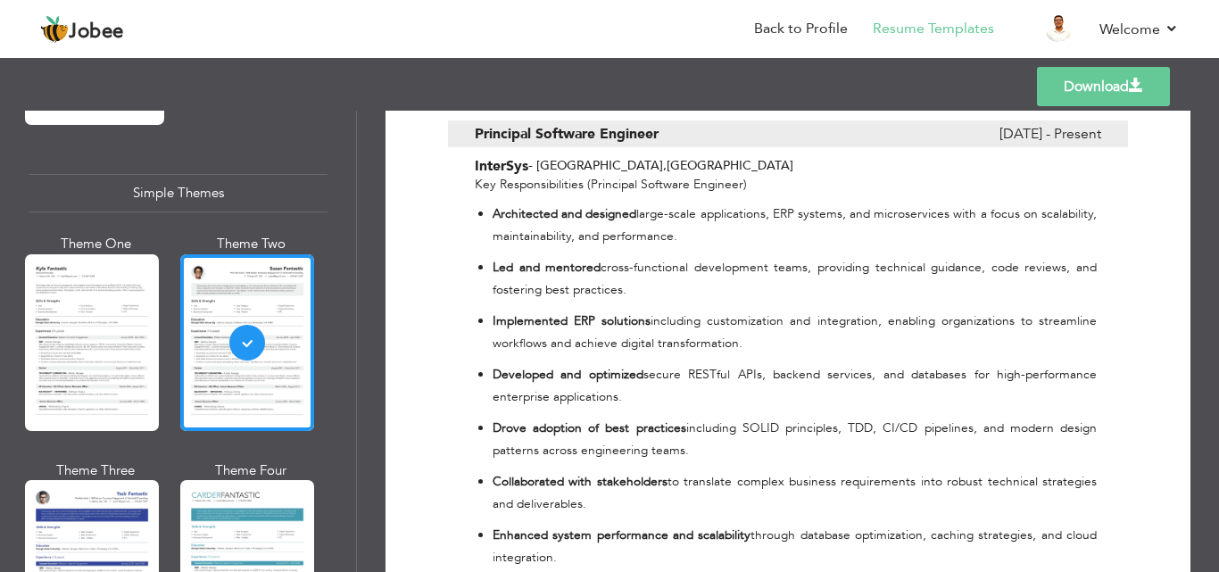
scroll to position [0, 0]
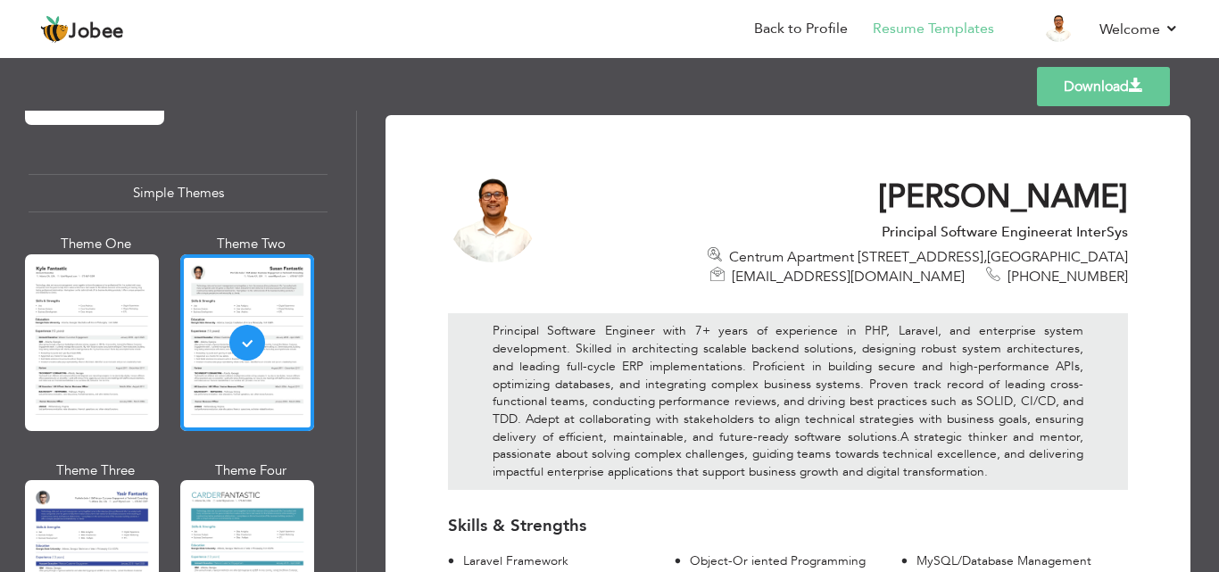
click at [1076, 87] on link "Download" at bounding box center [1103, 86] width 133 height 39
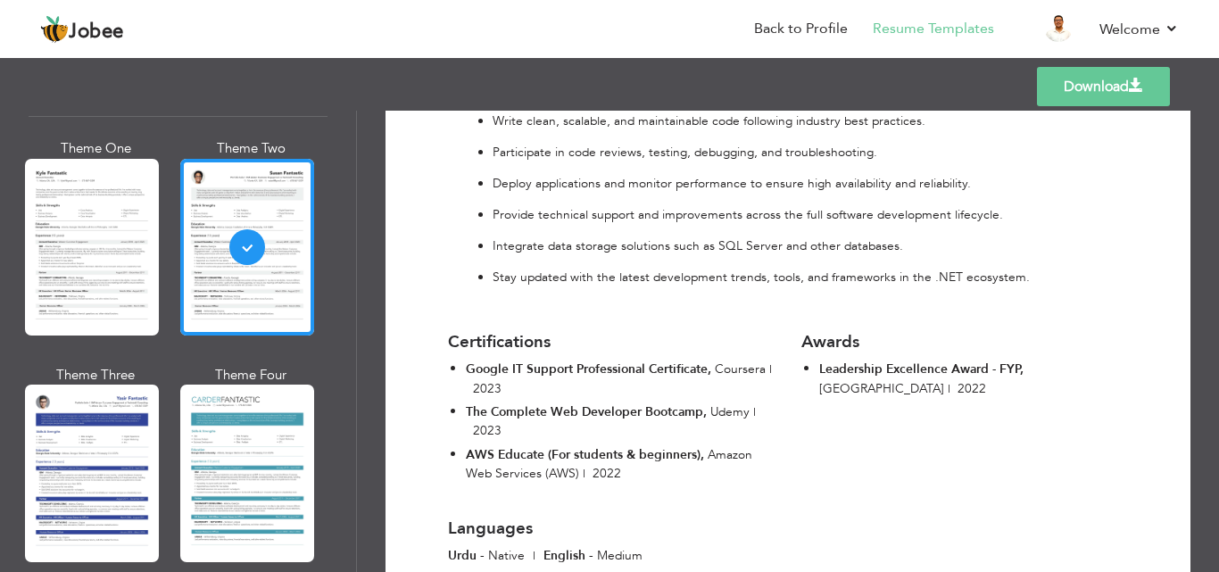
scroll to position [2582, 0]
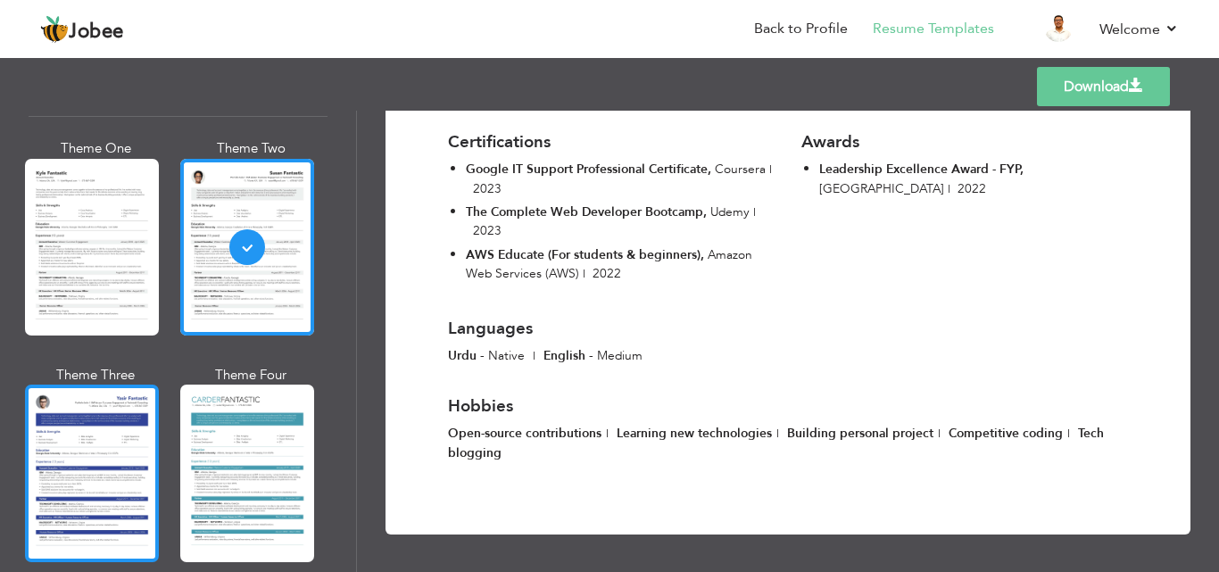
click at [93, 478] on div at bounding box center [92, 473] width 134 height 177
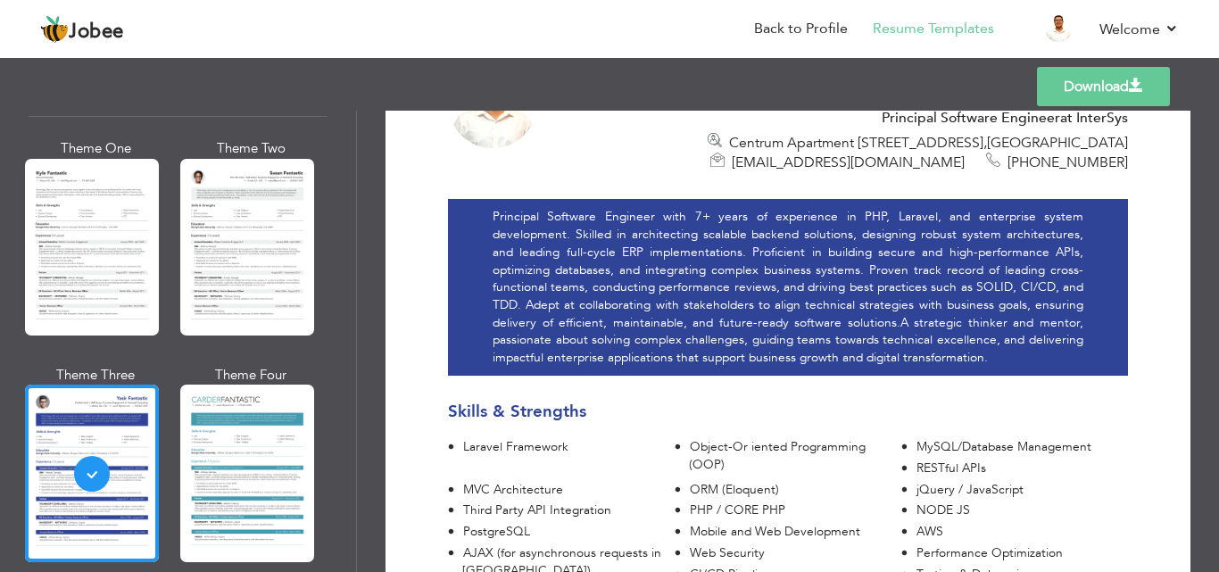
scroll to position [0, 0]
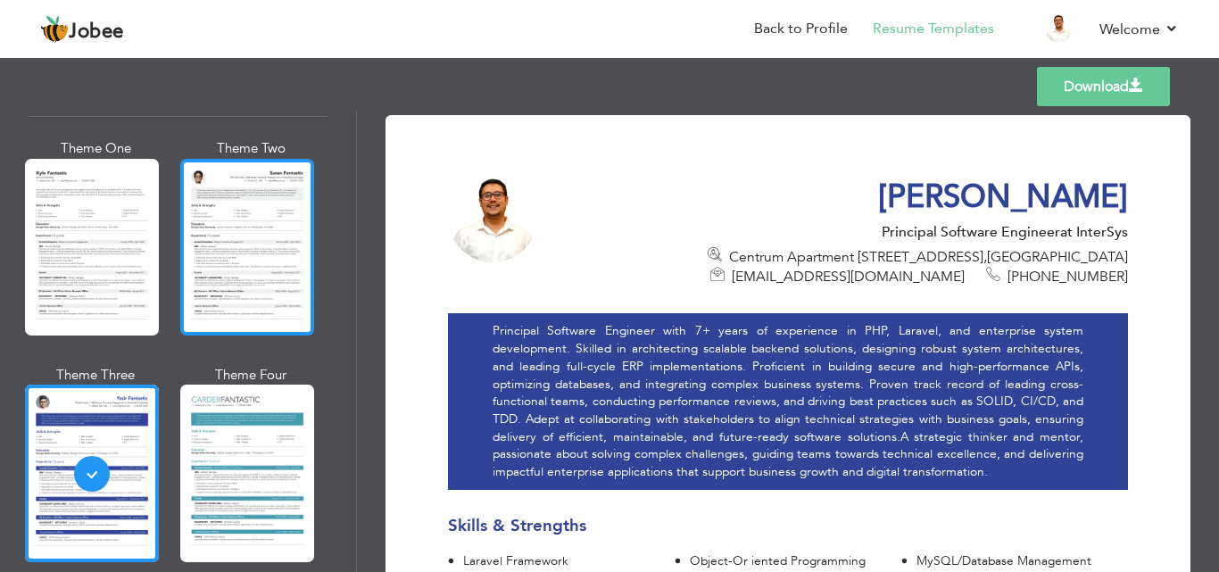
click at [222, 240] on div at bounding box center [247, 247] width 134 height 177
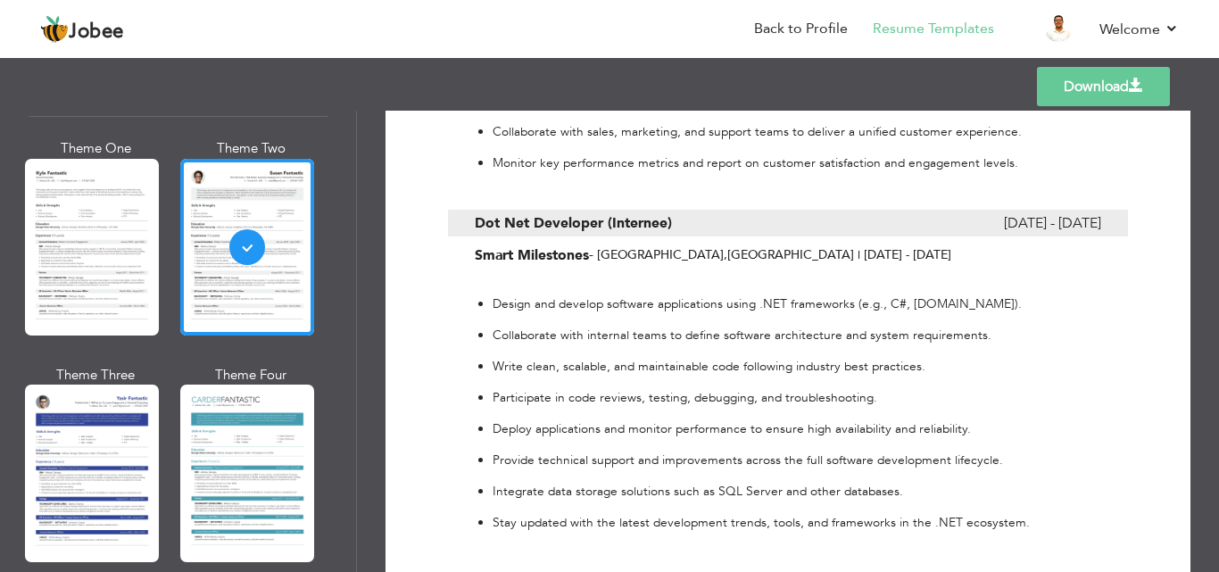
scroll to position [2149, 0]
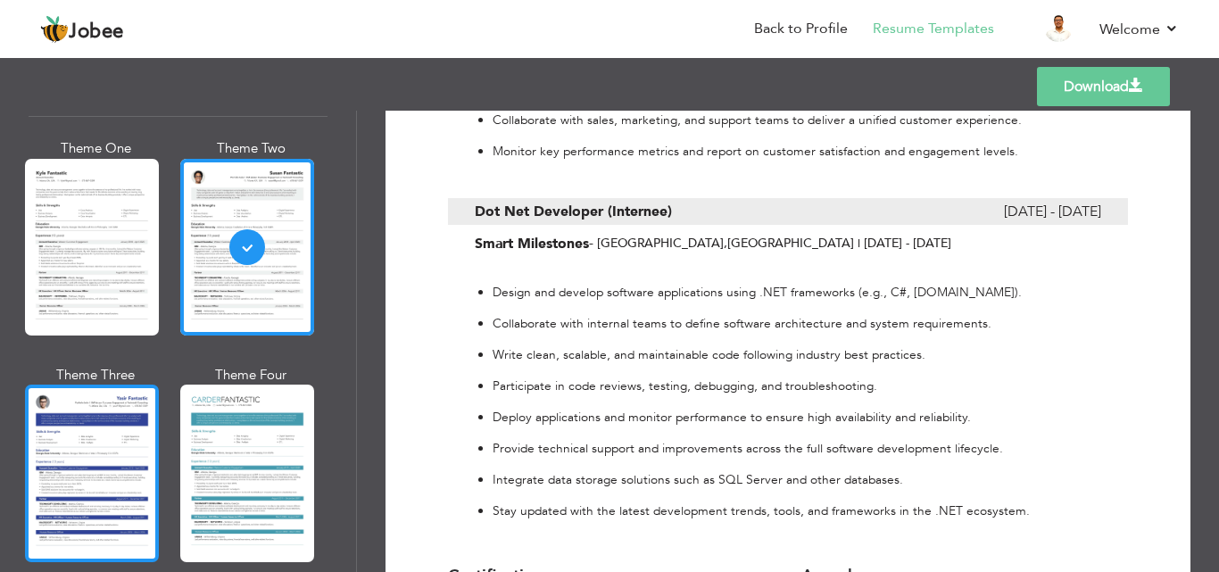
click at [96, 427] on div at bounding box center [92, 473] width 134 height 177
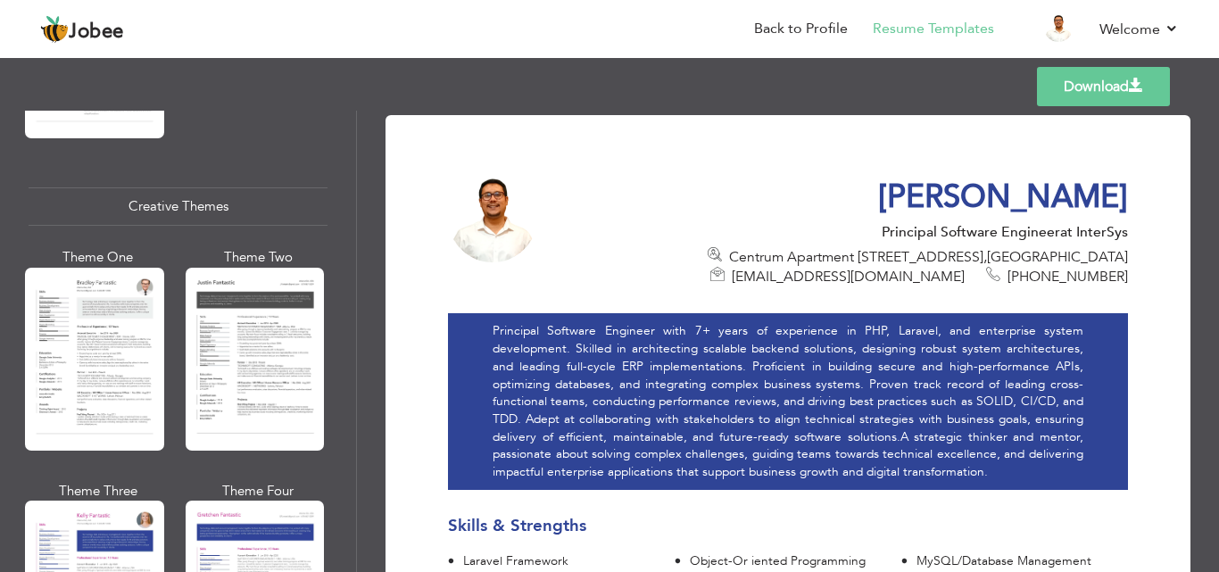
scroll to position [2053, 0]
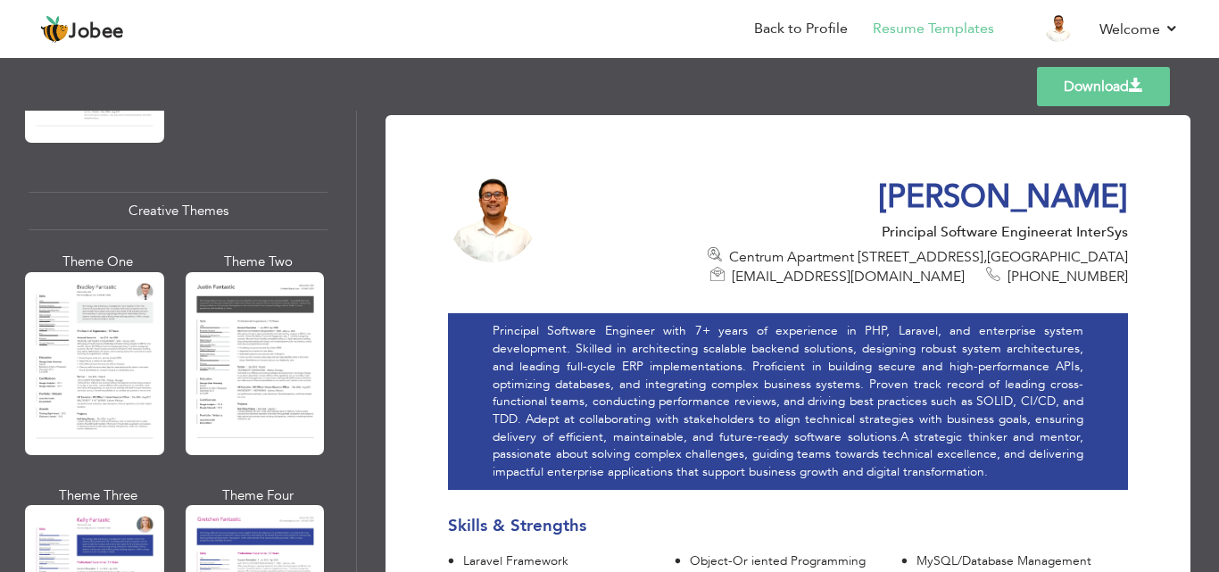
click at [107, 304] on div at bounding box center [94, 363] width 139 height 183
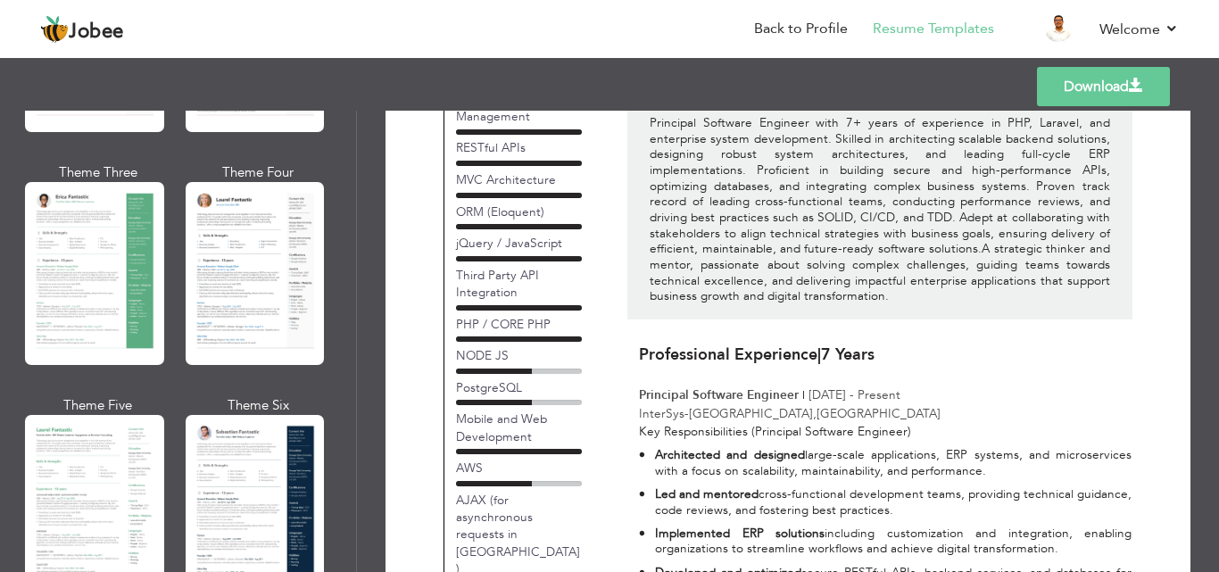
scroll to position [268, 0]
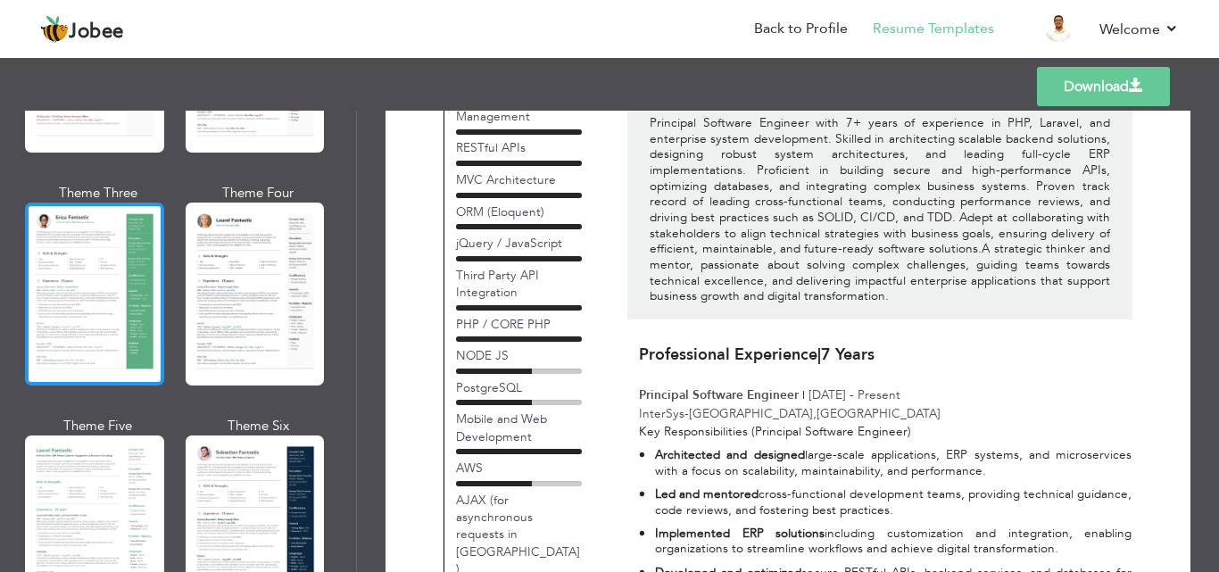
click at [95, 289] on div at bounding box center [94, 294] width 139 height 183
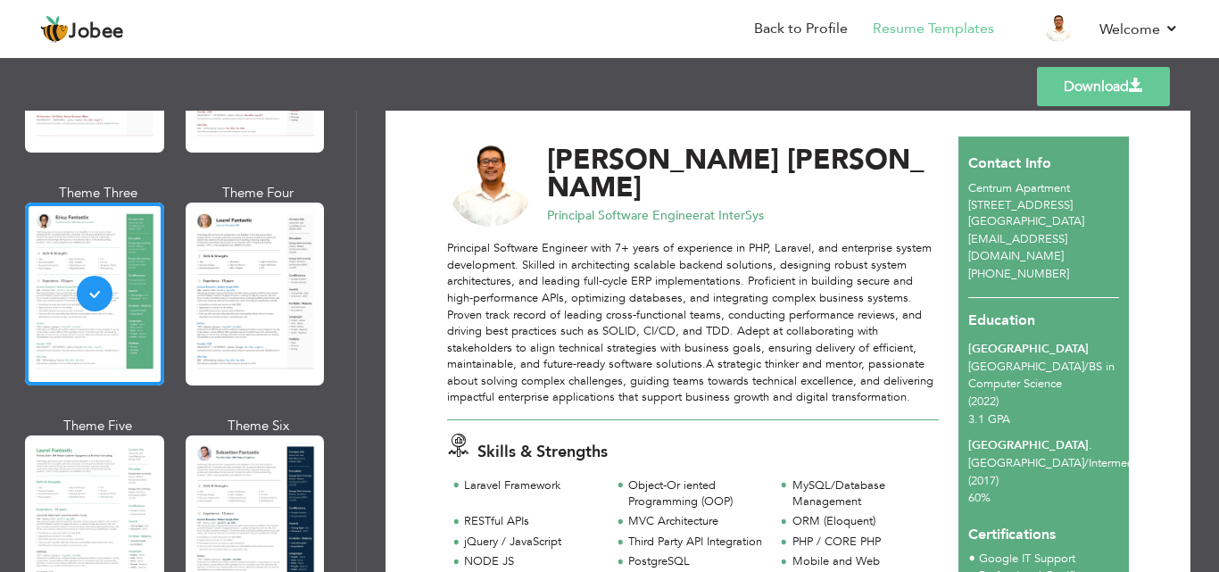
scroll to position [48, 0]
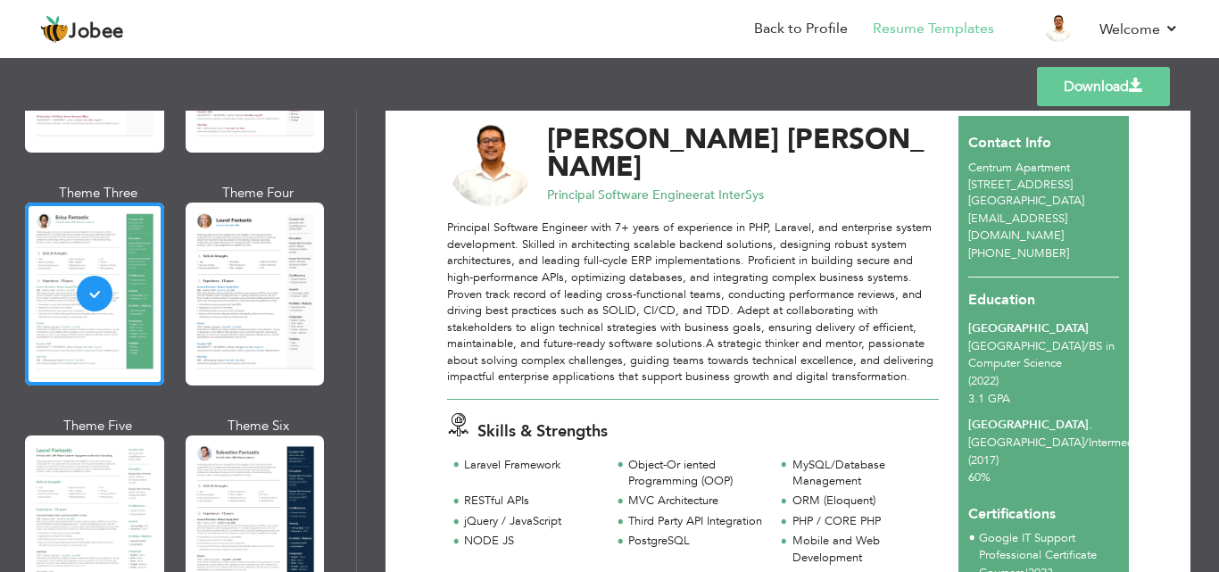
click at [1031, 187] on span "Centrum Apartment [STREET_ADDRESS]" at bounding box center [1021, 176] width 104 height 33
drag, startPoint x: 1031, startPoint y: 205, endPoint x: 1065, endPoint y: 207, distance: 34.0
click at [1065, 207] on div "Centrum Apartment A-305 Block 21, Federal B Area Karachi Pakistan" at bounding box center [1044, 185] width 170 height 50
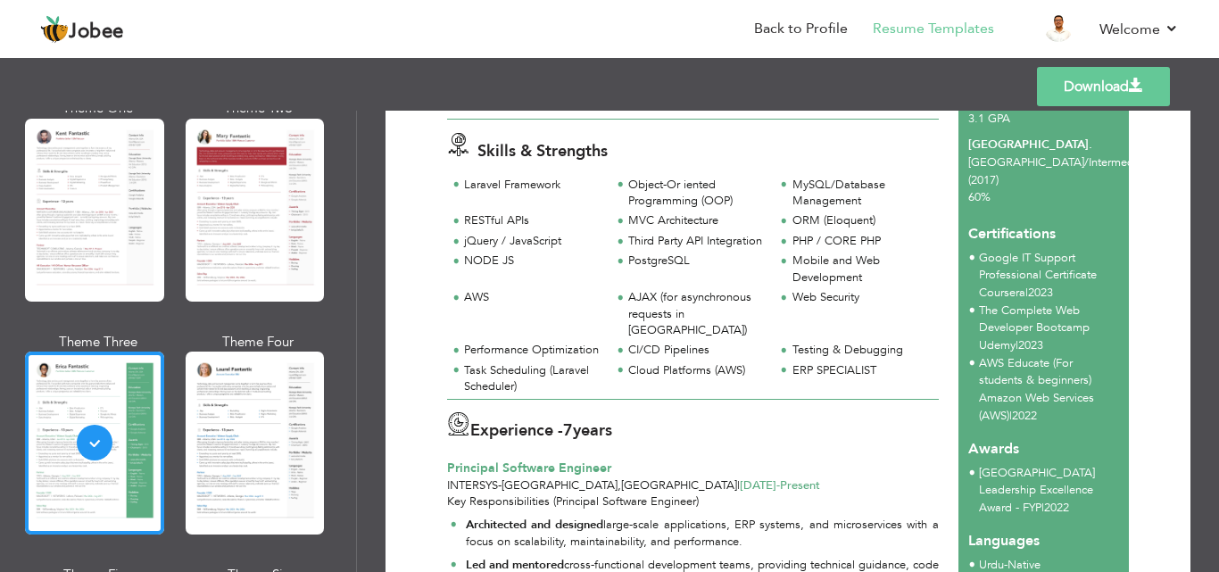
scroll to position [345, 0]
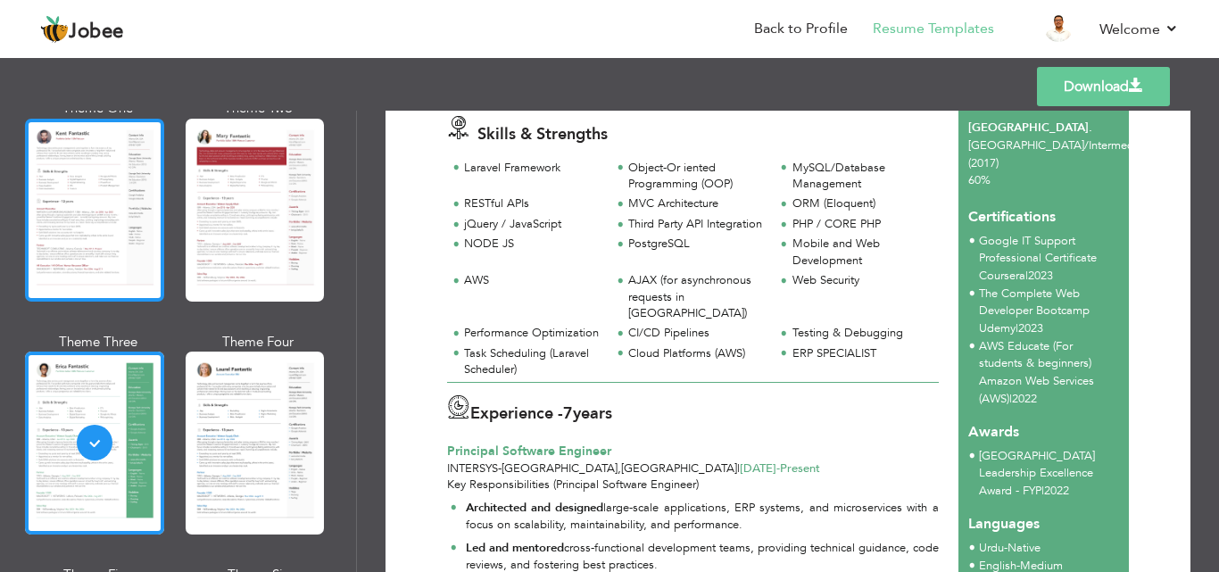
click at [76, 227] on div at bounding box center [94, 210] width 139 height 183
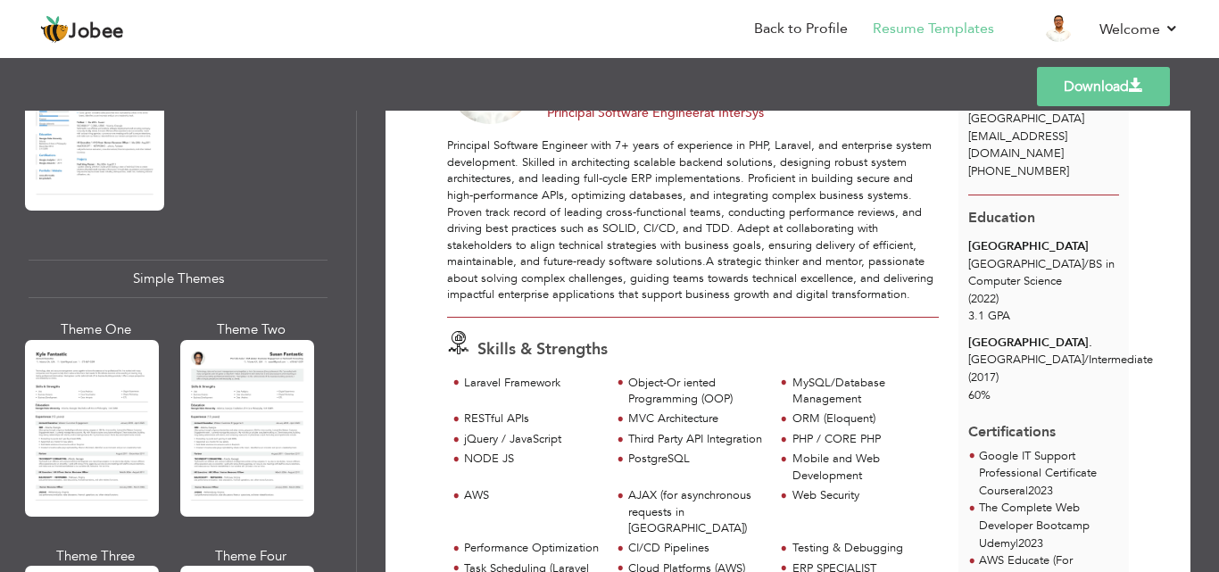
scroll to position [3178, 0]
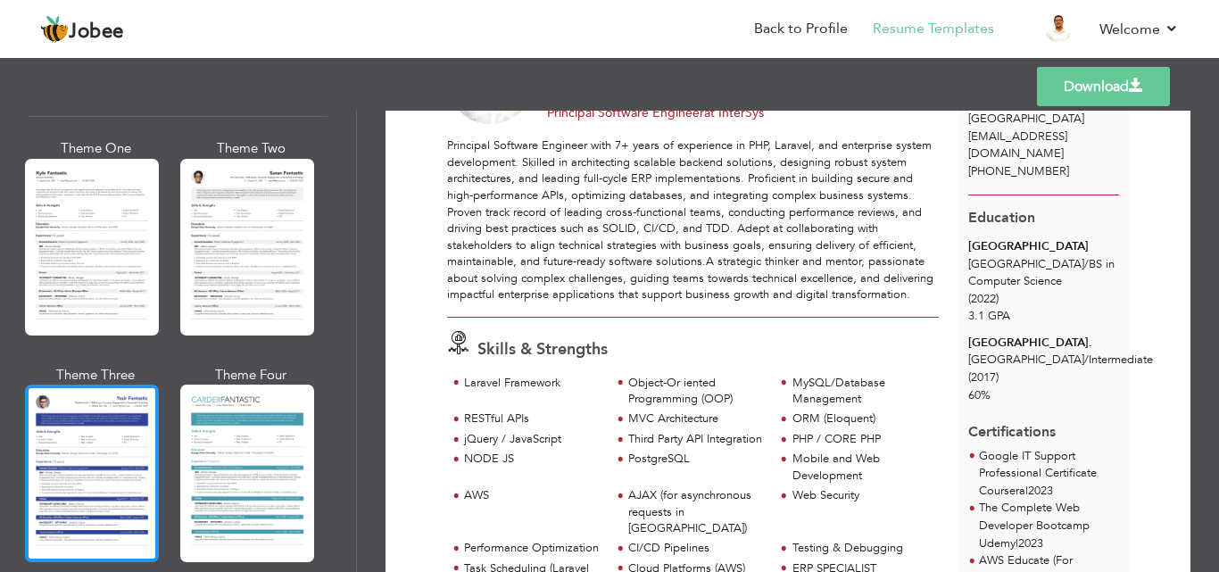
click at [80, 427] on div at bounding box center [92, 473] width 134 height 177
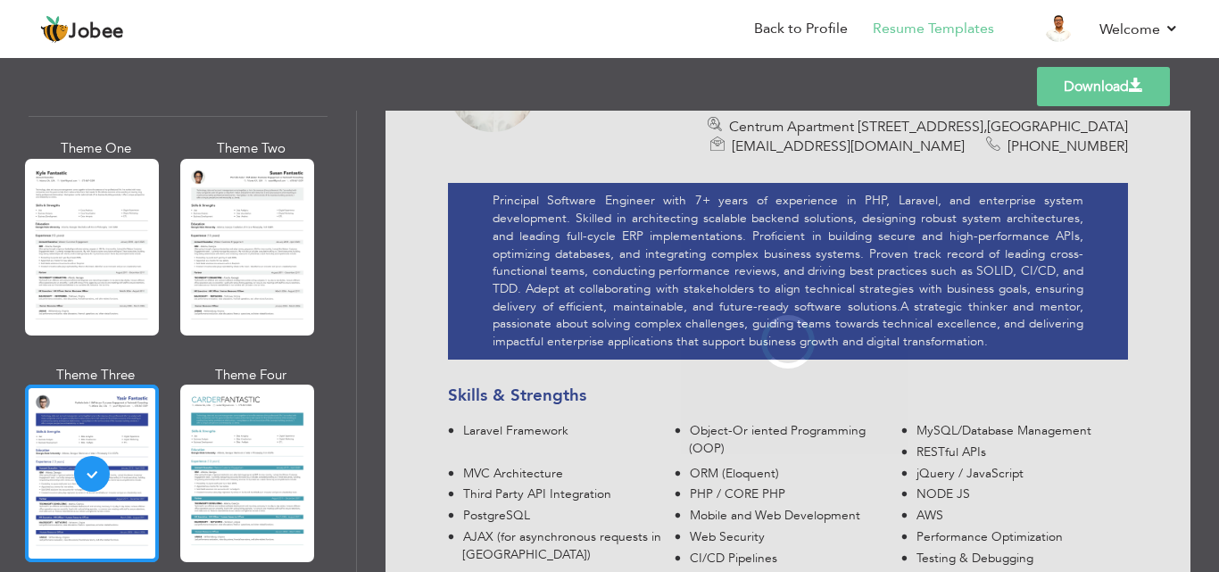
scroll to position [0, 0]
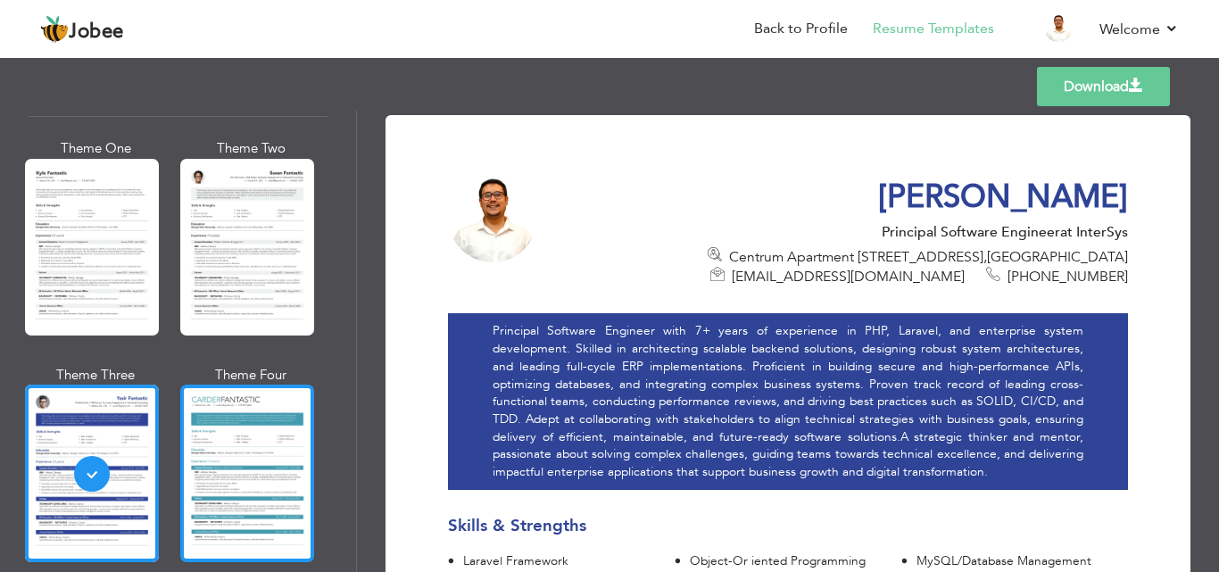
click at [235, 433] on div at bounding box center [247, 473] width 134 height 177
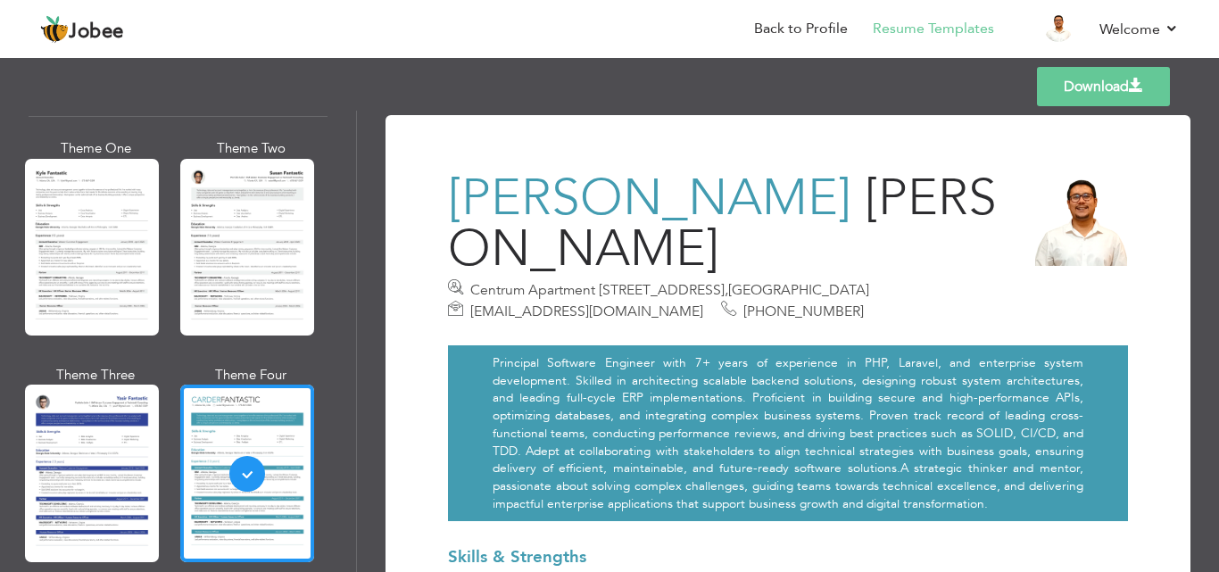
click at [885, 211] on span "Bajwa" at bounding box center [722, 223] width 549 height 121
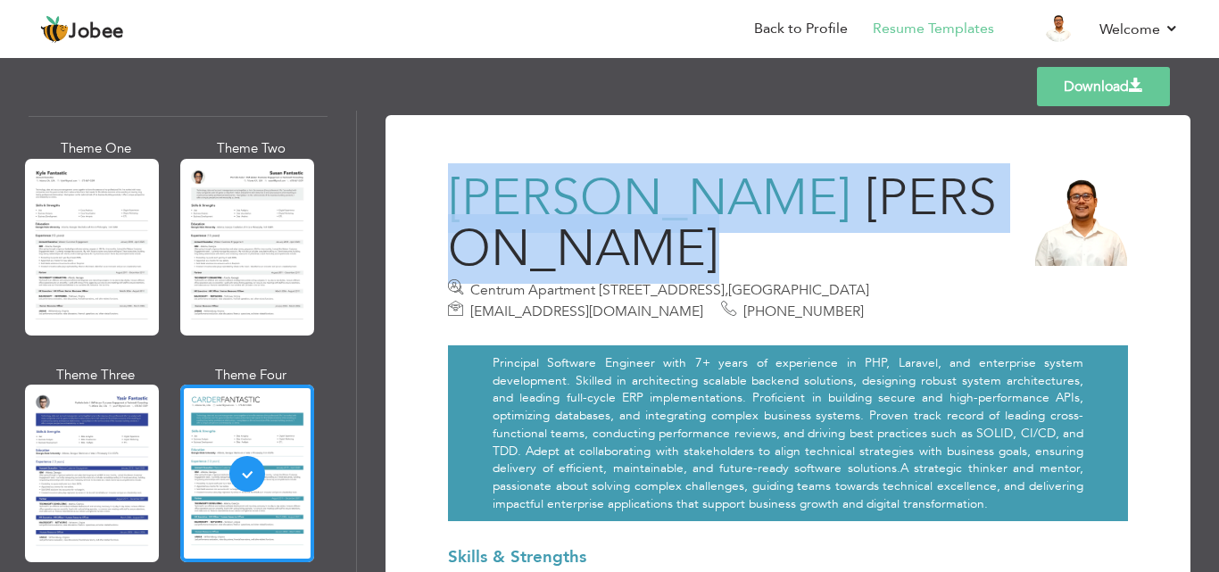
click at [885, 211] on span "Bajwa" at bounding box center [722, 223] width 549 height 121
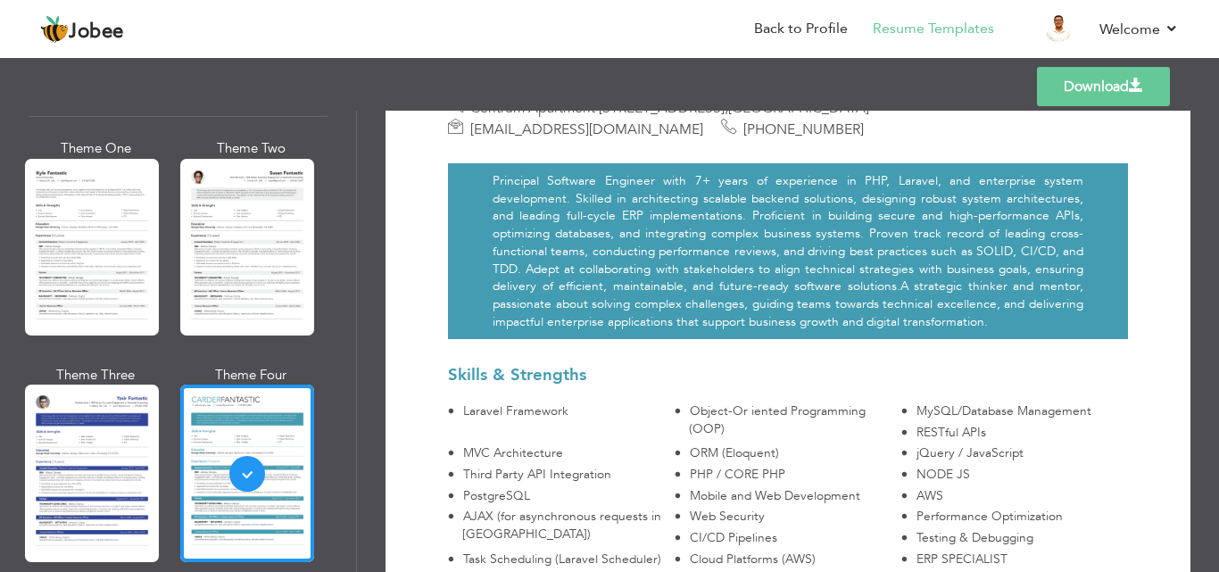
scroll to position [220, 0]
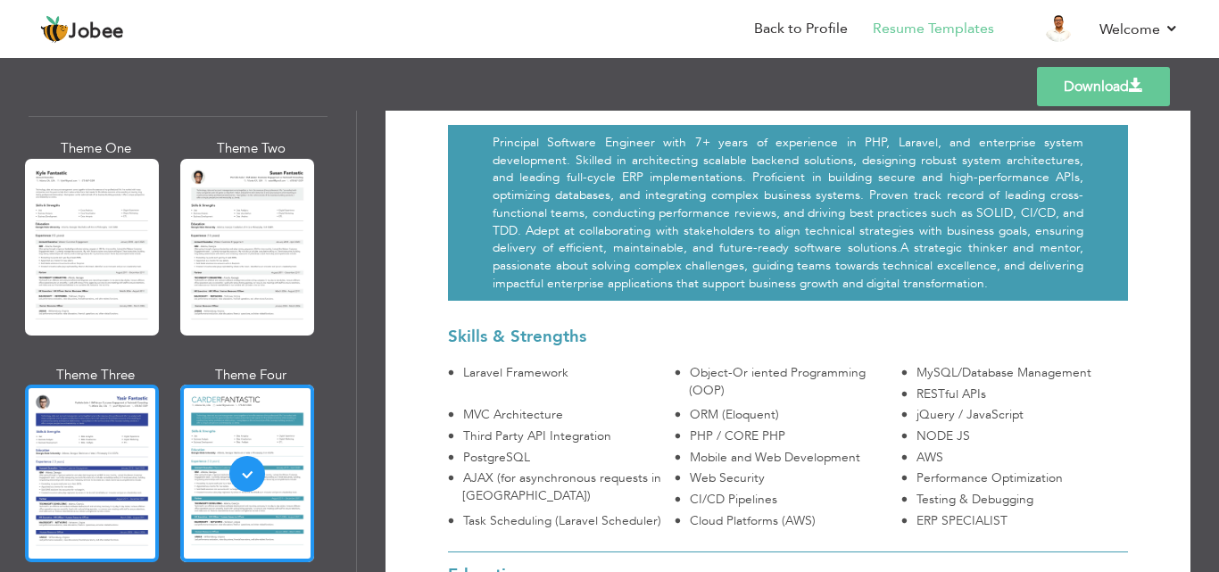
click at [106, 403] on div at bounding box center [92, 473] width 134 height 177
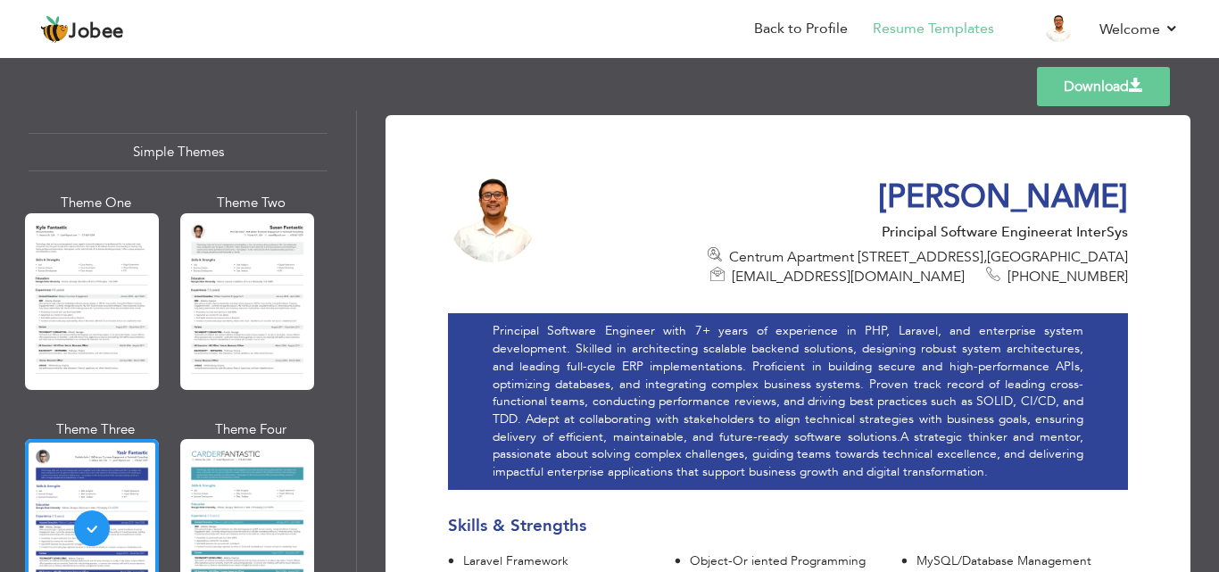
scroll to position [3118, 0]
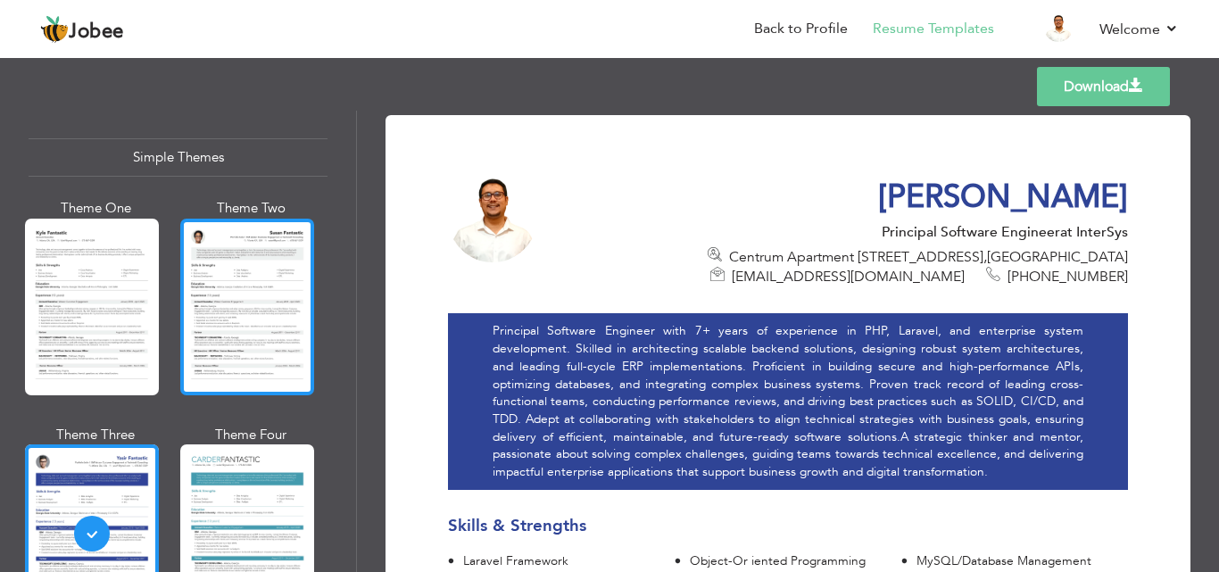
click at [230, 269] on div at bounding box center [247, 307] width 134 height 177
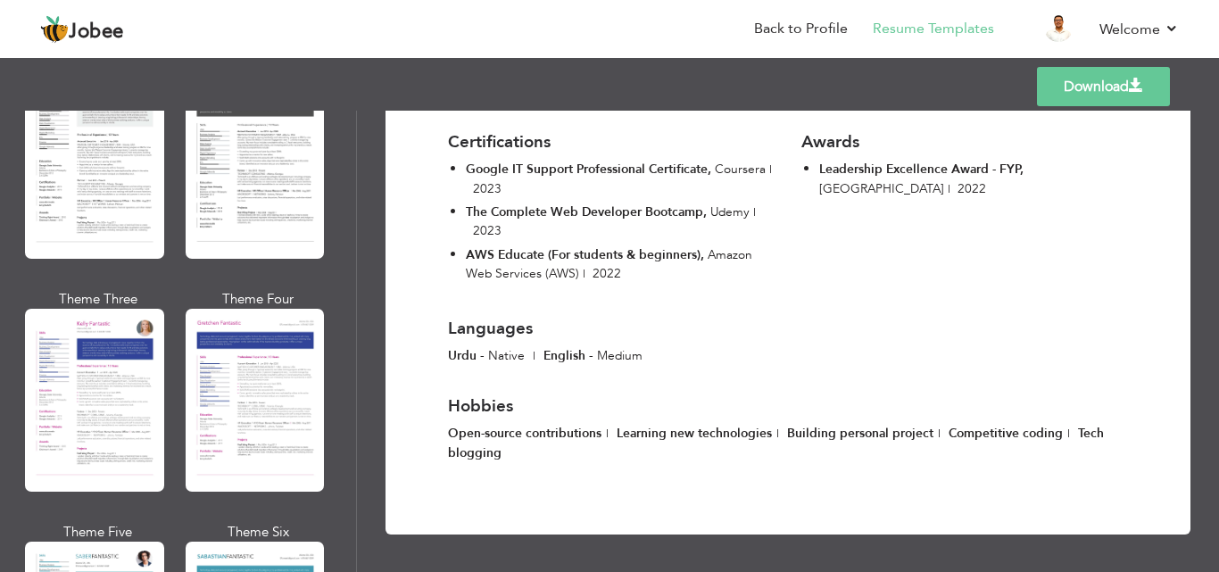
scroll to position [1779, 0]
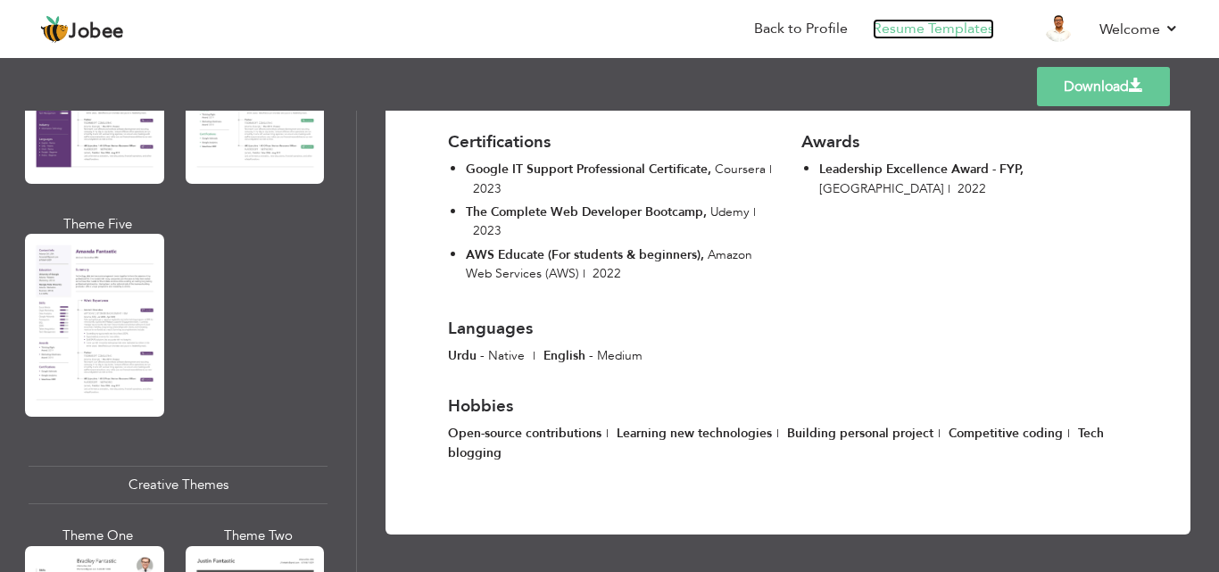
click at [924, 29] on link "Resume Templates" at bounding box center [933, 29] width 121 height 21
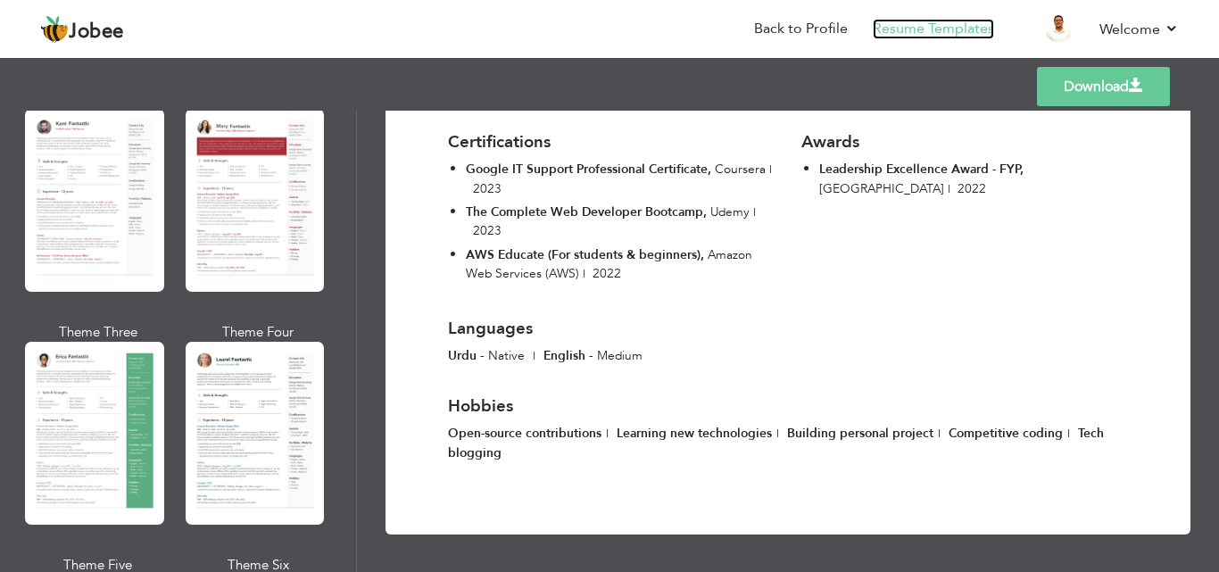
scroll to position [0, 0]
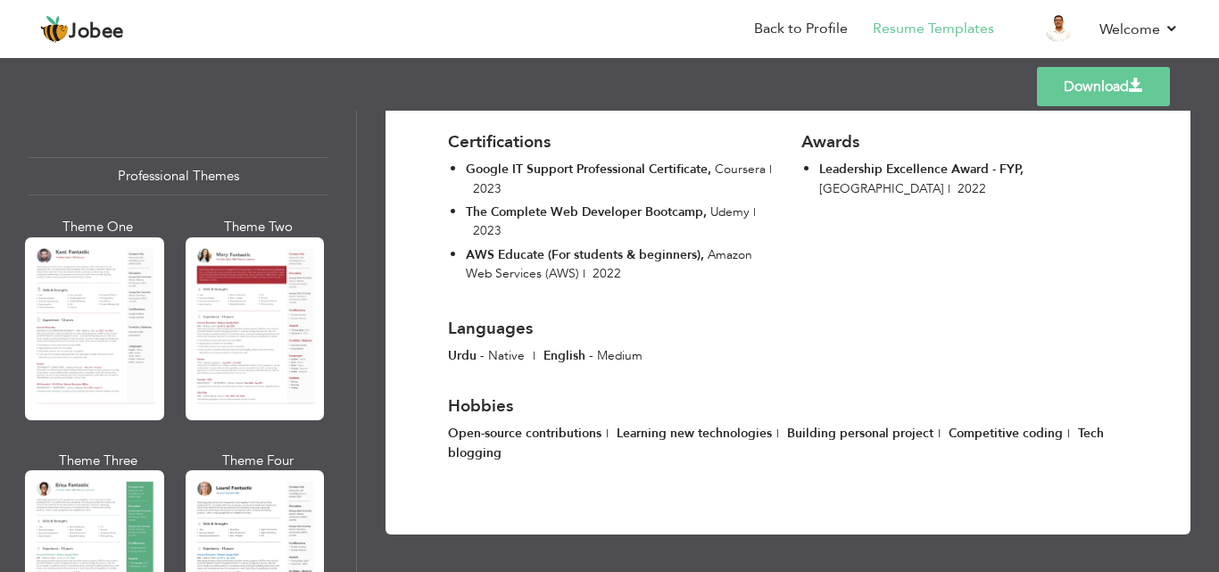
click at [194, 175] on div "Professional Themes" at bounding box center [178, 176] width 299 height 38
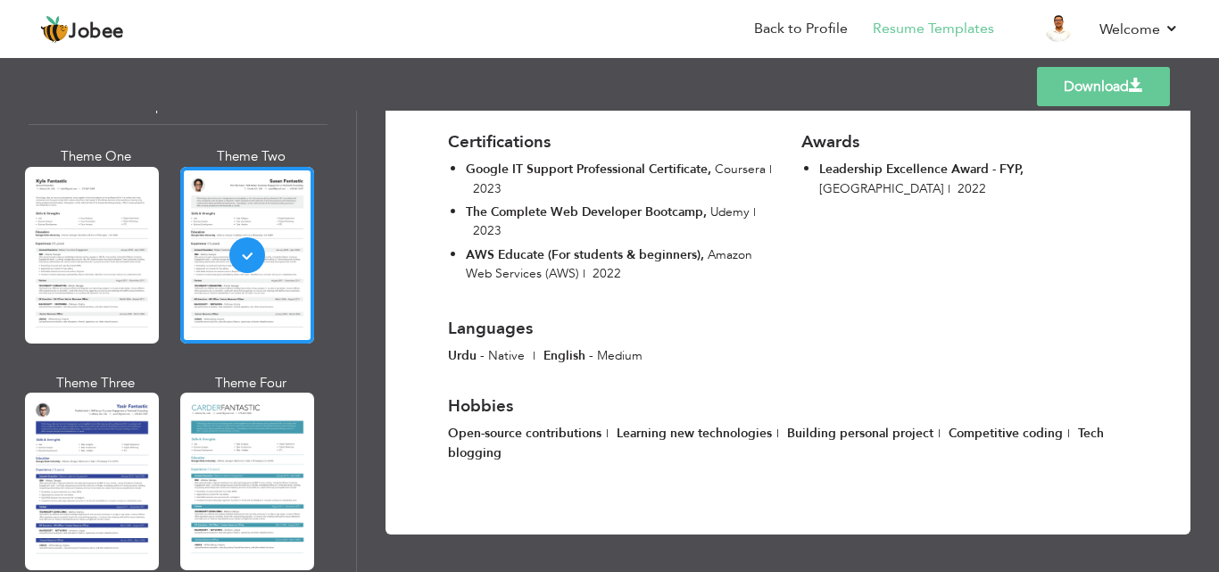
scroll to position [3178, 0]
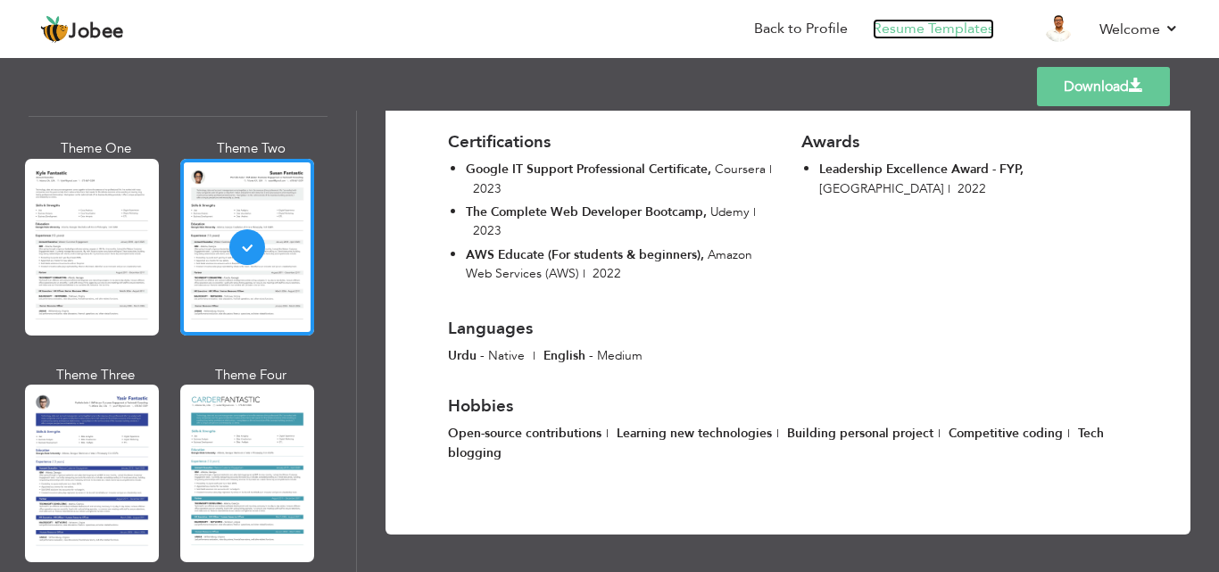
click at [894, 32] on link "Resume Templates" at bounding box center [933, 29] width 121 height 21
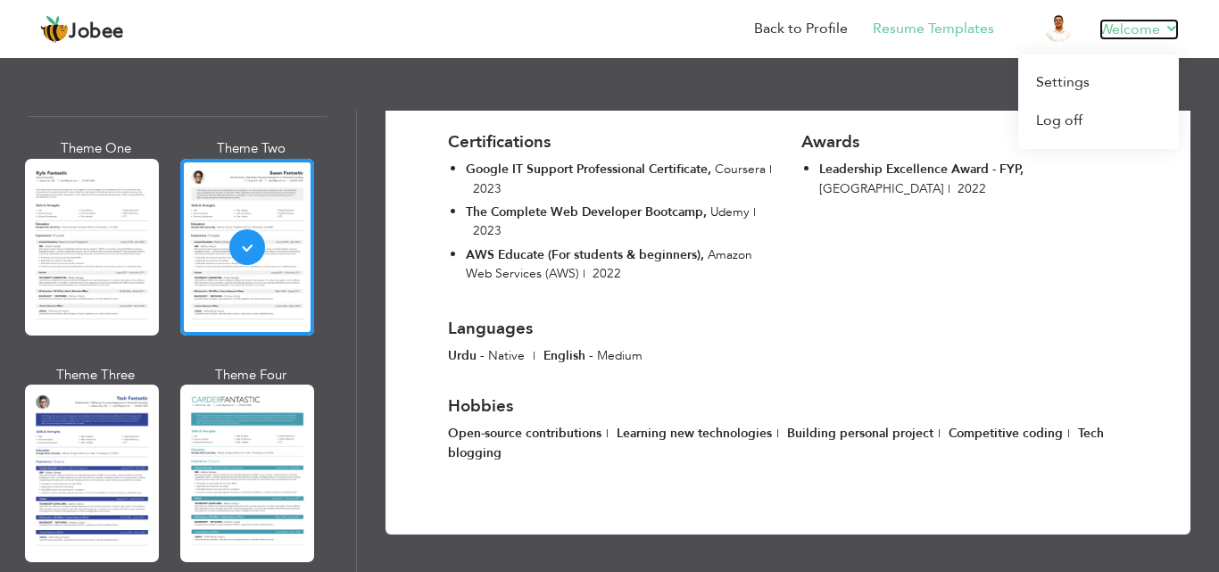
click at [1160, 29] on link "Welcome" at bounding box center [1139, 29] width 79 height 21
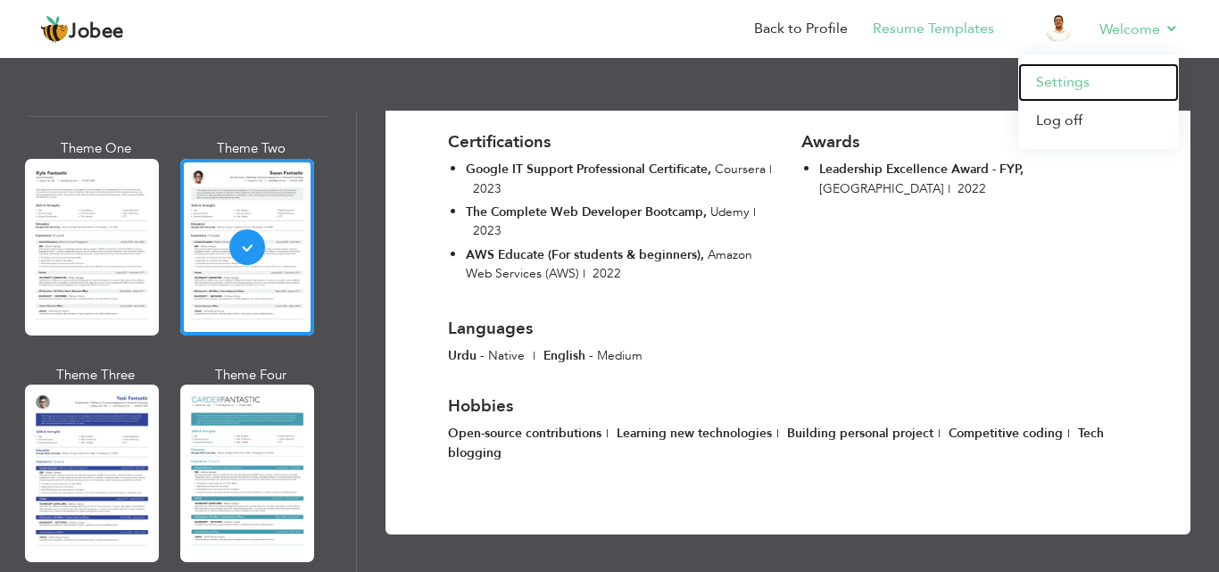
click at [1082, 86] on link "Settings" at bounding box center [1099, 82] width 161 height 38
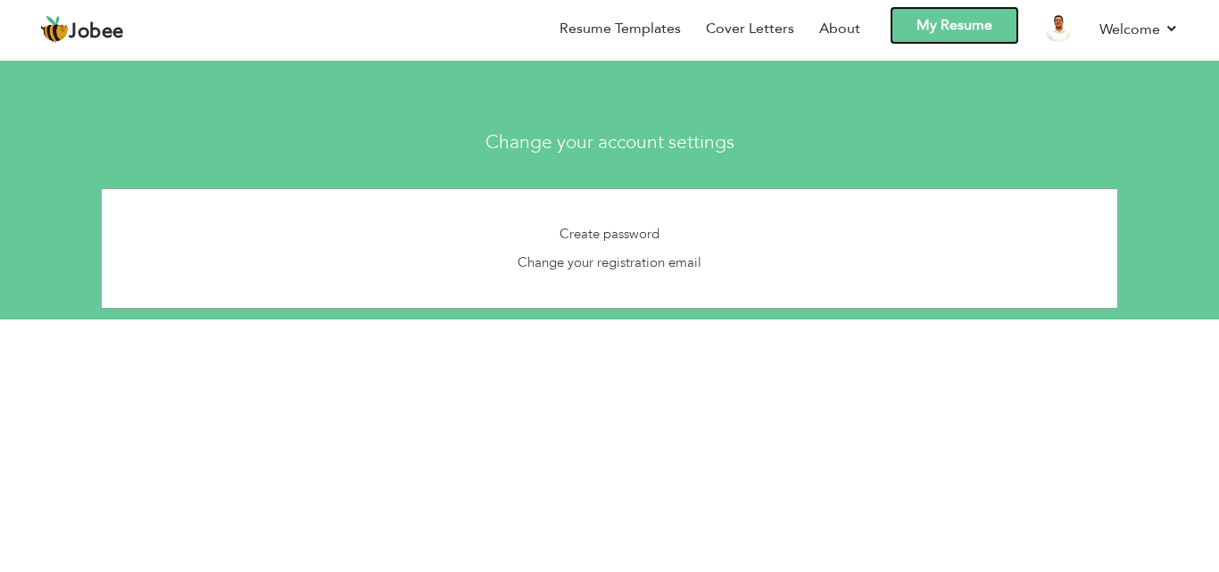
click at [937, 31] on link "My Resume" at bounding box center [954, 25] width 129 height 38
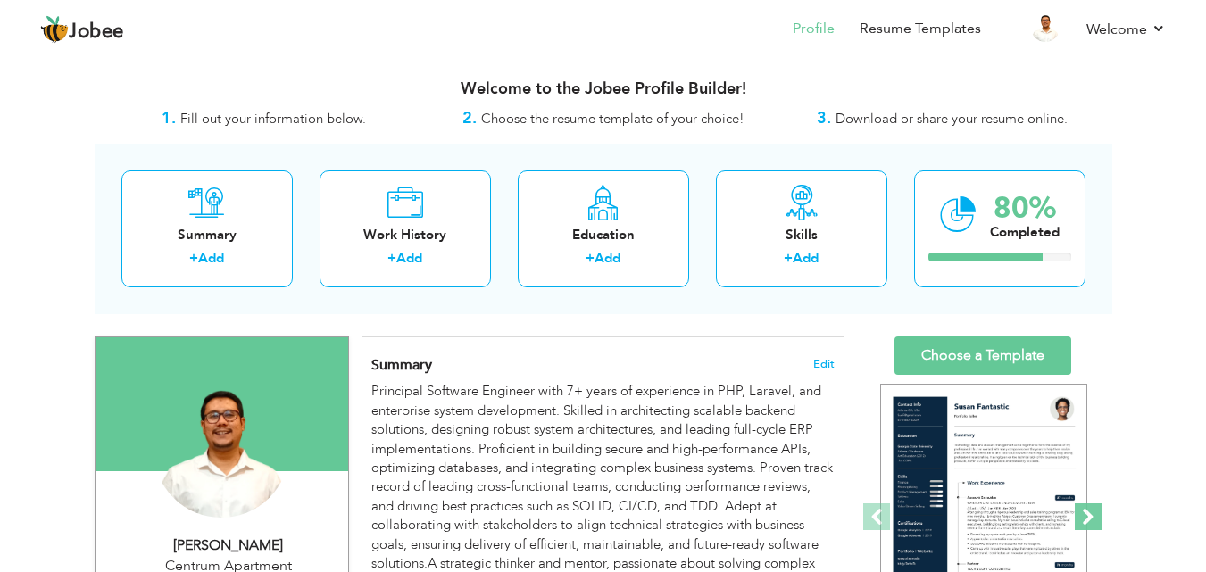
click at [1090, 513] on span at bounding box center [1088, 516] width 27 height 27
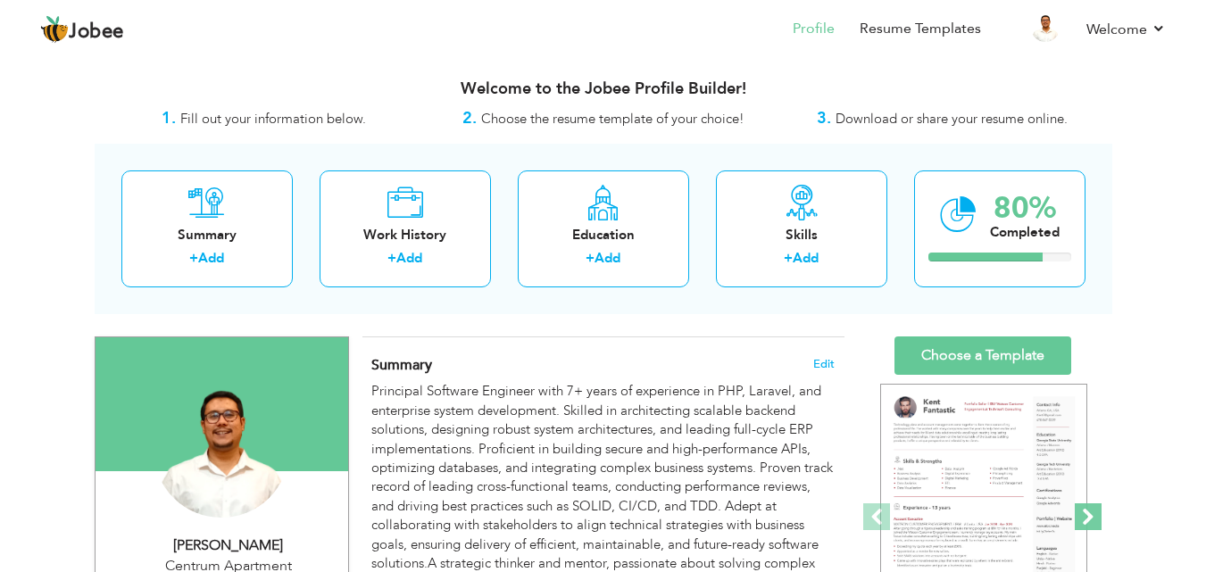
click at [1090, 513] on span at bounding box center [1088, 516] width 27 height 27
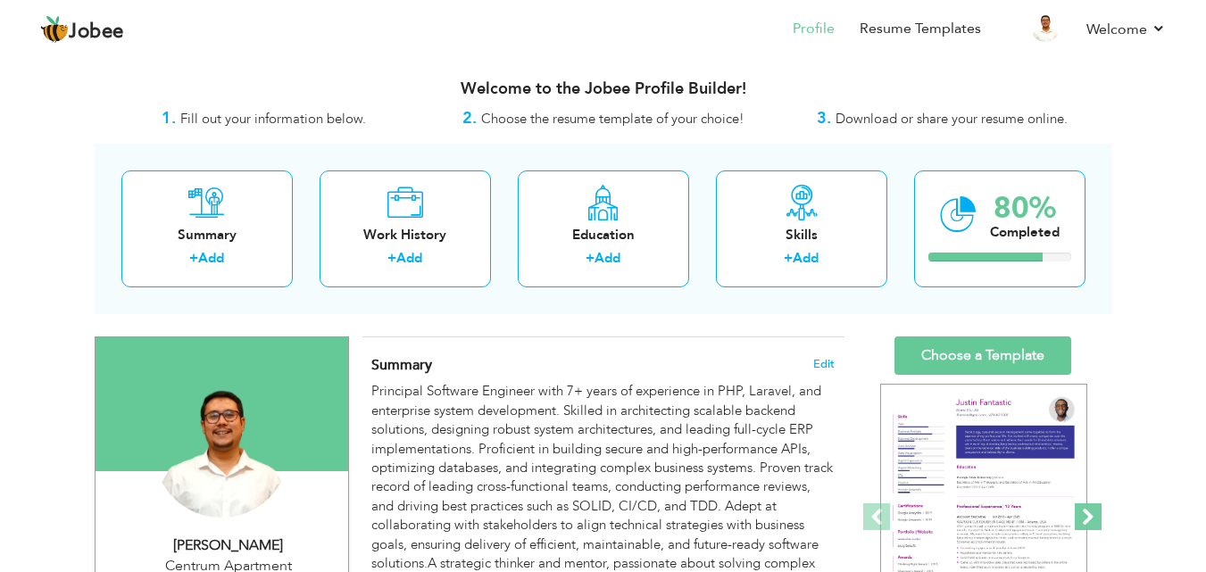
click at [1090, 513] on span at bounding box center [1088, 516] width 27 height 27
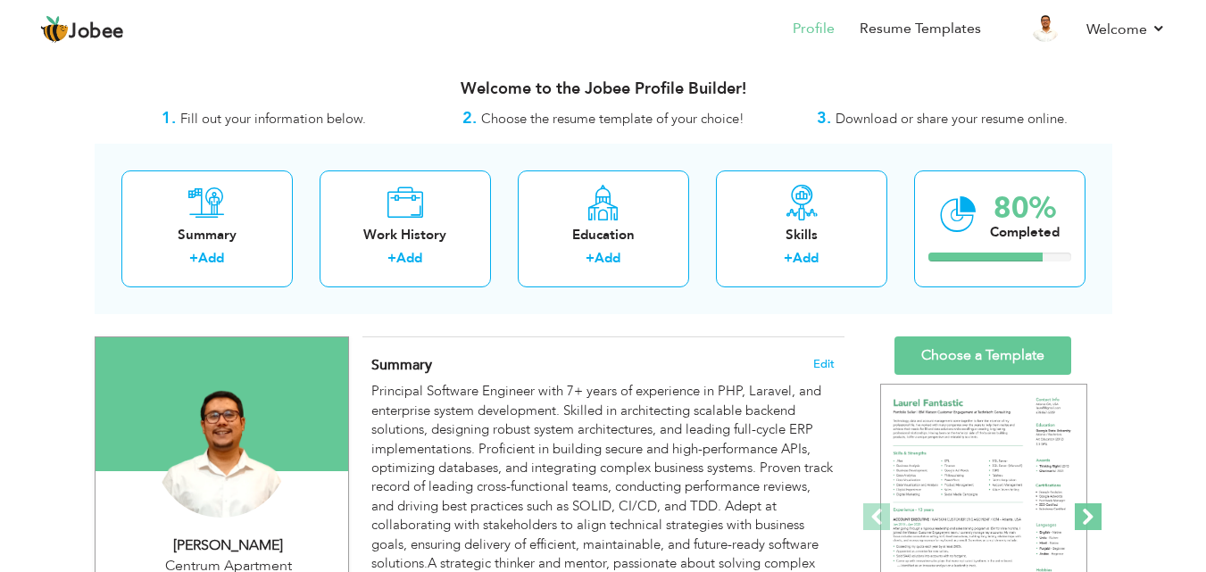
click at [1090, 513] on span at bounding box center [1088, 516] width 27 height 27
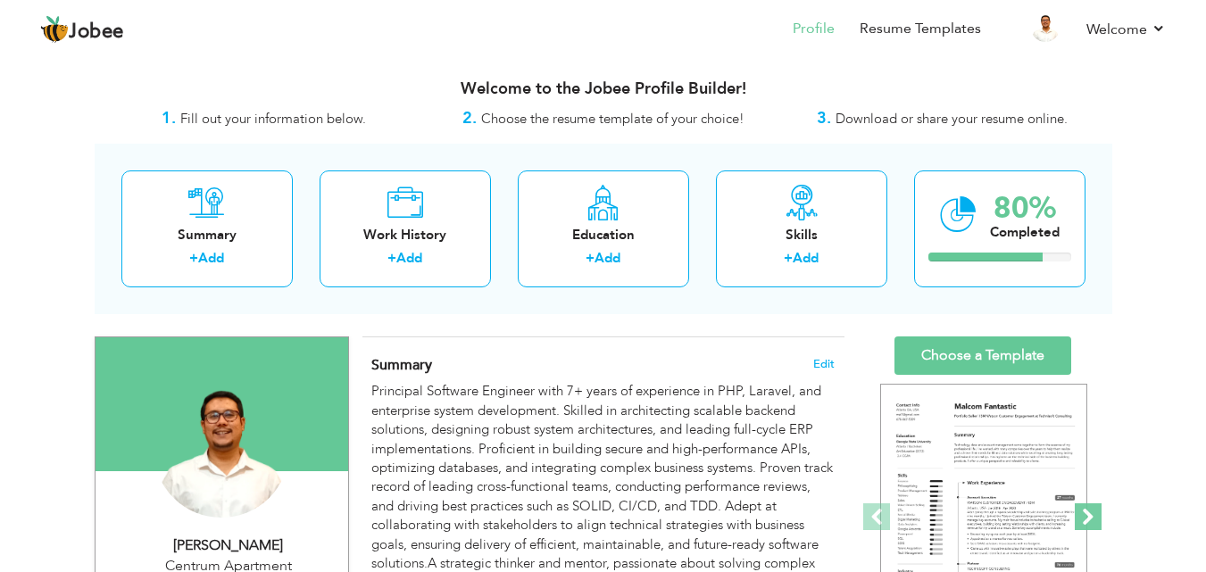
click at [1090, 513] on span at bounding box center [1088, 516] width 27 height 27
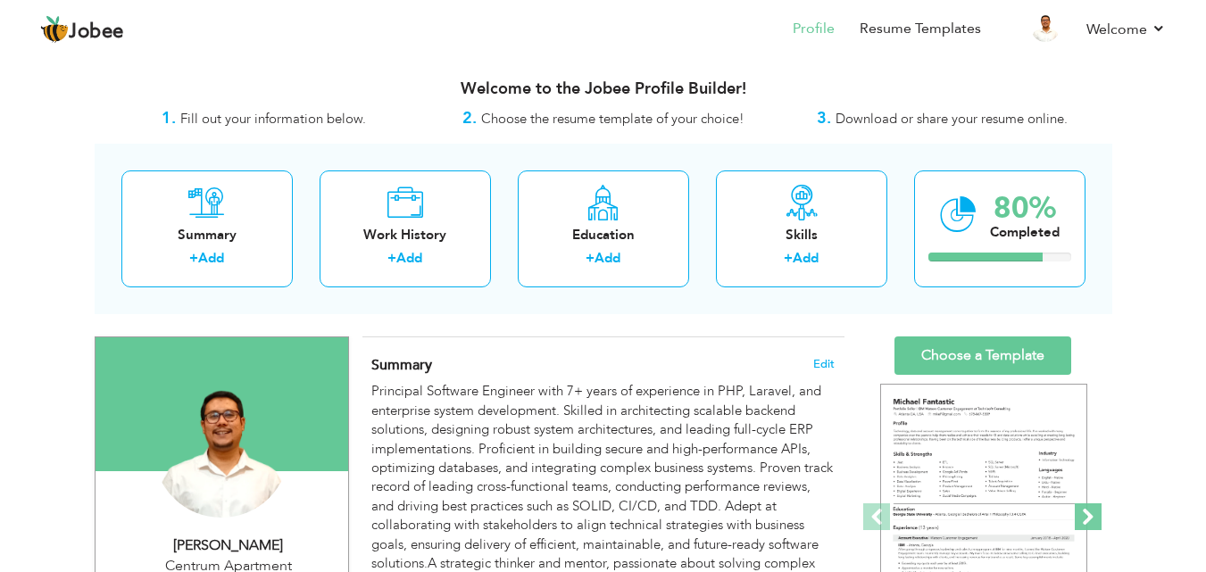
click at [1090, 513] on span at bounding box center [1088, 516] width 27 height 27
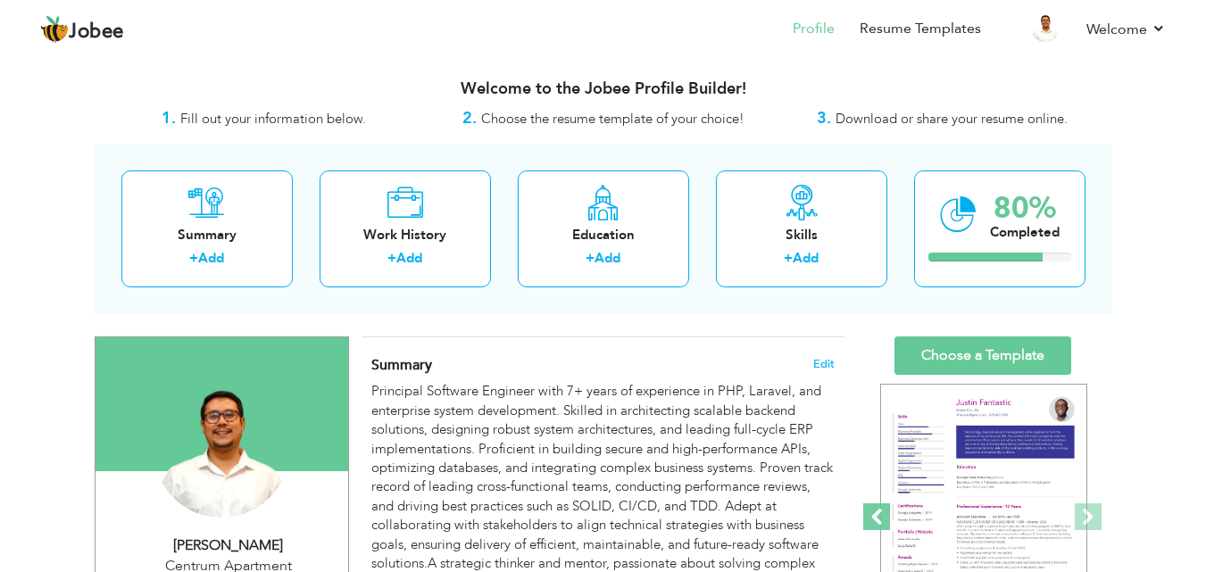
click at [876, 520] on span at bounding box center [876, 516] width 27 height 27
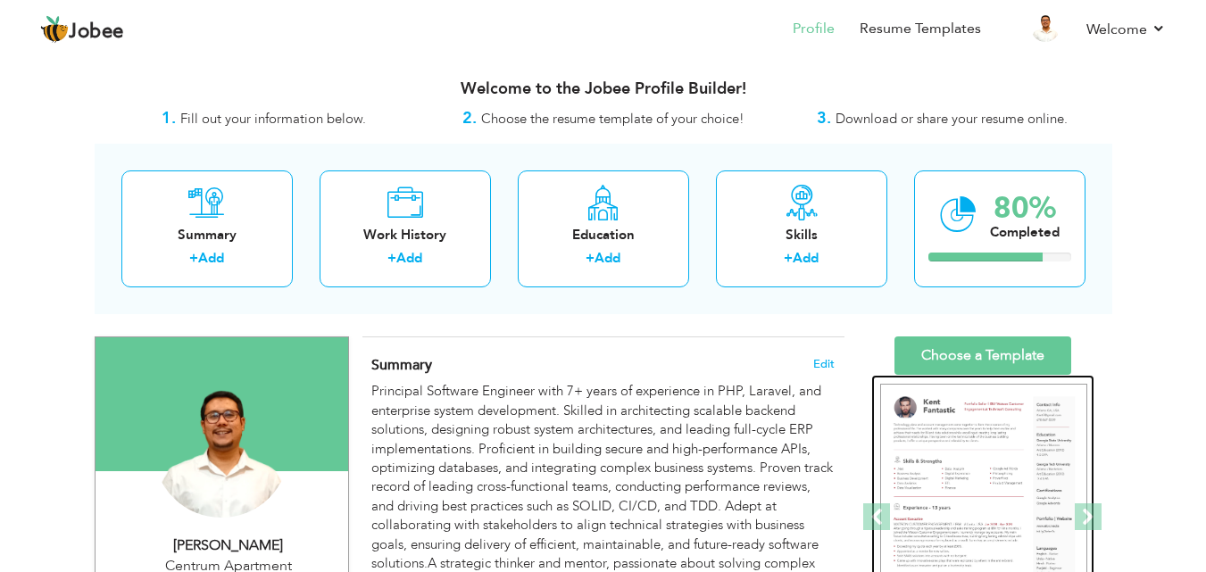
click at [953, 499] on img at bounding box center [983, 518] width 207 height 268
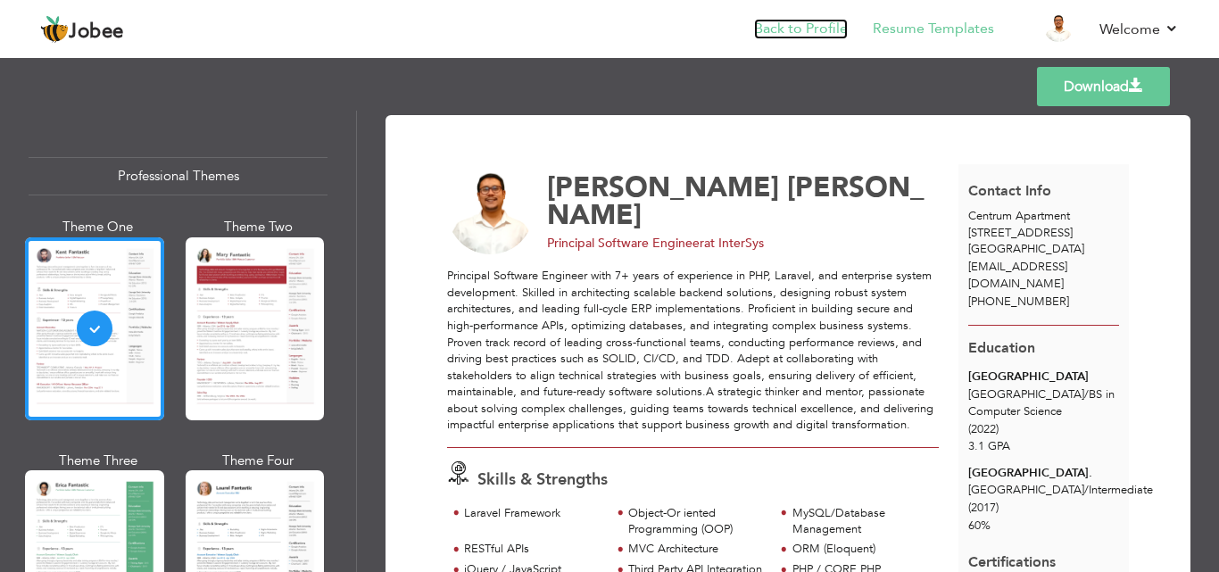
click at [796, 20] on link "Back to Profile" at bounding box center [801, 29] width 94 height 21
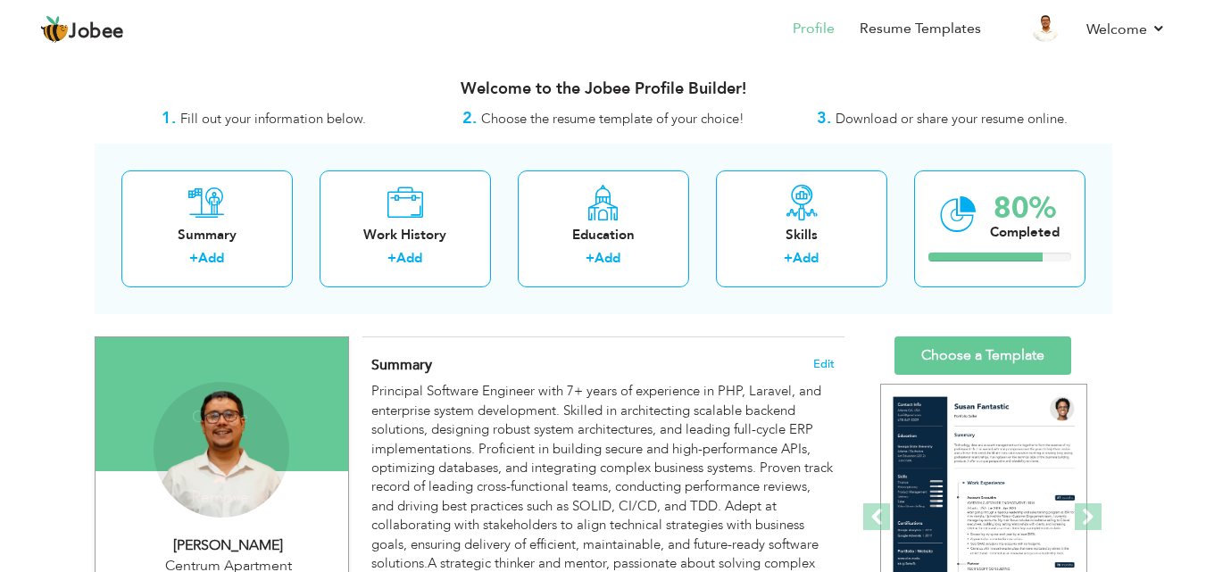
click at [316, 361] on div at bounding box center [222, 404] width 253 height 134
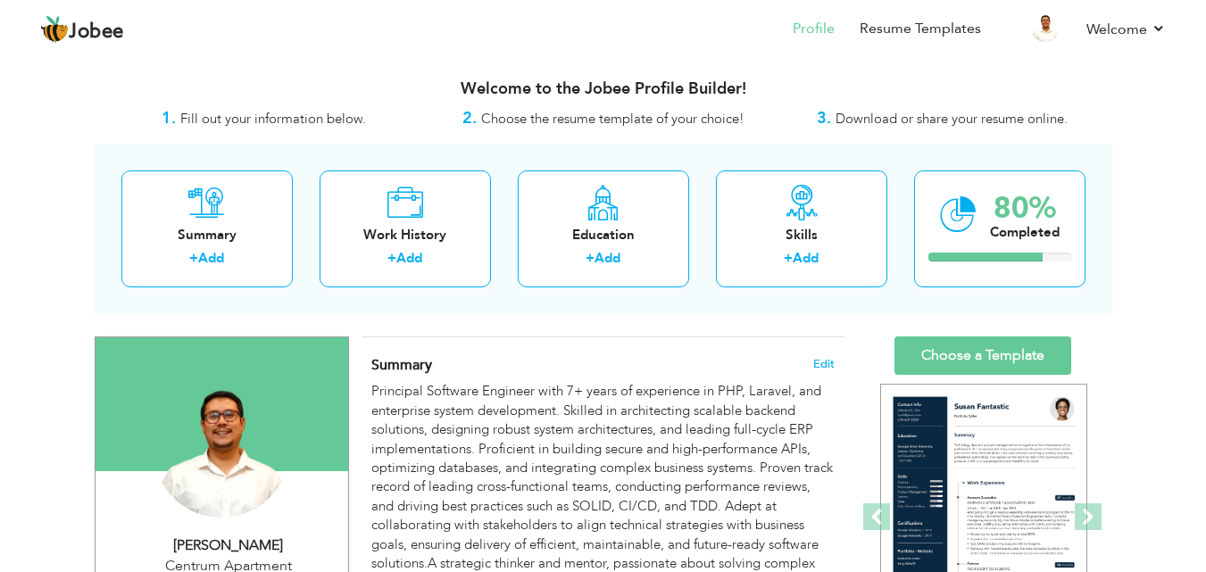
click at [316, 361] on div at bounding box center [222, 404] width 253 height 134
drag, startPoint x: 316, startPoint y: 361, endPoint x: 237, endPoint y: 347, distance: 80.6
click at [237, 347] on div at bounding box center [222, 404] width 253 height 134
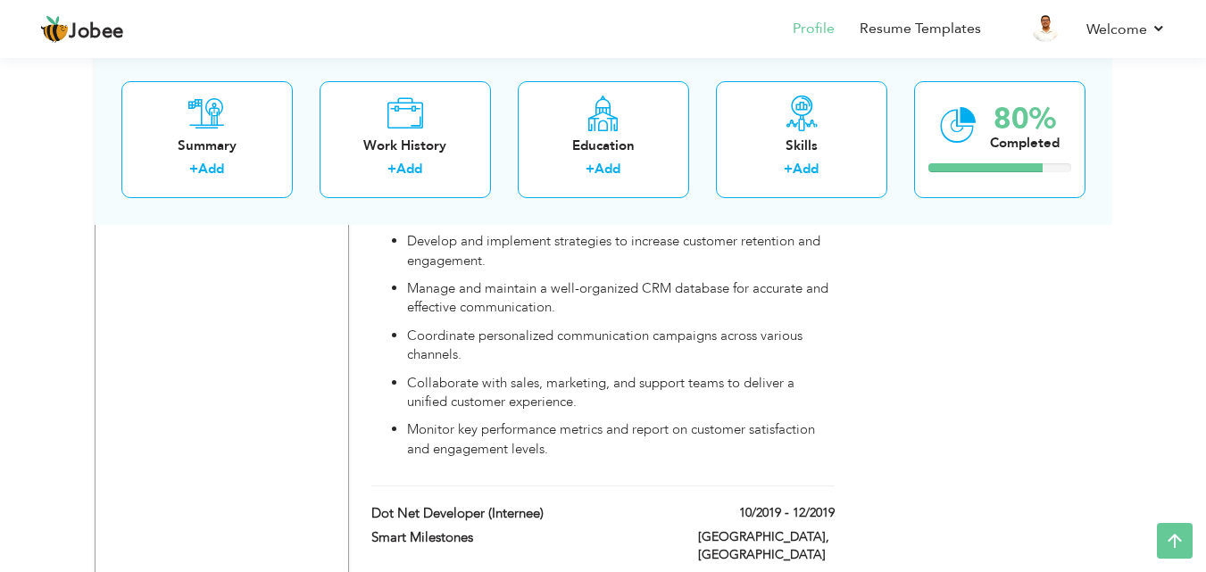
scroll to position [2274, 0]
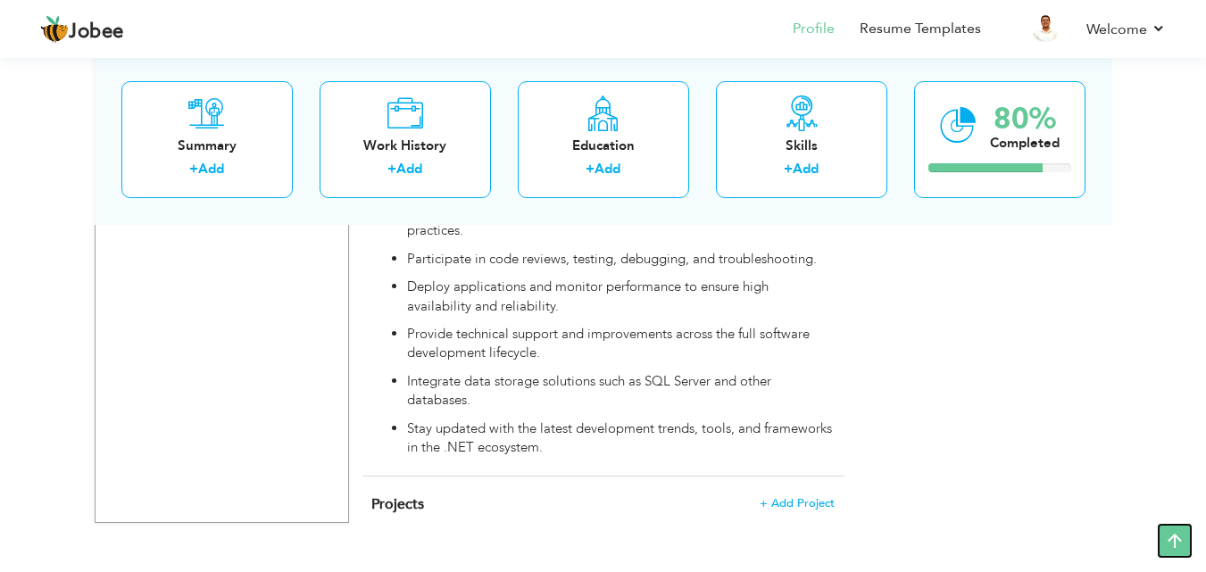
click at [1176, 538] on icon at bounding box center [1175, 541] width 36 height 36
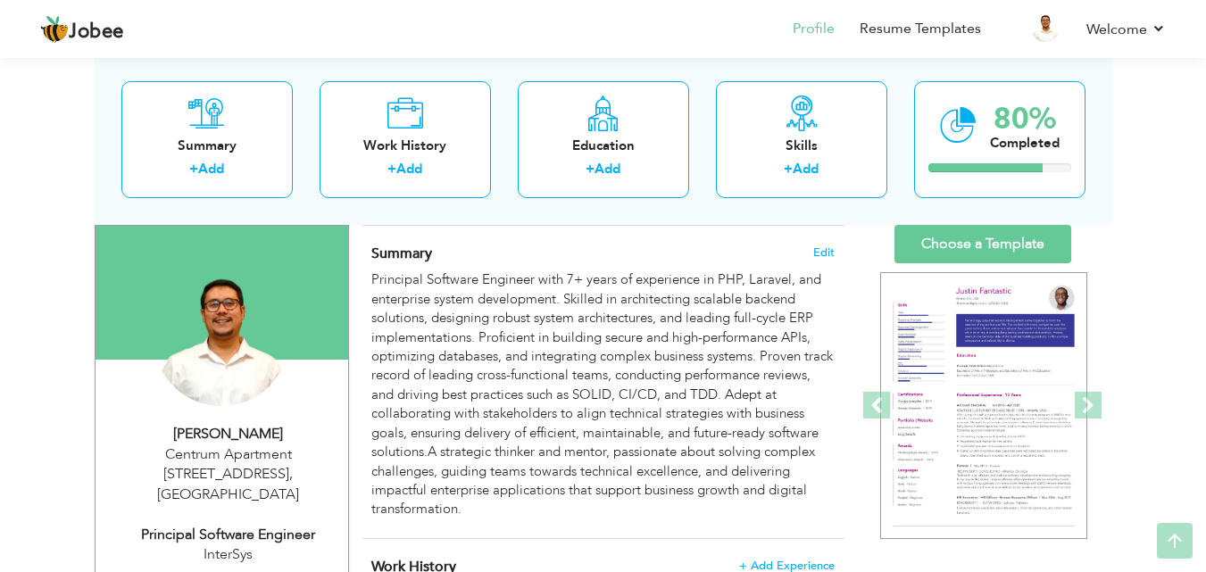
scroll to position [113, 0]
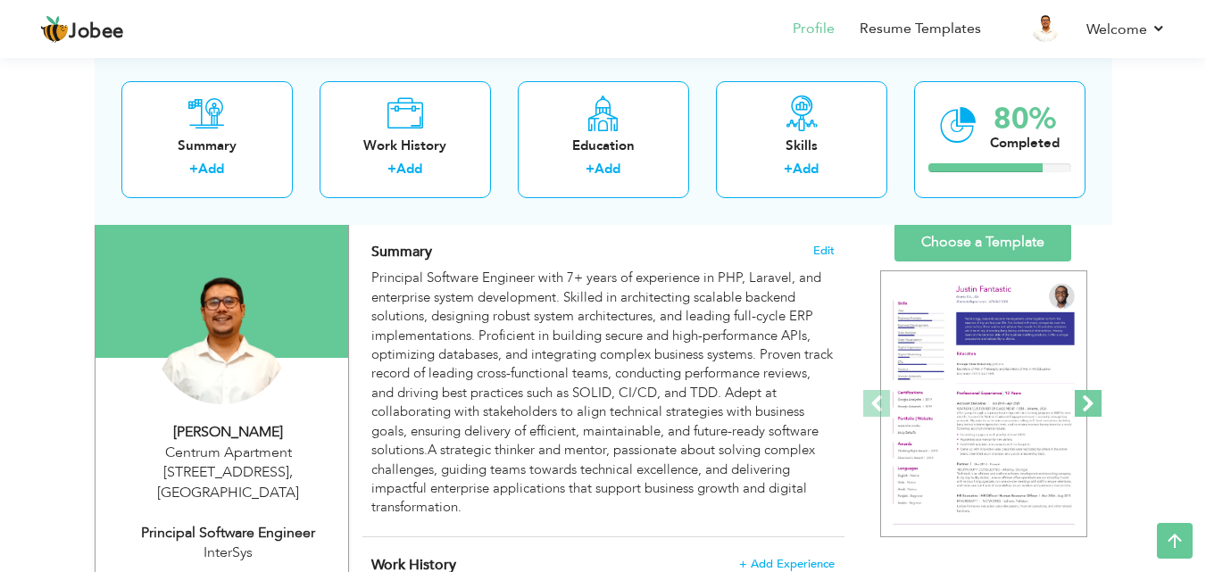
click at [1085, 410] on span at bounding box center [1088, 403] width 27 height 27
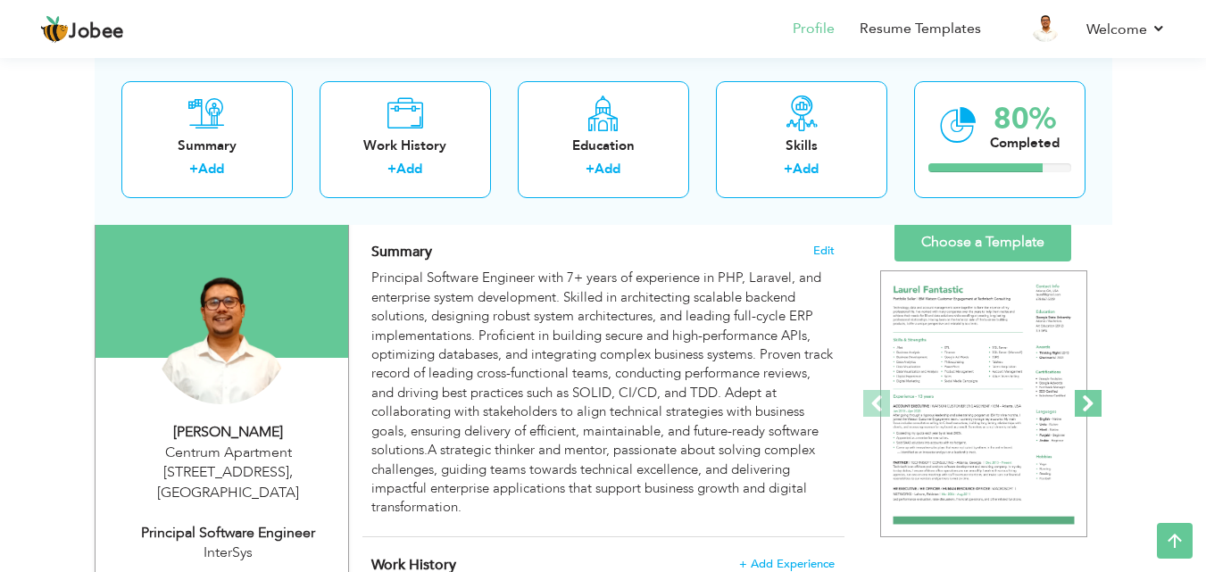
click at [1085, 410] on span at bounding box center [1088, 403] width 27 height 27
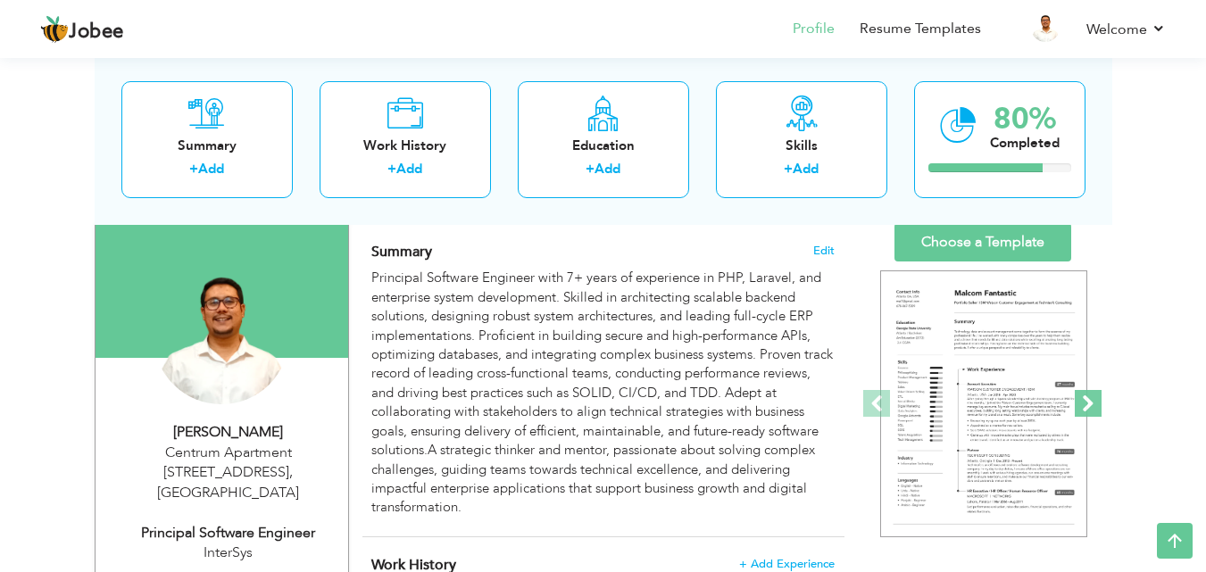
click at [1085, 410] on span at bounding box center [1088, 403] width 27 height 27
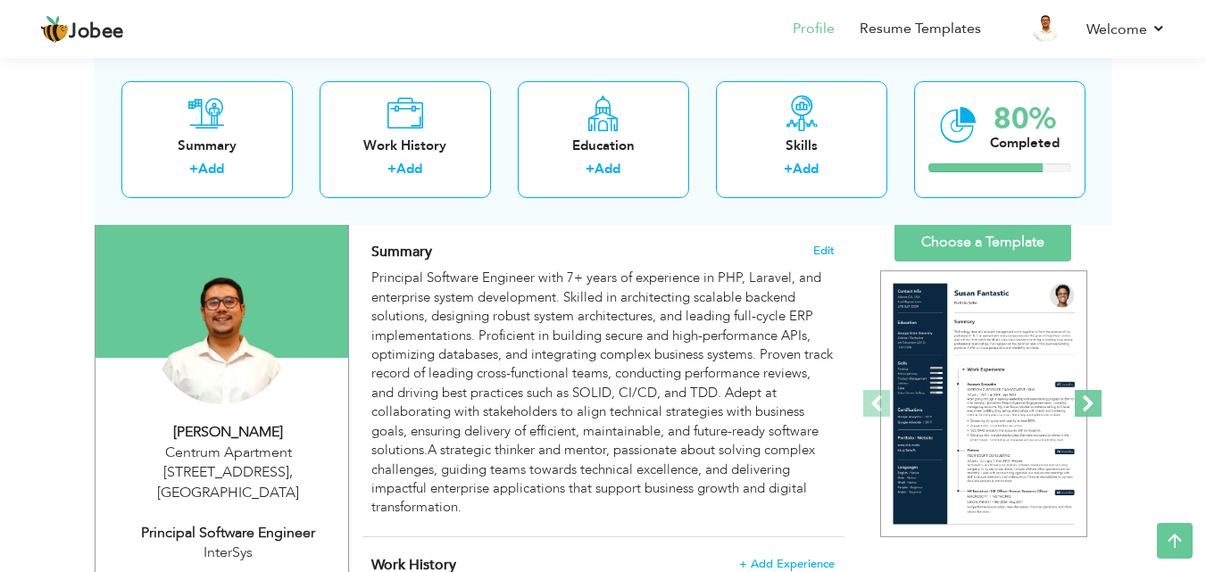
click at [1085, 410] on span at bounding box center [1088, 403] width 27 height 27
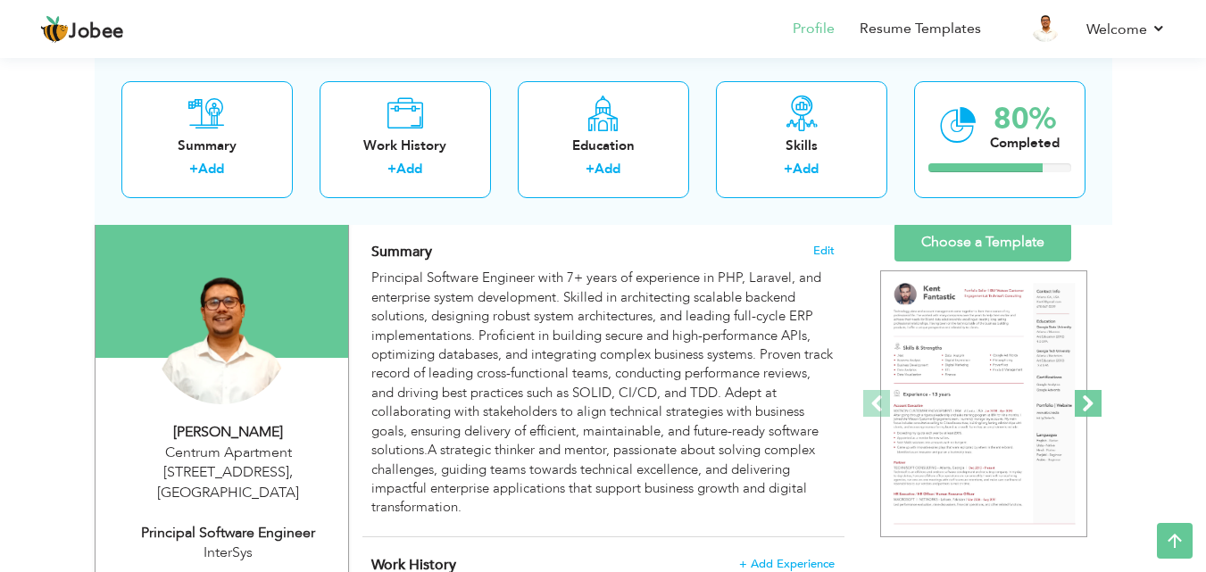
click at [1085, 410] on span at bounding box center [1088, 403] width 27 height 27
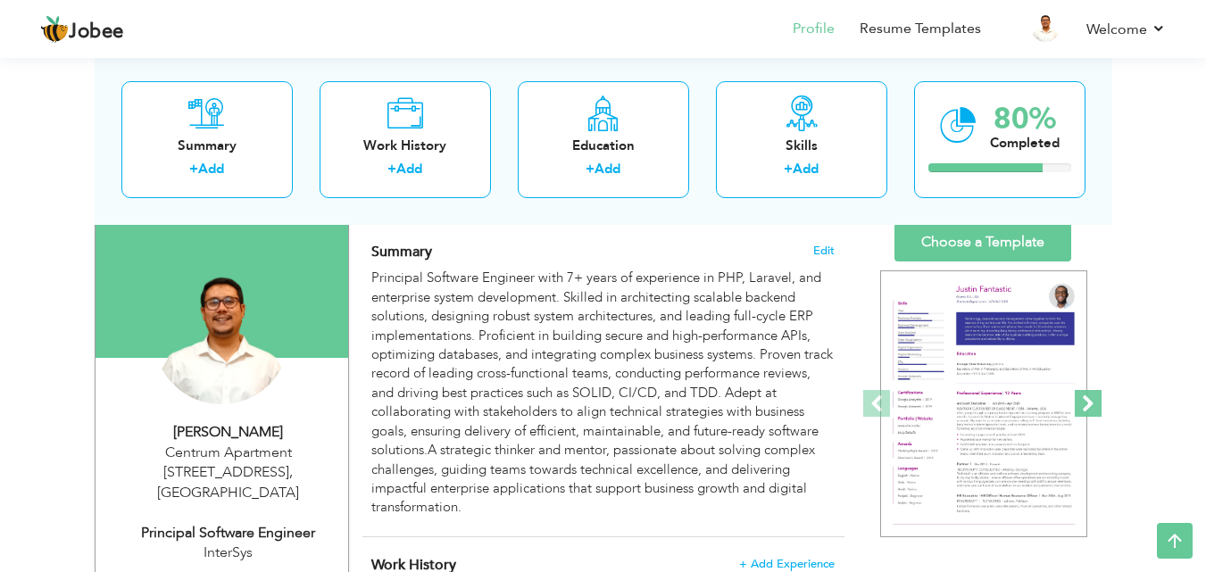
click at [1085, 410] on span at bounding box center [1088, 403] width 27 height 27
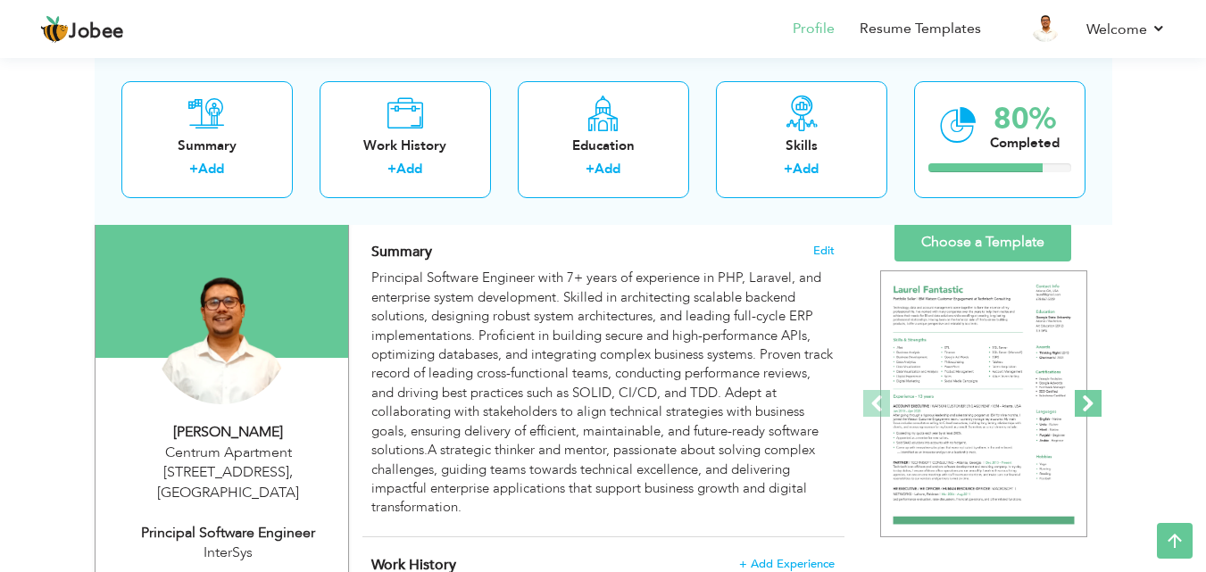
click at [1085, 410] on span at bounding box center [1088, 403] width 27 height 27
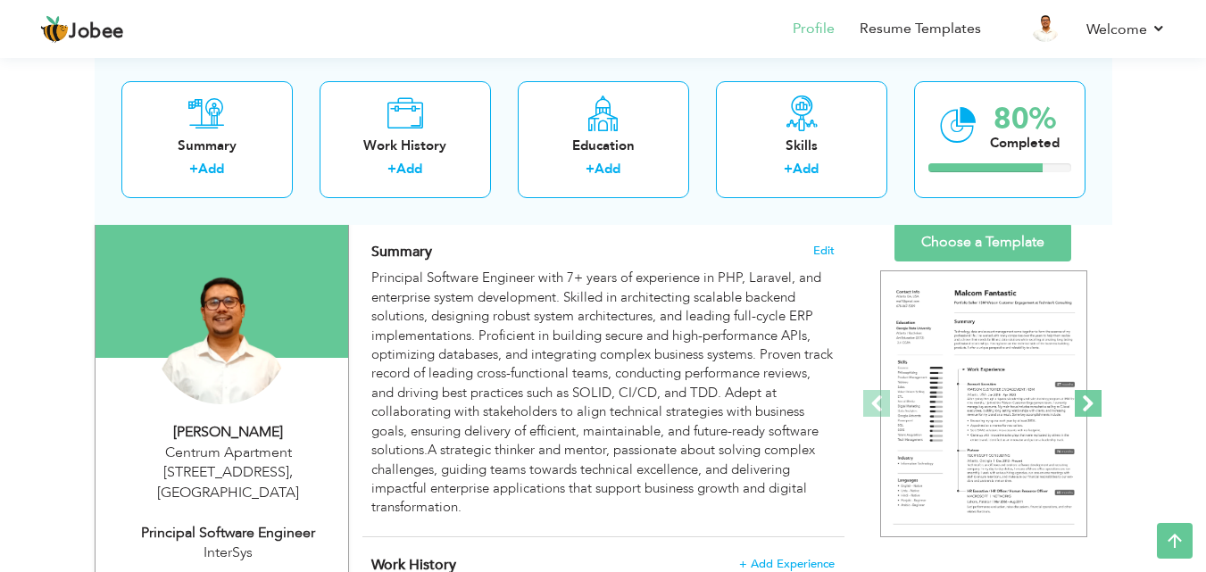
click at [1085, 410] on span at bounding box center [1088, 403] width 27 height 27
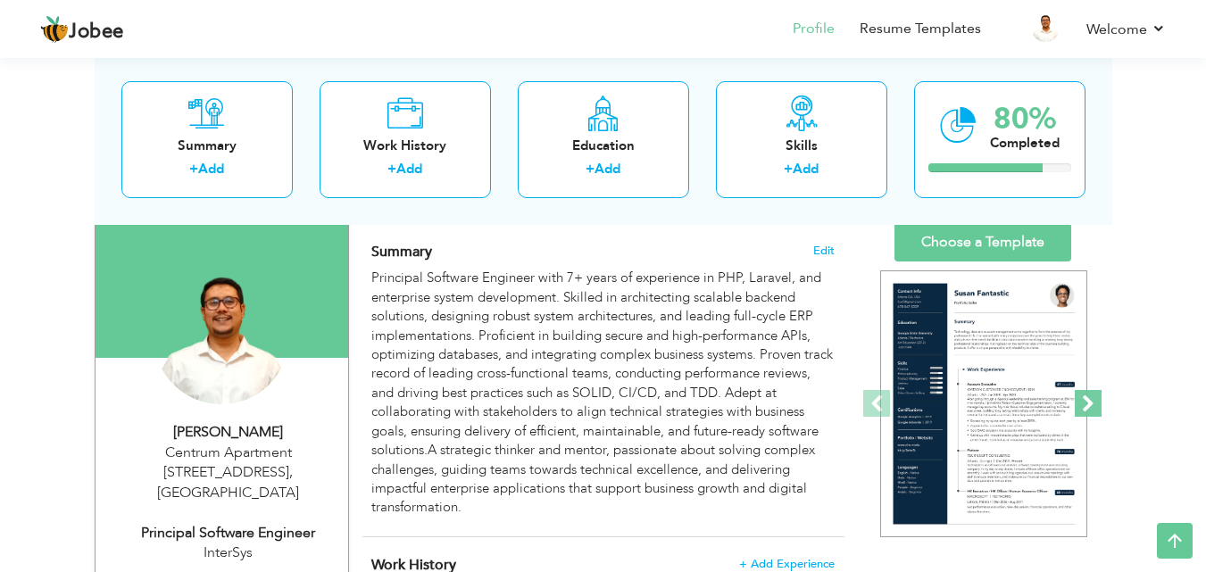
click at [1085, 410] on span at bounding box center [1088, 403] width 27 height 27
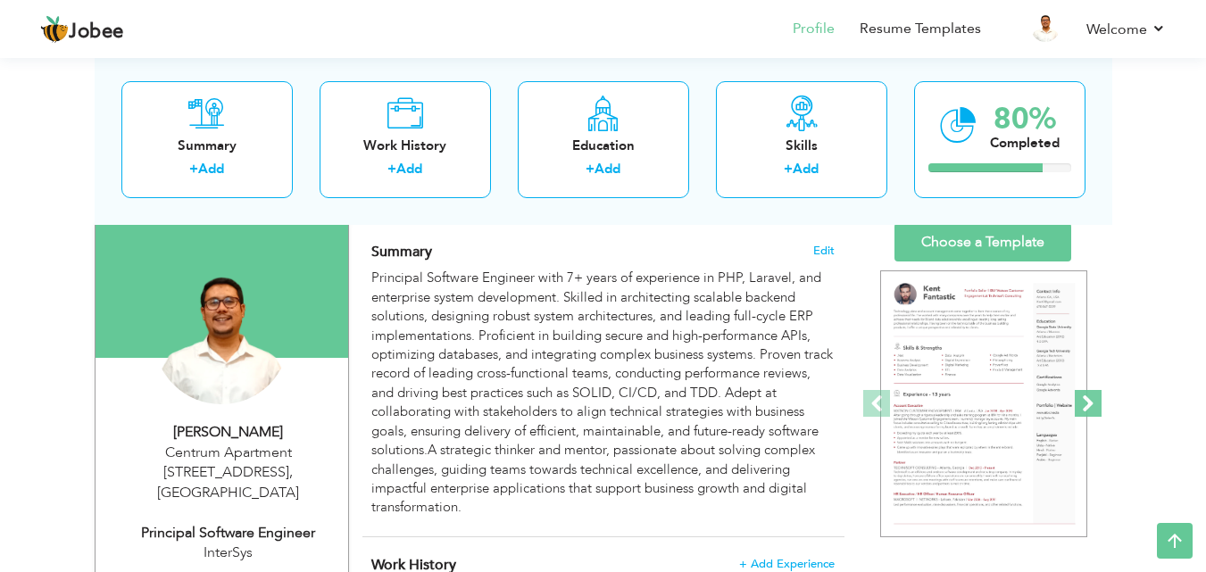
click at [1085, 410] on span at bounding box center [1088, 403] width 27 height 27
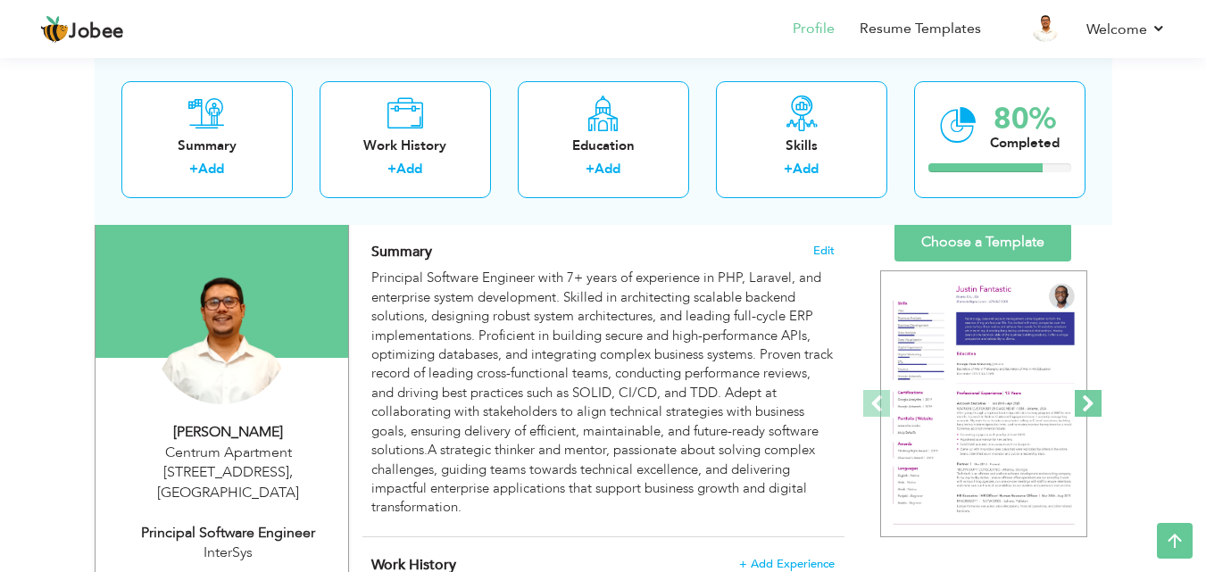
click at [1085, 410] on span at bounding box center [1088, 403] width 27 height 27
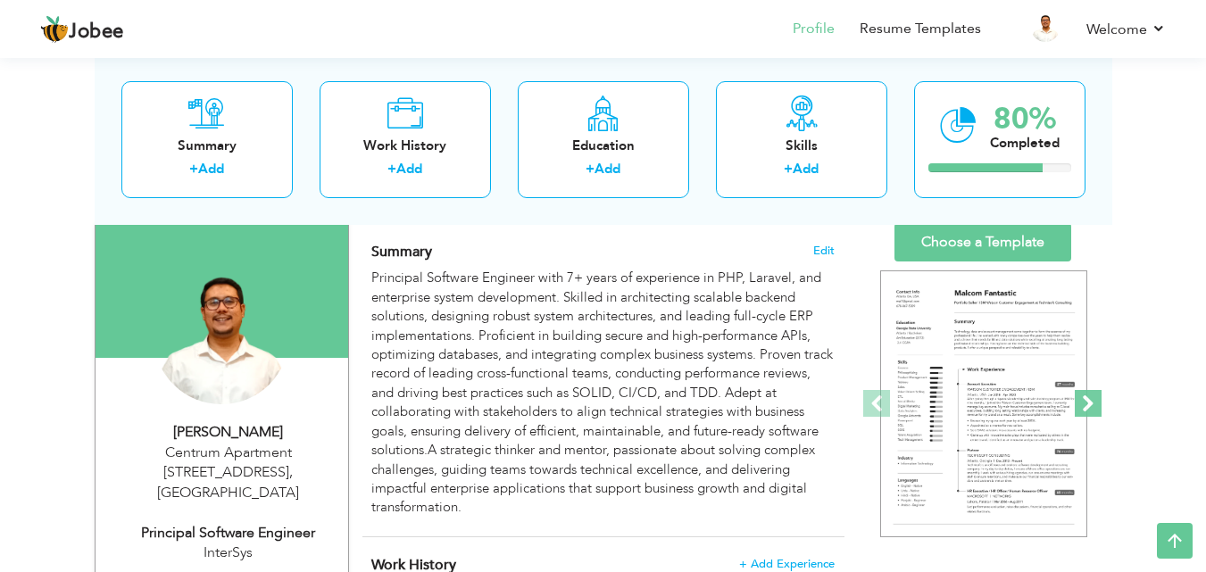
click at [1085, 410] on span at bounding box center [1088, 403] width 27 height 27
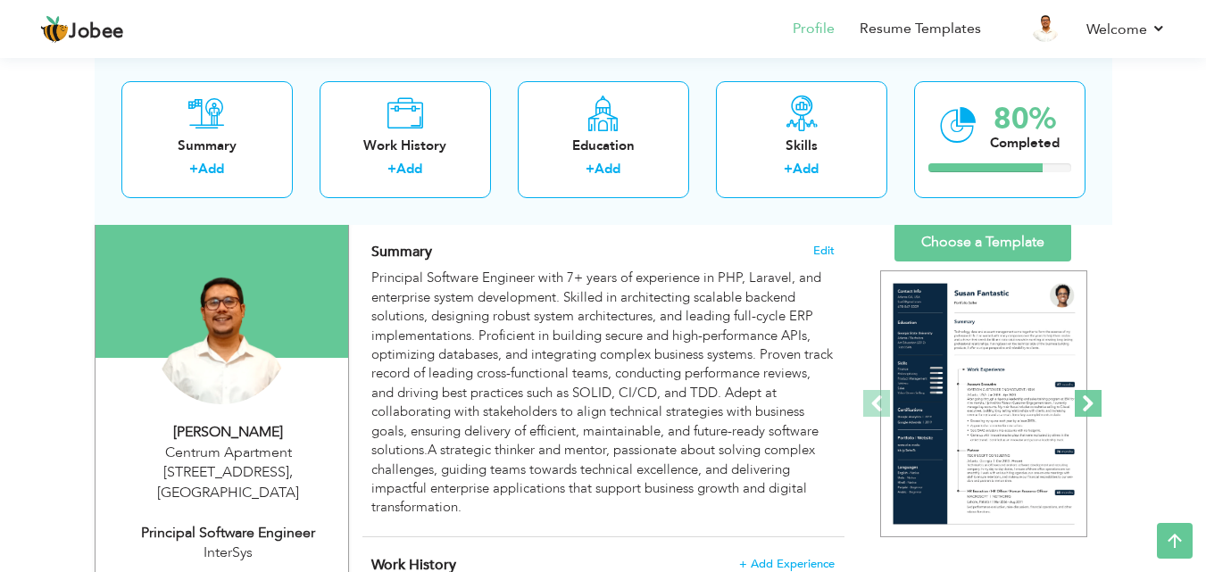
click at [1085, 410] on span at bounding box center [1088, 403] width 27 height 27
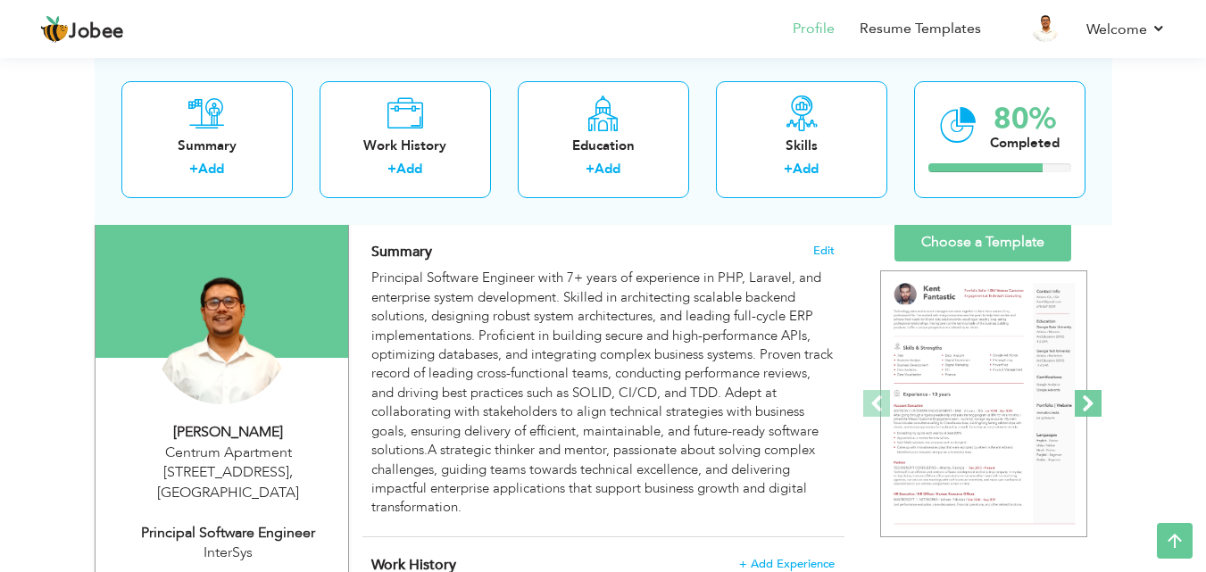
click at [1085, 410] on span at bounding box center [1088, 403] width 27 height 27
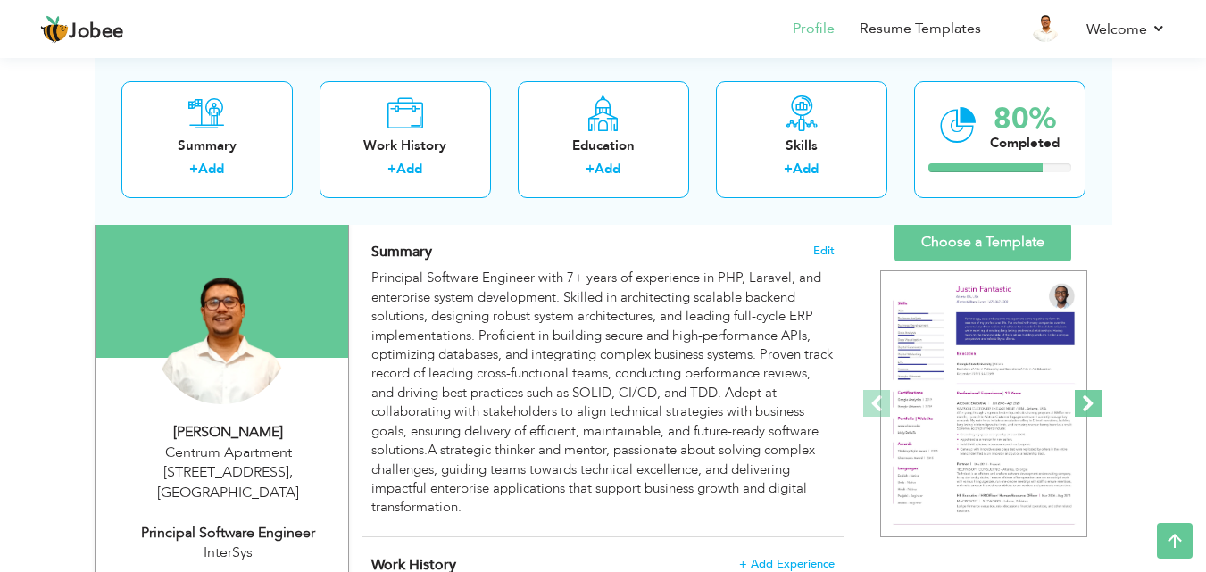
click at [1085, 410] on span at bounding box center [1088, 403] width 27 height 27
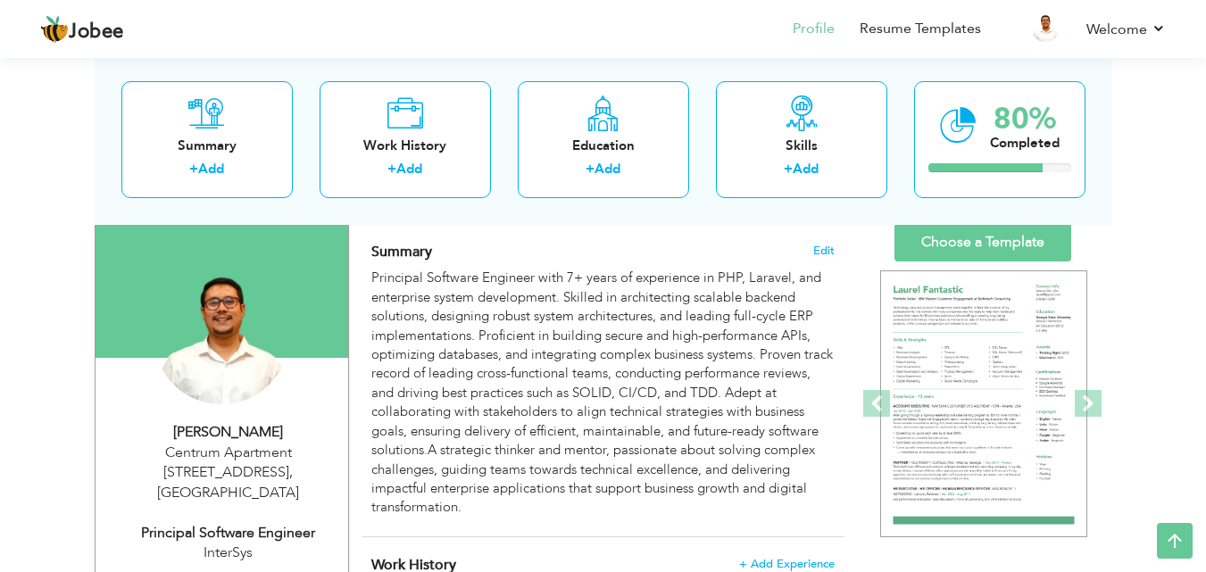
drag, startPoint x: 1039, startPoint y: 299, endPoint x: 1046, endPoint y: 245, distance: 54.9
click at [1039, 295] on div "‹ › Previous Next" at bounding box center [982, 405] width 223 height 286
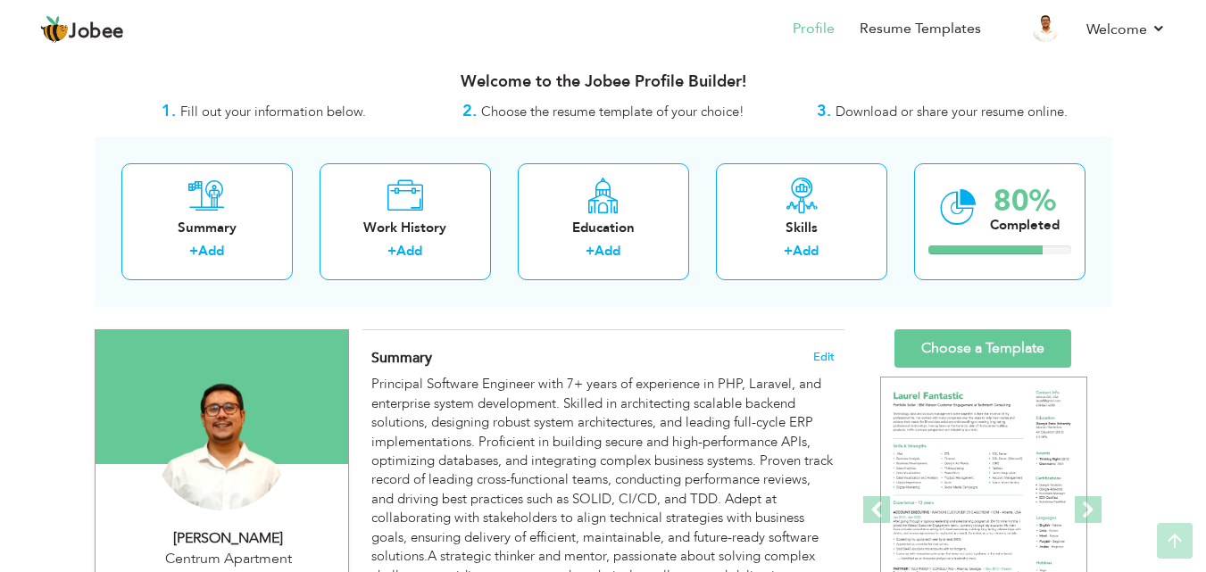
scroll to position [0, 0]
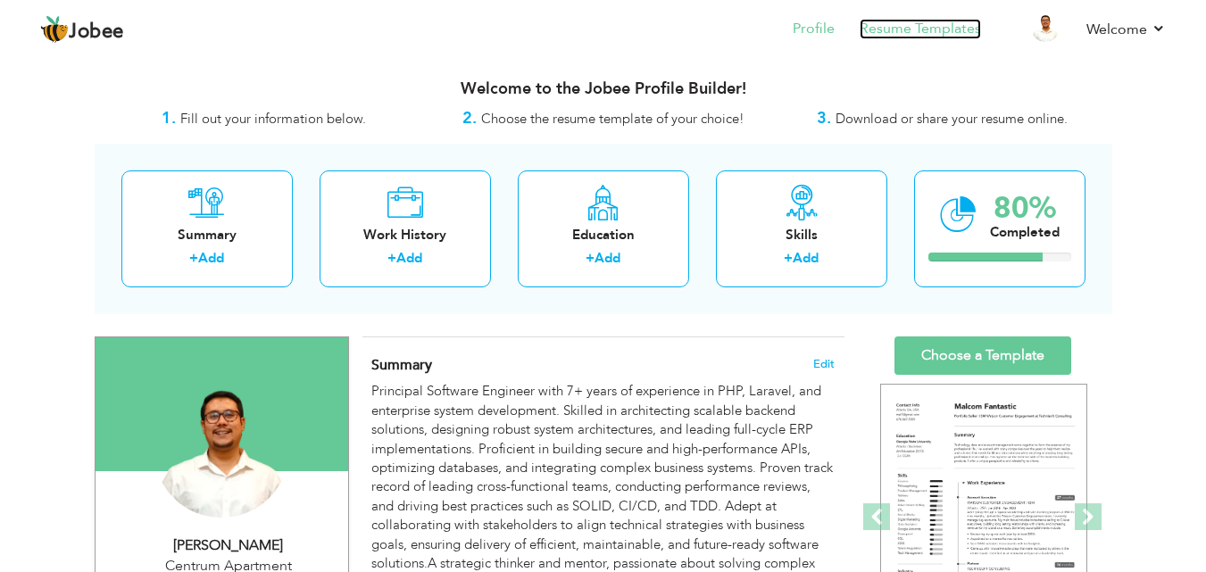
click at [921, 22] on link "Resume Templates" at bounding box center [920, 29] width 121 height 21
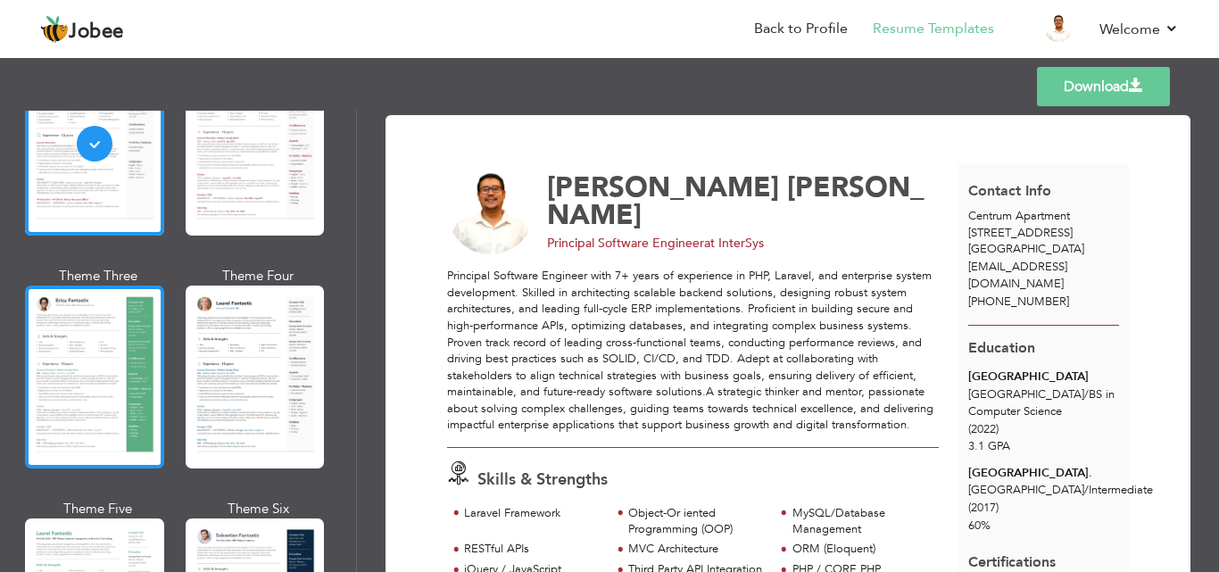
scroll to position [226, 0]
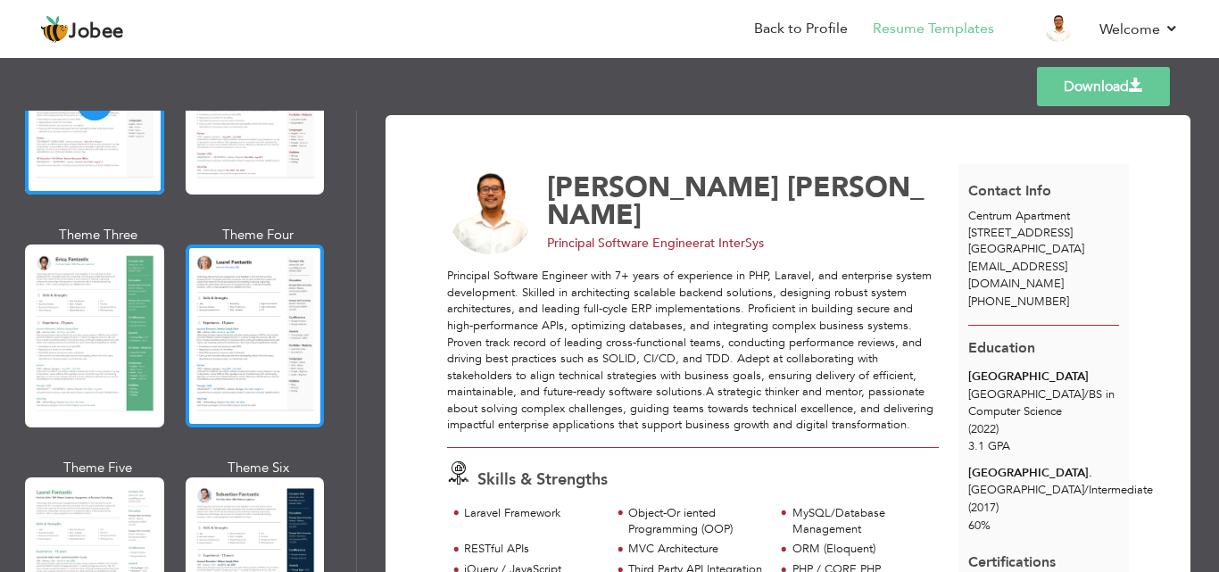
click at [269, 337] on div at bounding box center [255, 336] width 139 height 183
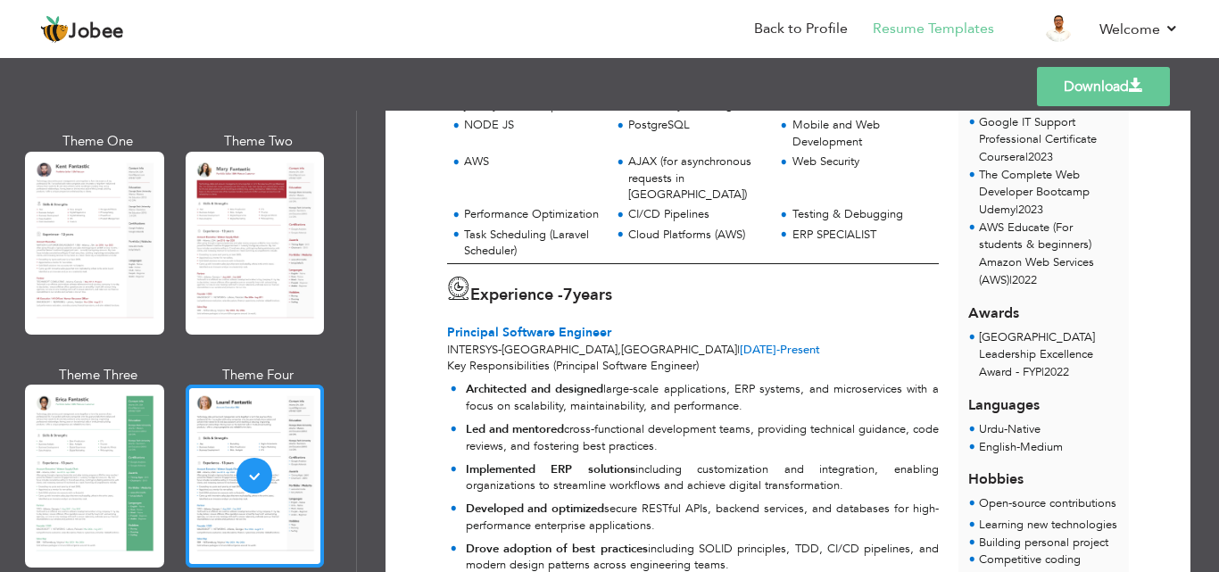
scroll to position [0, 0]
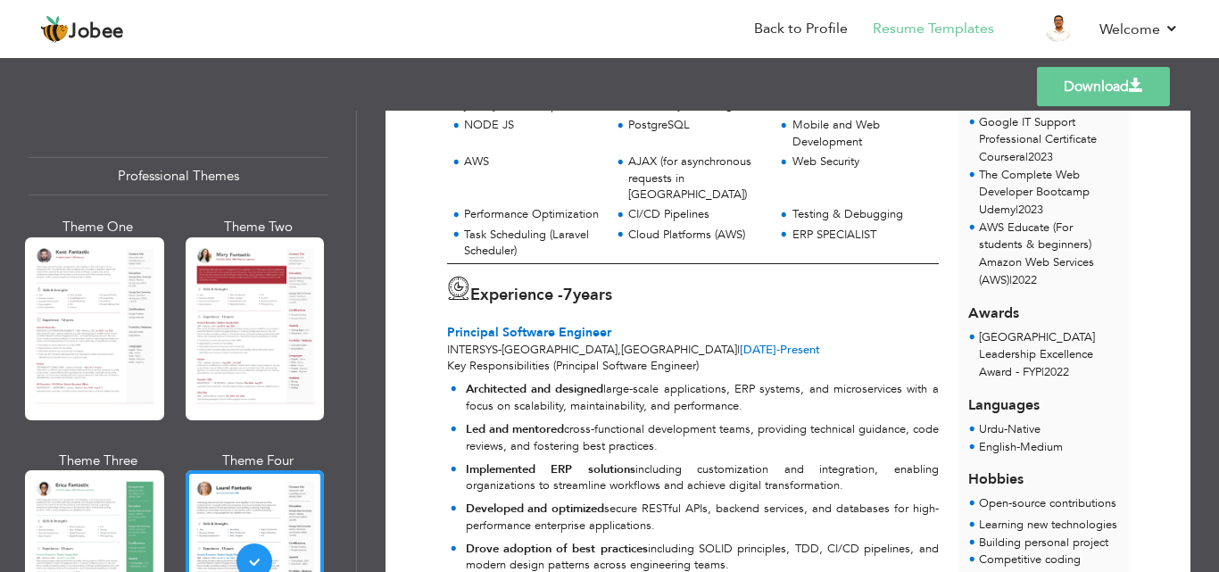
click at [1097, 87] on link "Download" at bounding box center [1103, 86] width 133 height 39
